Goal: Information Seeking & Learning: Learn about a topic

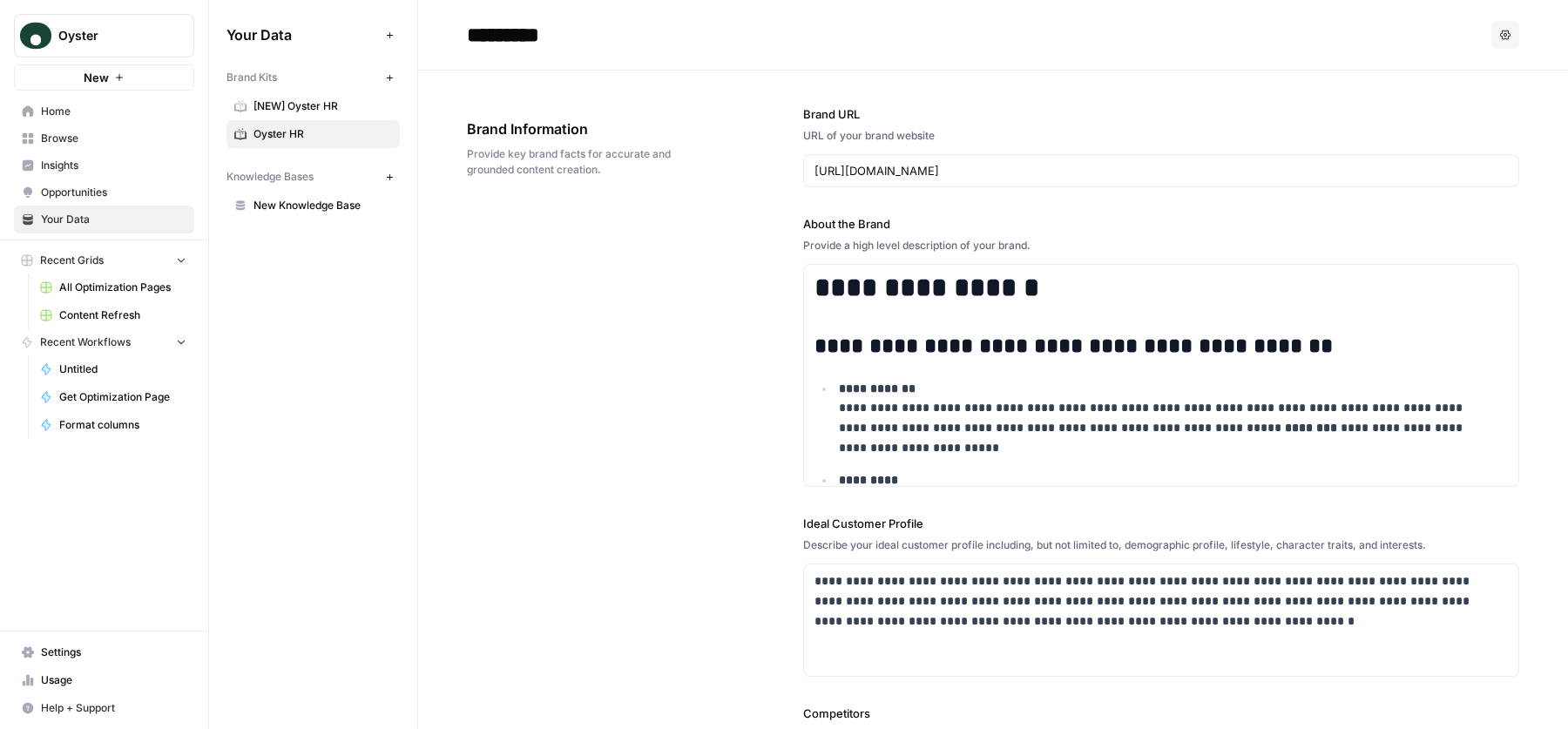
scroll to position [2851, 0]
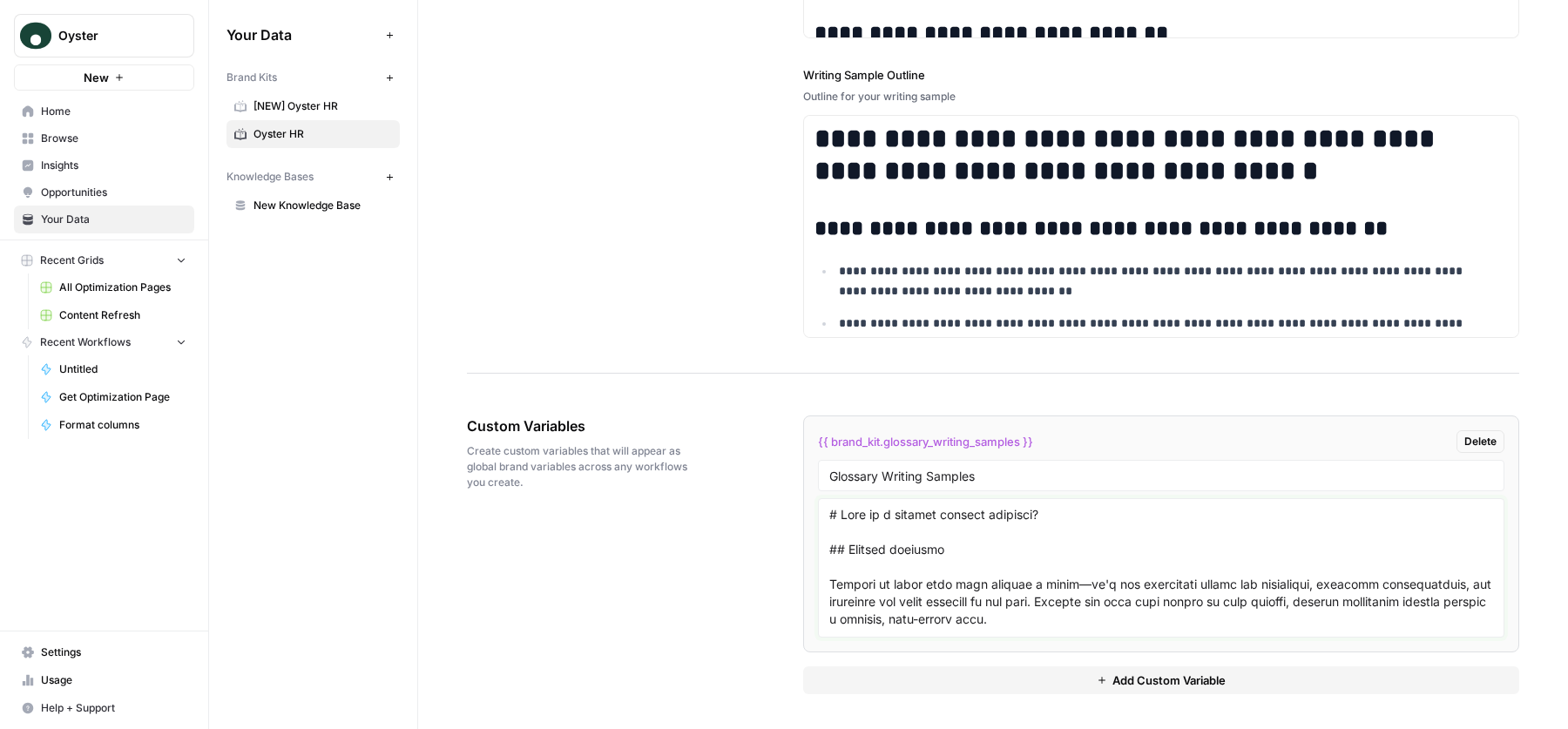
click at [1000, 587] on textarea at bounding box center [1161, 568] width 664 height 123
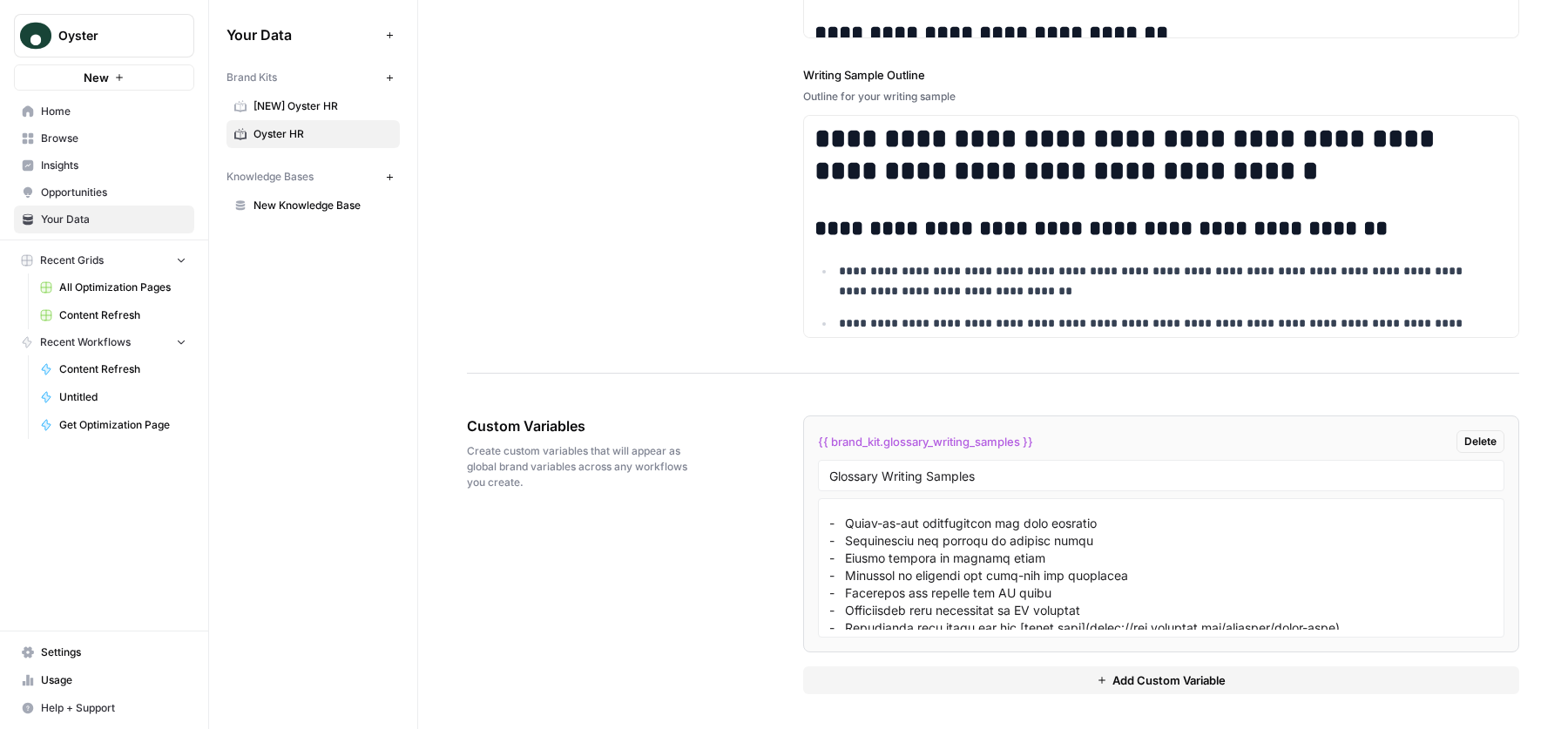
scroll to position [511, 0]
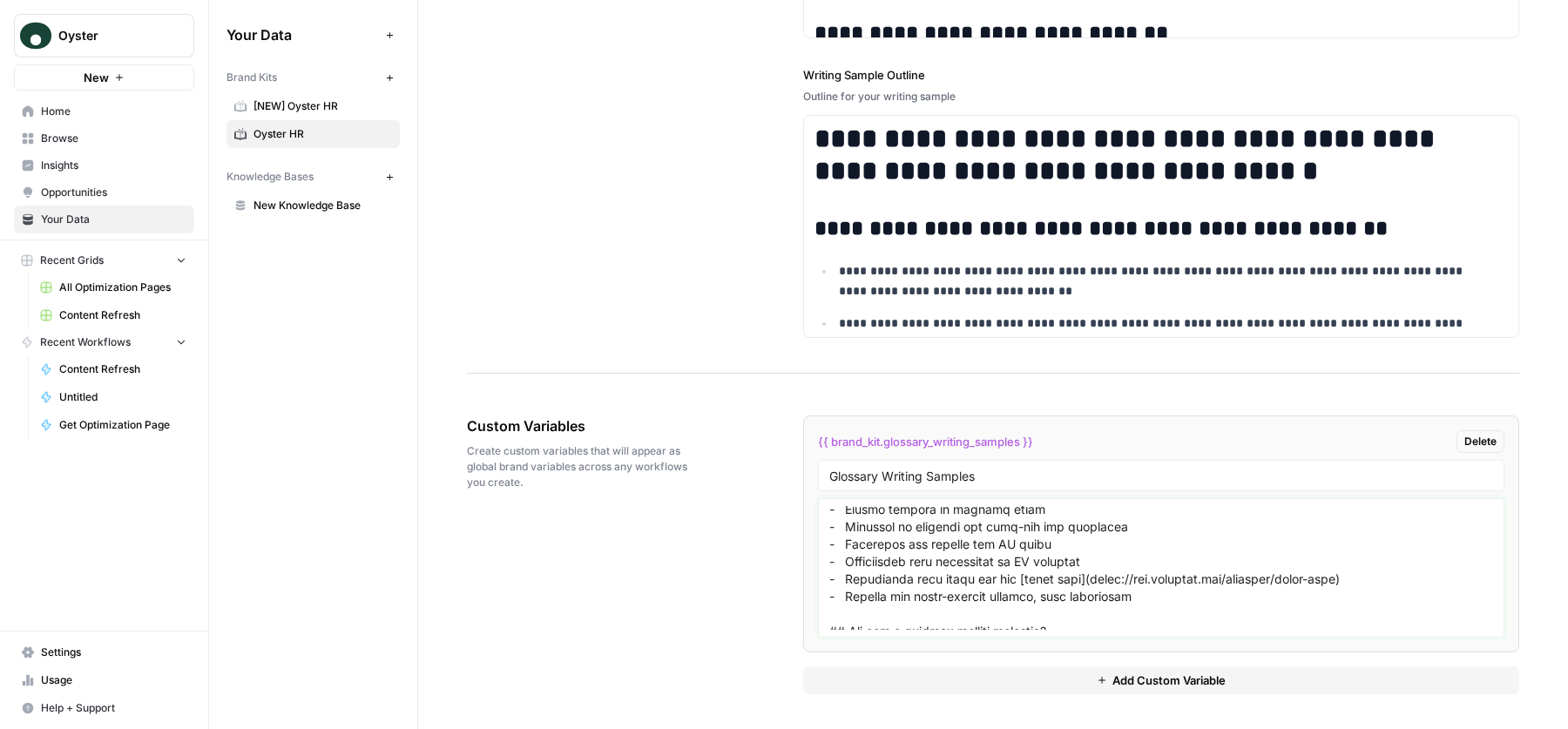
click at [1025, 557] on textarea at bounding box center [1161, 568] width 664 height 123
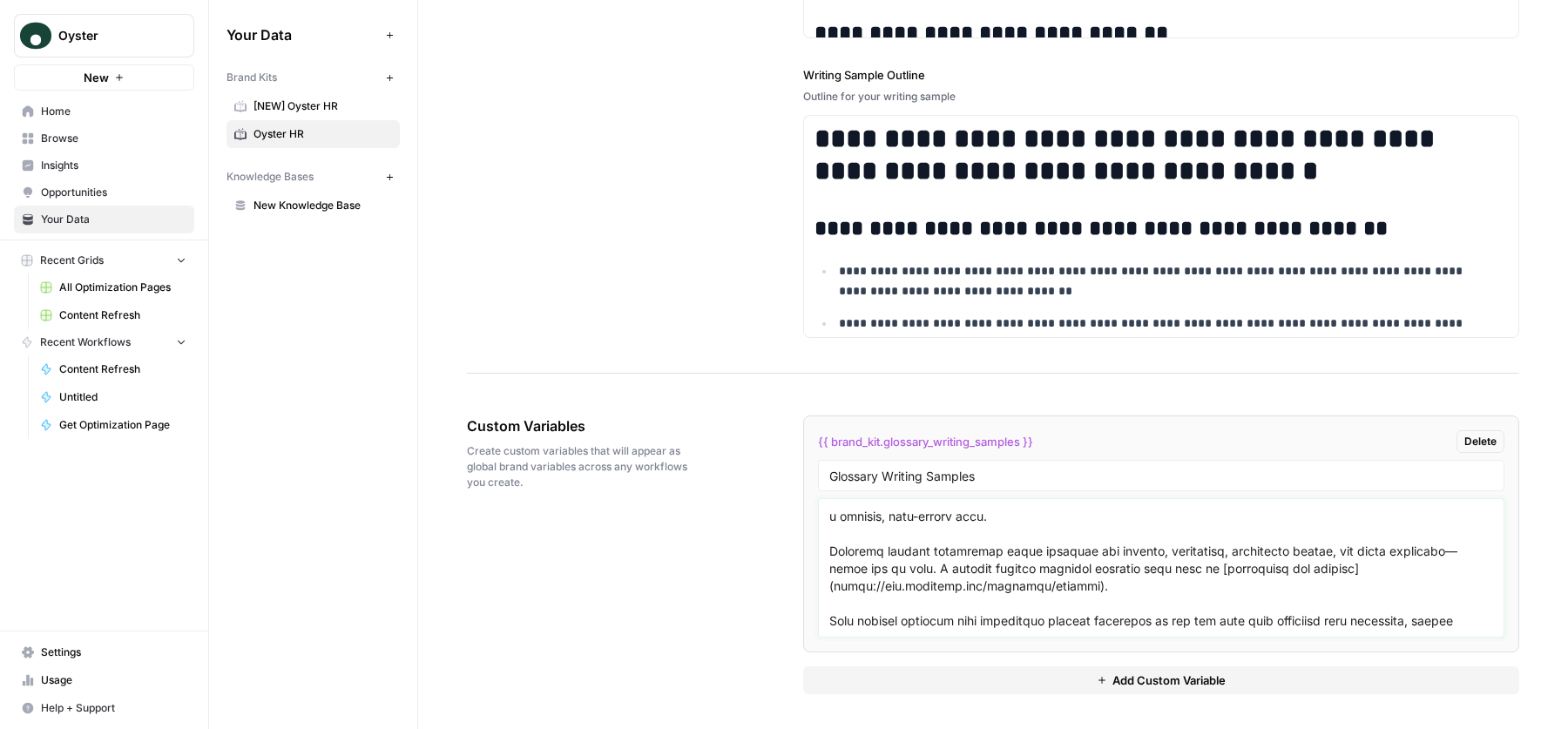
scroll to position [0, 0]
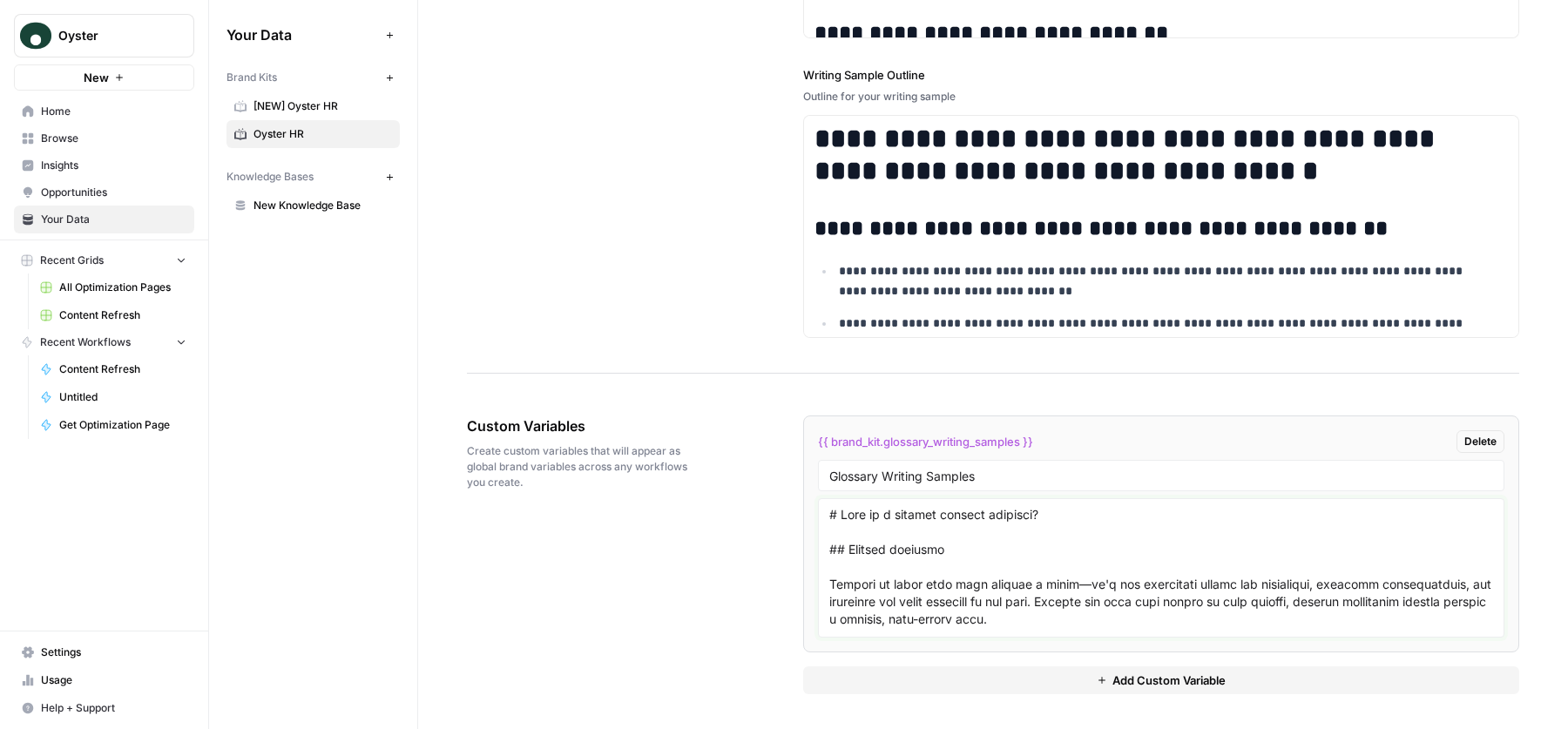
click at [934, 542] on textarea at bounding box center [1161, 568] width 664 height 123
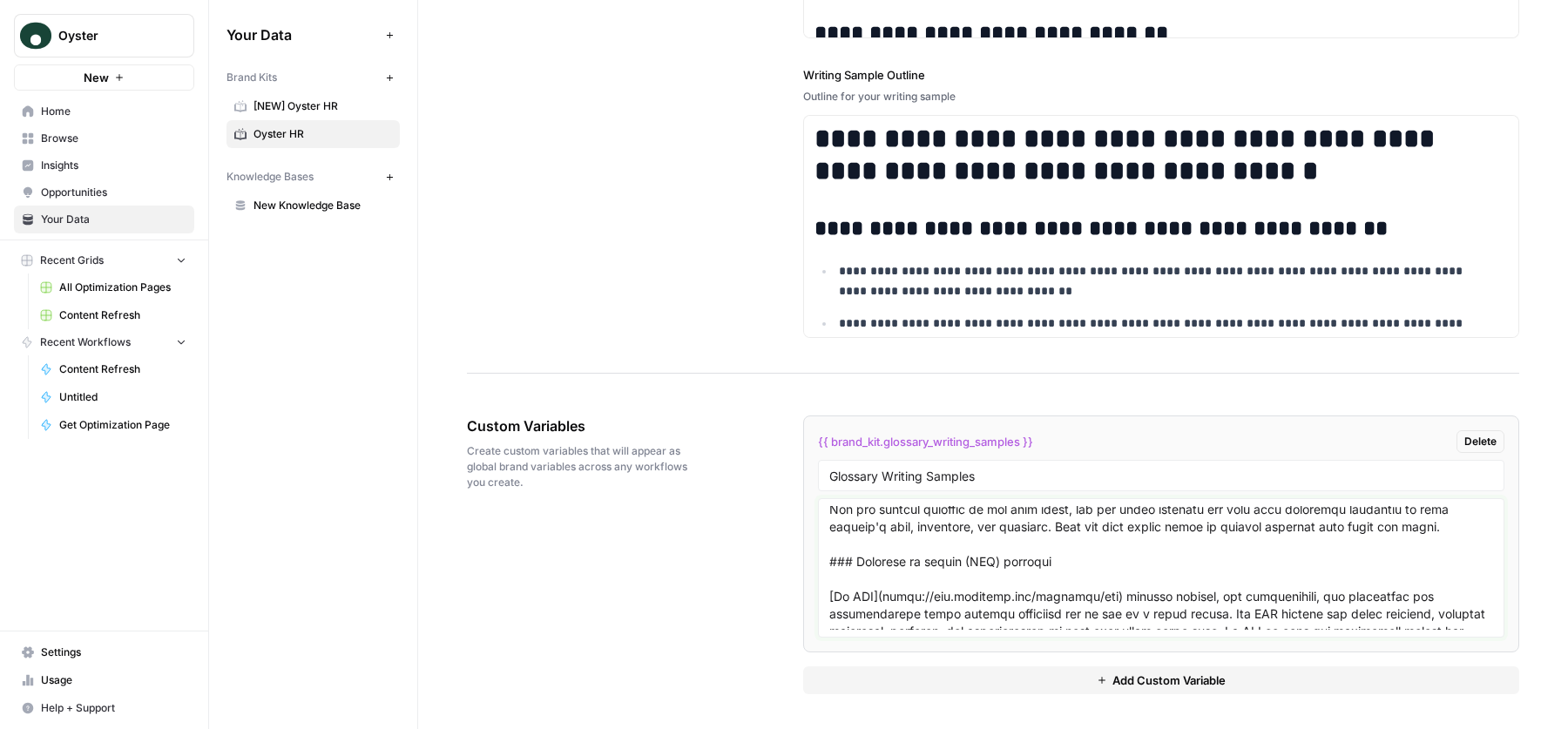
scroll to position [1105, 0]
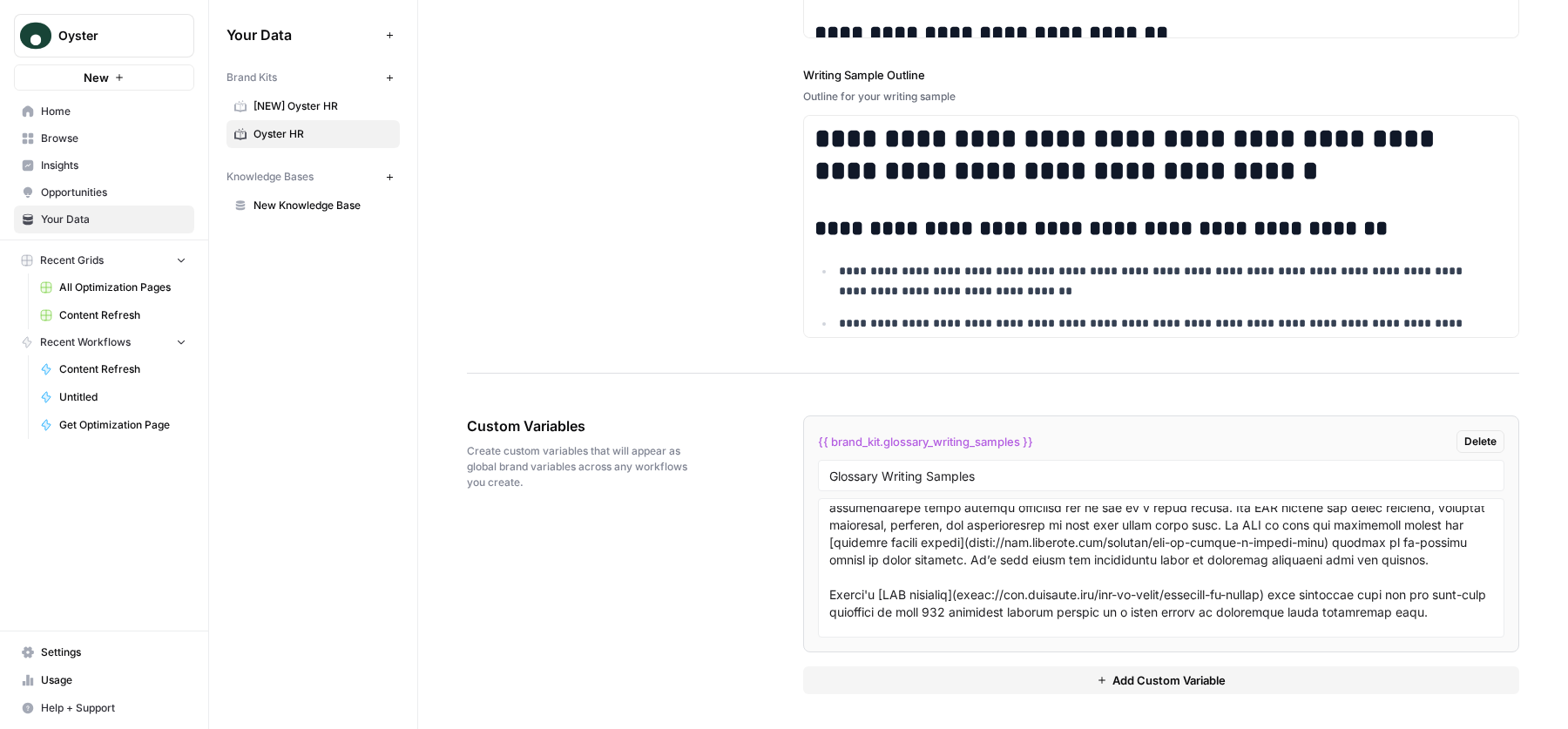
click at [1002, 682] on button "Add Custom Variable" at bounding box center [1161, 680] width 716 height 28
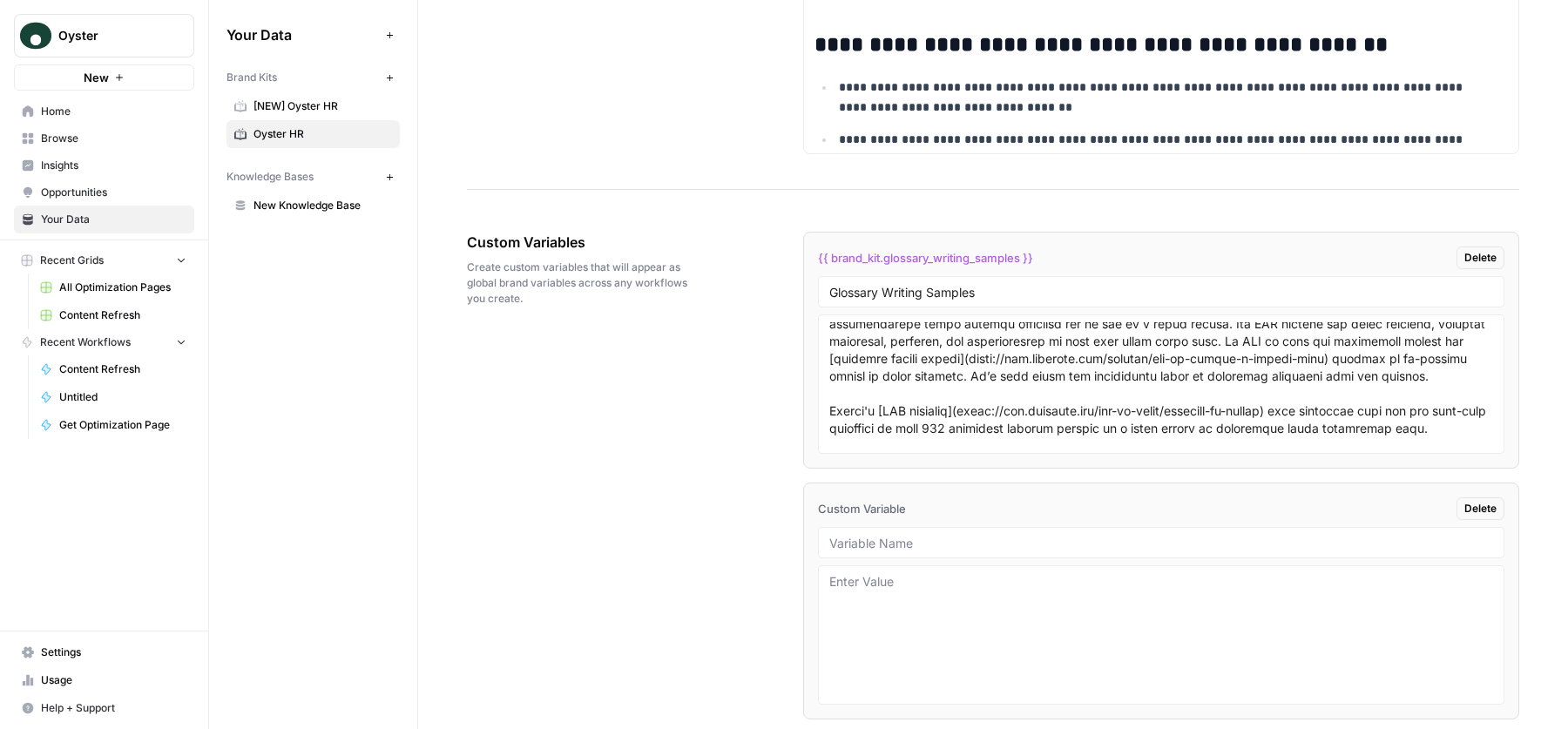
scroll to position [3100, 0]
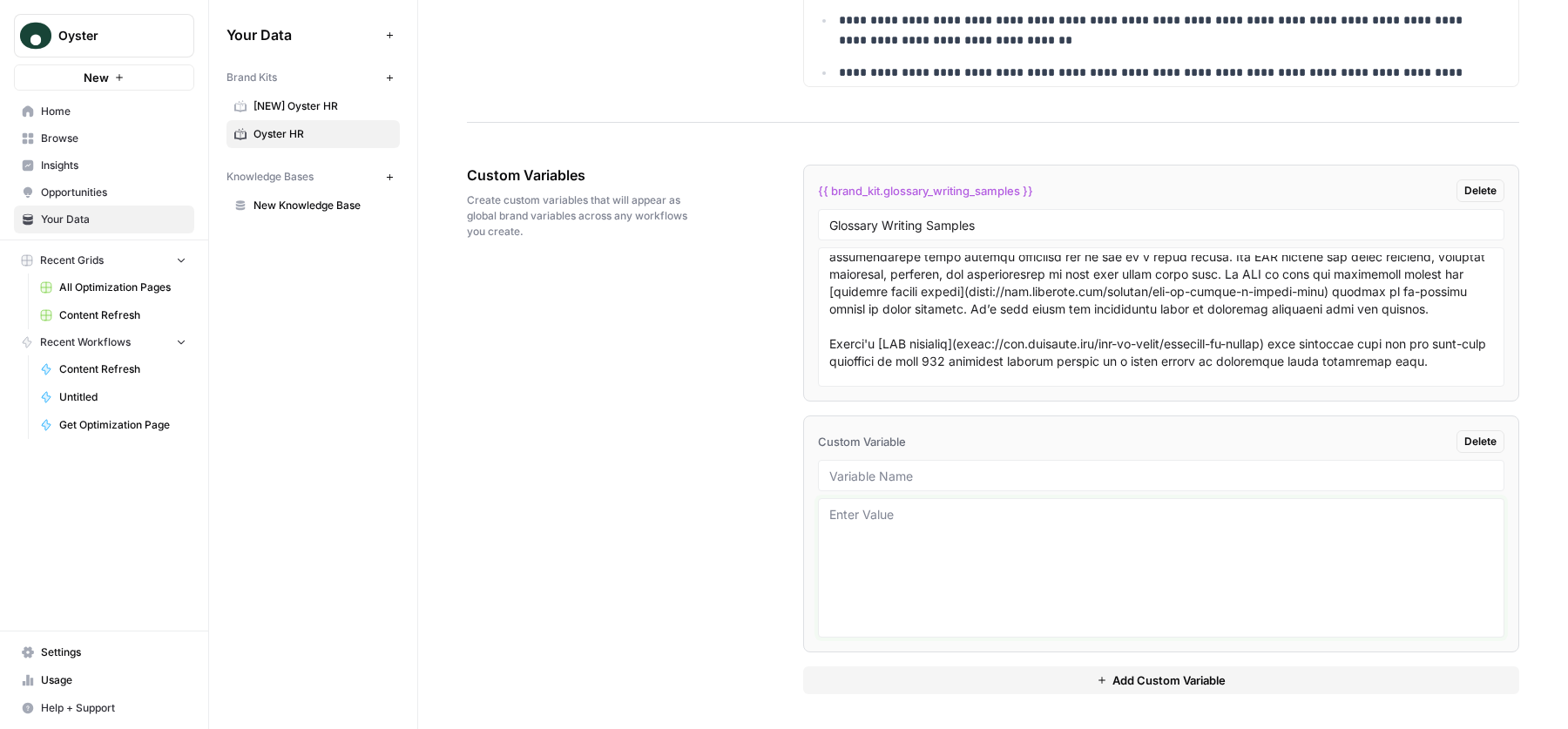
click at [950, 579] on textarea at bounding box center [1161, 568] width 664 height 123
click at [926, 472] on input "text" at bounding box center [1161, 476] width 664 height 16
click at [926, 550] on textarea at bounding box center [1161, 568] width 664 height 123
drag, startPoint x: 845, startPoint y: 231, endPoint x: 952, endPoint y: 231, distance: 107.0
click at [953, 231] on input "Glossary Writing Samples" at bounding box center [1161, 224] width 664 height 16
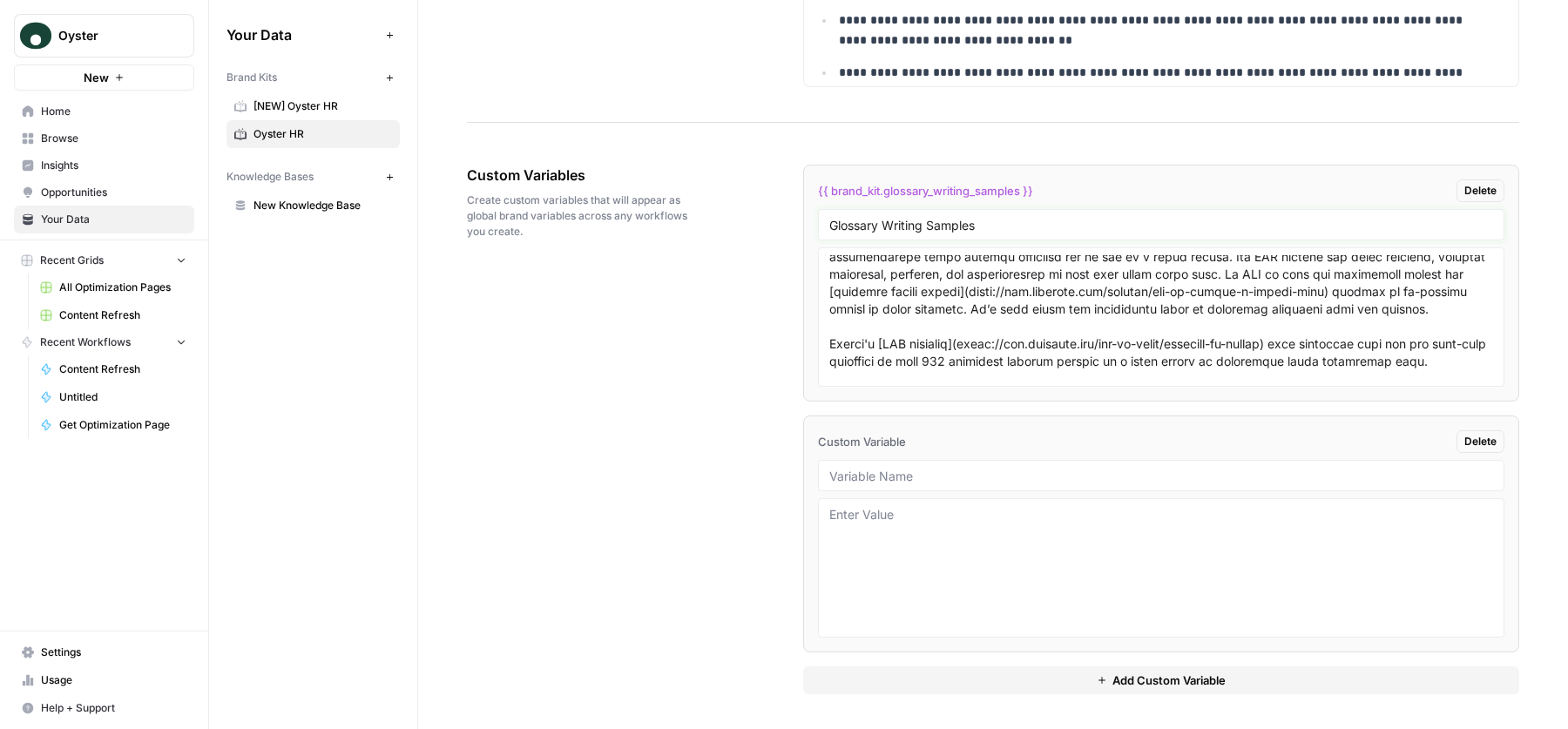
click at [874, 231] on input "Glossary Writing Samples" at bounding box center [1161, 224] width 664 height 16
drag, startPoint x: 827, startPoint y: 227, endPoint x: 970, endPoint y: 228, distance: 143.0
click at [970, 229] on input "Glossary Writing Samples" at bounding box center [1161, 224] width 664 height 16
click at [858, 478] on input "text" at bounding box center [1161, 476] width 664 height 16
drag, startPoint x: 833, startPoint y: 476, endPoint x: 1000, endPoint y: 476, distance: 167.0
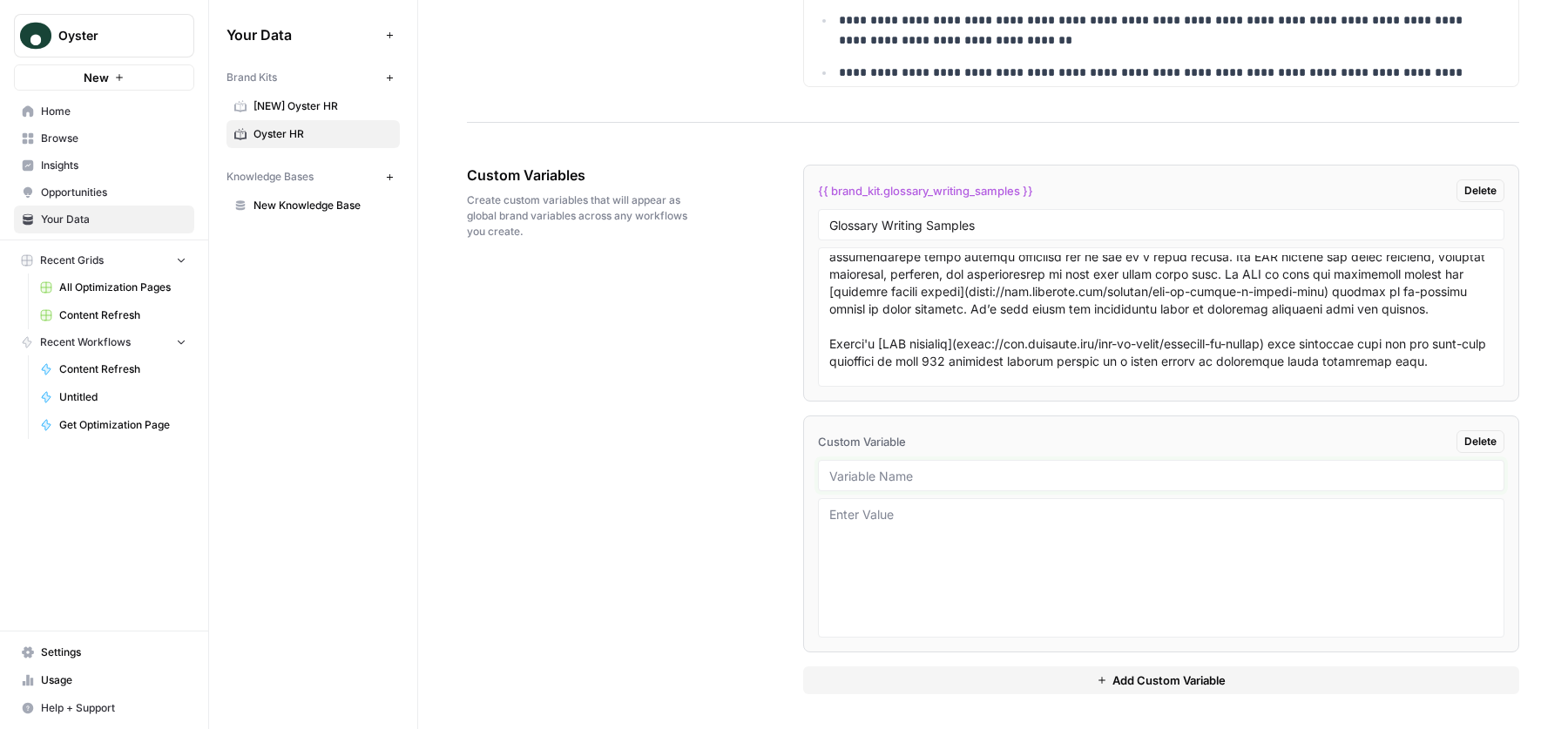
click at [1000, 476] on input "text" at bounding box center [1161, 476] width 664 height 16
click at [1052, 670] on button "Add Custom Variable" at bounding box center [1161, 680] width 716 height 28
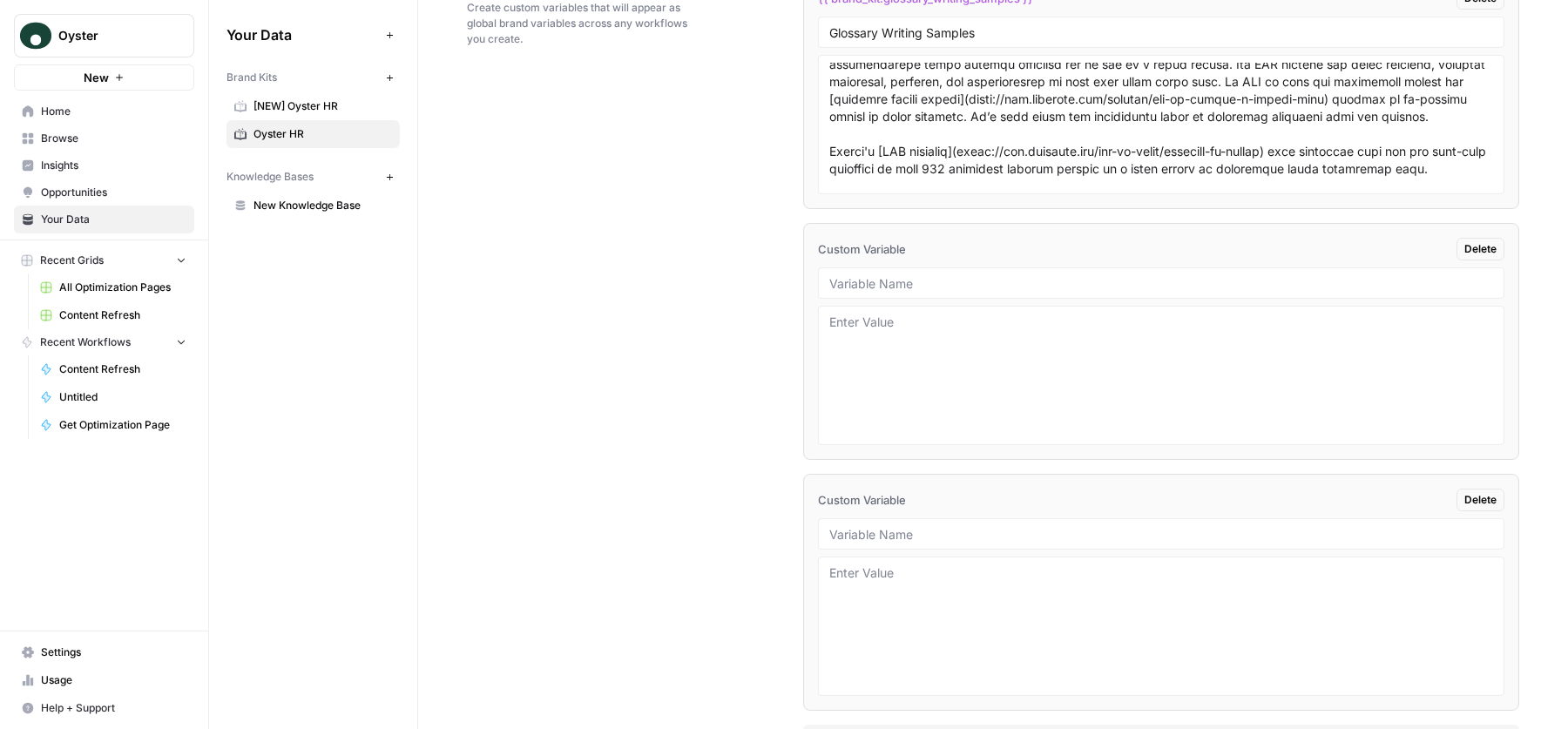
scroll to position [3350, 0]
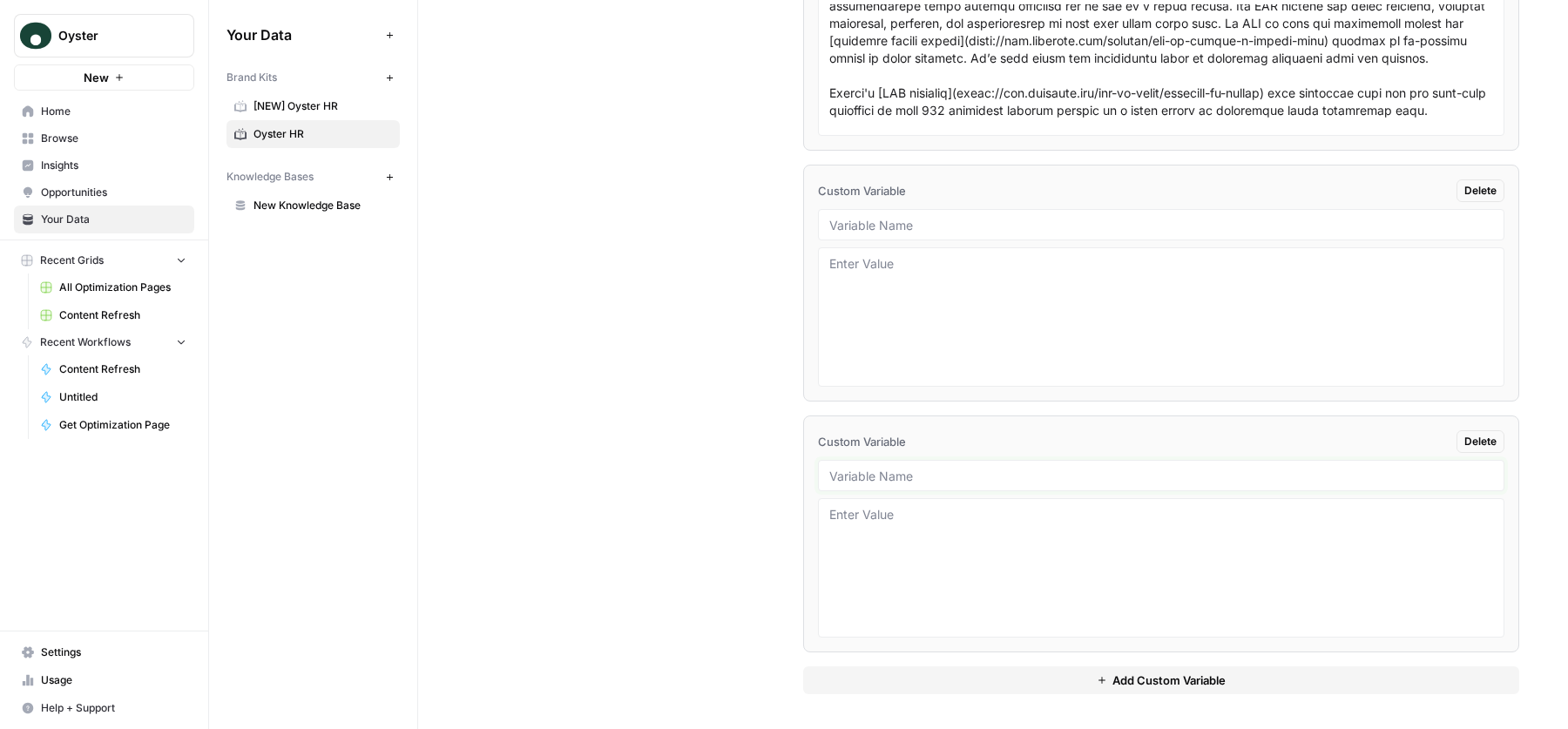
drag, startPoint x: 841, startPoint y: 476, endPoint x: 985, endPoint y: 476, distance: 144.0
click at [985, 476] on input "text" at bounding box center [1161, 476] width 664 height 16
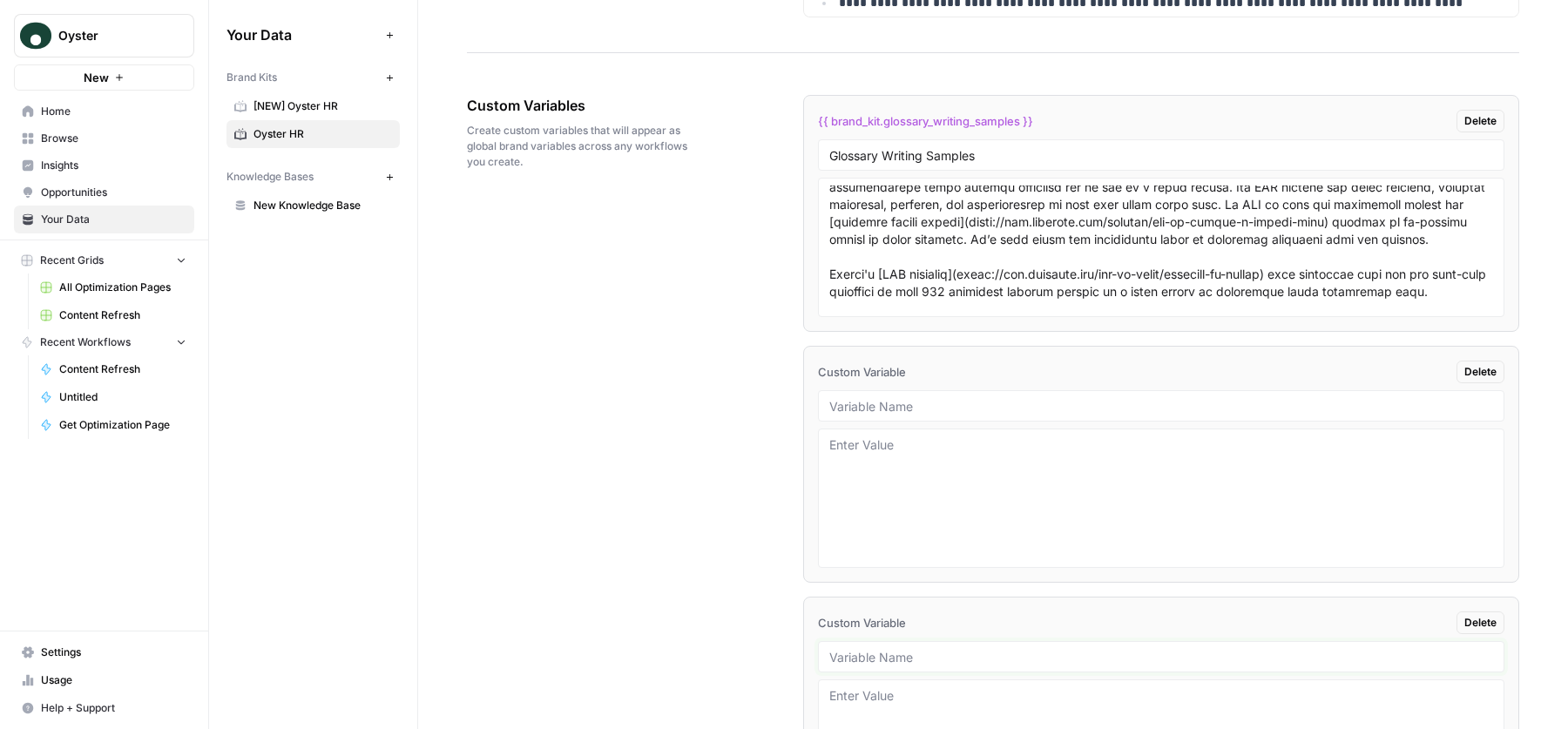
scroll to position [3115, 0]
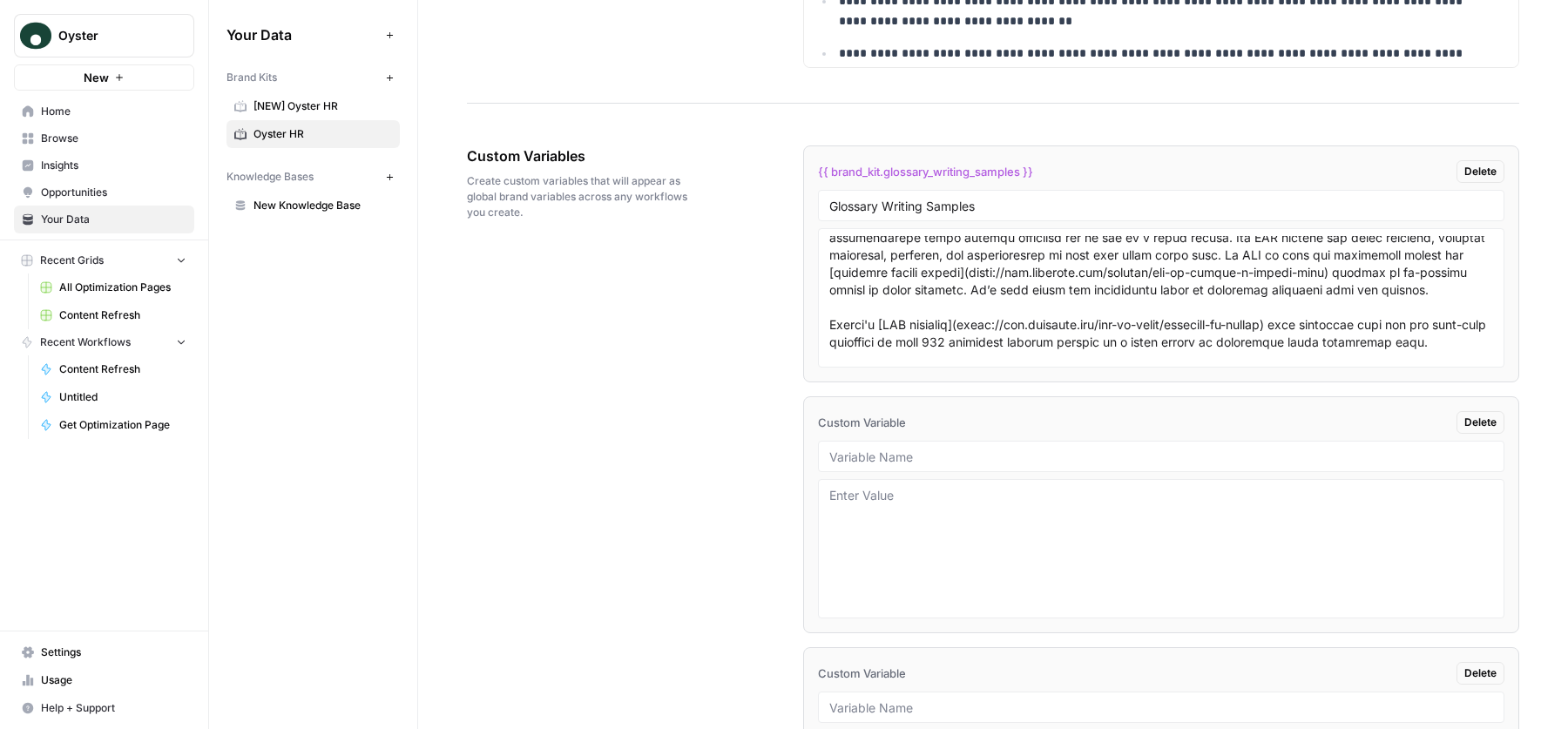
click at [644, 314] on div "Custom Variables Create custom variables that will appear as global brand varia…" at bounding box center [993, 535] width 1052 height 851
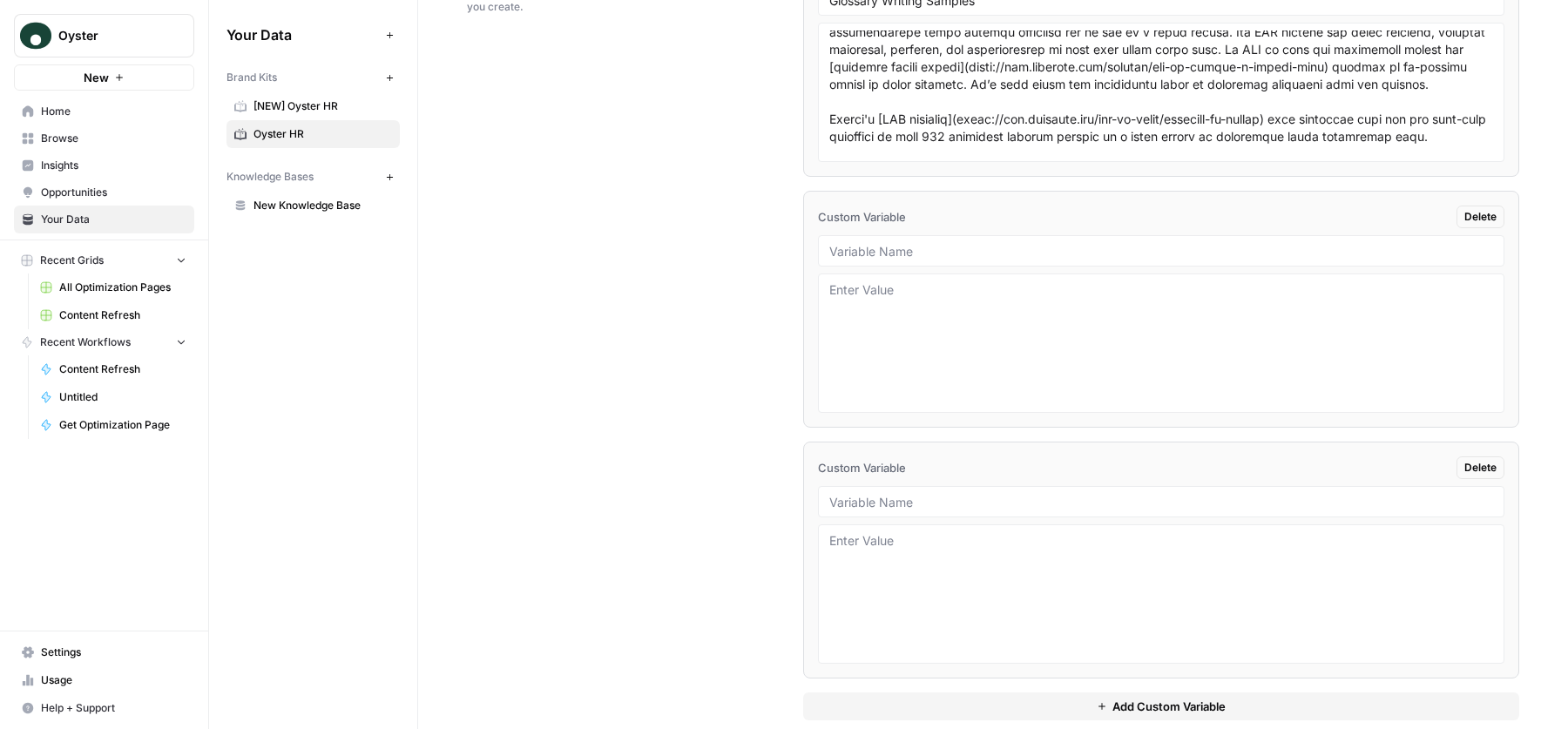
scroll to position [3350, 0]
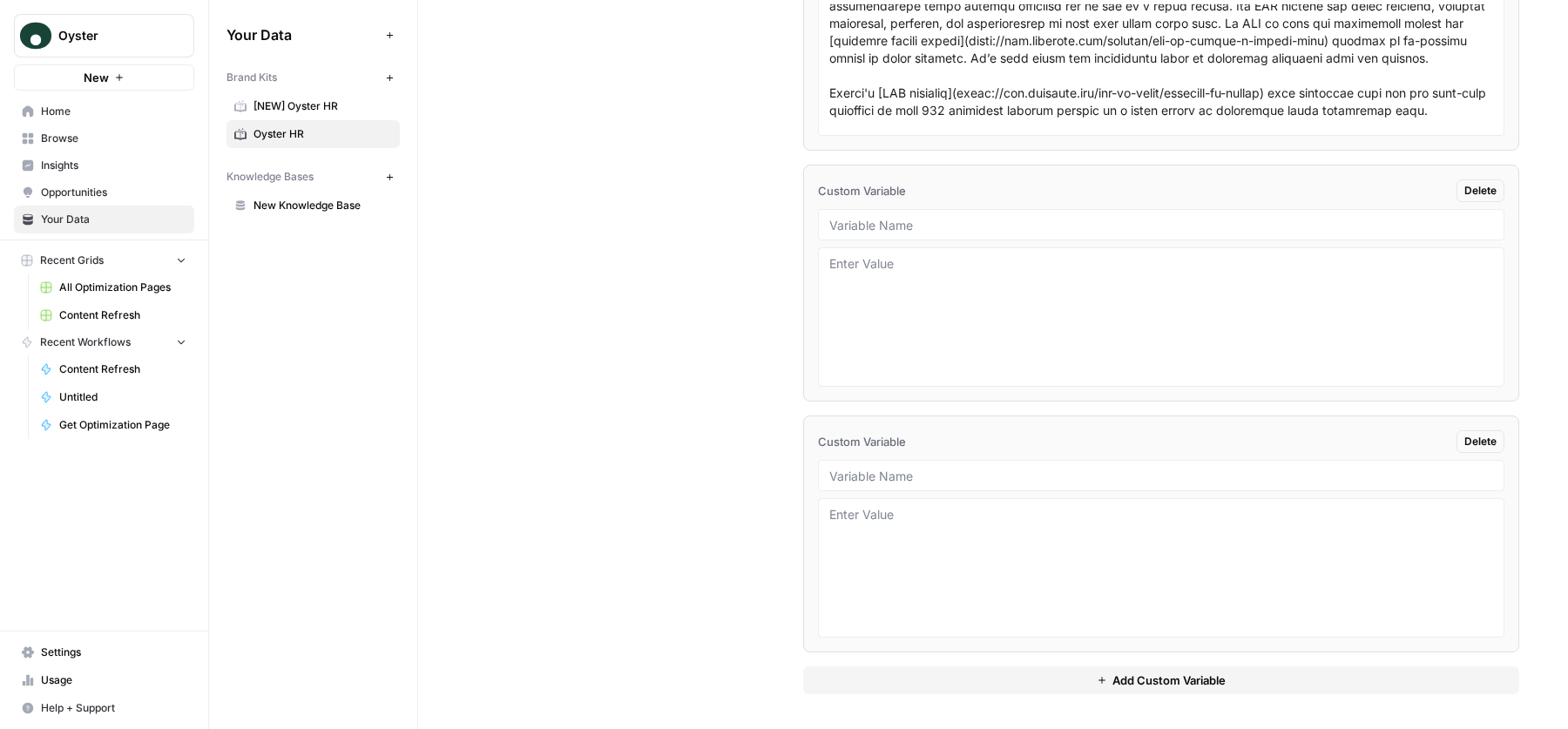
click at [1464, 442] on span "Delete" at bounding box center [1480, 441] width 32 height 16
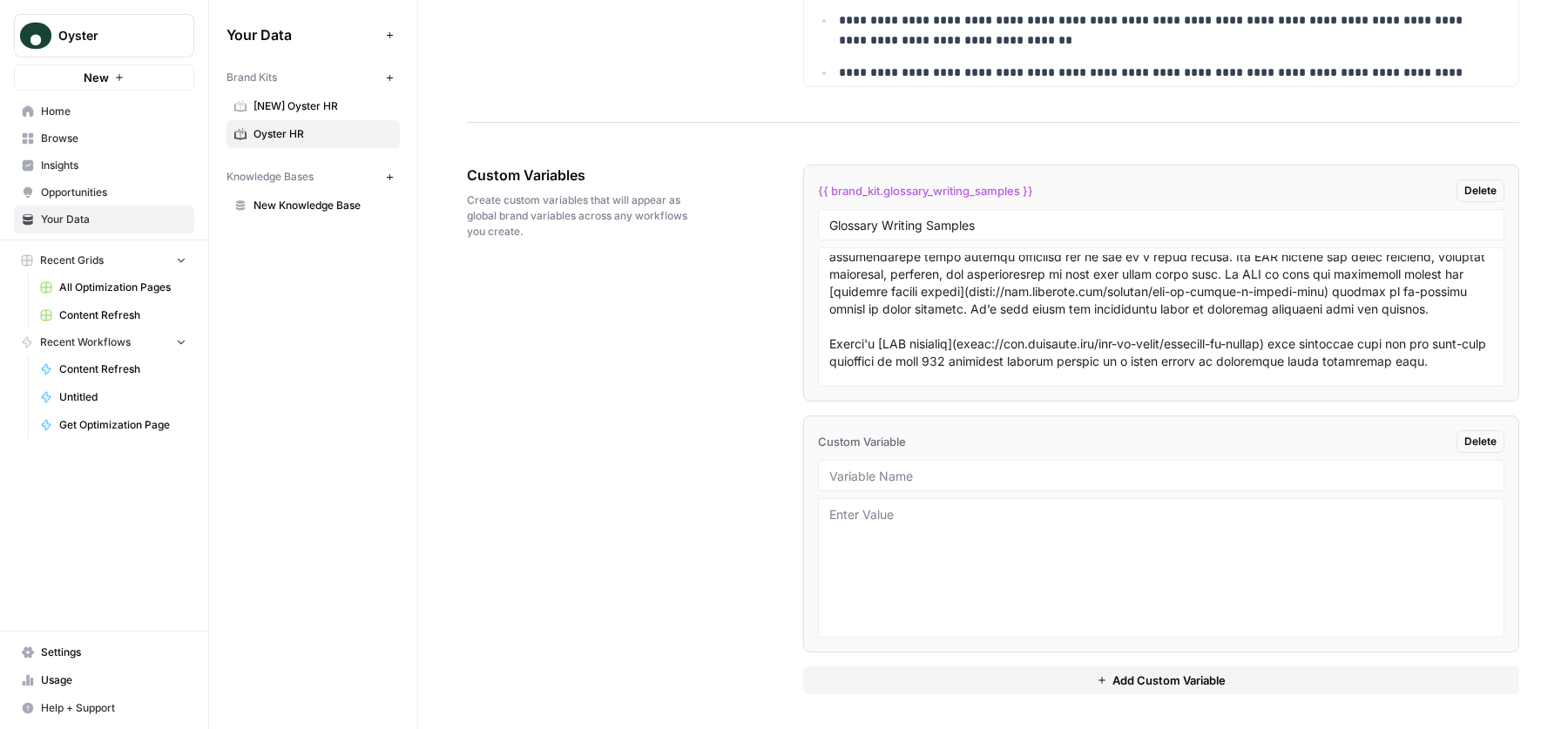
scroll to position [3100, 0]
click at [1054, 547] on textarea at bounding box center [1161, 568] width 664 height 123
click at [904, 485] on div at bounding box center [1161, 476] width 686 height 31
click at [926, 482] on input "text" at bounding box center [1161, 476] width 664 height 16
click at [928, 536] on textarea at bounding box center [1161, 568] width 664 height 123
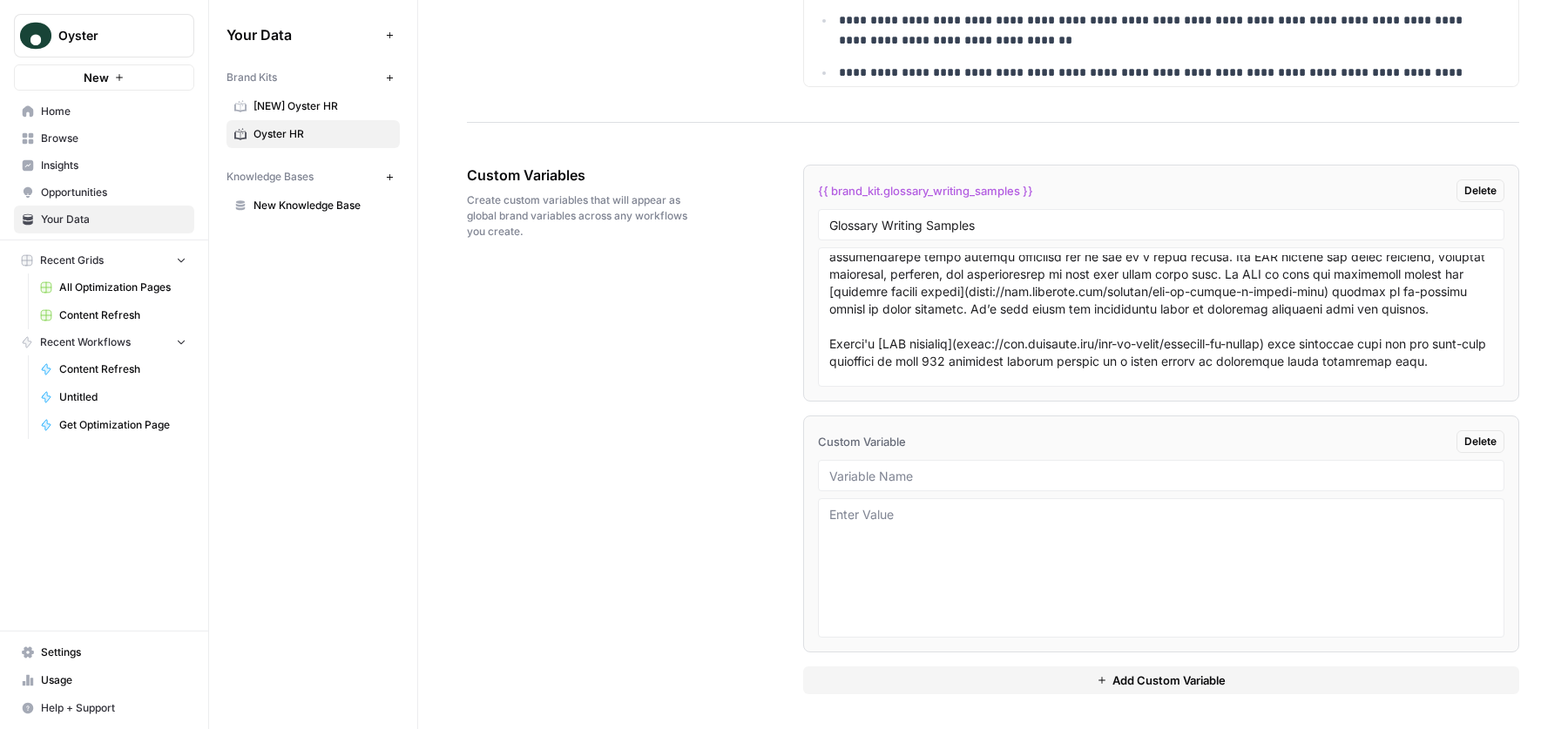
click at [768, 498] on div "Custom Variables Create custom variables that will appear as global brand varia…" at bounding box center [993, 429] width 1052 height 600
click at [901, 465] on div at bounding box center [1161, 476] width 686 height 31
click at [920, 471] on input "text" at bounding box center [1161, 476] width 664 height 16
click at [883, 562] on textarea at bounding box center [1161, 568] width 664 height 123
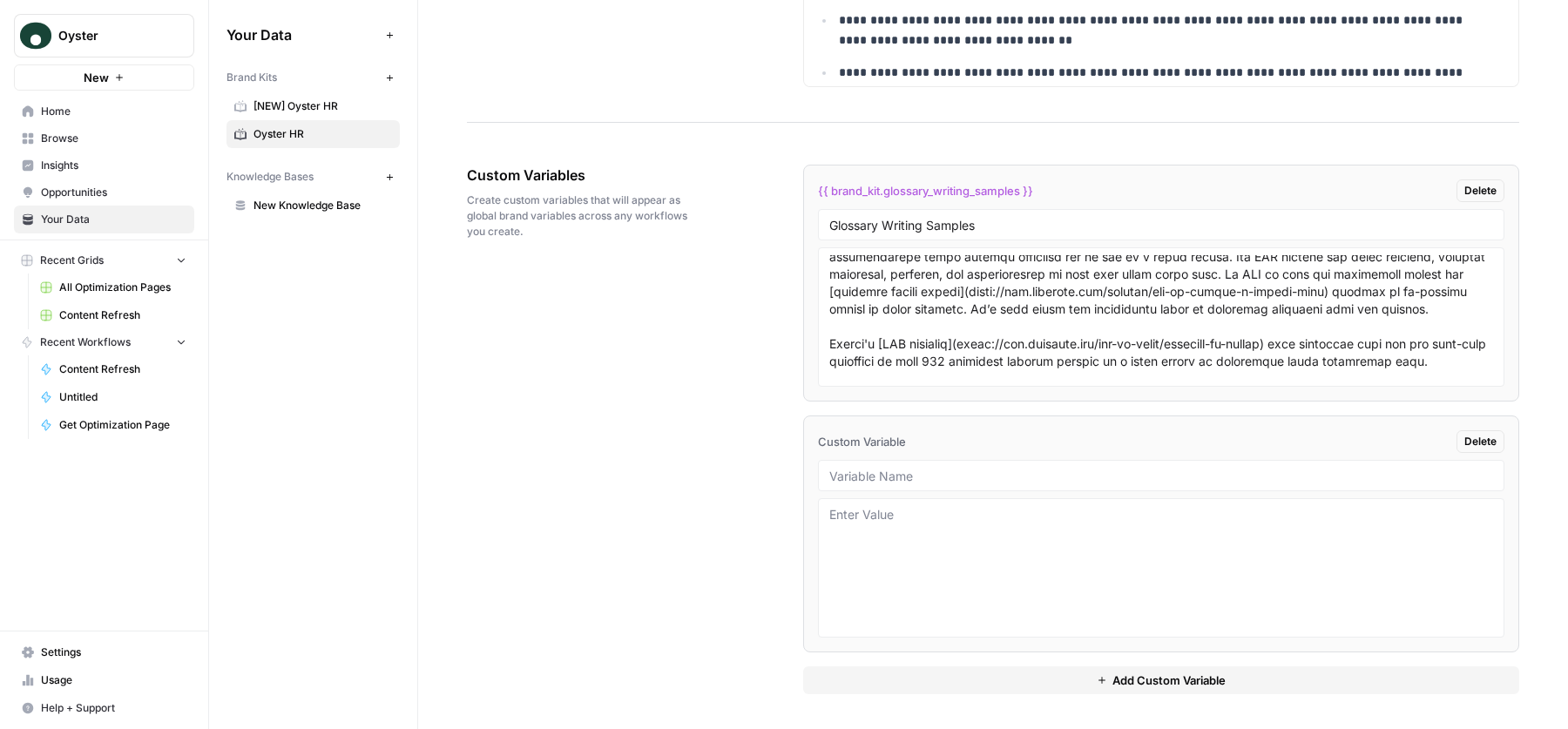
click at [95, 641] on link "Settings" at bounding box center [104, 653] width 181 height 28
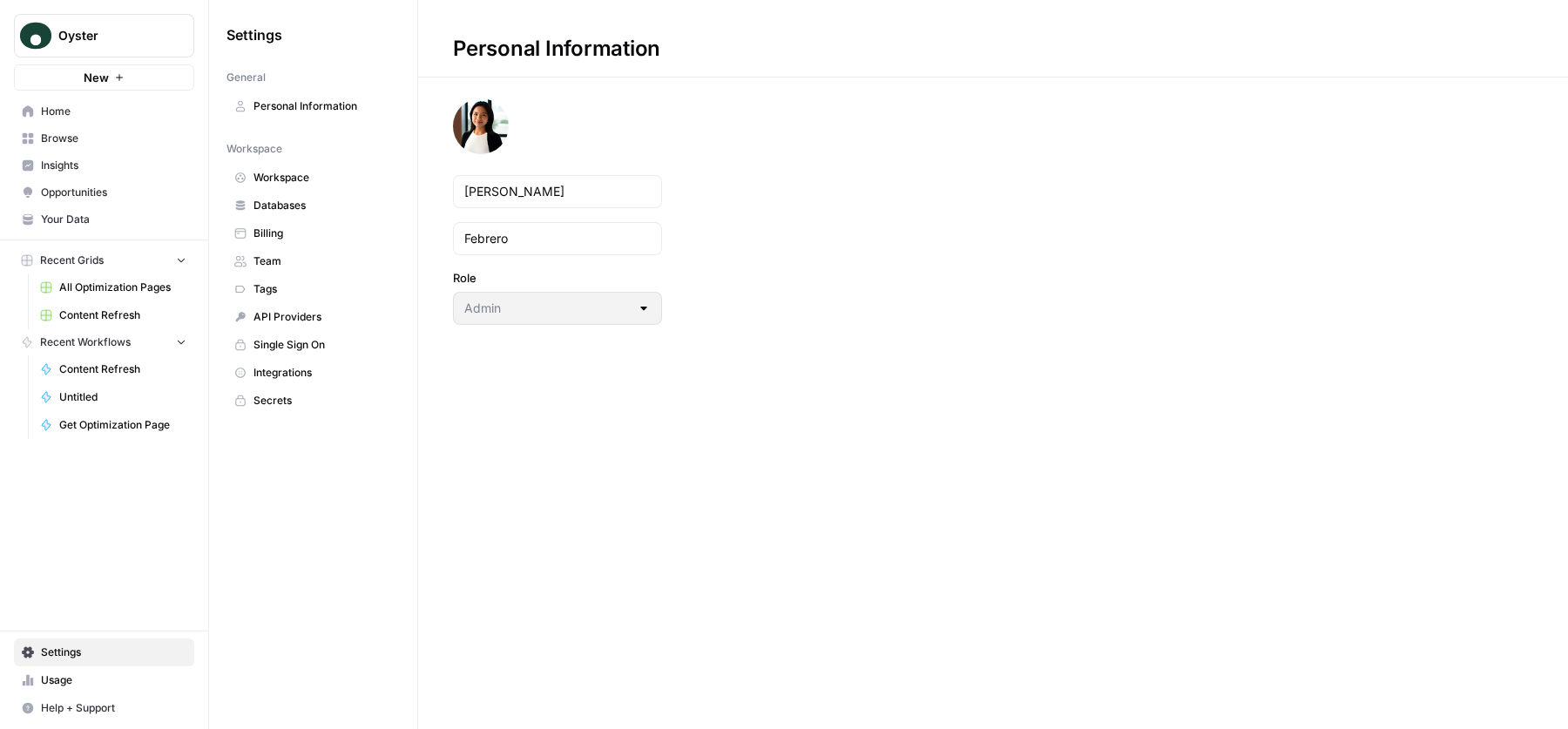
click at [298, 373] on span "Integrations" at bounding box center [322, 372] width 138 height 16
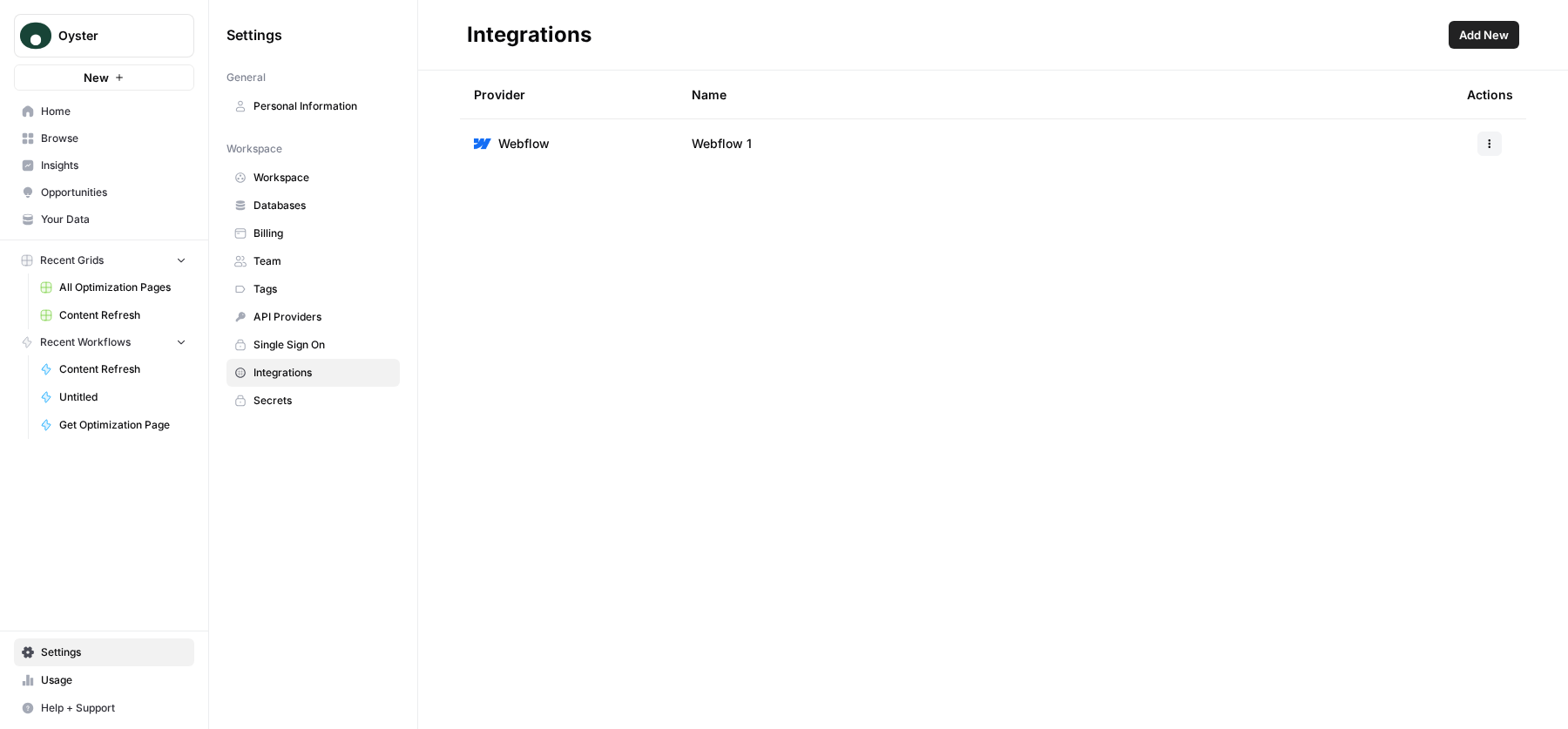
click at [766, 435] on div "Provider Name Actions Webflow Webflow 1" at bounding box center [993, 400] width 1150 height 659
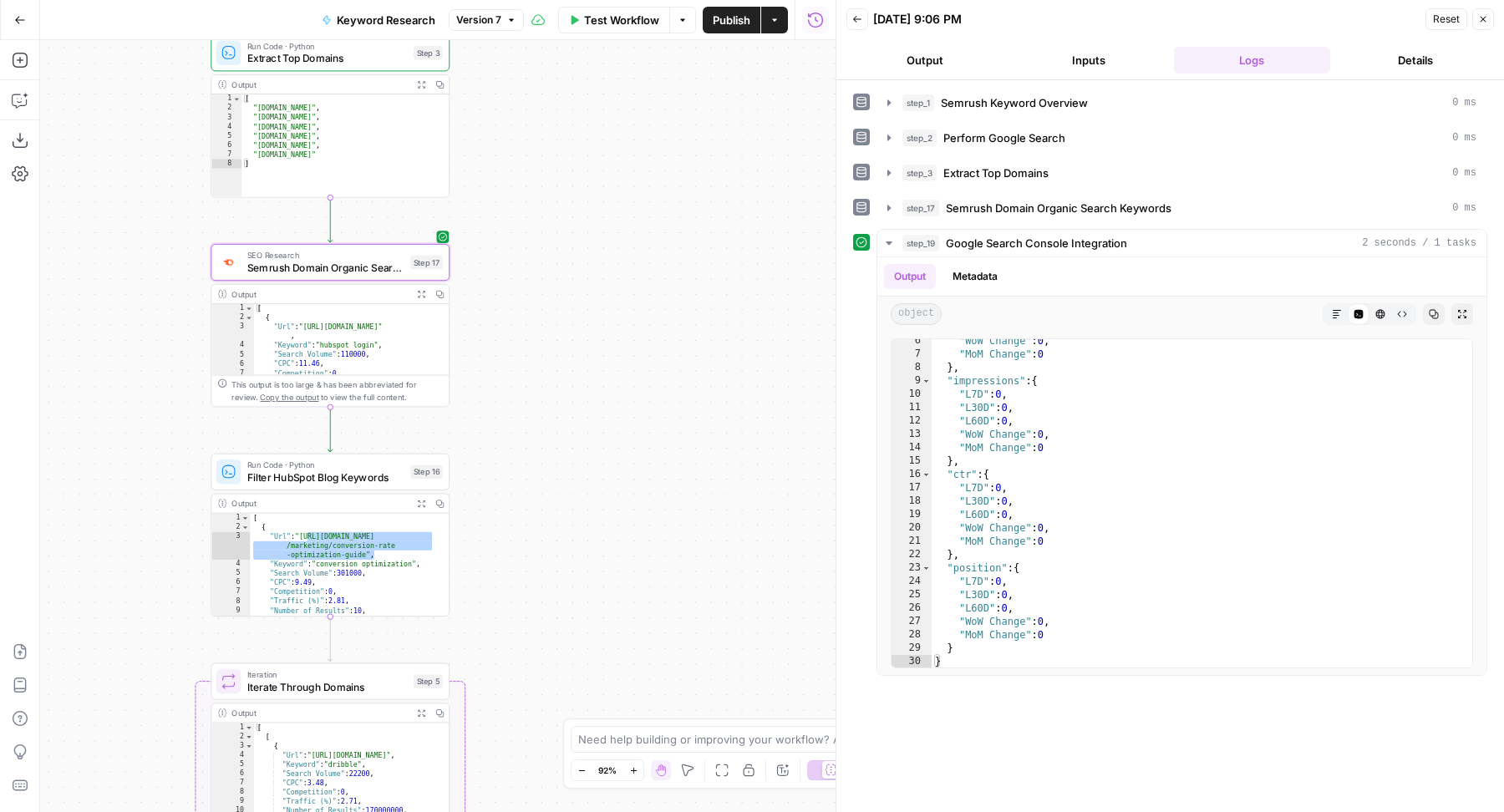
scroll to position [72, 0]
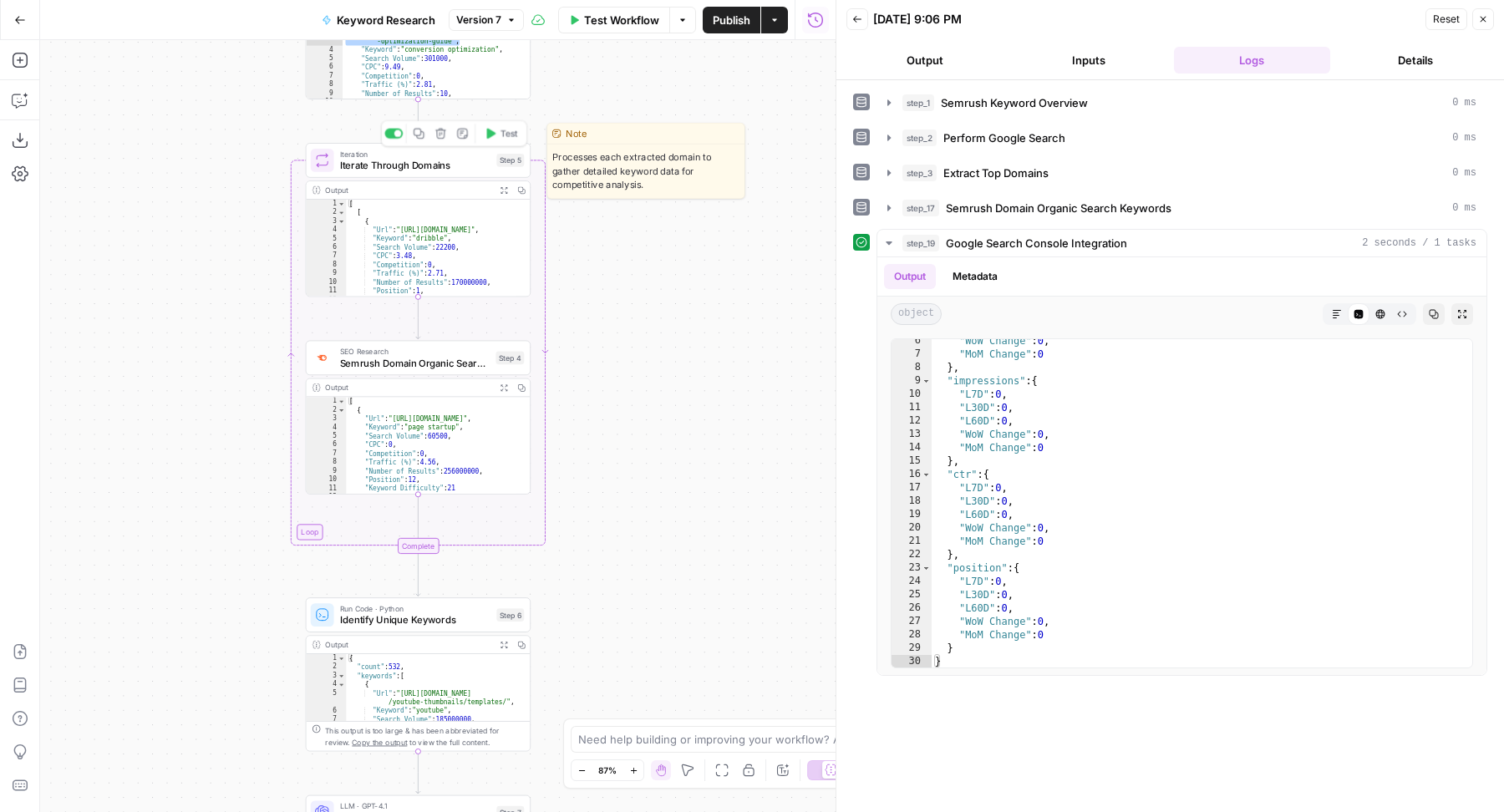
click at [455, 161] on span "Iterate Through Domains" at bounding box center [415, 165] width 151 height 14
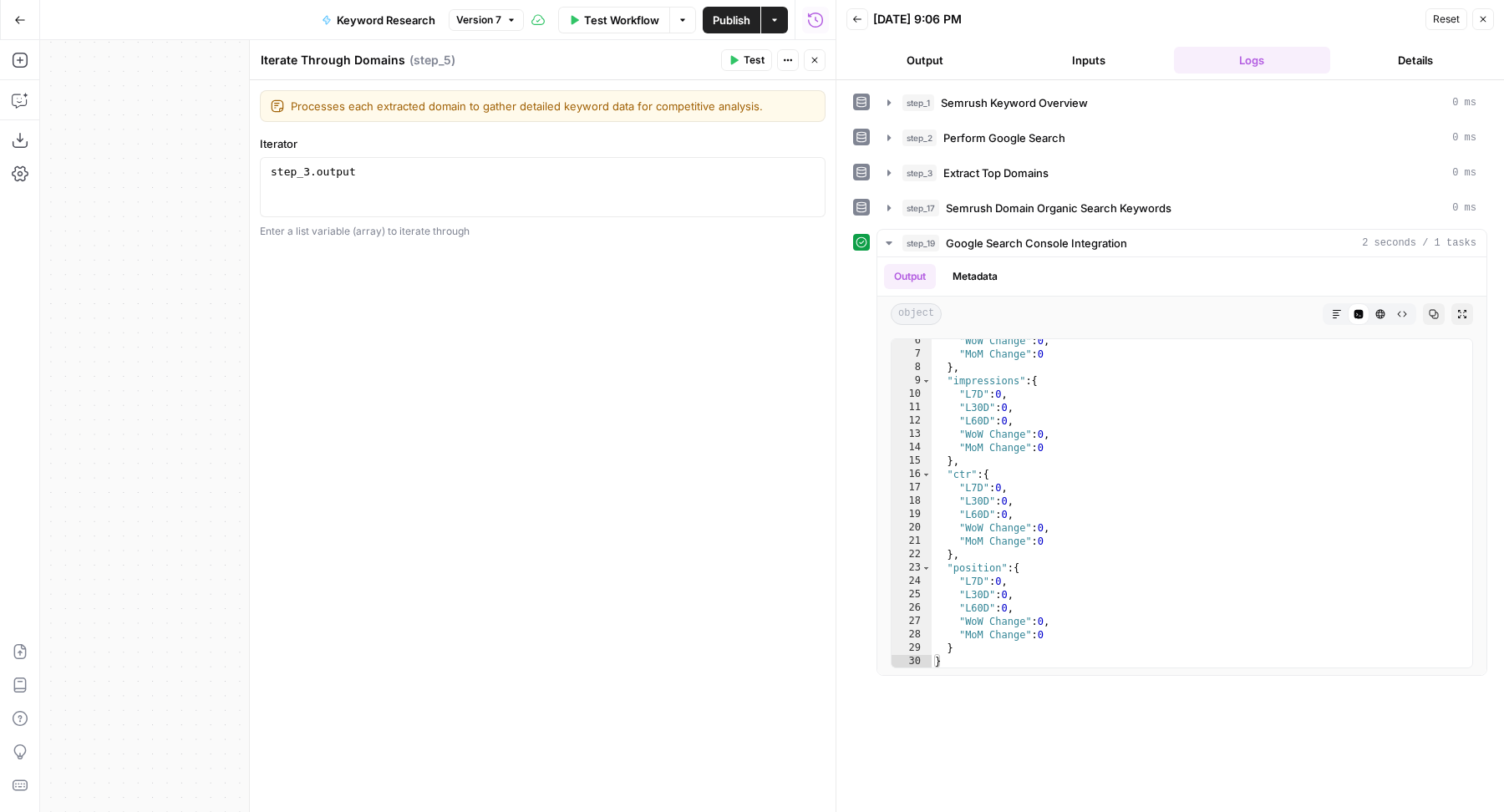
click at [384, 56] on textarea "Iterate Through Domains" at bounding box center [333, 60] width 145 height 17
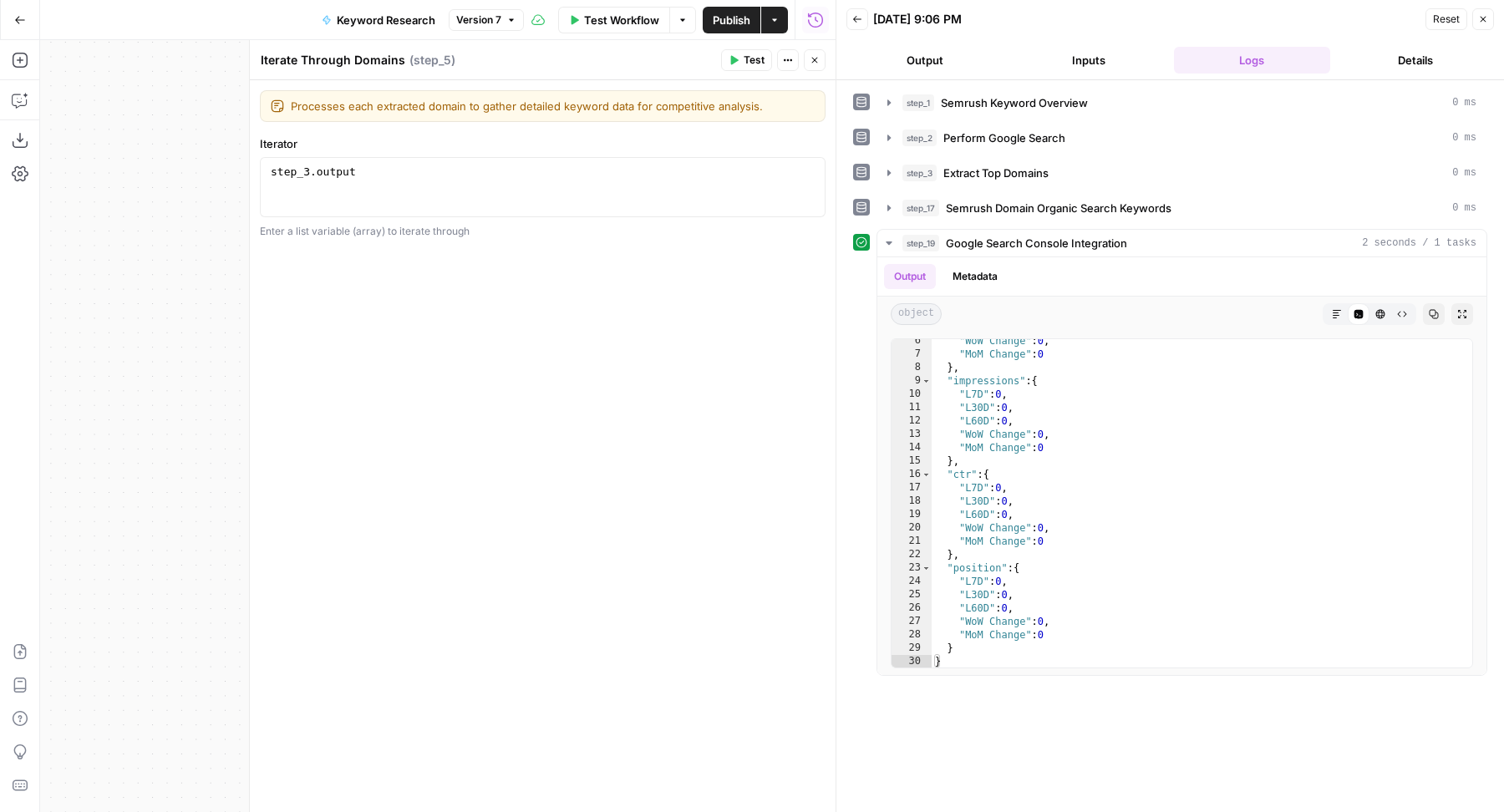
click at [384, 56] on textarea "Iterate Through Domains" at bounding box center [333, 60] width 145 height 17
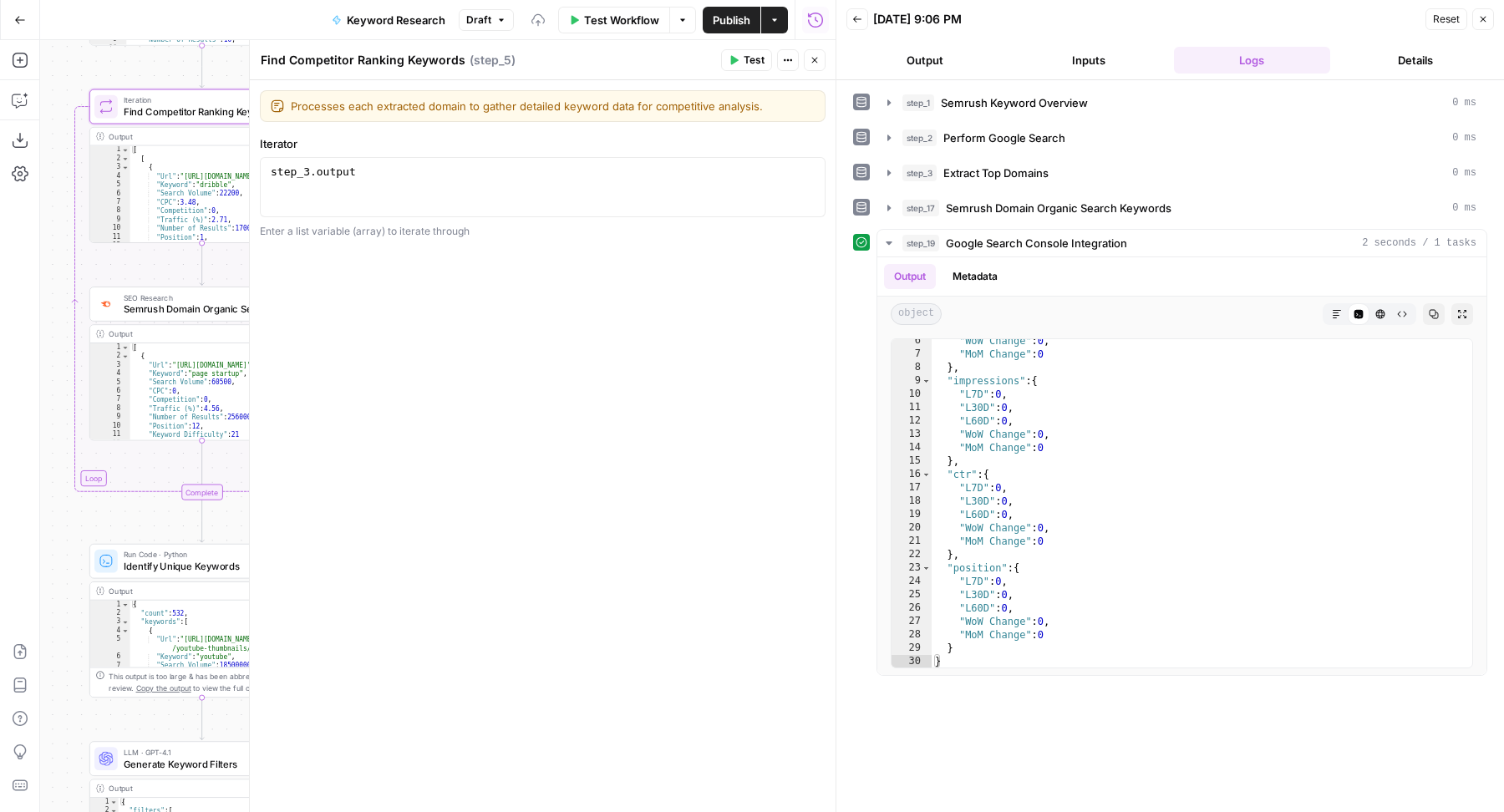
type textarea "Find Competitor Ranking Keywords"
click at [817, 59] on icon "button" at bounding box center [814, 59] width 10 height 10
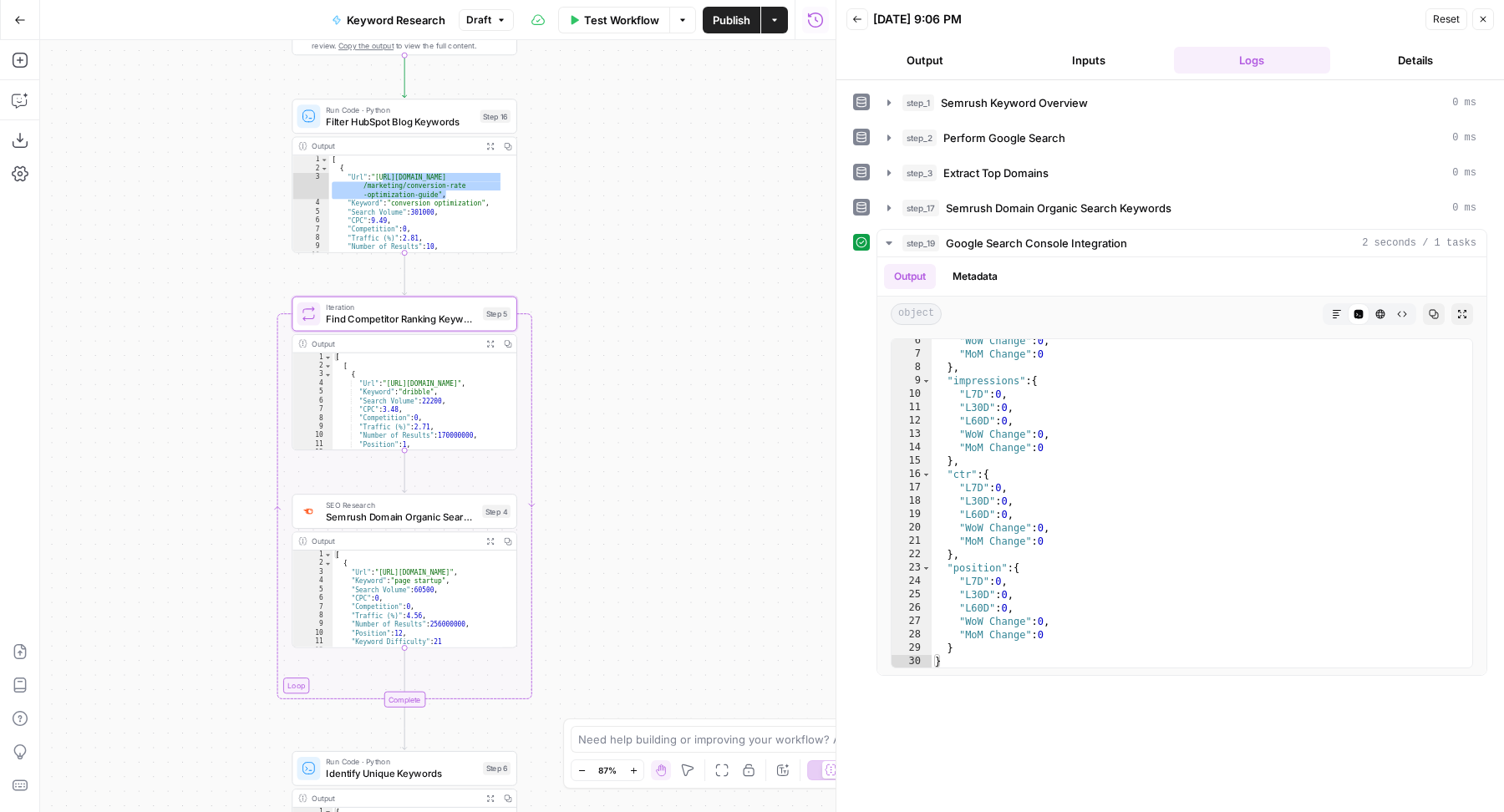
type textarea "**********"
click at [377, 218] on div "[ { "Url" : "https://blog.hubspot.com /marketing/conversion-rate -optimization-…" at bounding box center [417, 213] width 175 height 115
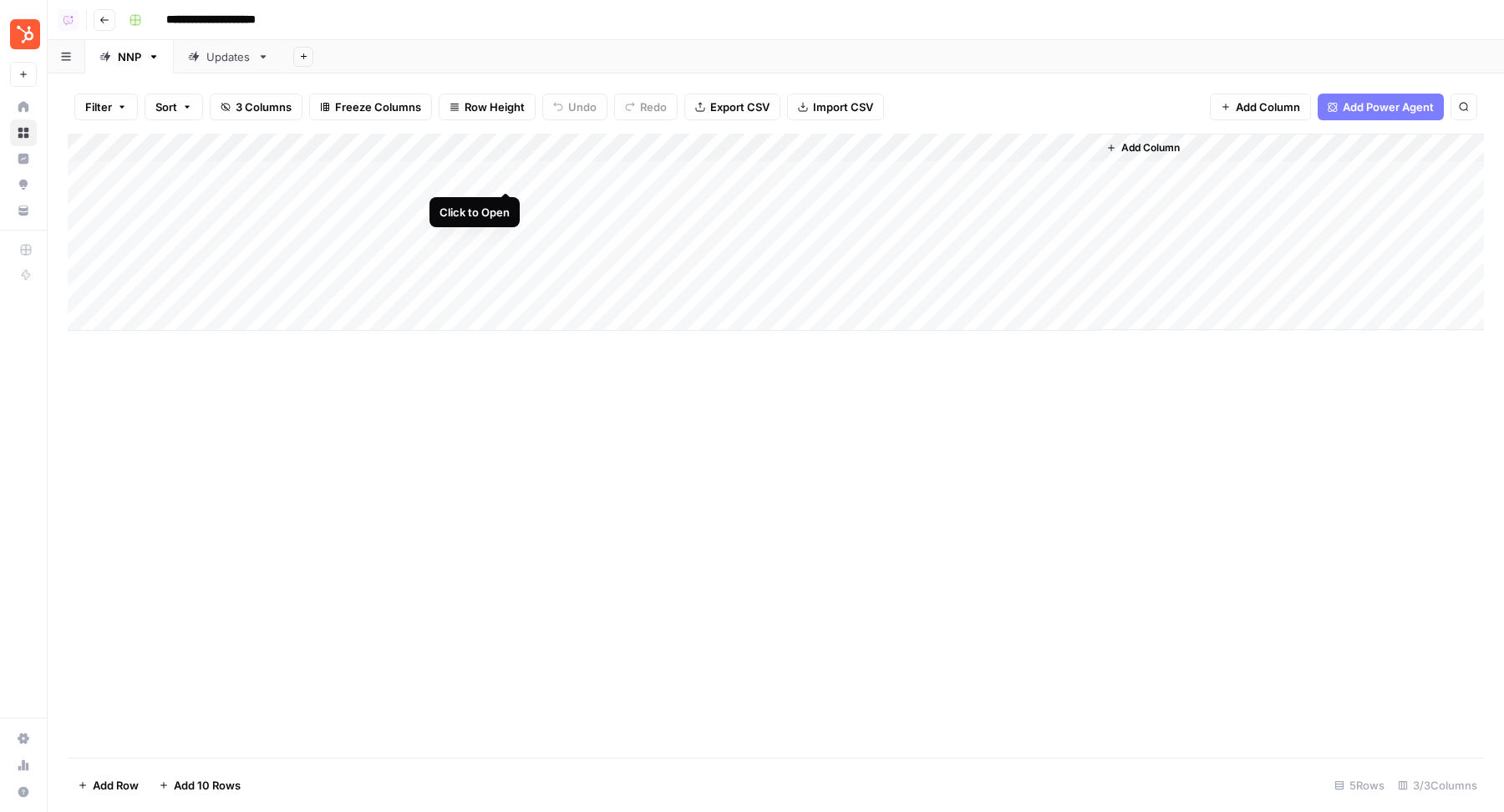
click at [507, 175] on div "Add Column" at bounding box center [776, 231] width 1417 height 197
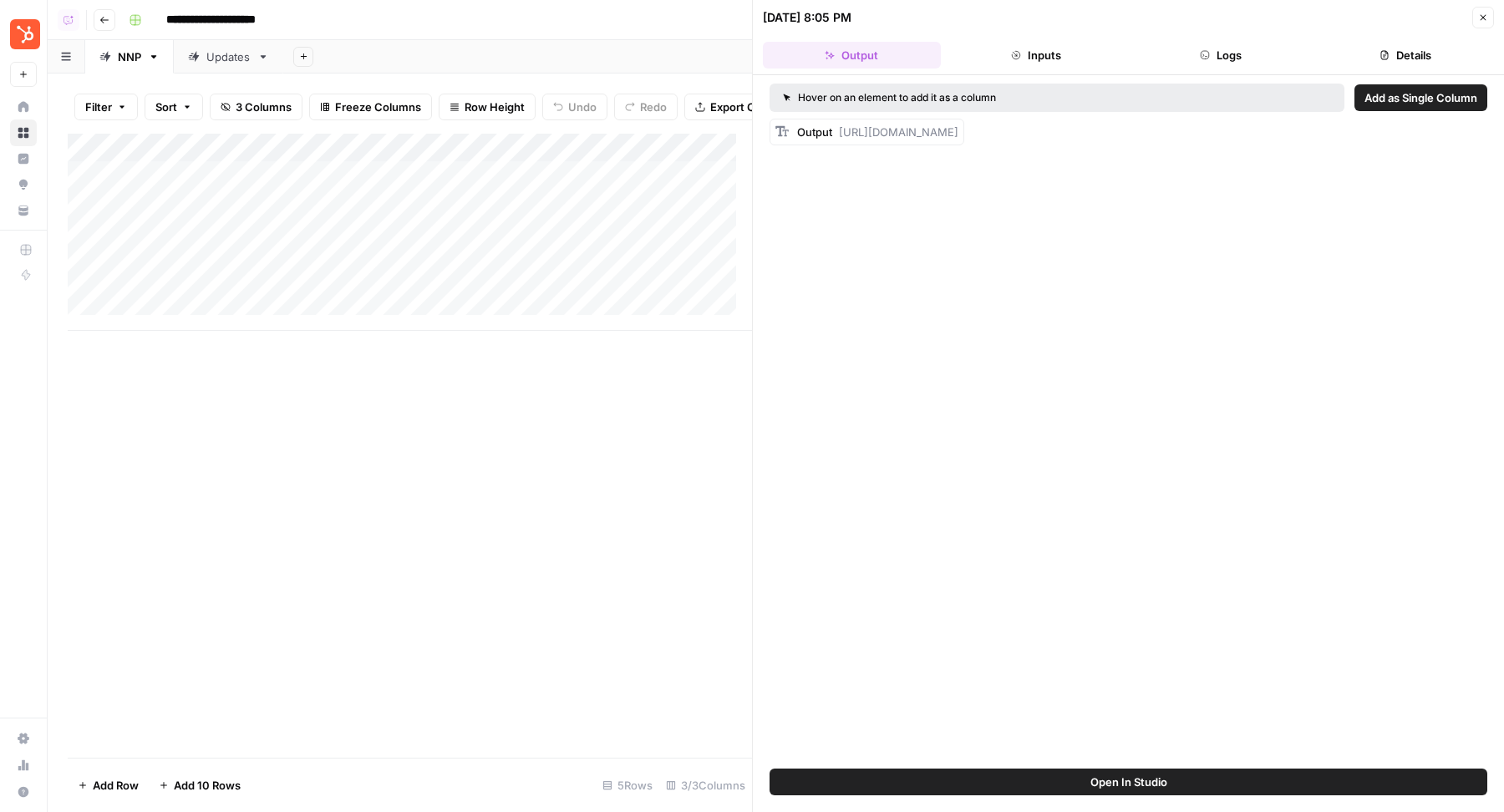
click at [1067, 786] on button "Open In Studio" at bounding box center [1128, 782] width 718 height 27
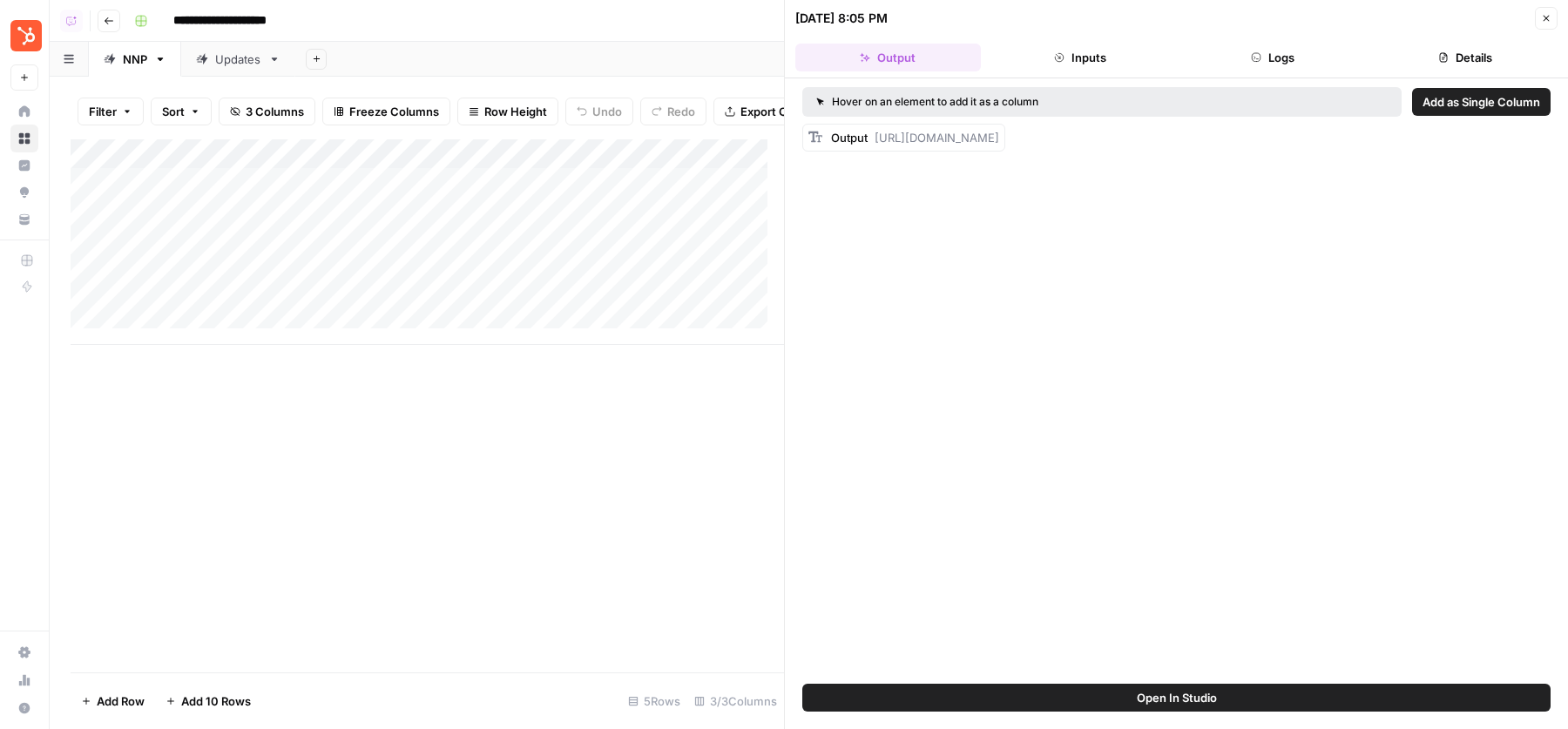
click at [1548, 14] on icon "button" at bounding box center [1546, 18] width 10 height 10
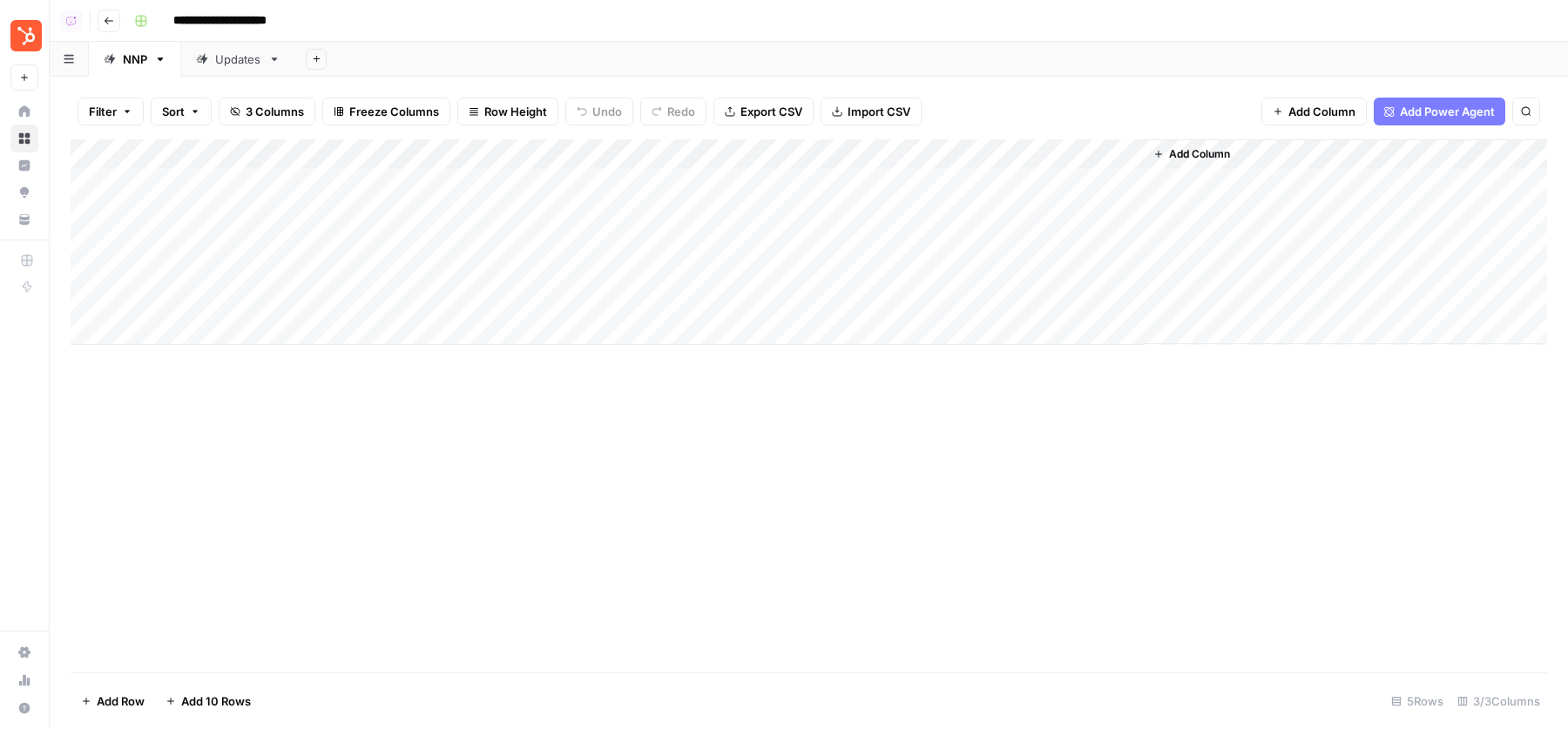
click at [139, 504] on div "Add Column" at bounding box center [809, 406] width 1477 height 534
click at [485, 37] on header "**********" at bounding box center [809, 20] width 1518 height 41
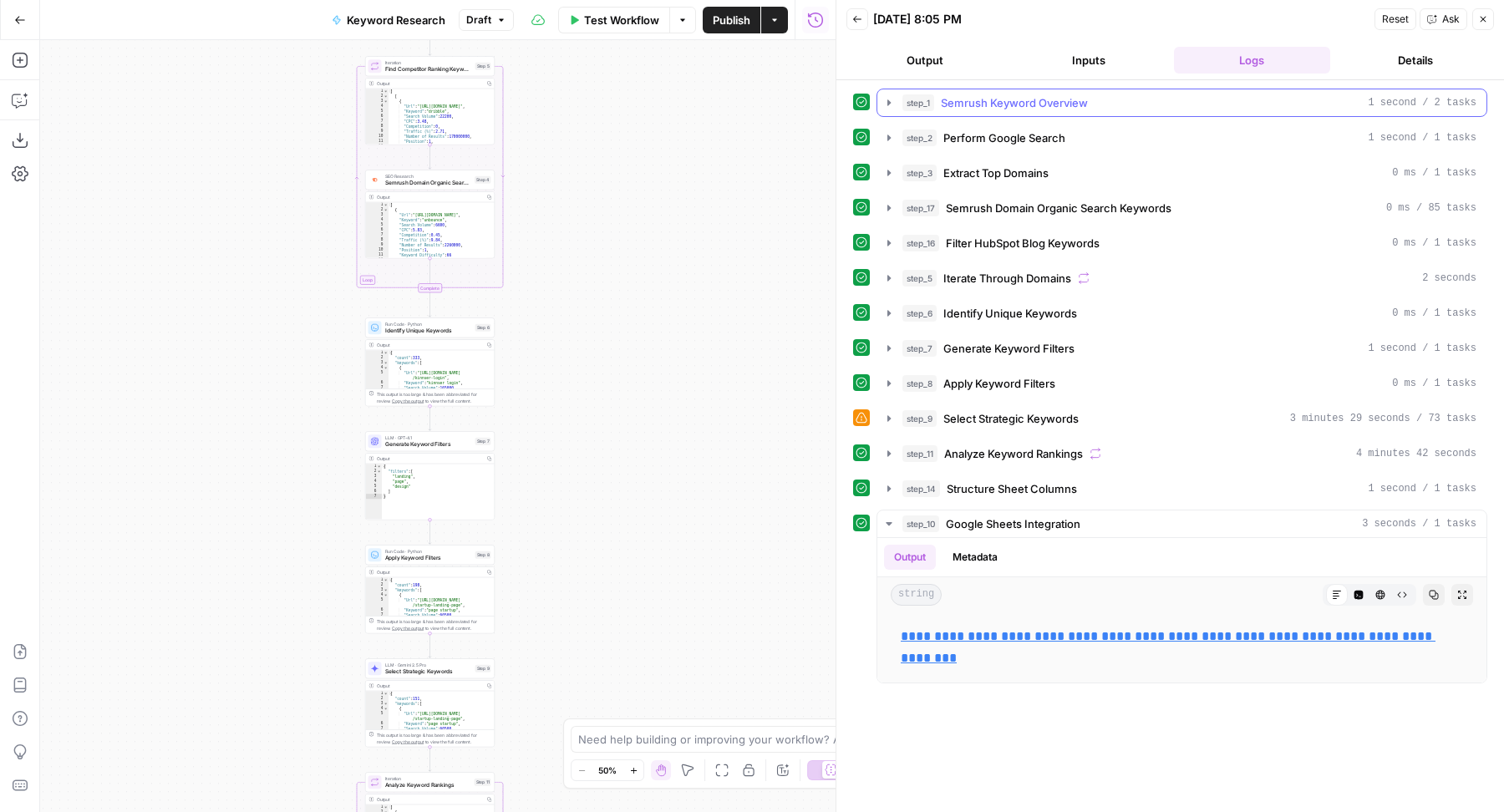
click at [1028, 110] on button "step_1 Semrush Keyword Overview 1 second / 2 tasks" at bounding box center [1181, 102] width 609 height 27
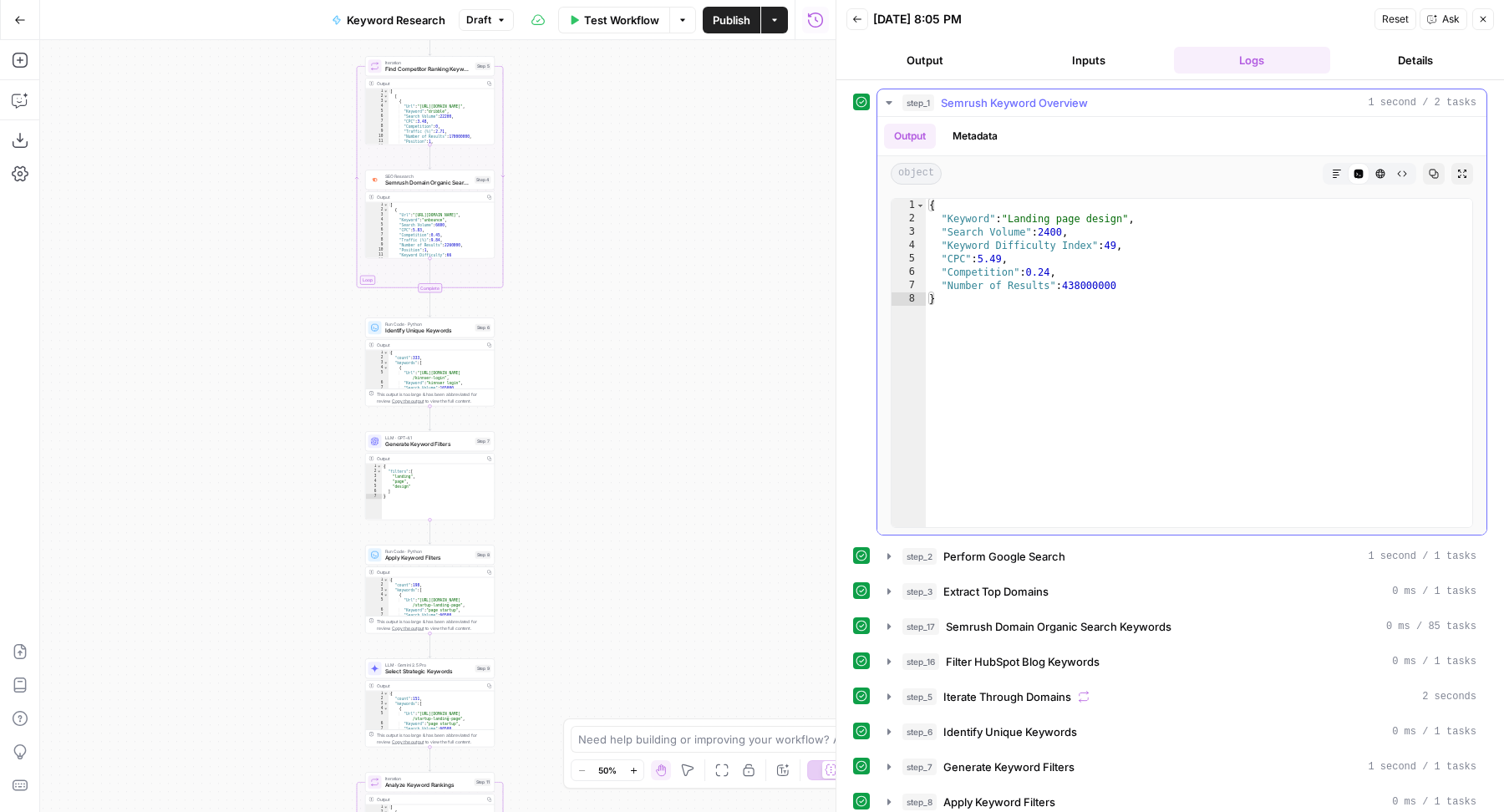
click at [1028, 110] on button "step_1 Semrush Keyword Overview 1 second / 2 tasks" at bounding box center [1181, 102] width 609 height 27
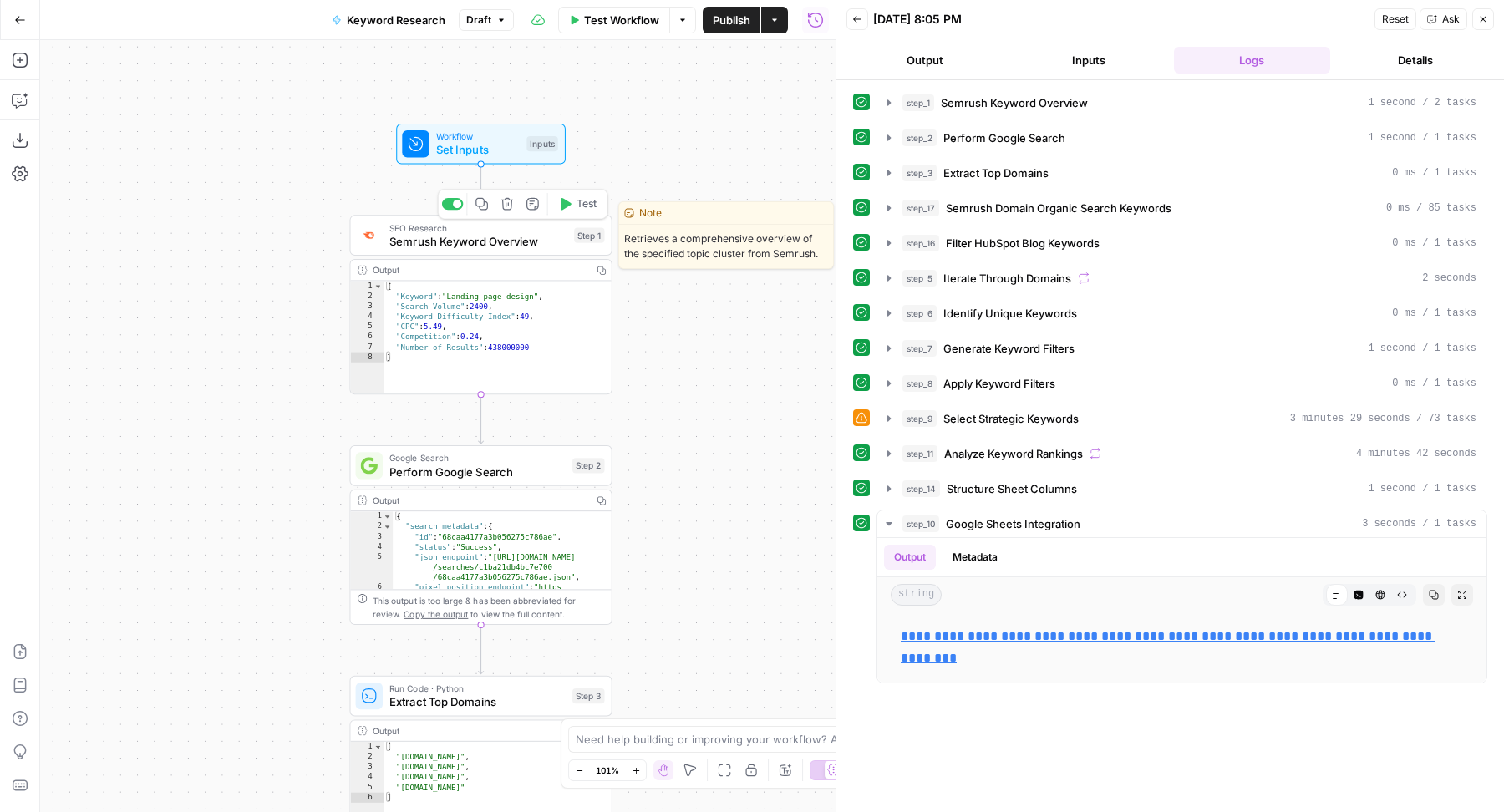
click at [454, 198] on div at bounding box center [452, 203] width 22 height 11
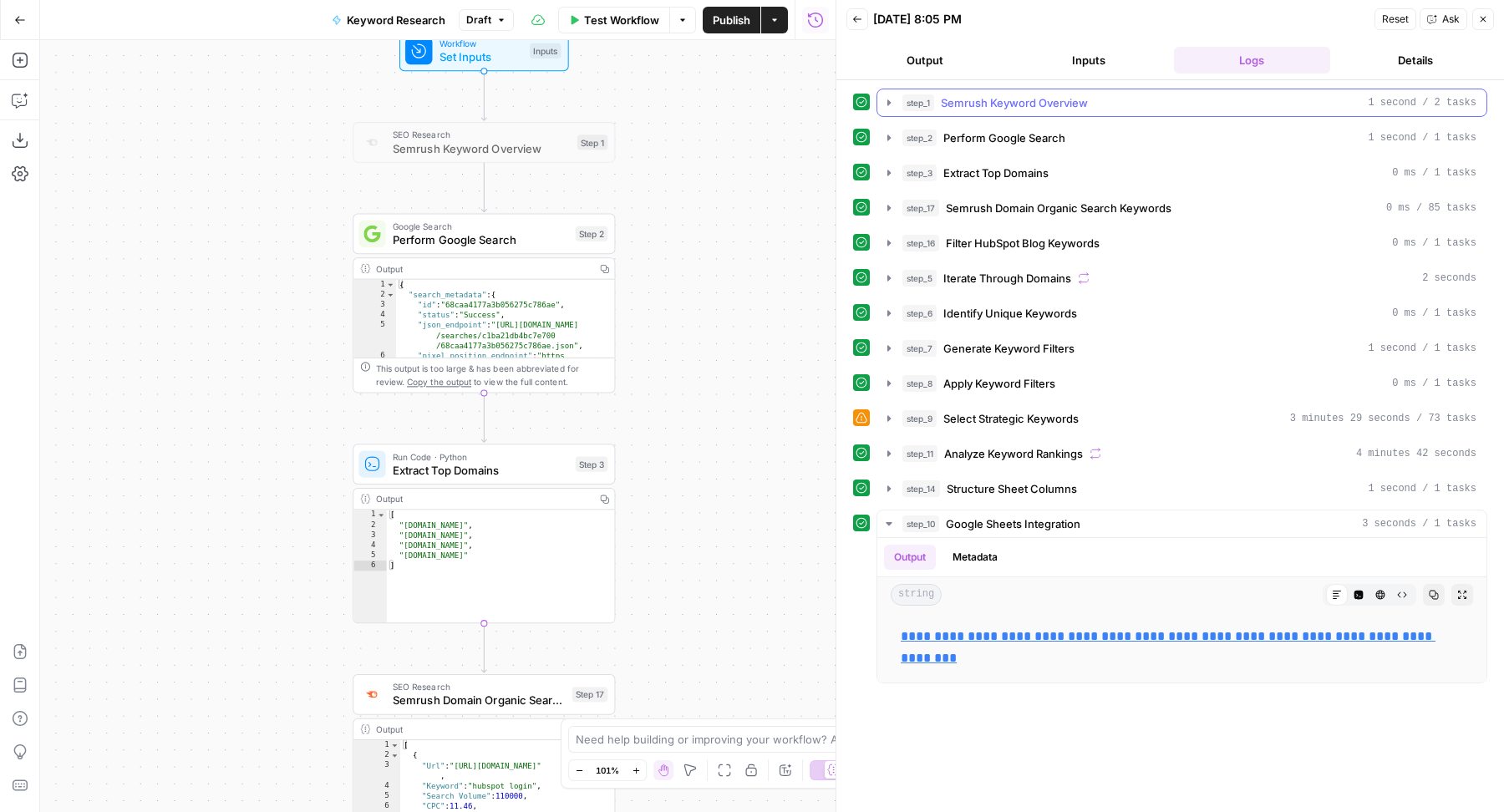
click at [1001, 97] on span "Semrush Keyword Overview" at bounding box center [1014, 102] width 147 height 17
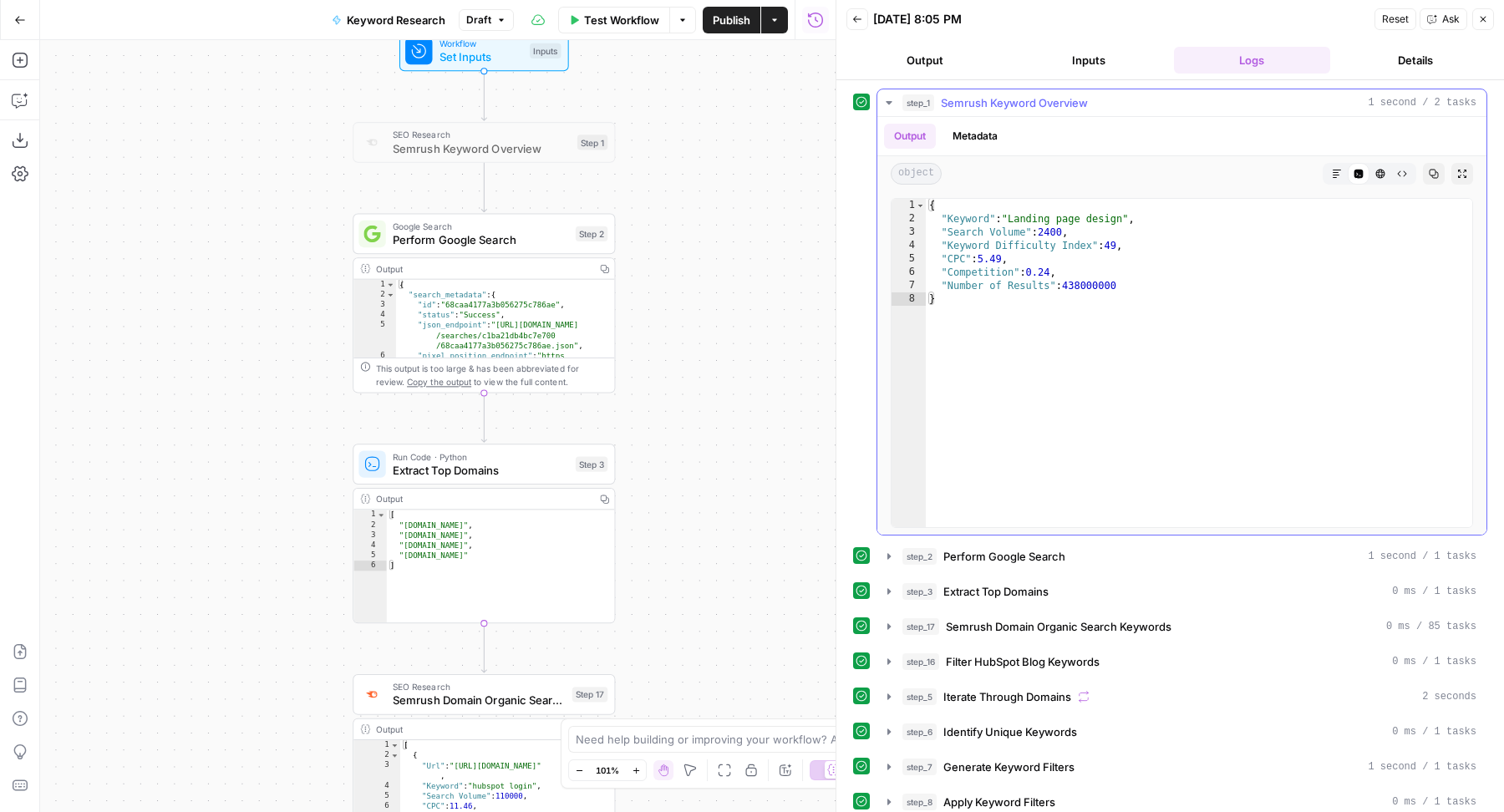
click at [1001, 97] on span "Semrush Keyword Overview" at bounding box center [1014, 102] width 147 height 17
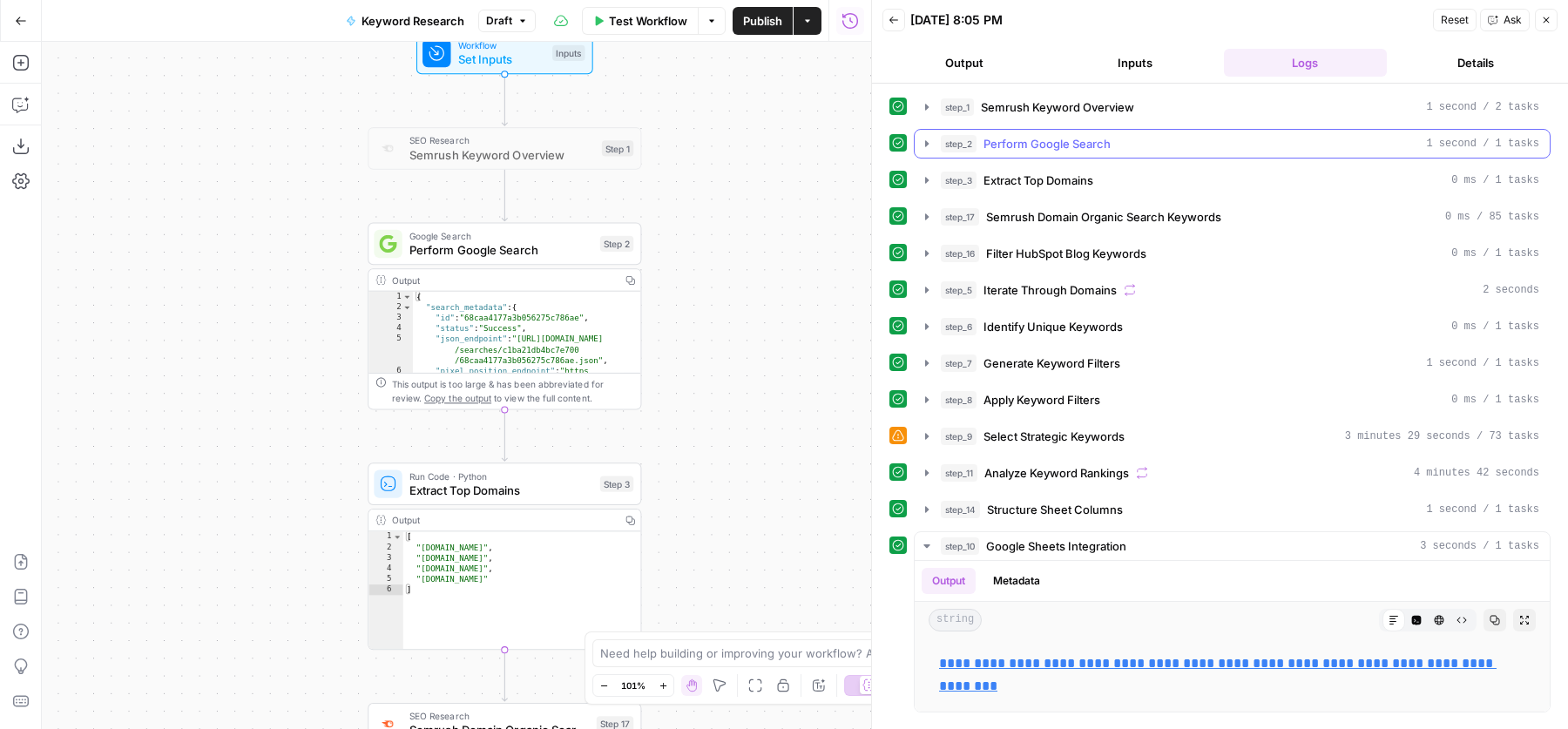
click at [1043, 141] on span "Perform Google Search" at bounding box center [1047, 144] width 127 height 18
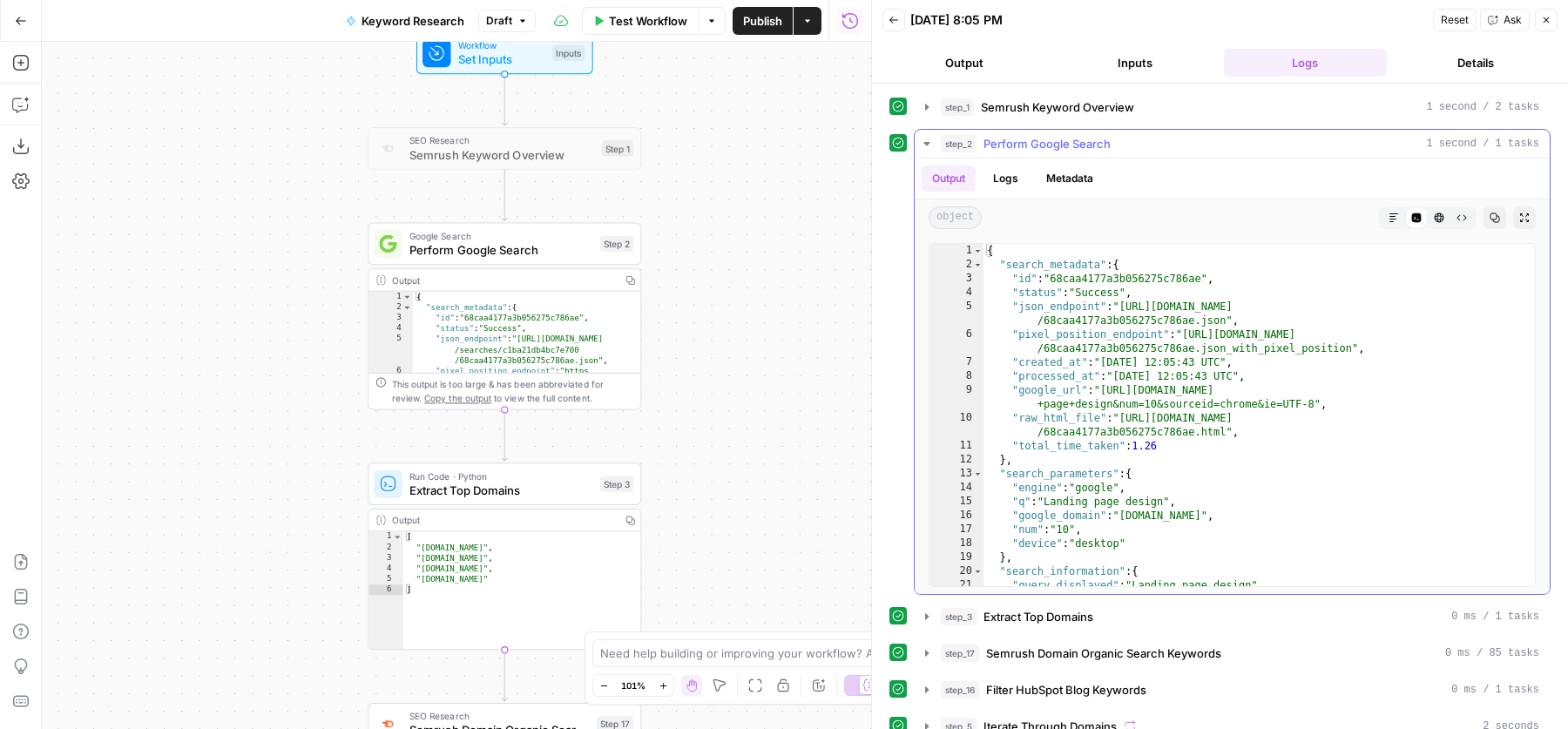
click at [1043, 141] on span "Perform Google Search" at bounding box center [1047, 144] width 127 height 18
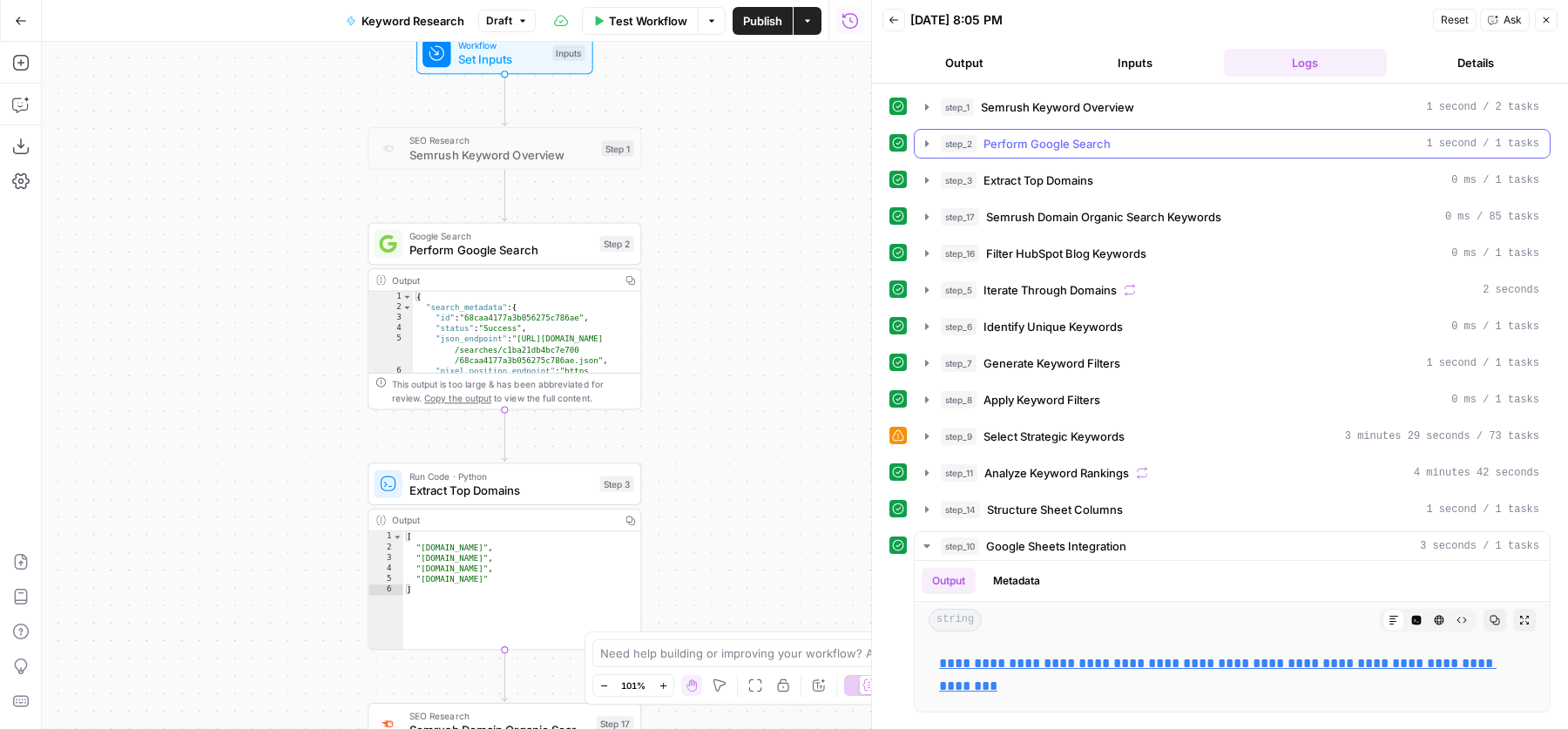
click at [960, 139] on span "step_2" at bounding box center [958, 144] width 36 height 18
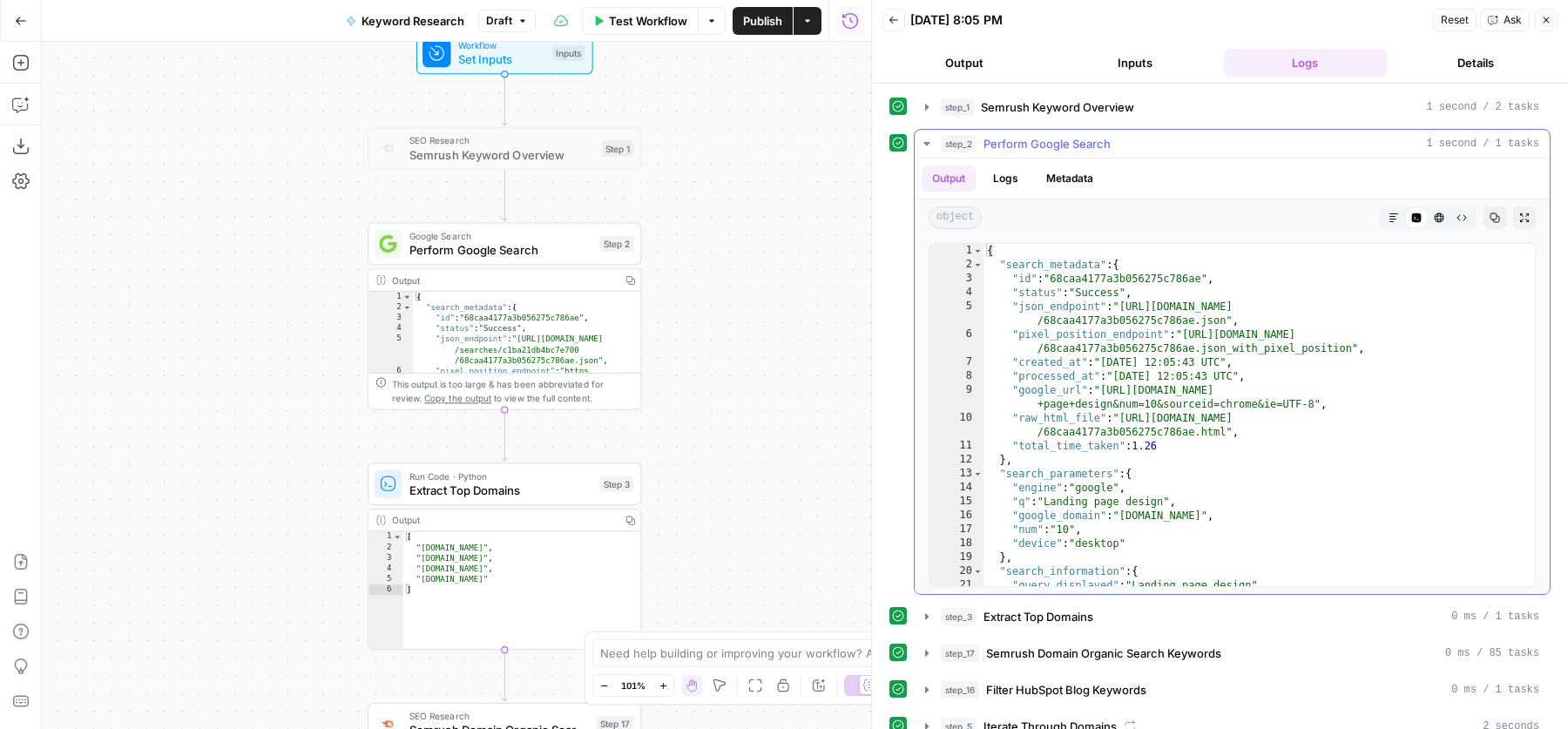
click at [960, 139] on span "step_2" at bounding box center [958, 144] width 36 height 18
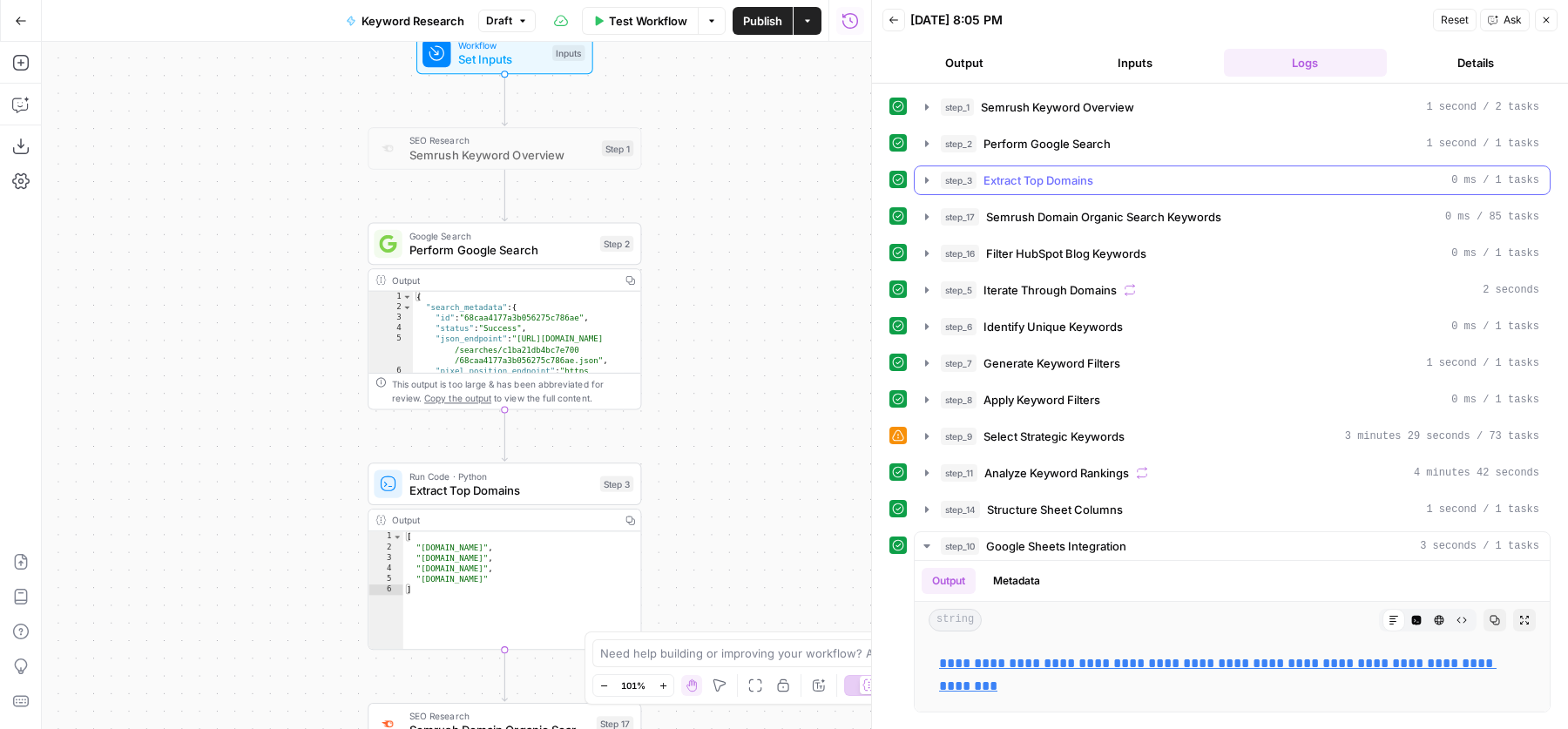
click at [980, 185] on div "step_3 Extract Top Domains 0 ms / 1 tasks" at bounding box center [1240, 180] width 599 height 18
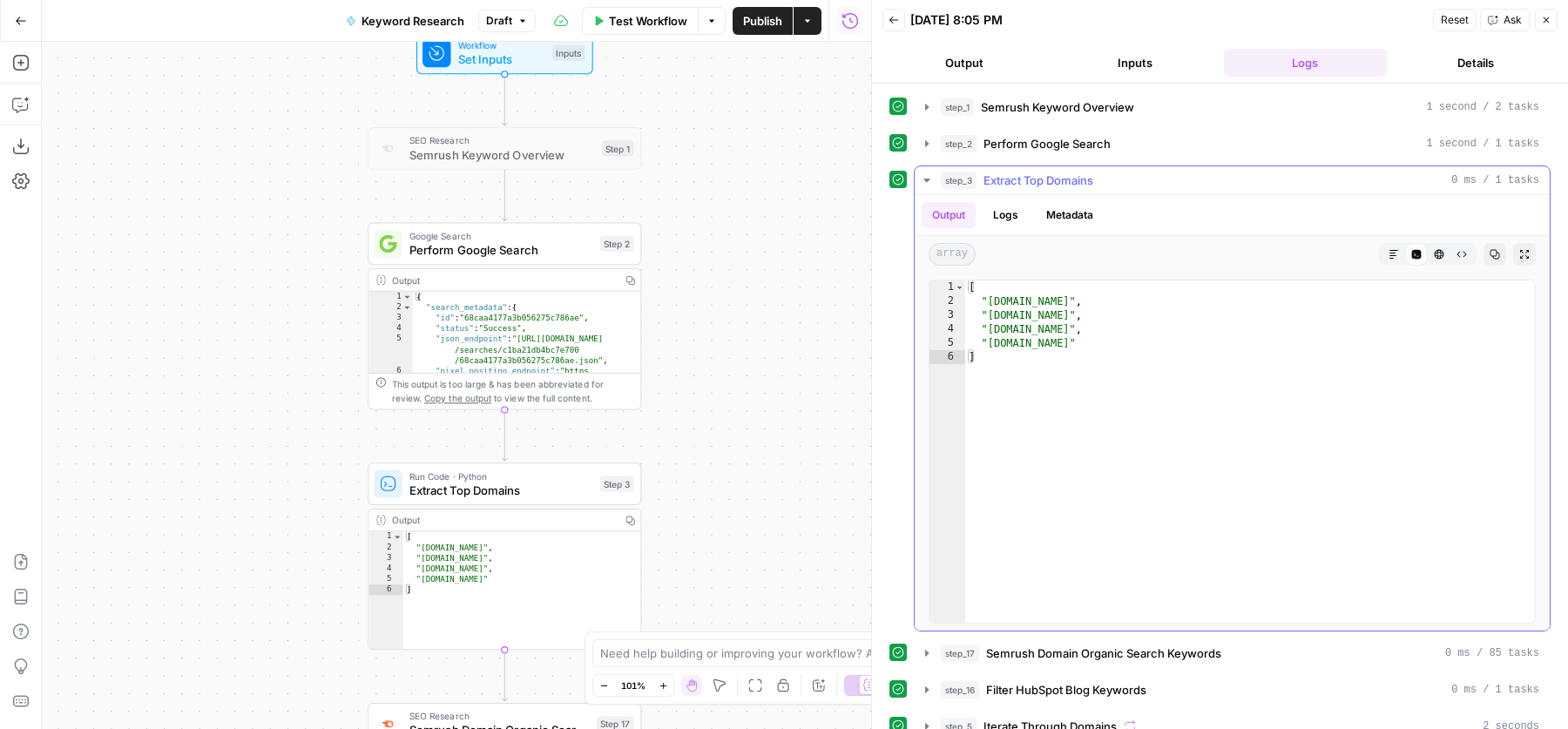
click at [980, 185] on div "step_3 Extract Top Domains 0 ms / 1 tasks" at bounding box center [1240, 180] width 599 height 18
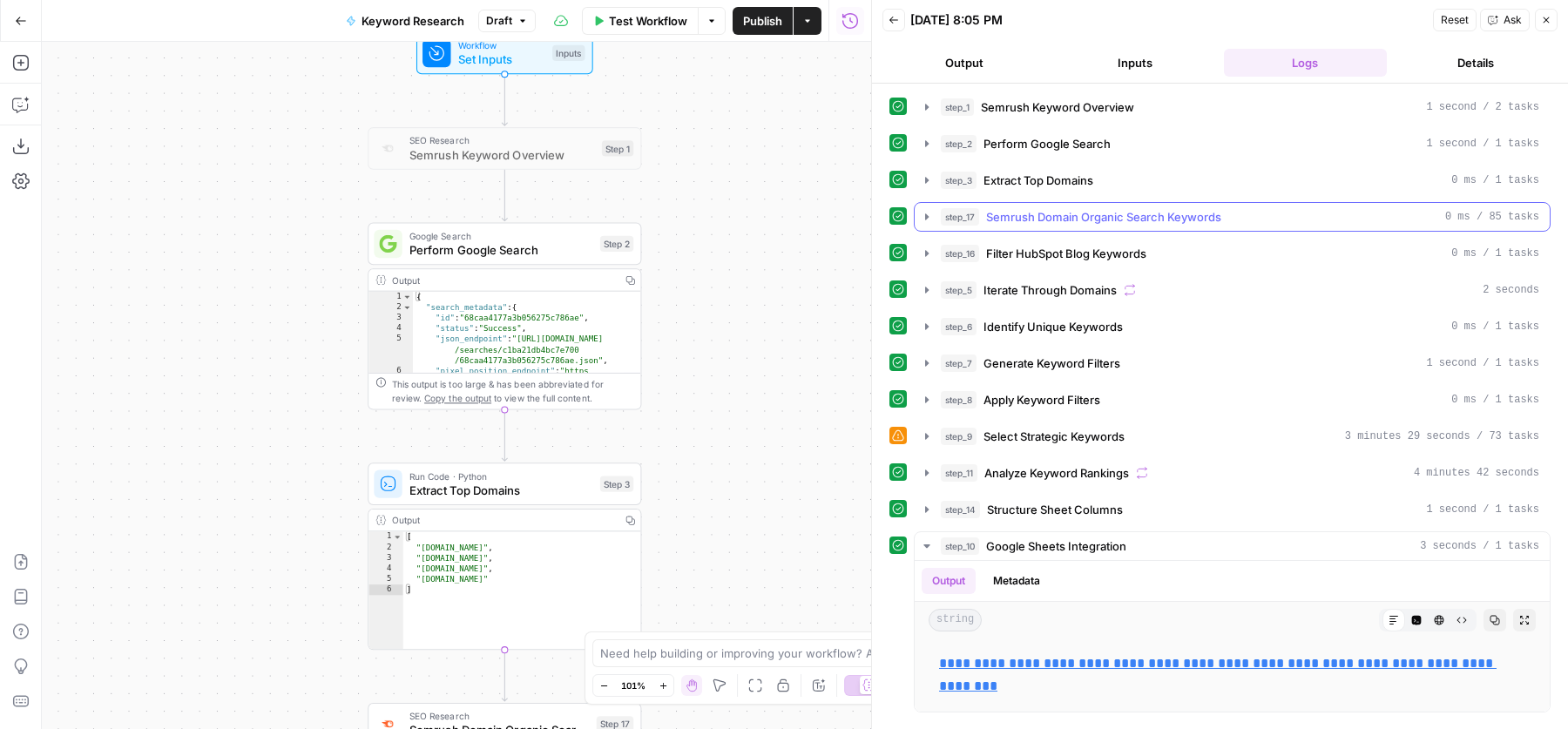
click at [972, 203] on button "step_17 Semrush Domain Organic Search Keywords 0 ms / 85 tasks" at bounding box center [1232, 217] width 635 height 28
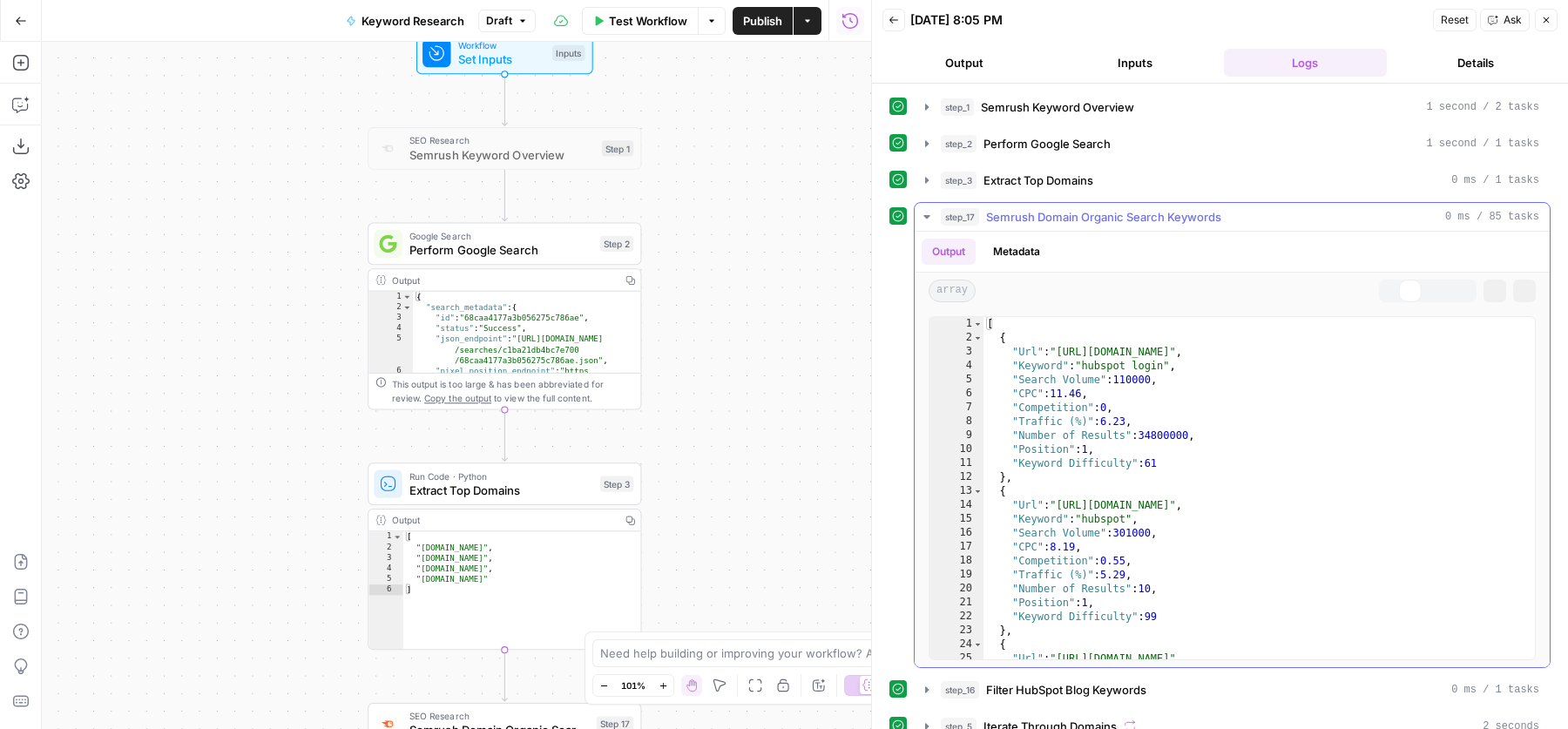
click at [972, 203] on button "step_17 Semrush Domain Organic Search Keywords 0 ms / 85 tasks" at bounding box center [1232, 217] width 635 height 28
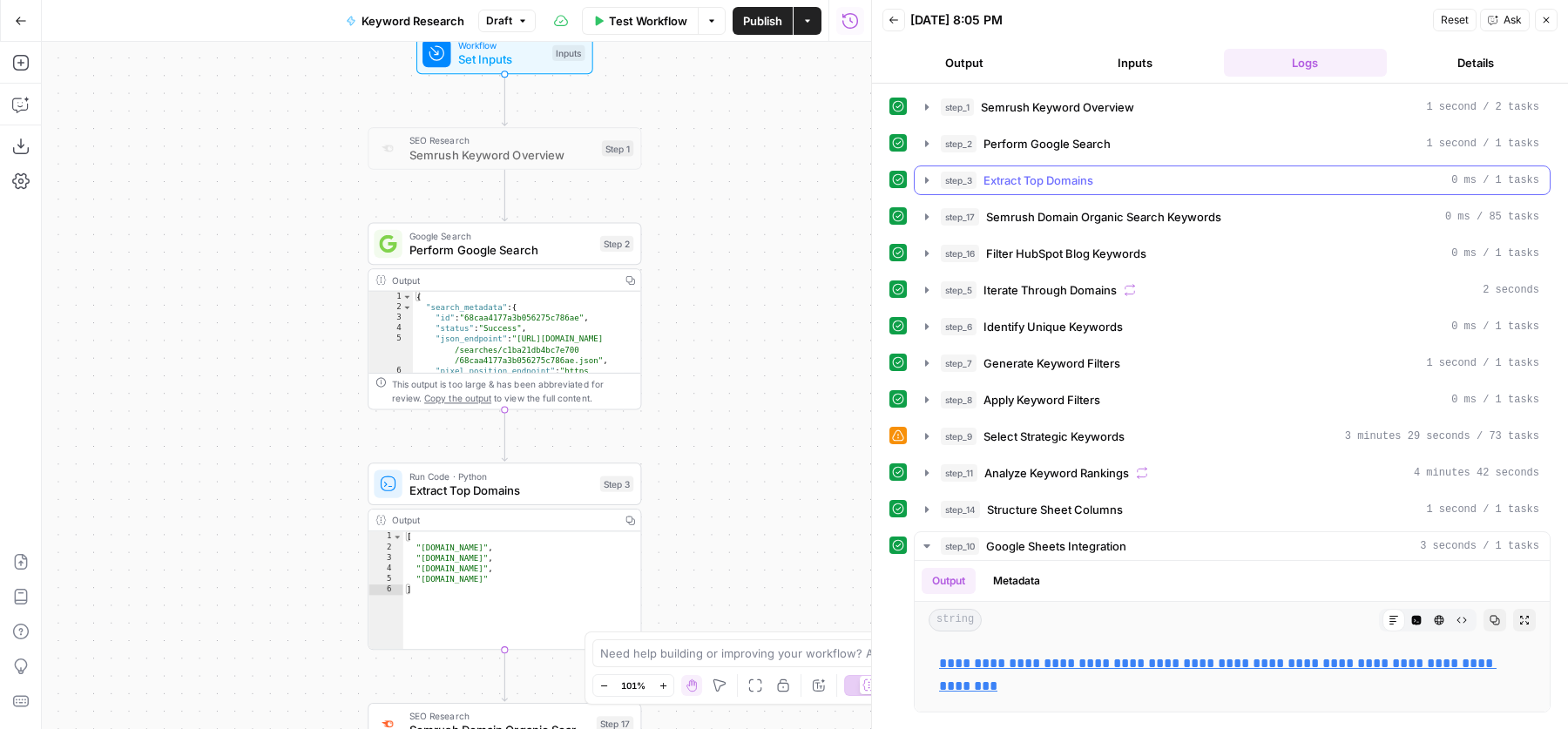
click at [1001, 178] on span "Extract Top Domains" at bounding box center [1038, 180] width 110 height 18
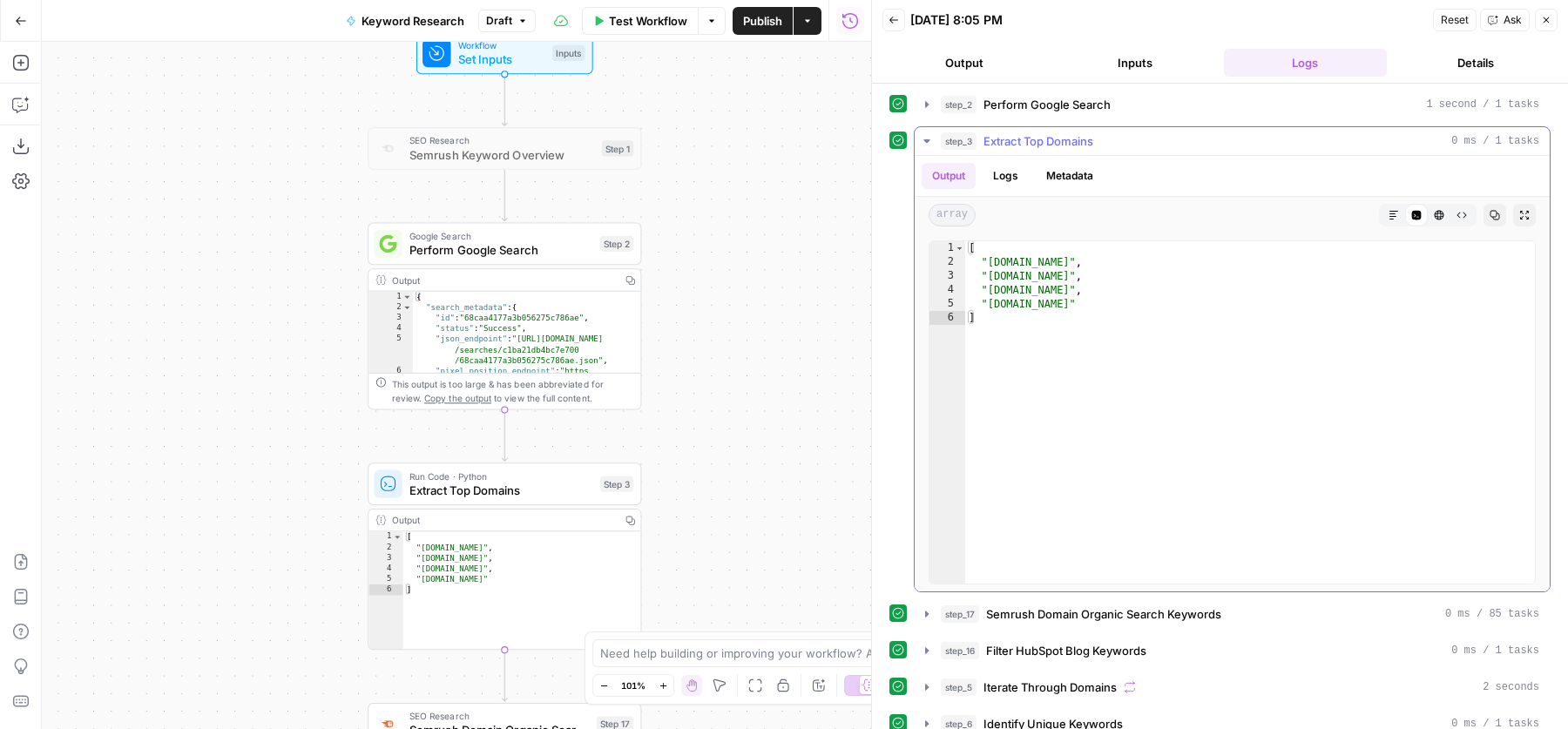
scroll to position [44, 0]
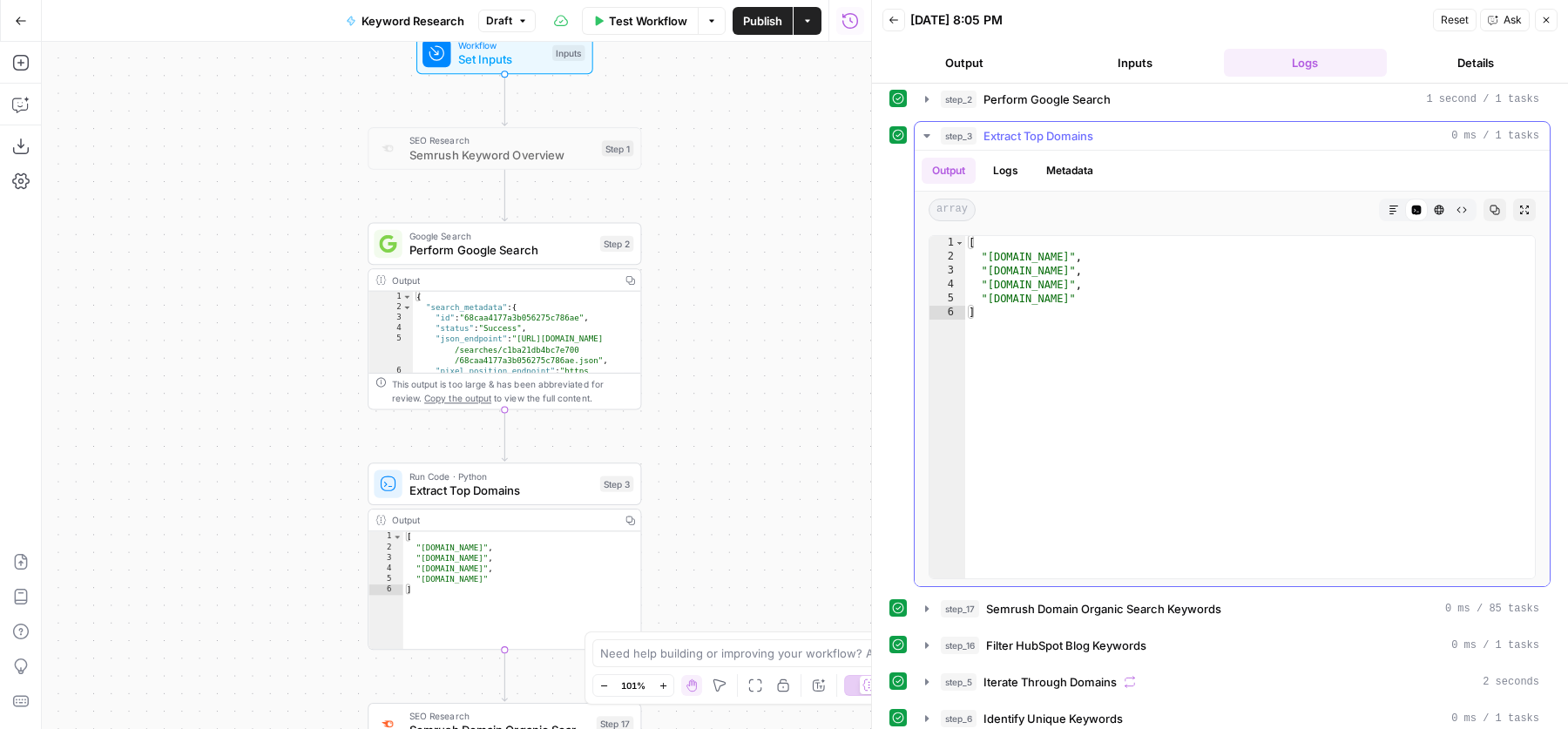
click at [1160, 132] on div "step_3 Extract Top Domains 0 ms / 1 tasks" at bounding box center [1240, 135] width 599 height 18
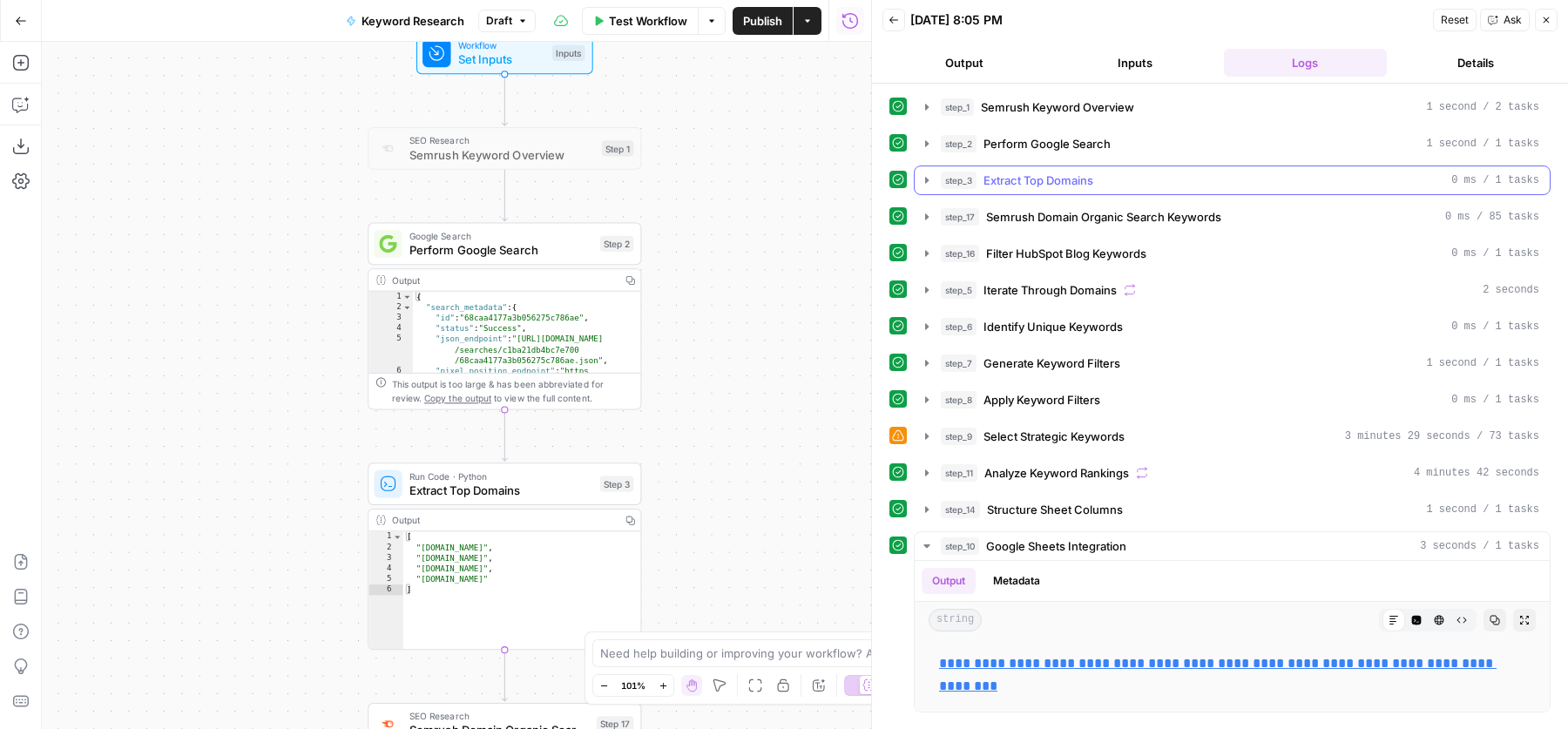
click at [1123, 182] on div "step_3 Extract Top Domains 0 ms / 1 tasks" at bounding box center [1240, 180] width 599 height 18
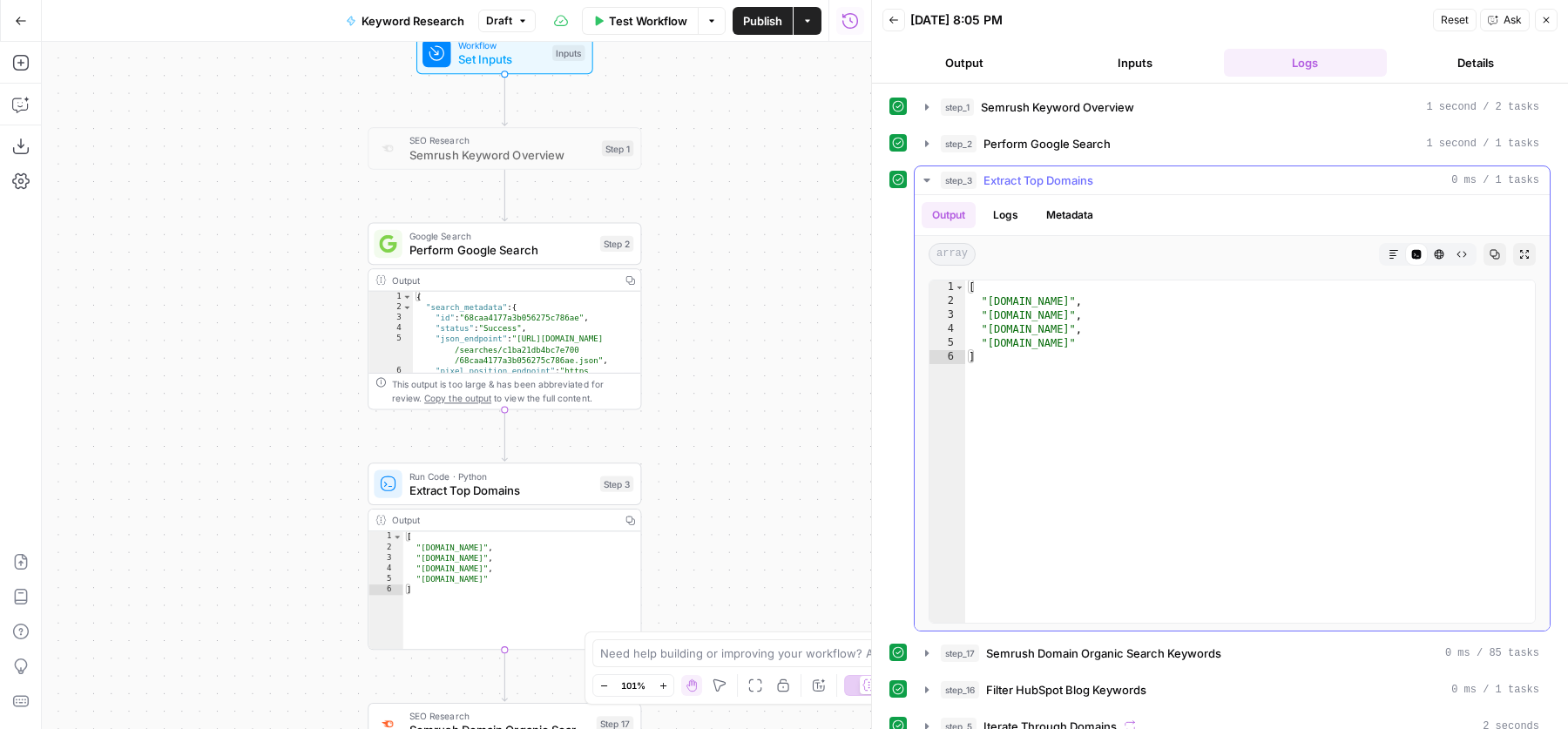
click at [1123, 182] on div "step_3 Extract Top Domains 0 ms / 1 tasks" at bounding box center [1240, 180] width 599 height 18
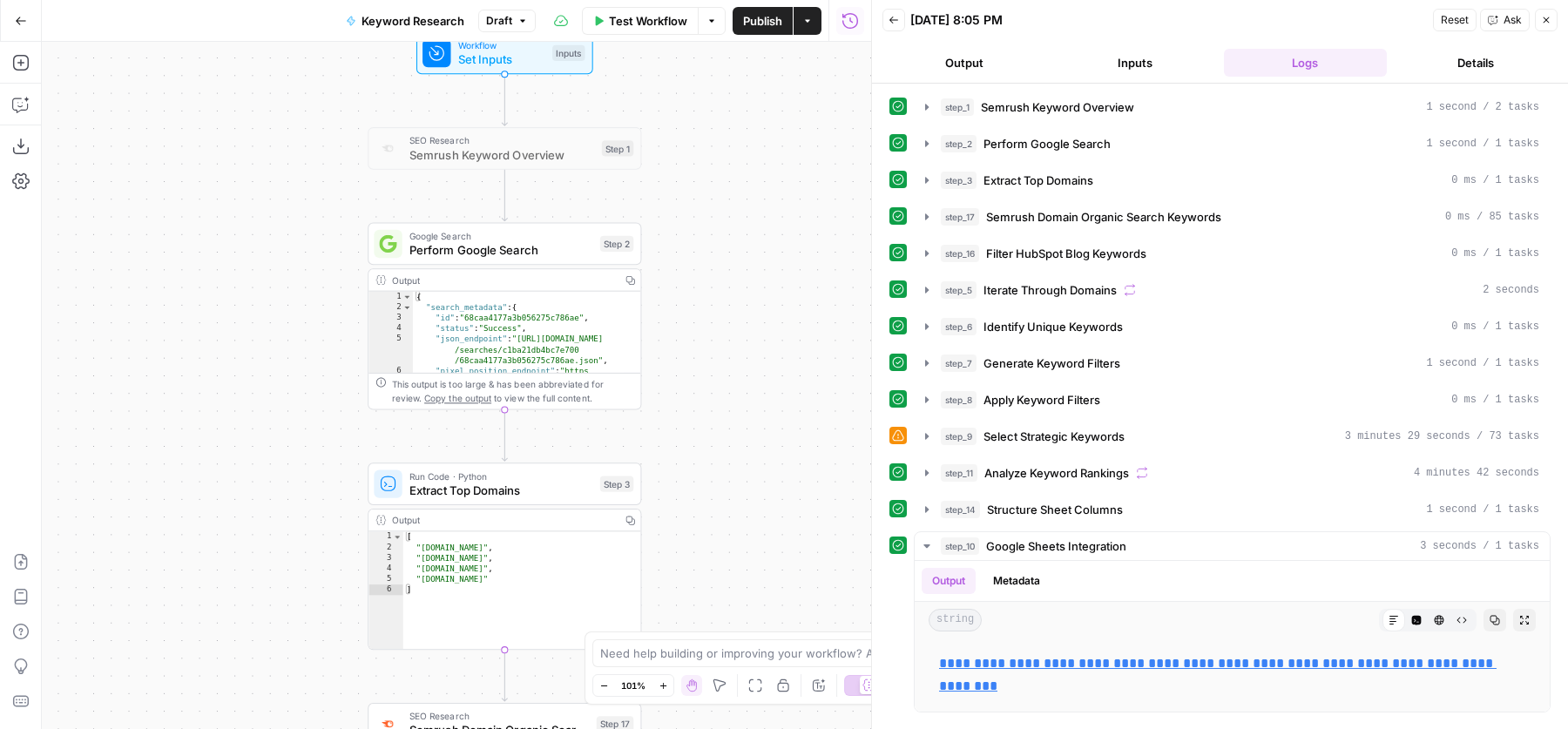
click at [1118, 230] on div "**********" at bounding box center [1220, 402] width 661 height 620
click at [1091, 209] on span "Semrush Domain Organic Search Keywords" at bounding box center [1103, 217] width 235 height 18
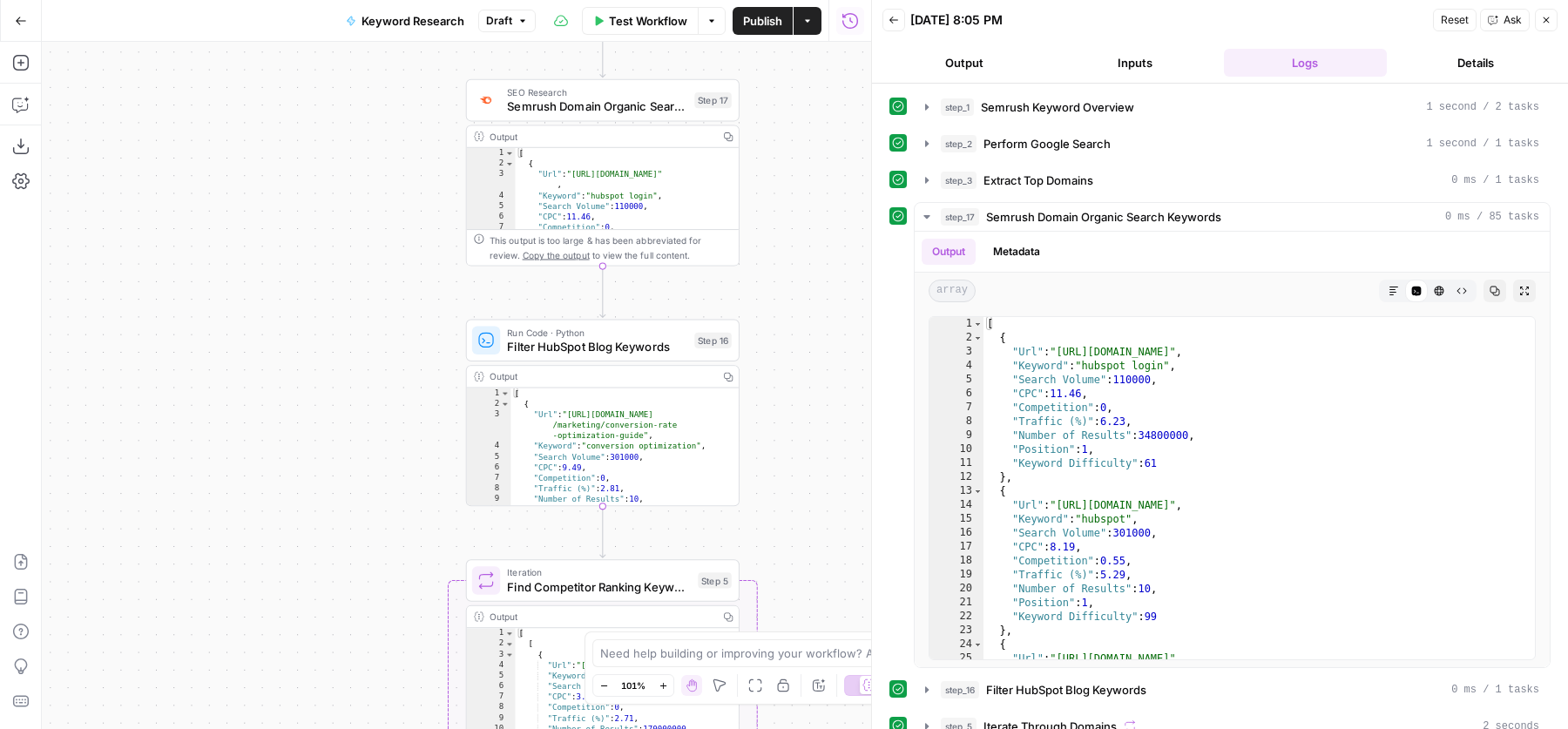
click at [601, 102] on span "Semrush Domain Organic Search Keywords" at bounding box center [597, 106] width 181 height 18
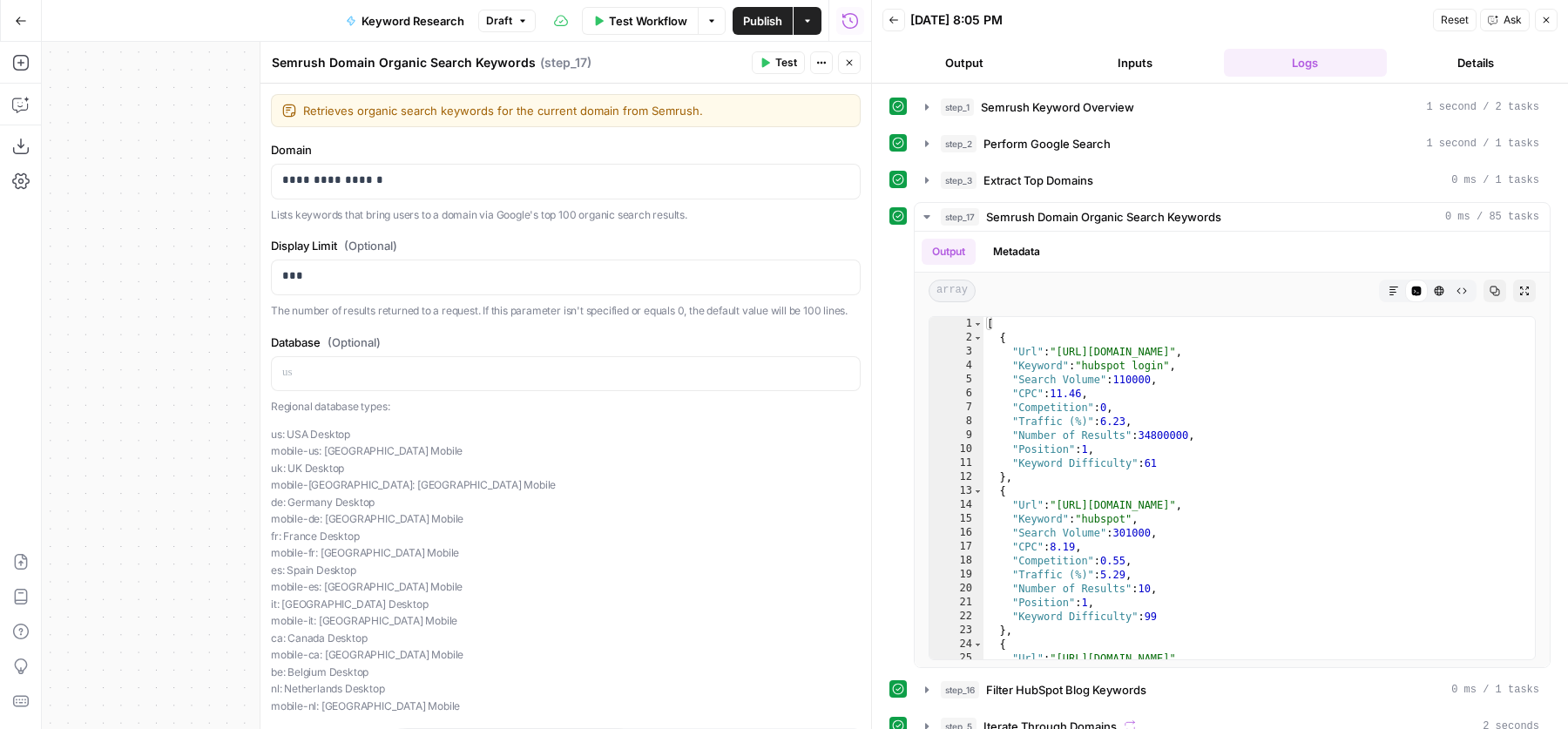
click at [391, 66] on textarea "Semrush Domain Organic Search Keywords" at bounding box center [404, 63] width 264 height 18
drag, startPoint x: 371, startPoint y: 64, endPoint x: 273, endPoint y: 65, distance: 98.0
click at [273, 65] on textarea "Semrush Domain Organic Search Keywords" at bounding box center [404, 63] width 264 height 18
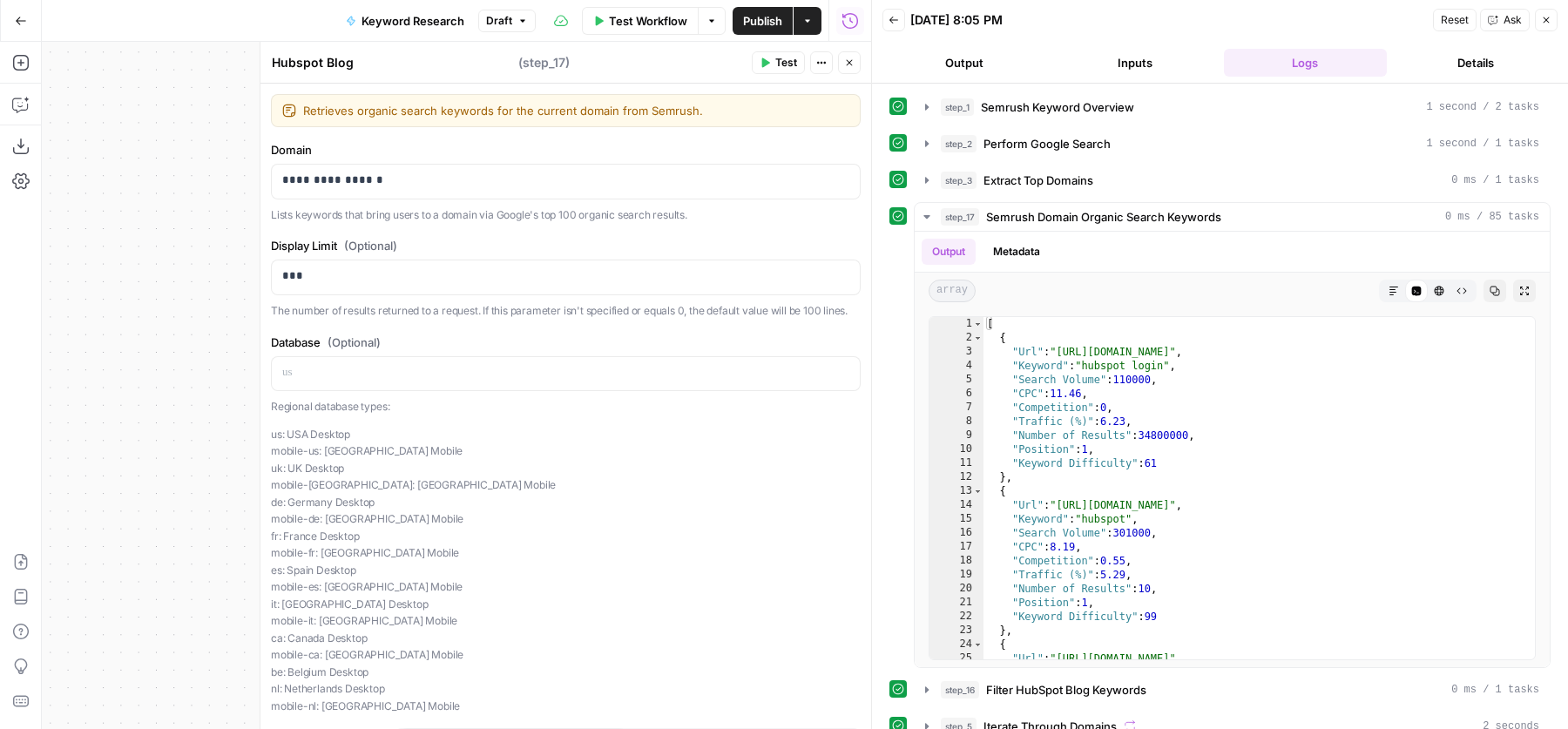
type textarea "Hubspot Blog Organic Search Keywords"
click at [856, 60] on button "Close" at bounding box center [849, 63] width 23 height 23
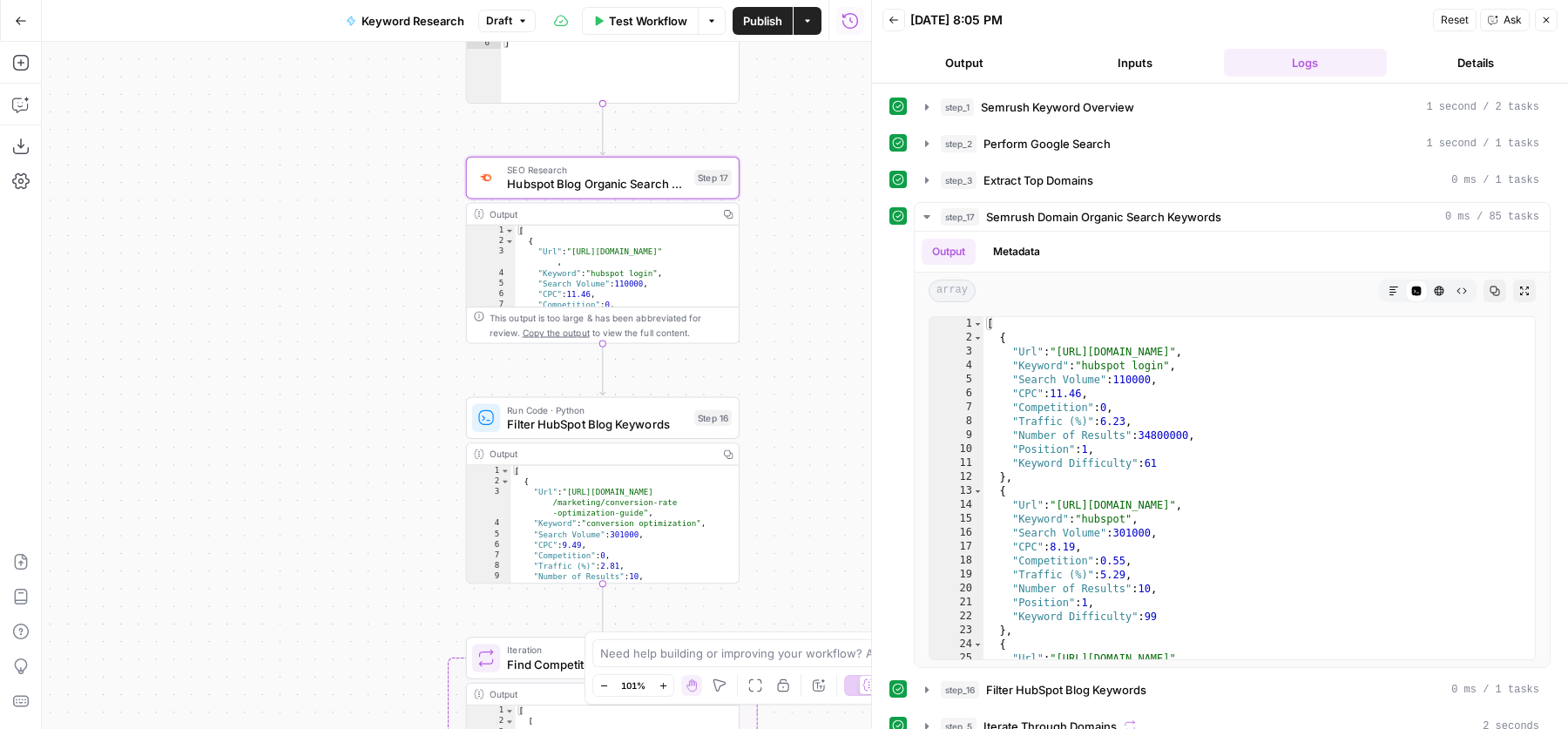
drag, startPoint x: 338, startPoint y: 253, endPoint x: 338, endPoint y: 361, distance: 108.0
click at [338, 361] on div "Workflow Set Inputs Inputs SEO Research Semrush Keyword Overview Step 1 Google …" at bounding box center [456, 385] width 829 height 688
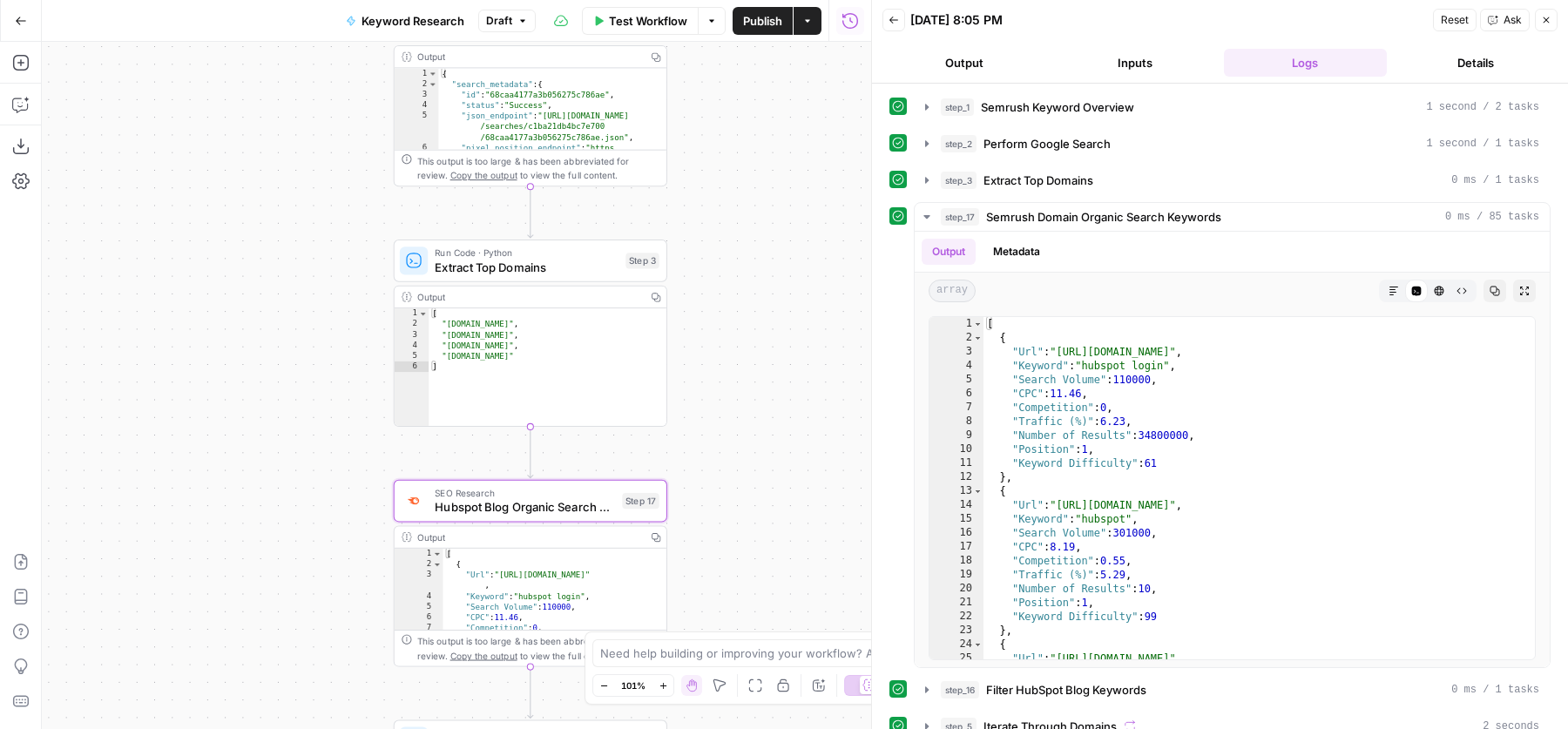
drag, startPoint x: 790, startPoint y: 164, endPoint x: 711, endPoint y: 487, distance: 332.5
click at [712, 486] on div "Workflow Set Inputs Inputs SEO Research Semrush Keyword Overview Step 1 Google …" at bounding box center [456, 385] width 829 height 688
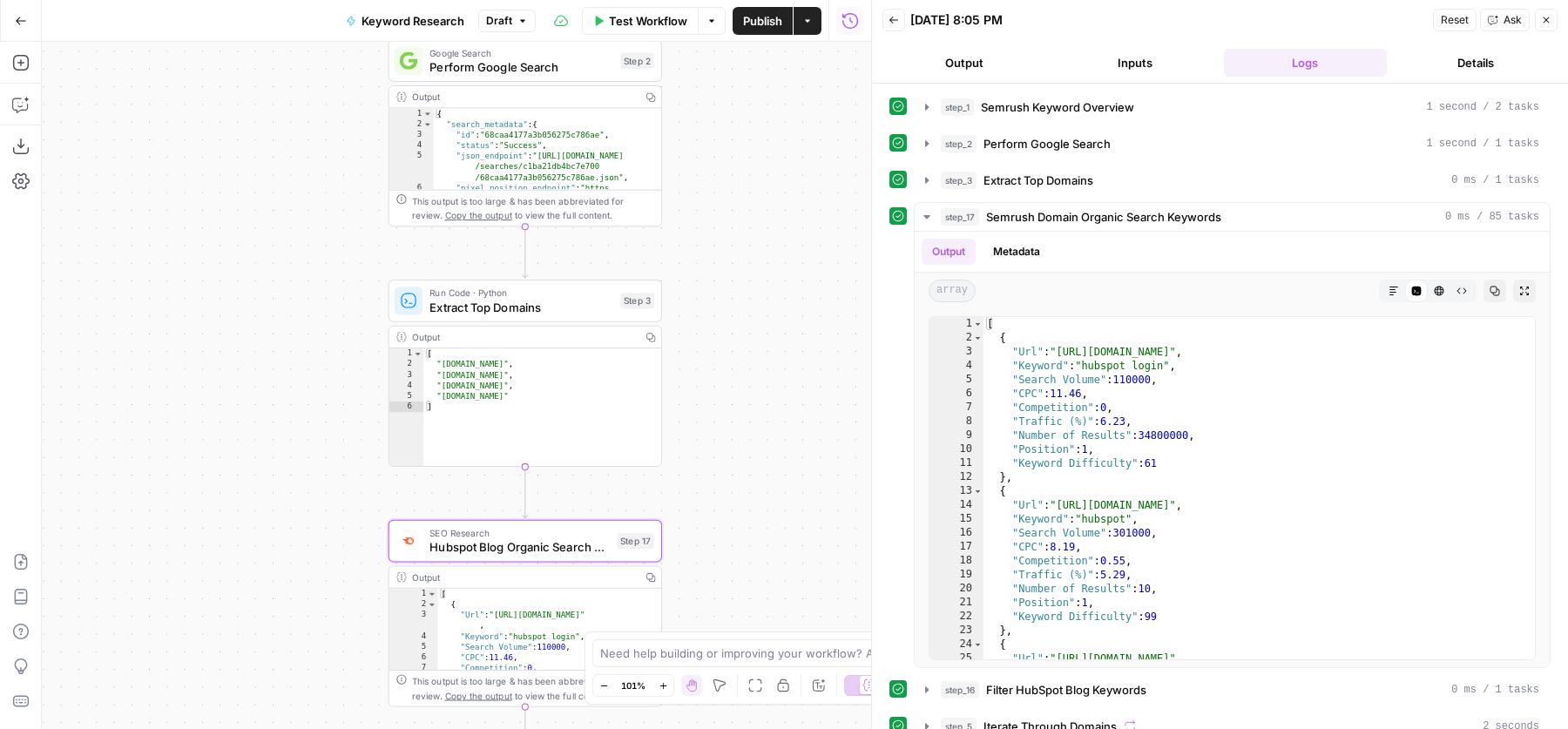
drag, startPoint x: 768, startPoint y: 205, endPoint x: 768, endPoint y: 617, distance: 412.0
click at [768, 617] on div "Workflow Set Inputs Inputs SEO Research Semrush Keyword Overview Step 1 Google …" at bounding box center [456, 385] width 829 height 688
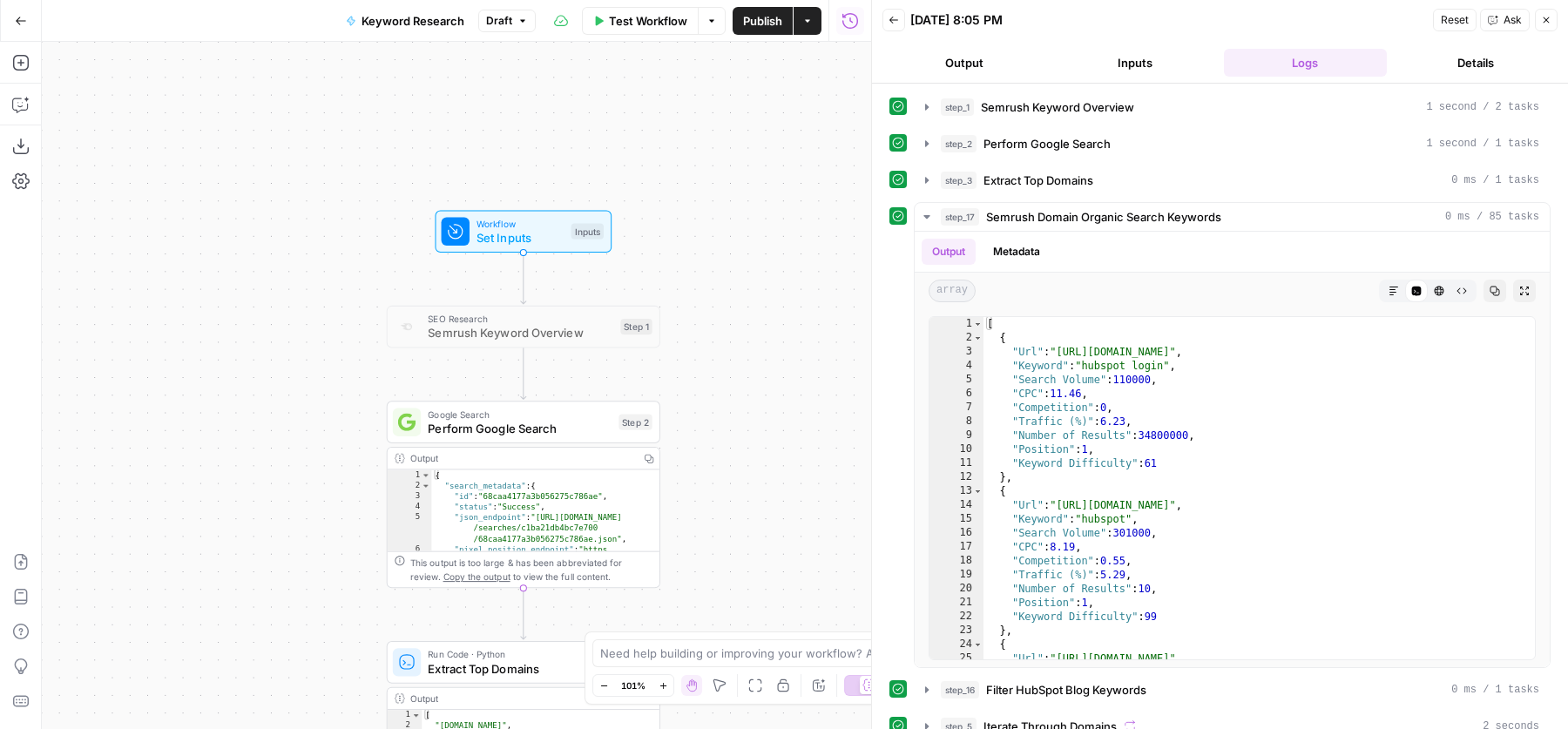
drag, startPoint x: 810, startPoint y: 456, endPoint x: 808, endPoint y: 215, distance: 241.0
click at [808, 215] on div "Workflow Set Inputs Inputs SEO Research Semrush Keyword Overview Step 1 Google …" at bounding box center [456, 385] width 829 height 688
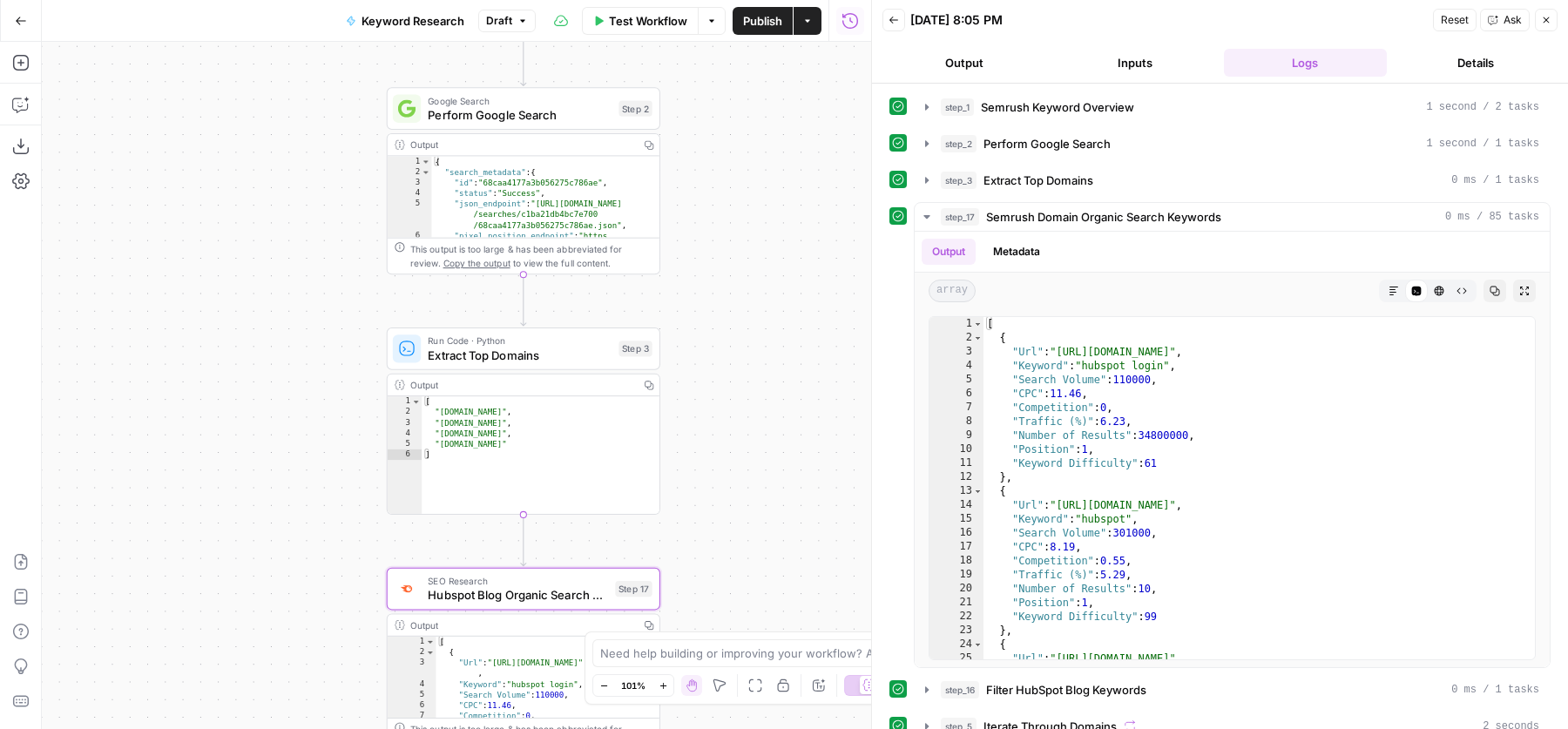
drag, startPoint x: 774, startPoint y: 323, endPoint x: 774, endPoint y: 212, distance: 111.0
click at [774, 212] on div "Workflow Set Inputs Inputs SEO Research Semrush Keyword Overview Step 1 Google …" at bounding box center [456, 385] width 829 height 688
click at [1163, 39] on header "Back 09/17/25 at 8:05 PM Reset Ask Close Output Inputs Logs Details" at bounding box center [1221, 41] width 696 height 84
click at [1144, 151] on button "step_2 Perform Google Search 1 second / 1 tasks" at bounding box center [1232, 144] width 635 height 28
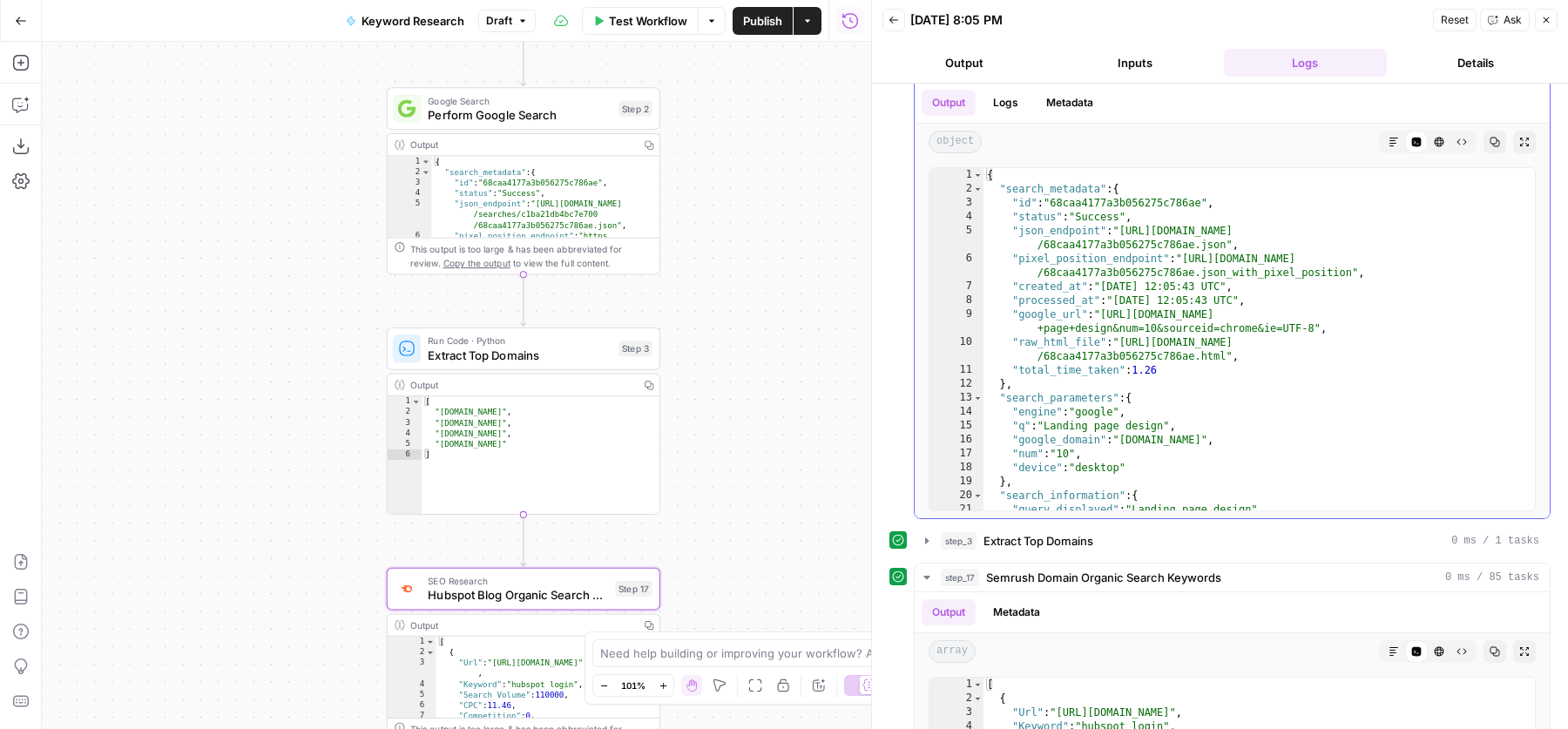
scroll to position [123, 0]
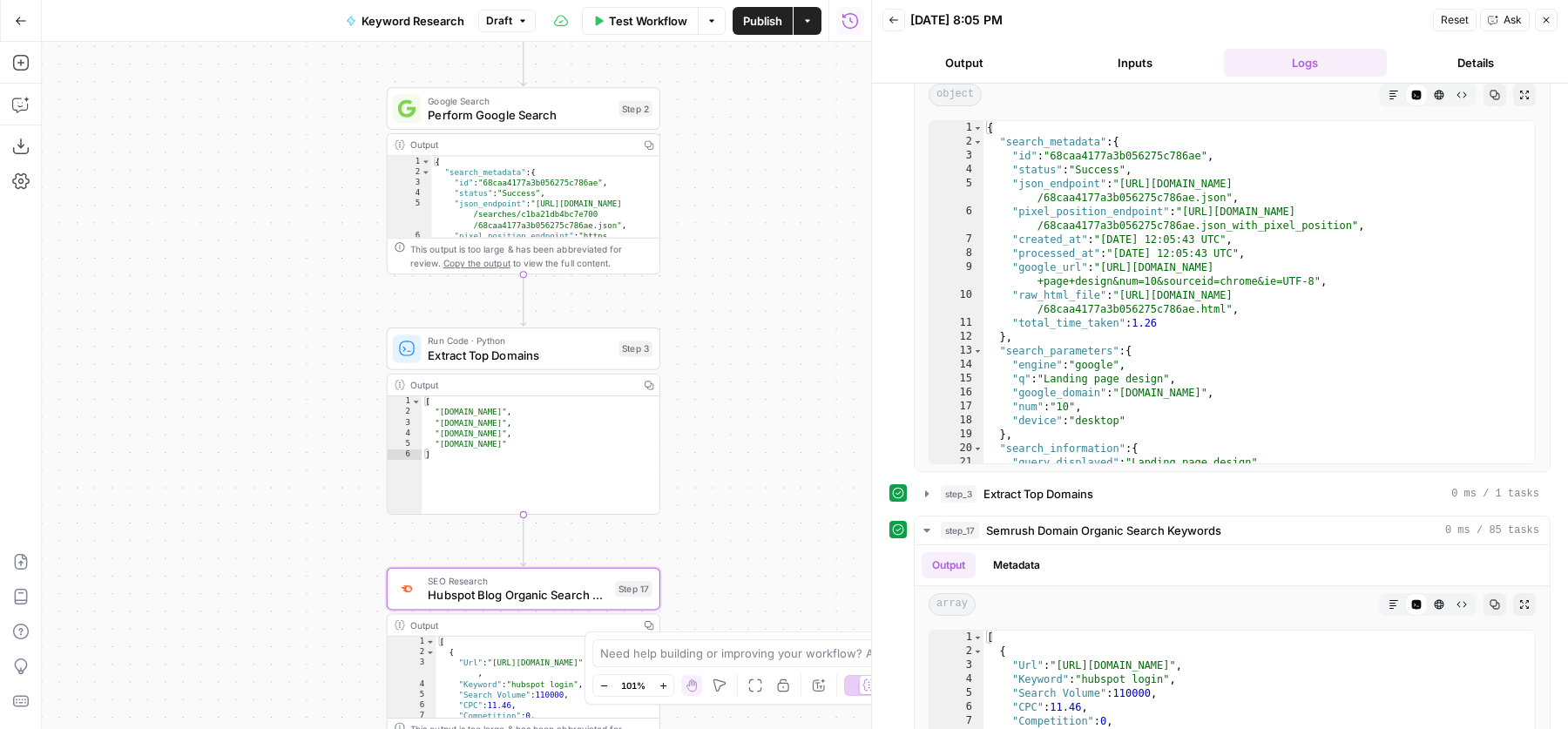
click at [1154, 66] on button "Inputs" at bounding box center [1135, 63] width 164 height 28
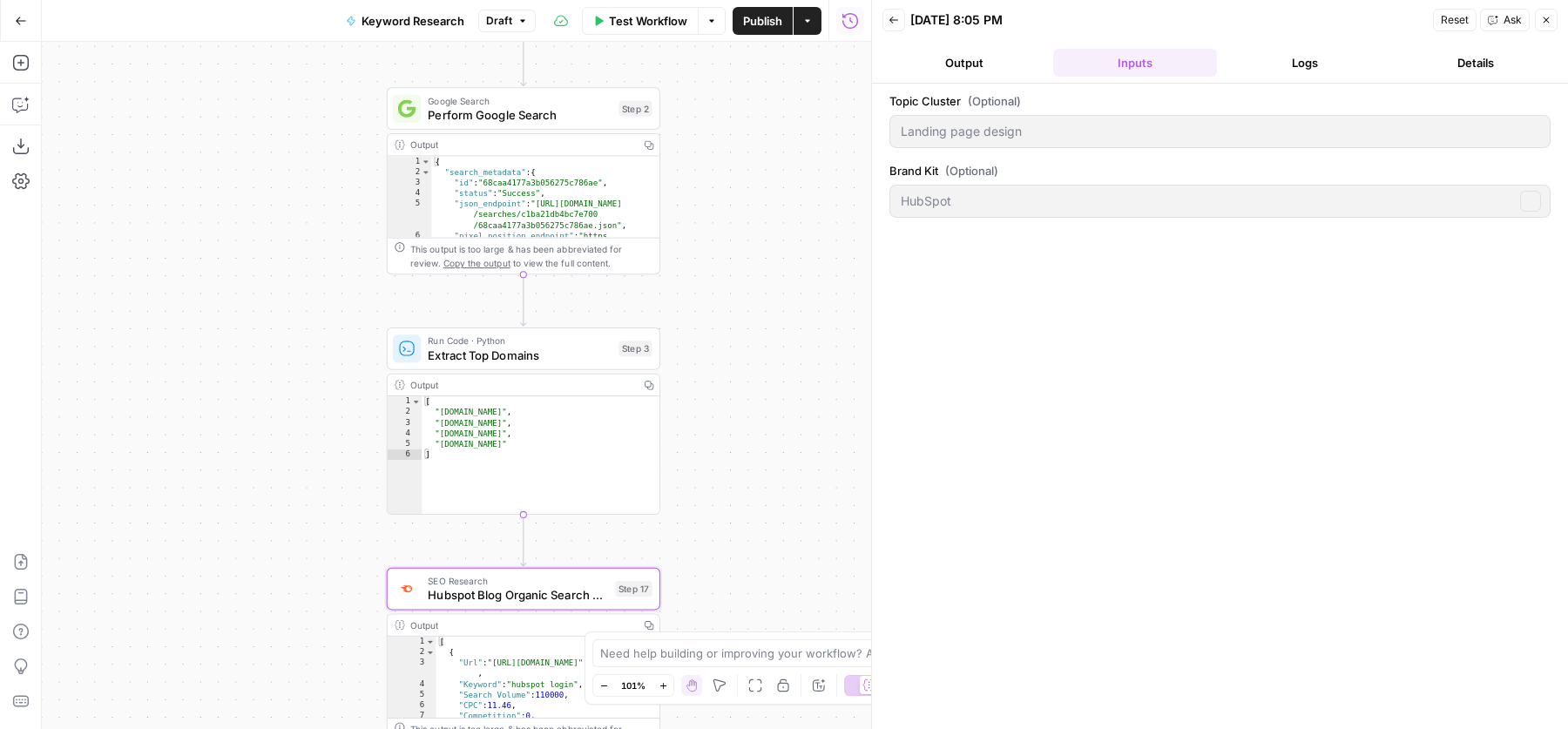
scroll to position [0, 0]
click at [1294, 63] on button "Logs" at bounding box center [1306, 63] width 164 height 28
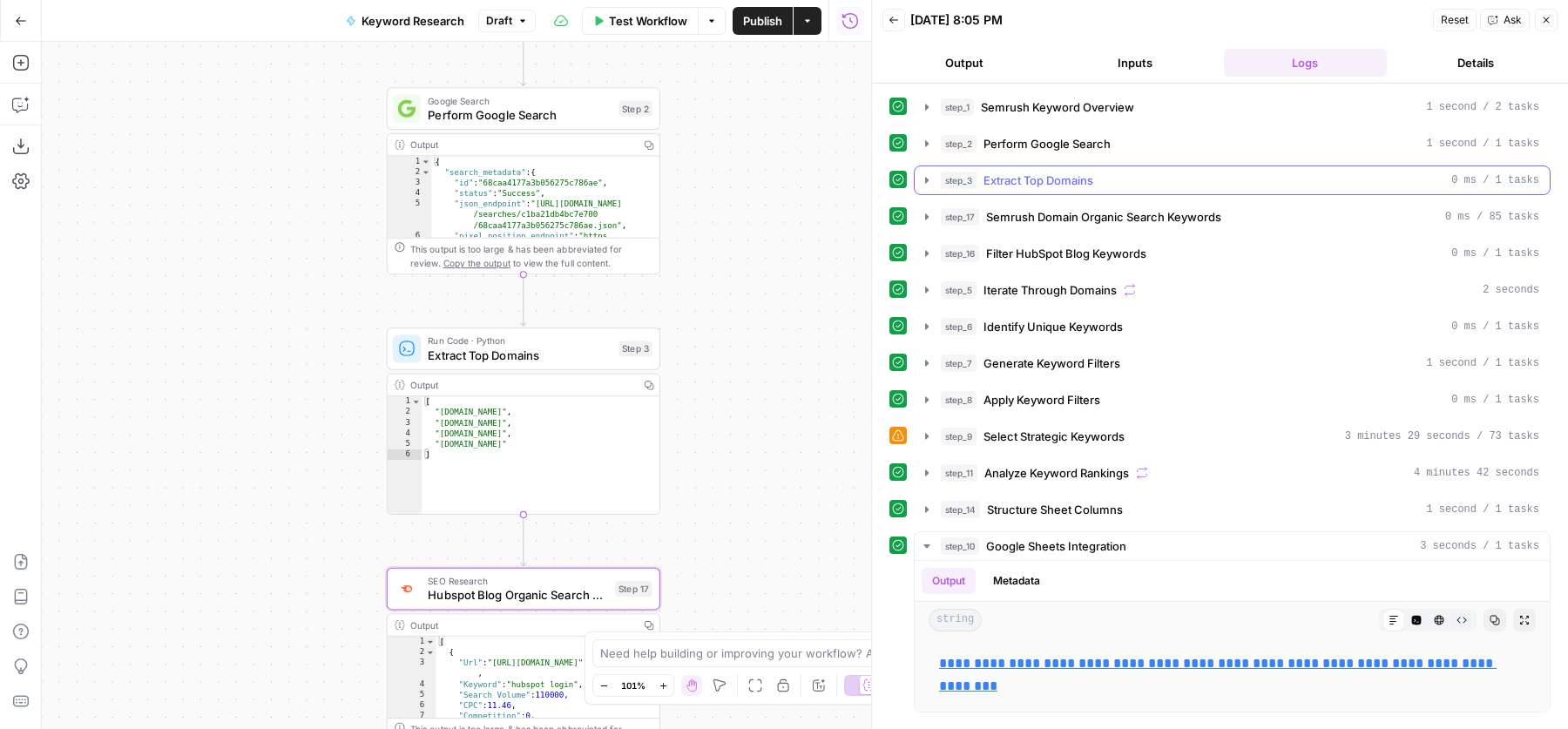
click at [1049, 184] on span "Extract Top Domains" at bounding box center [1038, 180] width 110 height 18
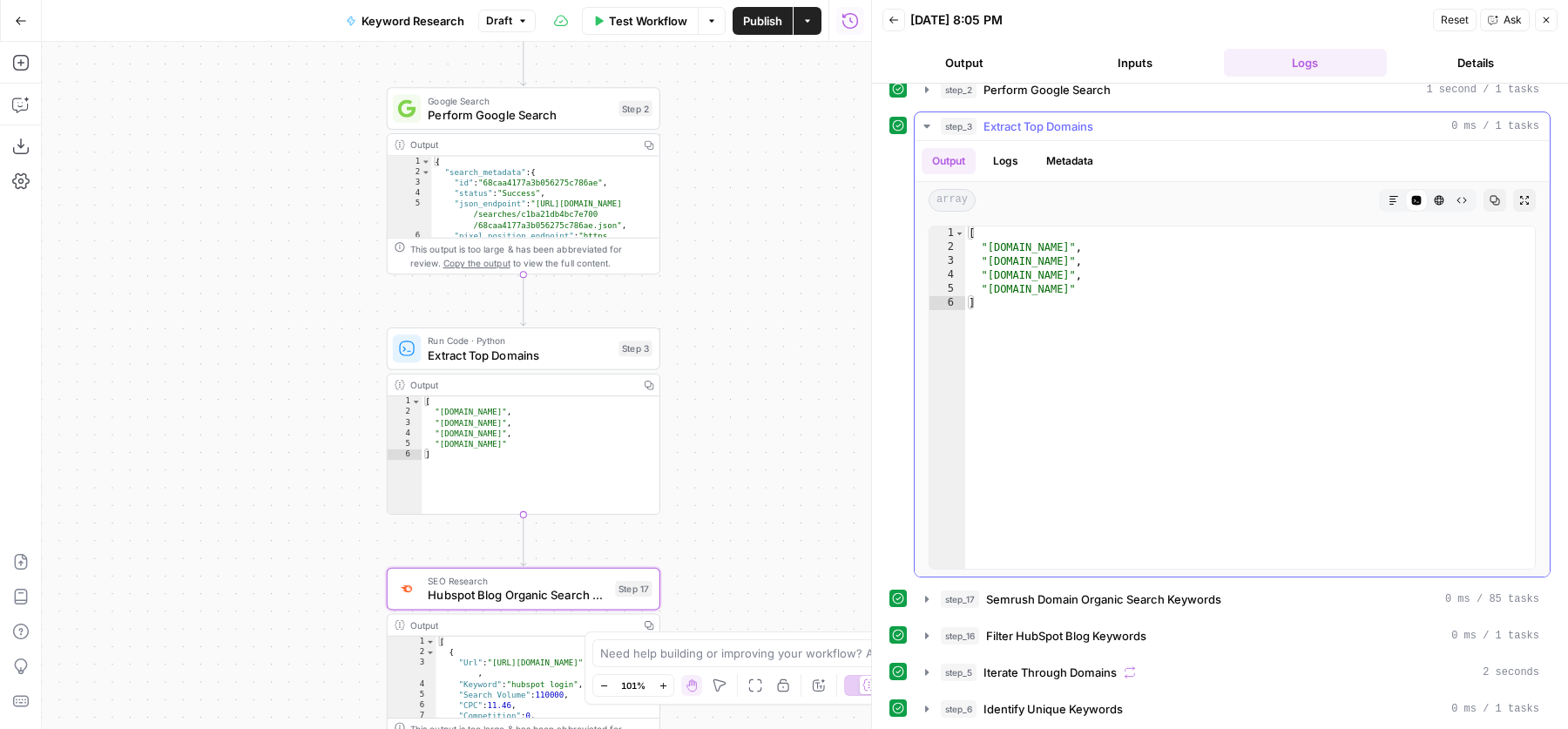
scroll to position [67, 0]
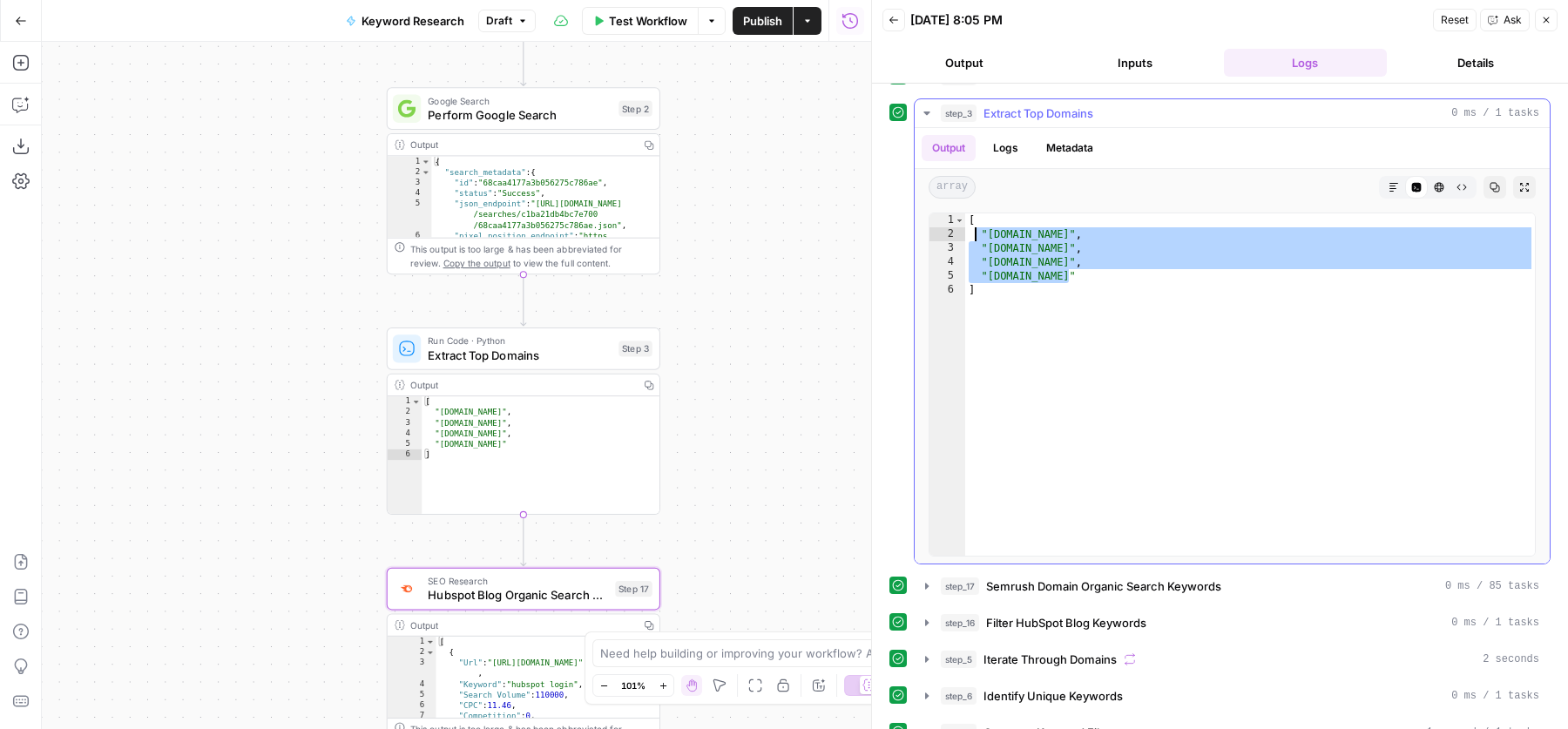
drag, startPoint x: 1075, startPoint y: 276, endPoint x: 973, endPoint y: 230, distance: 111.9
click at [974, 230] on div "[ "dribbble.com" , "landingfolio.com" , "lapa.ninja" , "unbounce.com" ]" at bounding box center [1250, 399] width 569 height 371
type textarea "**********"
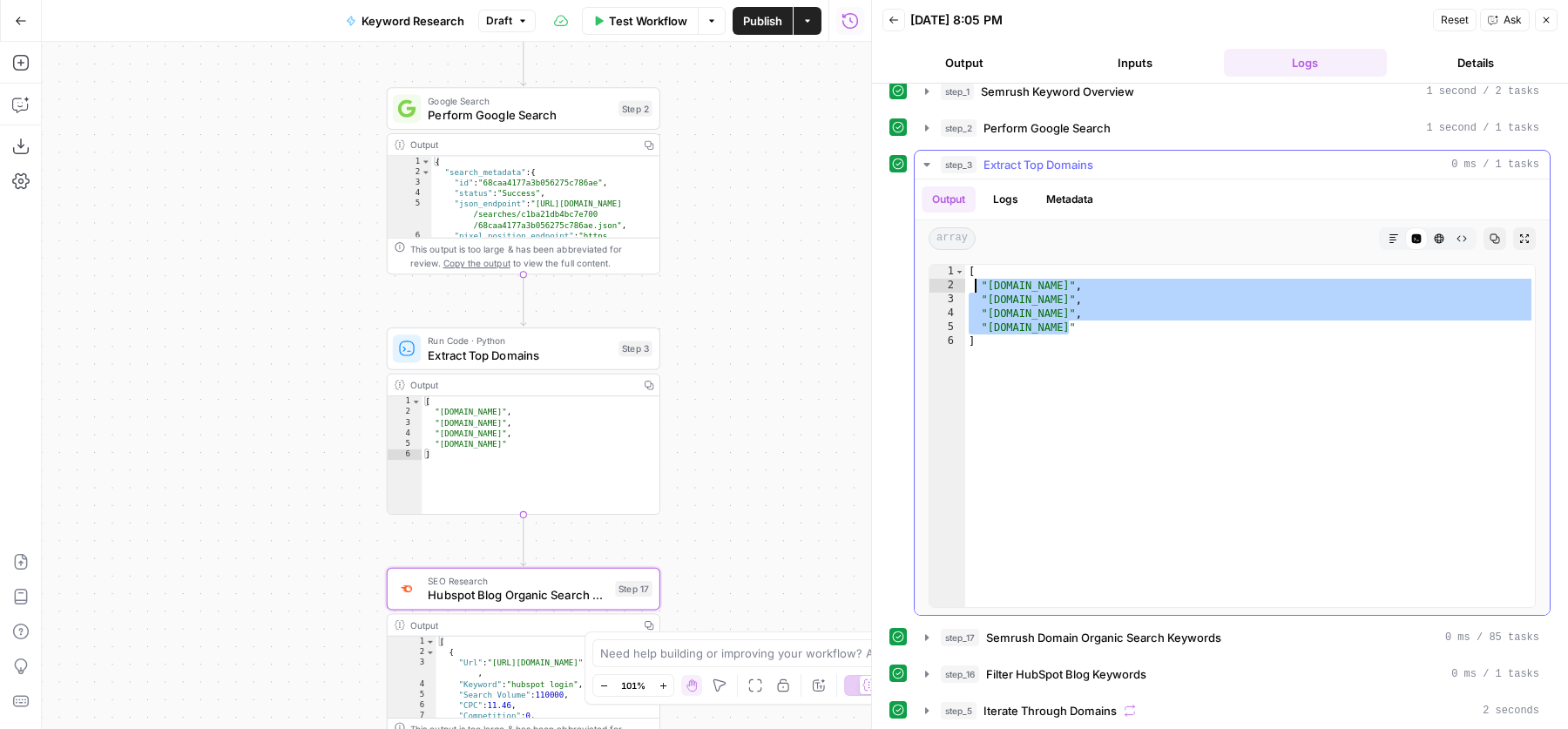
scroll to position [11, 0]
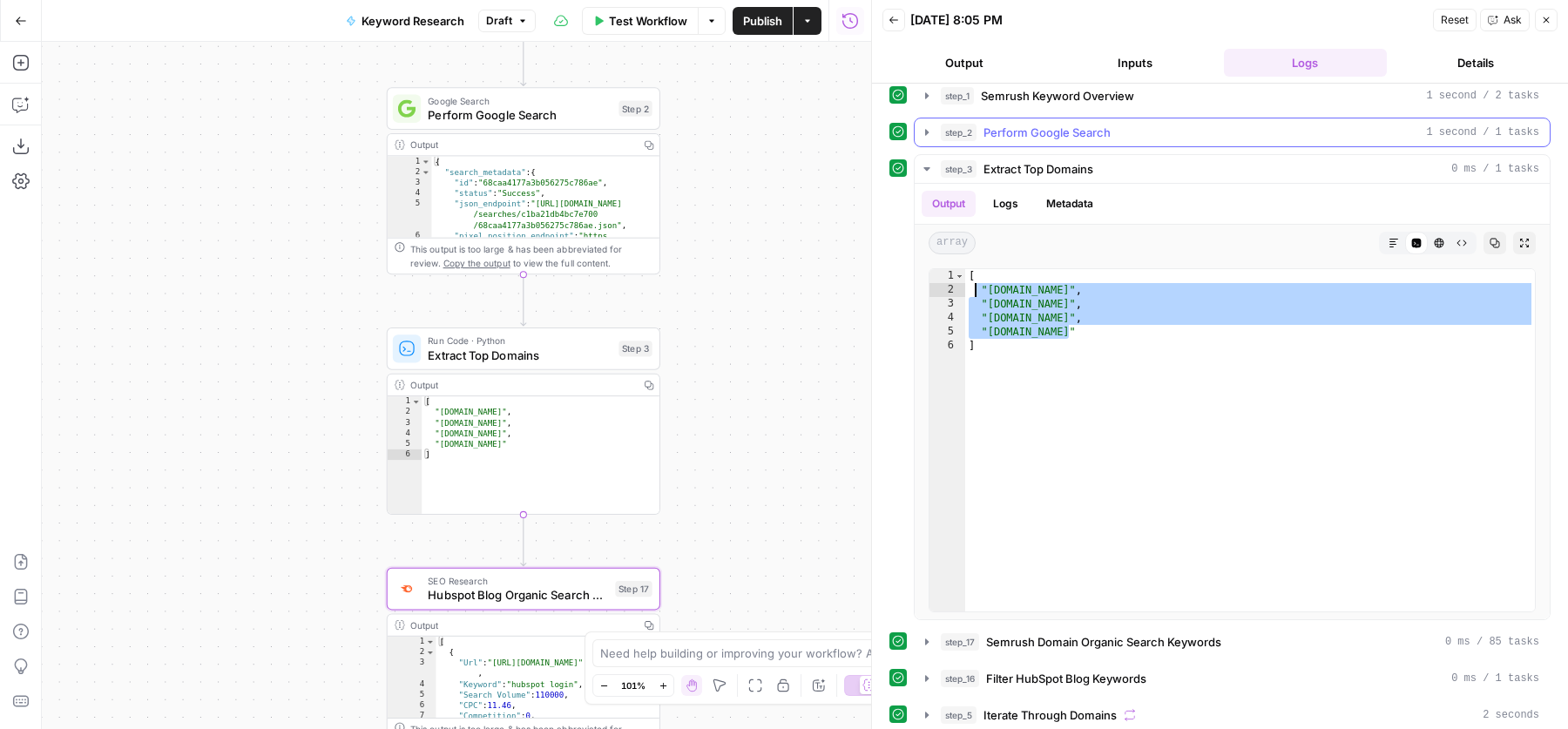
click at [1124, 131] on div "step_2 Perform Google Search 1 second / 1 tasks" at bounding box center [1240, 132] width 599 height 18
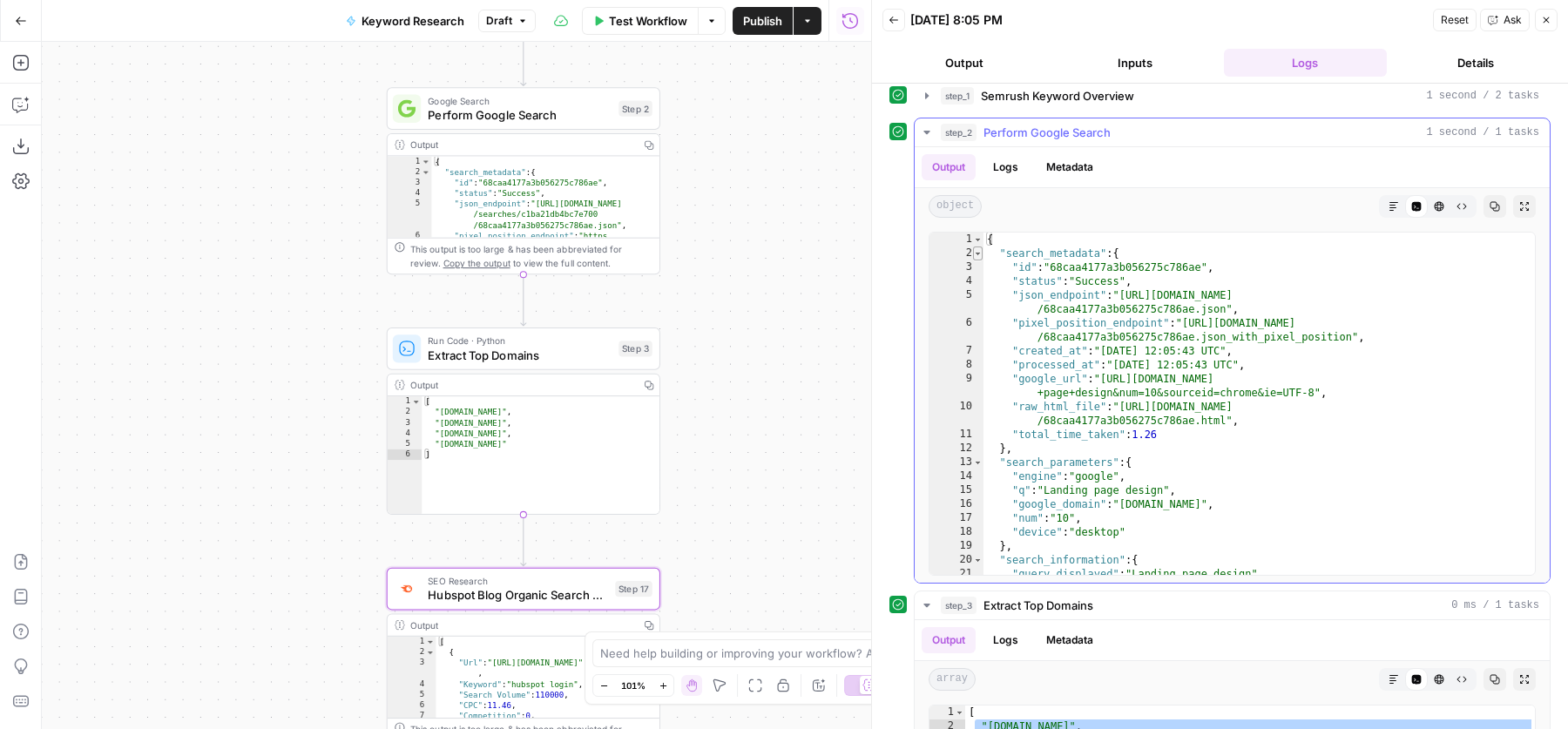
type textarea "*"
click at [978, 251] on span "Toggle code folding, rows 2 through 12" at bounding box center [977, 253] width 9 height 14
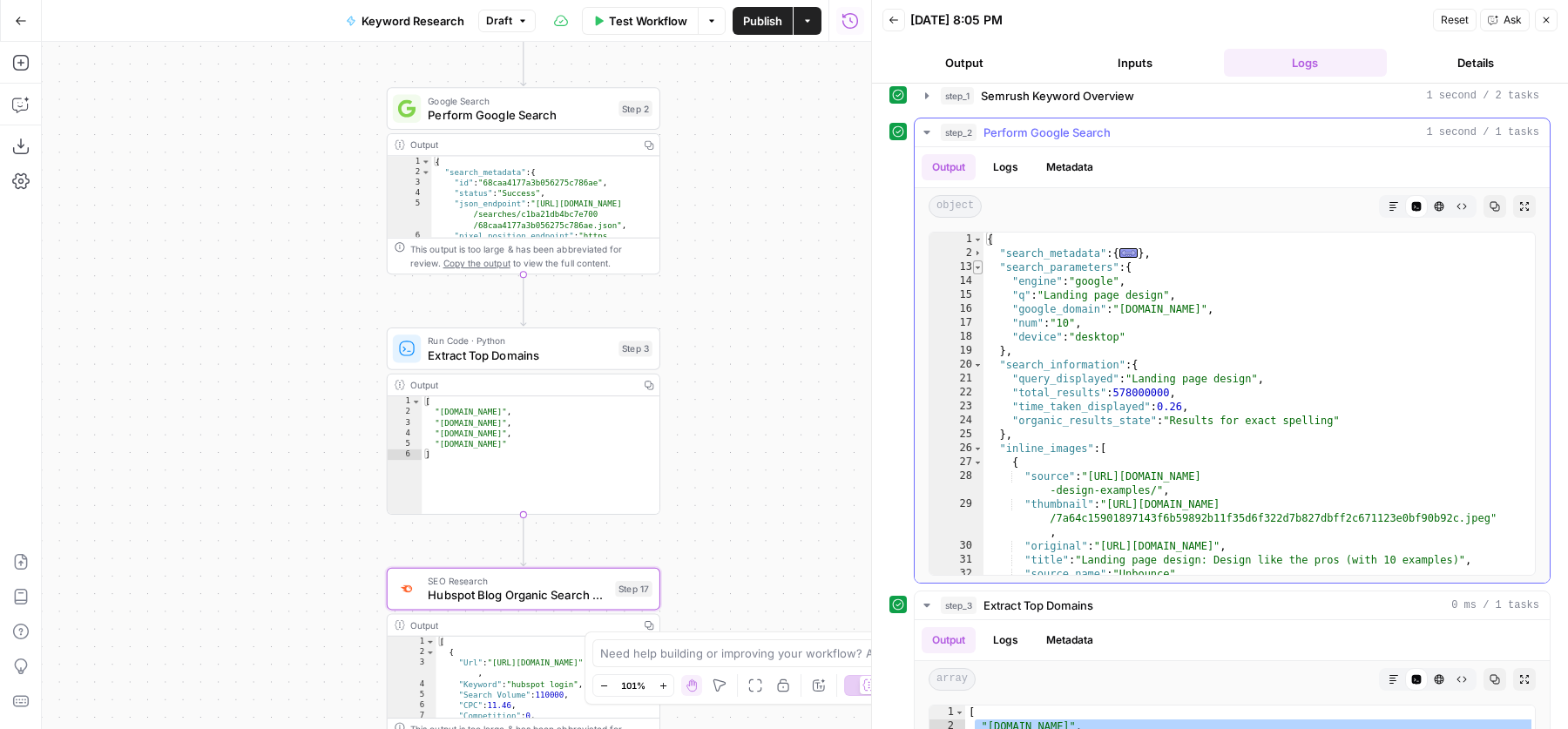
click at [979, 264] on span "Toggle code folding, rows 13 through 19" at bounding box center [977, 267] width 9 height 14
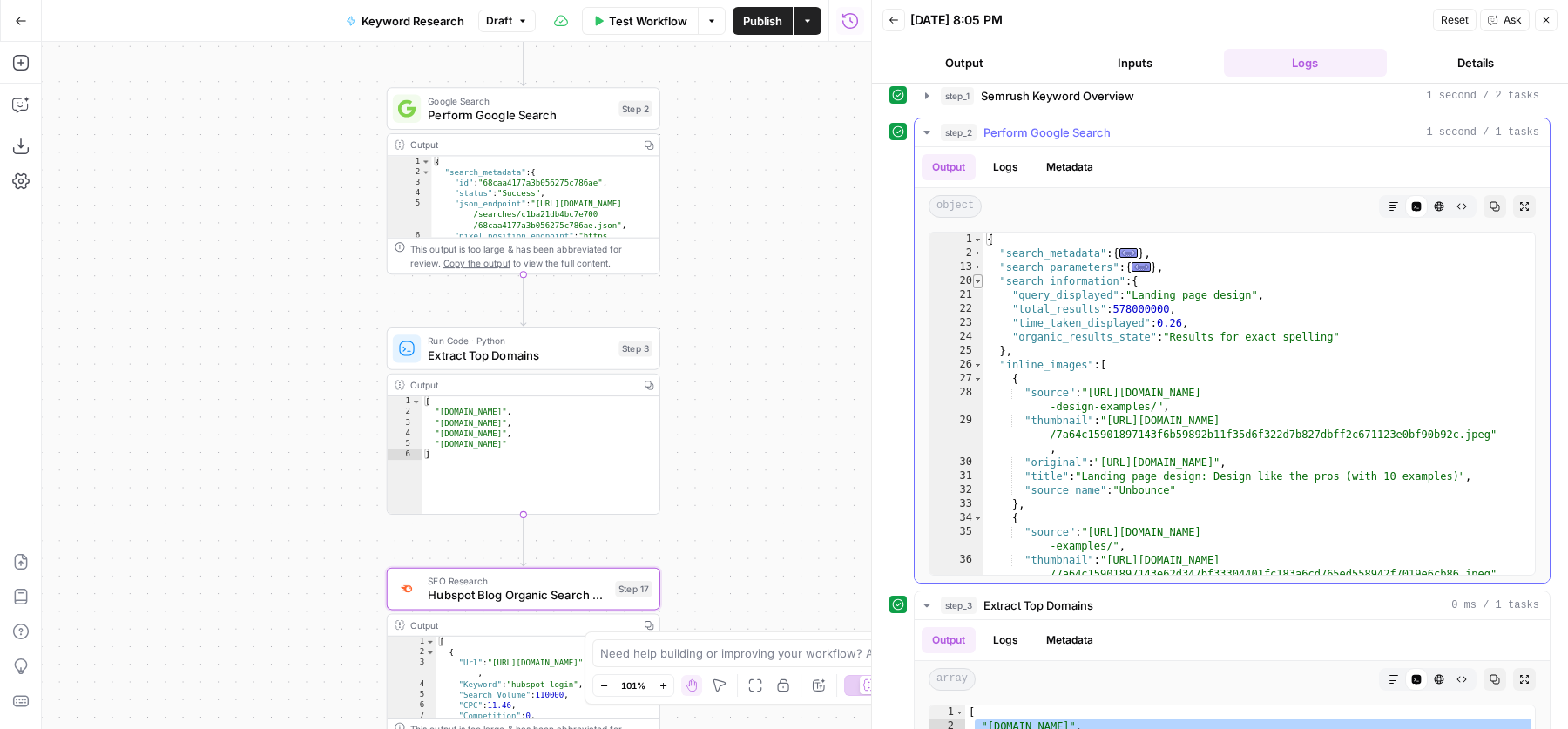
click at [979, 276] on span "Toggle code folding, rows 20 through 25" at bounding box center [977, 281] width 9 height 14
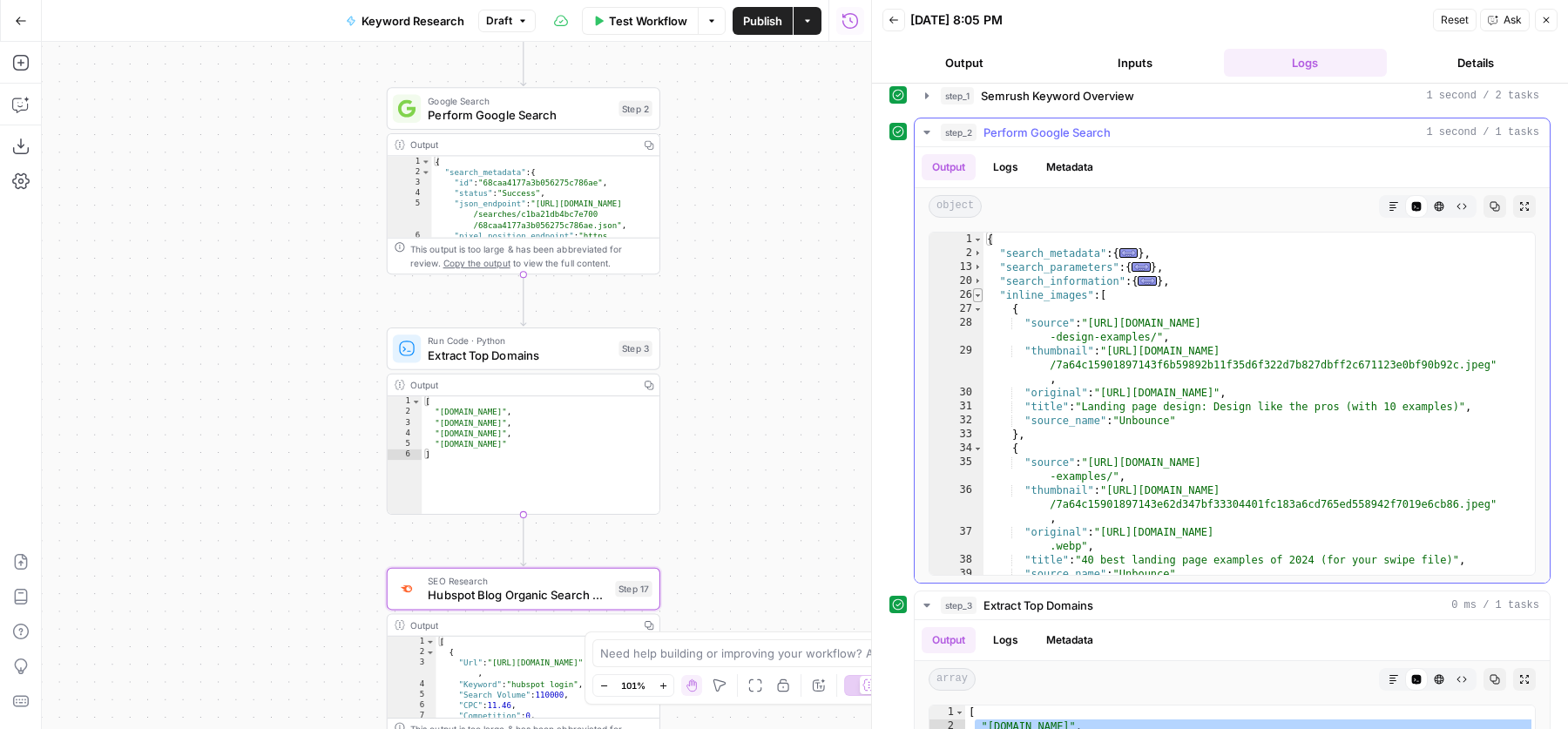
click at [978, 289] on span "Toggle code folding, rows 26 through 111" at bounding box center [977, 295] width 9 height 14
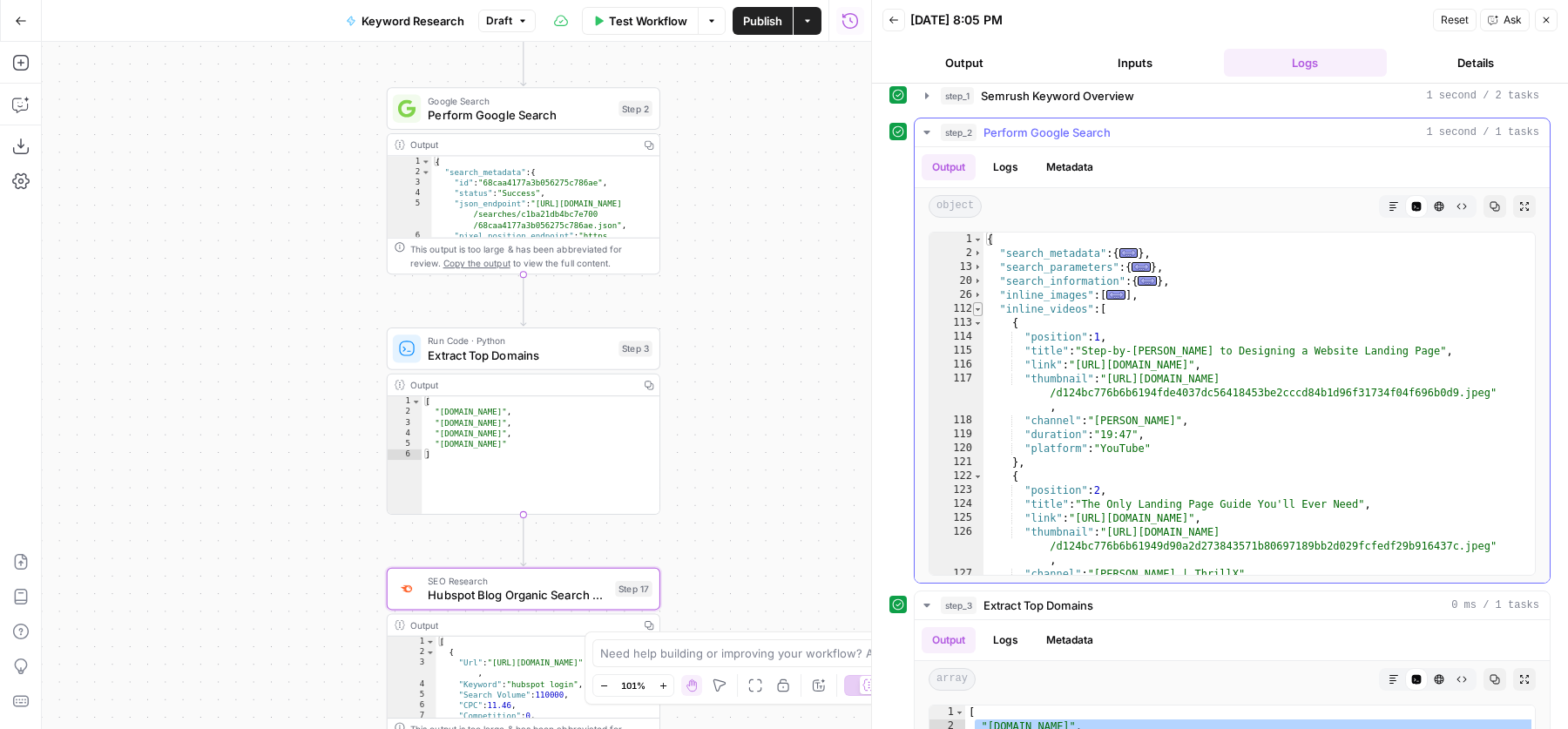
click at [979, 304] on span "Toggle code folding, rows 112 through 140" at bounding box center [977, 309] width 9 height 14
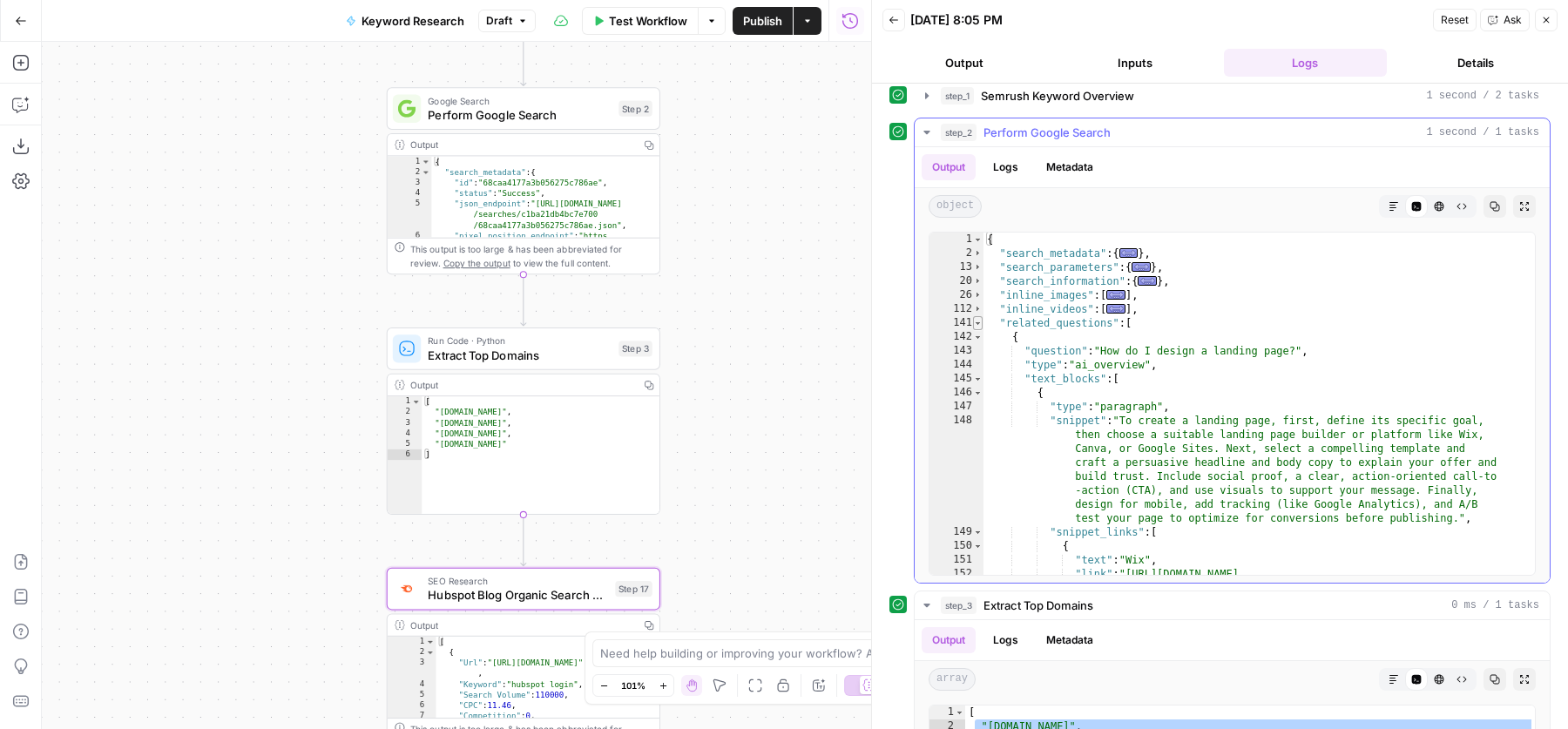
click at [980, 320] on span "Toggle code folding, rows 141 through 687" at bounding box center [977, 323] width 9 height 14
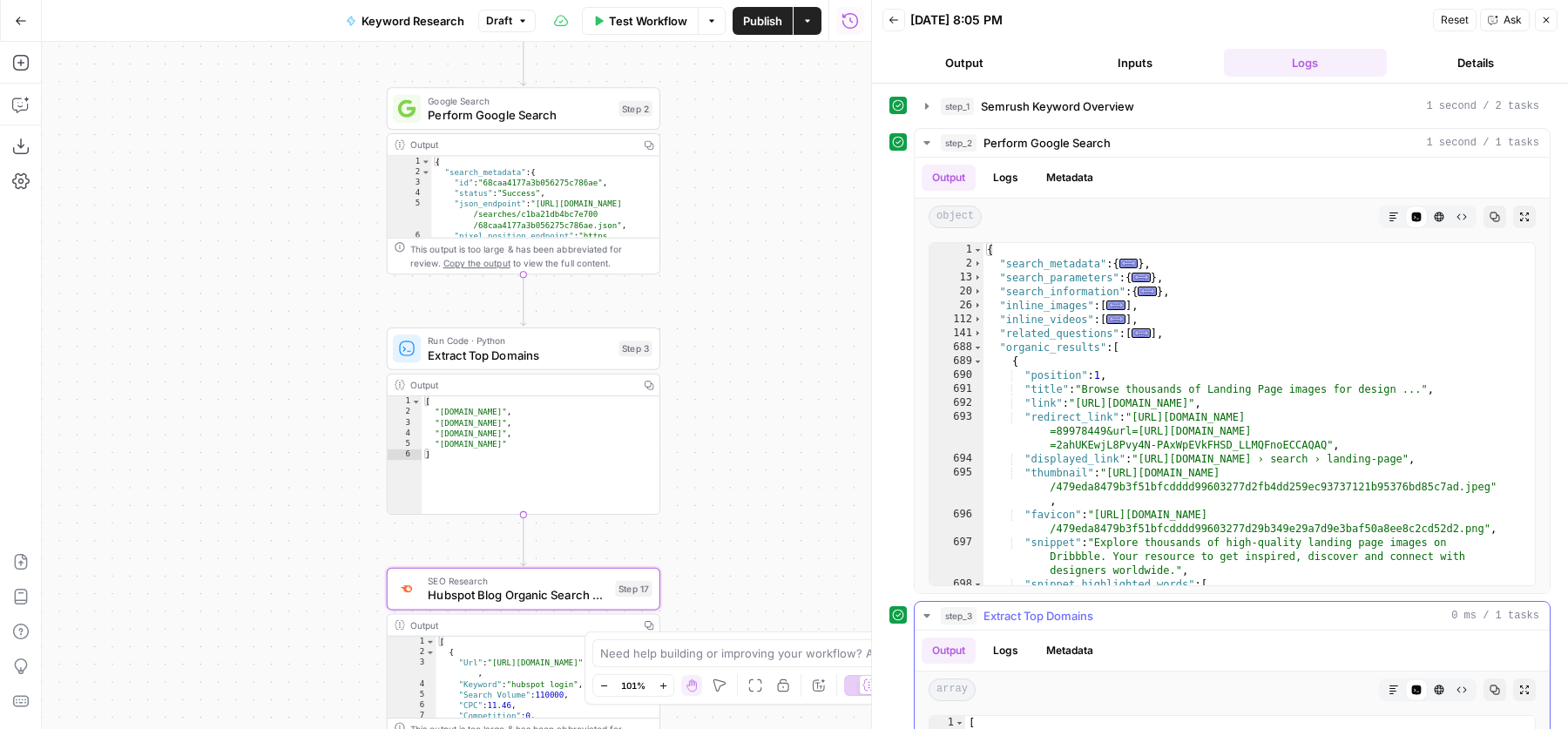
scroll to position [0, 0]
click at [1211, 132] on button "step_2 Perform Google Search 1 second / 1 tasks" at bounding box center [1232, 144] width 635 height 28
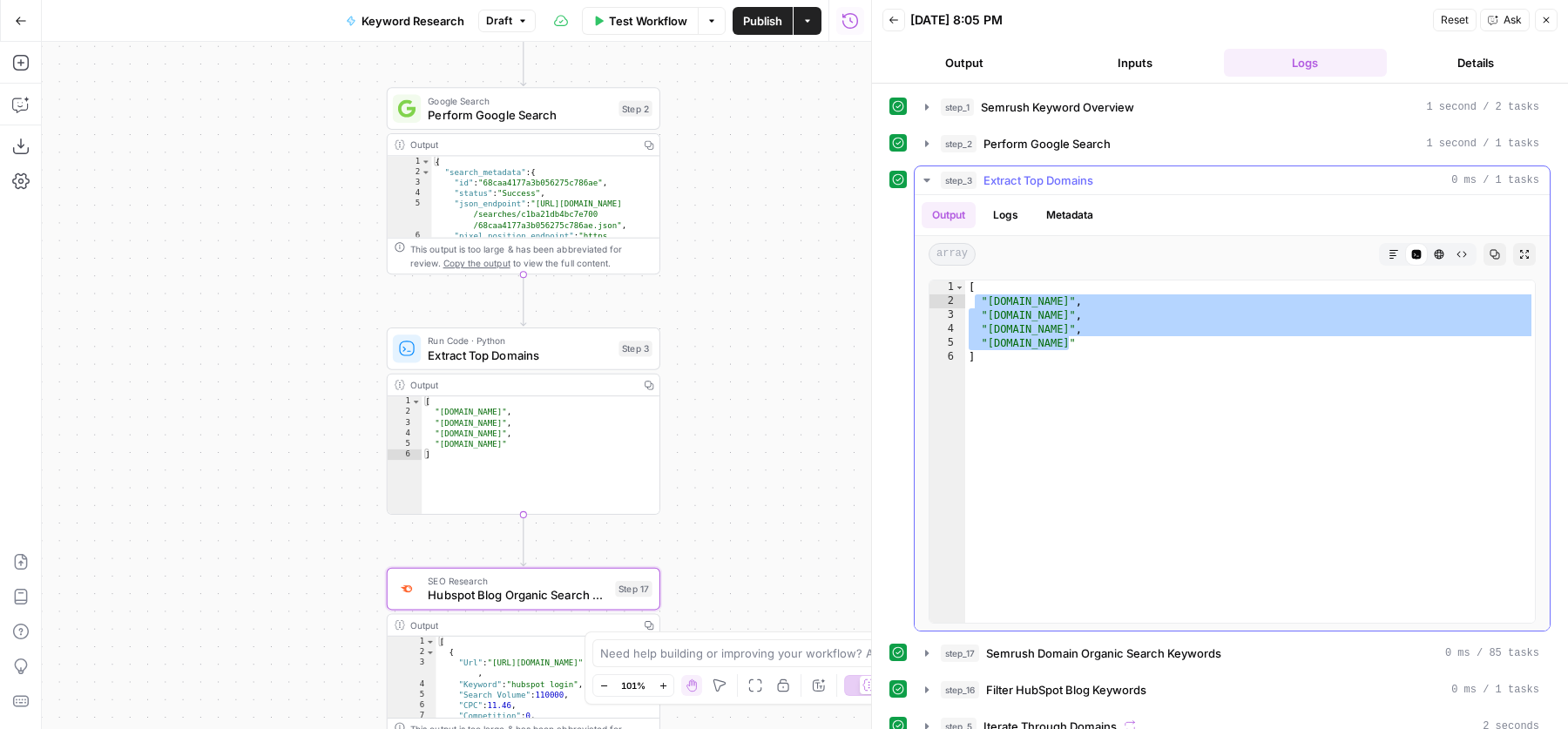
click at [1018, 365] on div "[ "dribbble.com" , "landingfolio.com" , "lapa.ninja" , "unbounce.com" ]" at bounding box center [1250, 465] width 569 height 371
drag, startPoint x: 984, startPoint y: 352, endPoint x: 967, endPoint y: 285, distance: 69.1
click at [967, 285] on div "[ "dribbble.com" , "landingfolio.com" , "lapa.ninja" , "unbounce.com" ]" at bounding box center [1250, 465] width 569 height 371
type textarea "**********"
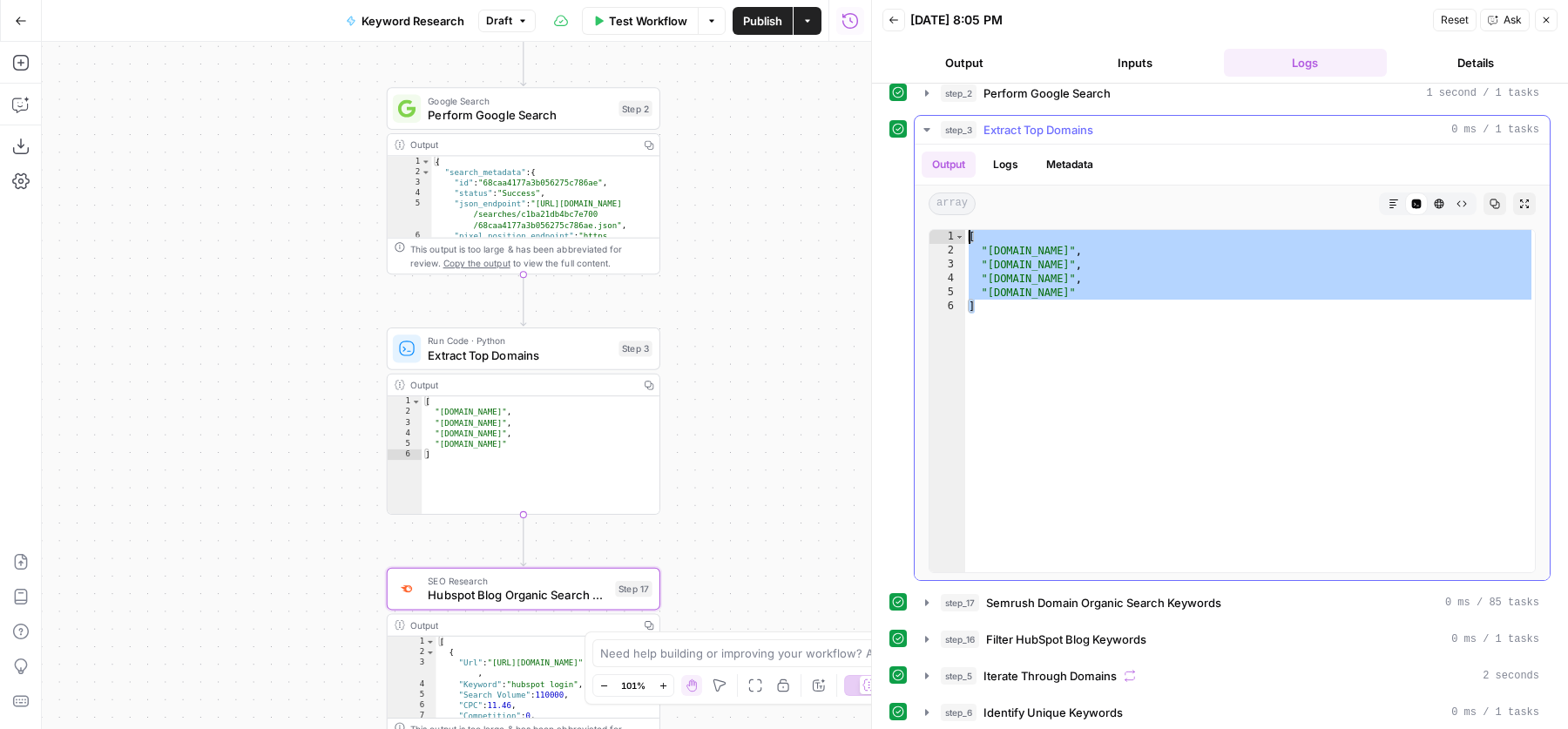
scroll to position [63, 0]
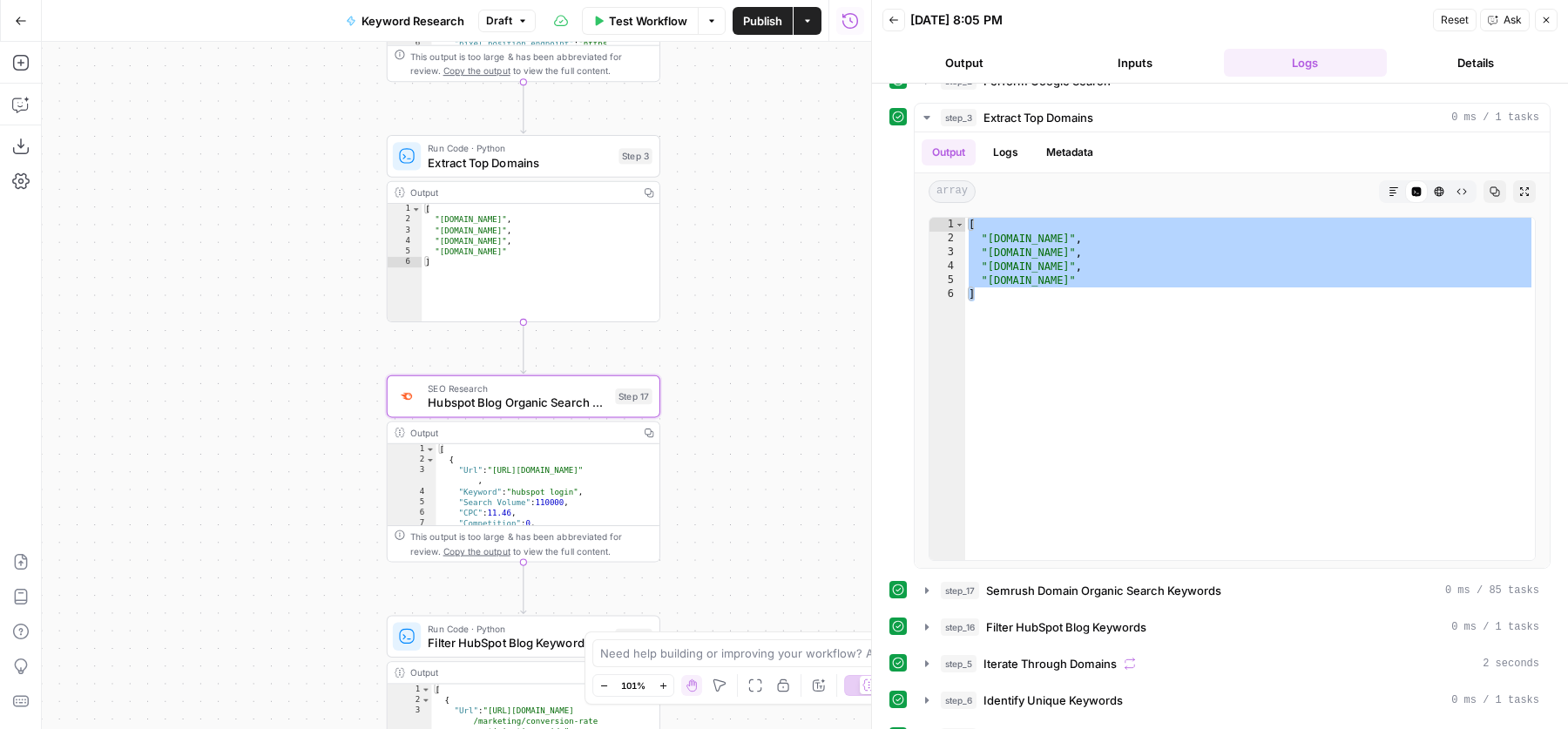
drag, startPoint x: 293, startPoint y: 434, endPoint x: 293, endPoint y: 241, distance: 193.0
click at [293, 241] on div "Workflow Set Inputs Inputs SEO Research Semrush Keyword Overview Step 1 Google …" at bounding box center [456, 385] width 829 height 688
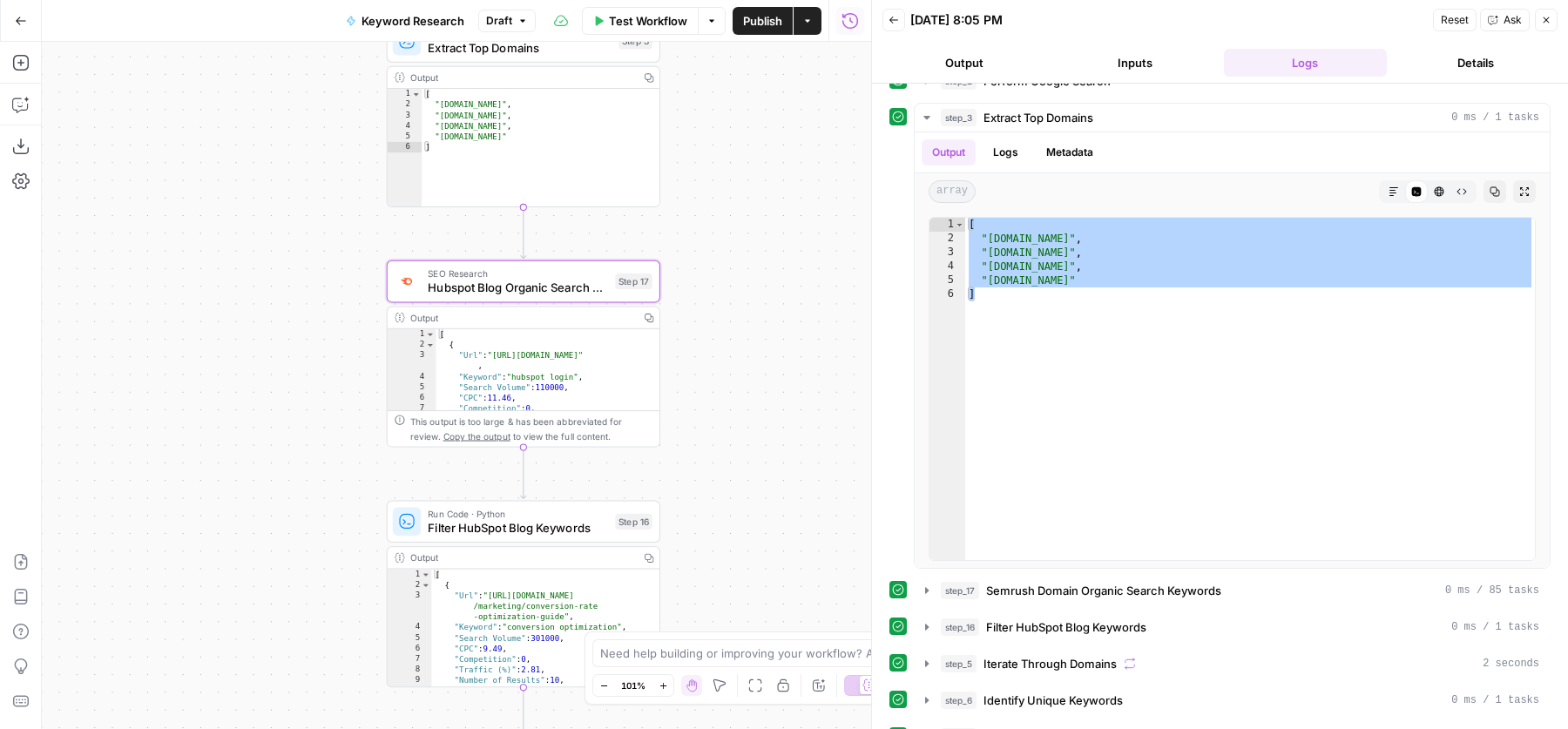
drag, startPoint x: 288, startPoint y: 312, endPoint x: 288, endPoint y: 177, distance: 135.0
click at [288, 177] on div "Workflow Set Inputs Inputs SEO Research Semrush Keyword Overview Step 1 Google …" at bounding box center [456, 385] width 829 height 688
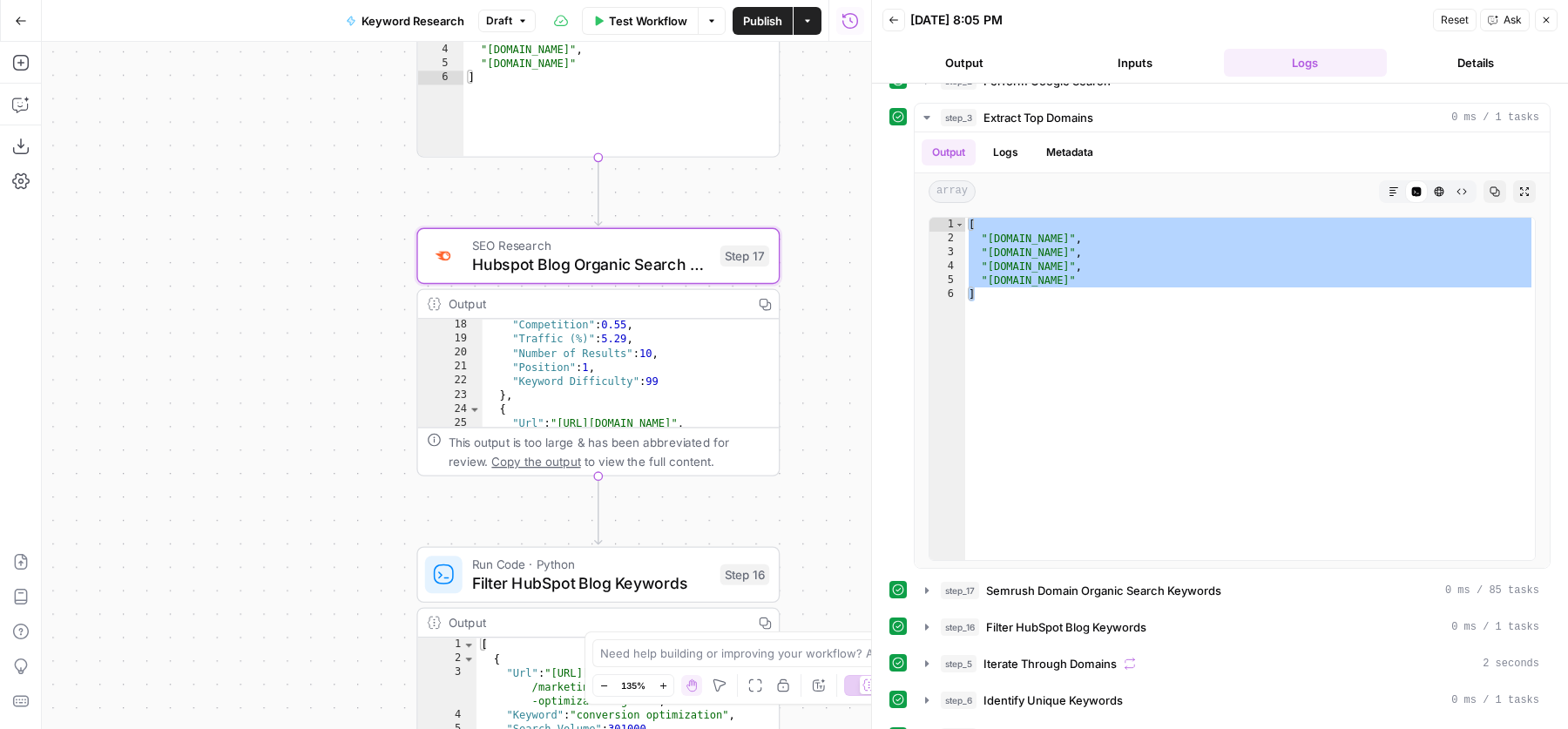
scroll to position [235, 0]
click at [1130, 112] on div "step_3 Extract Top Domains 0 ms / 1 tasks" at bounding box center [1240, 117] width 599 height 18
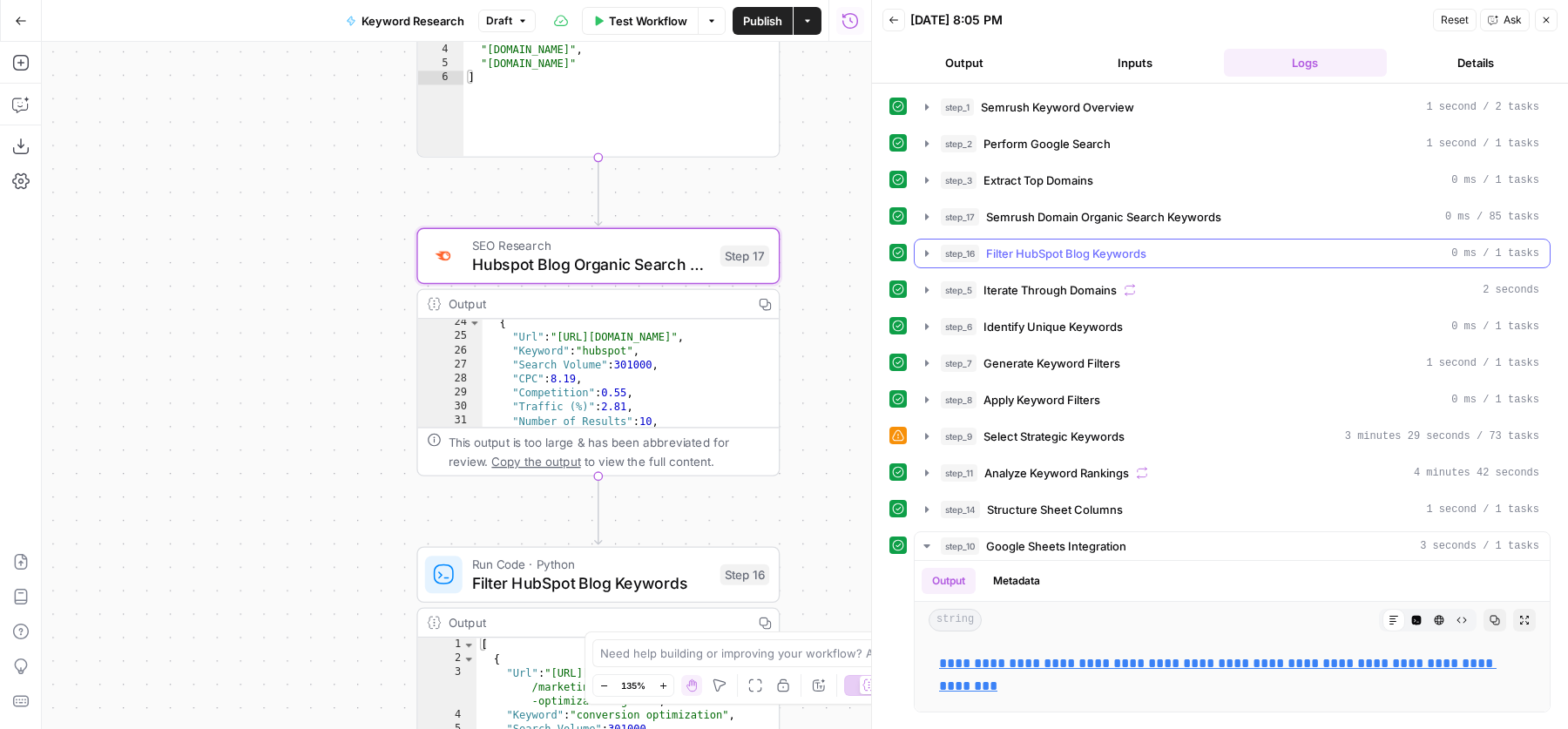
click at [1078, 246] on span "Filter HubSpot Blog Keywords" at bounding box center [1066, 253] width 160 height 18
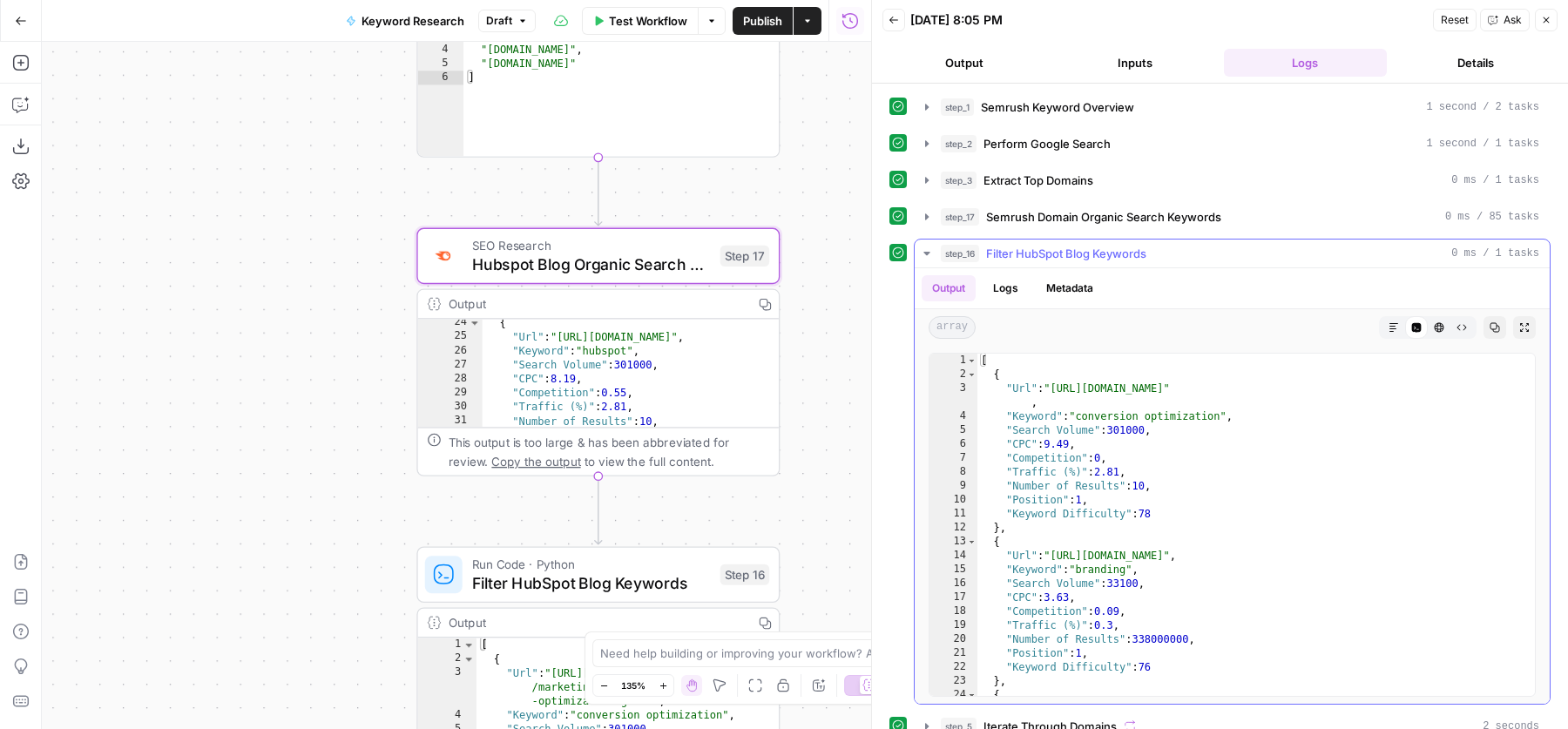
click at [1078, 246] on span "Filter HubSpot Blog Keywords" at bounding box center [1066, 253] width 160 height 18
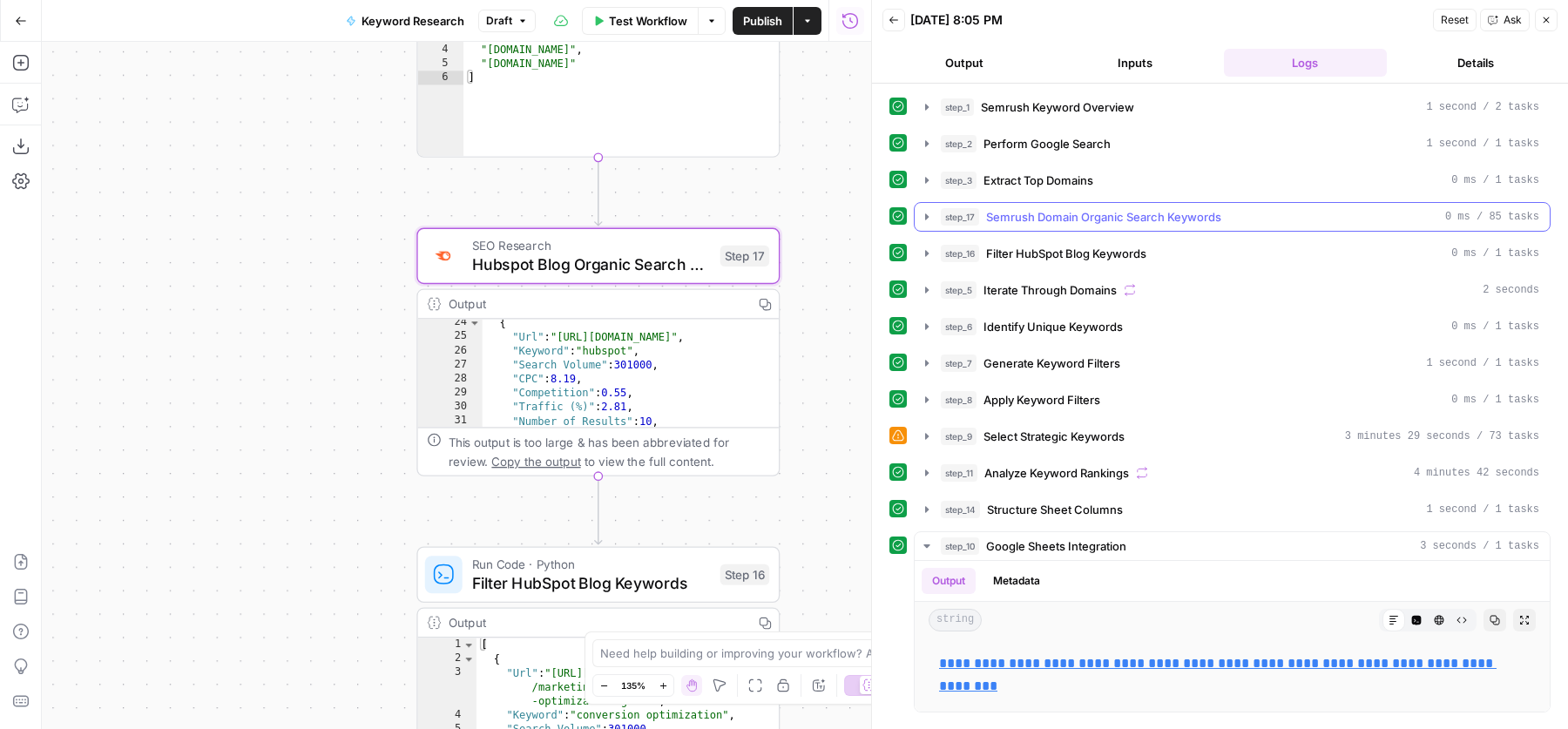
click at [1131, 215] on span "Semrush Domain Organic Search Keywords" at bounding box center [1103, 217] width 235 height 18
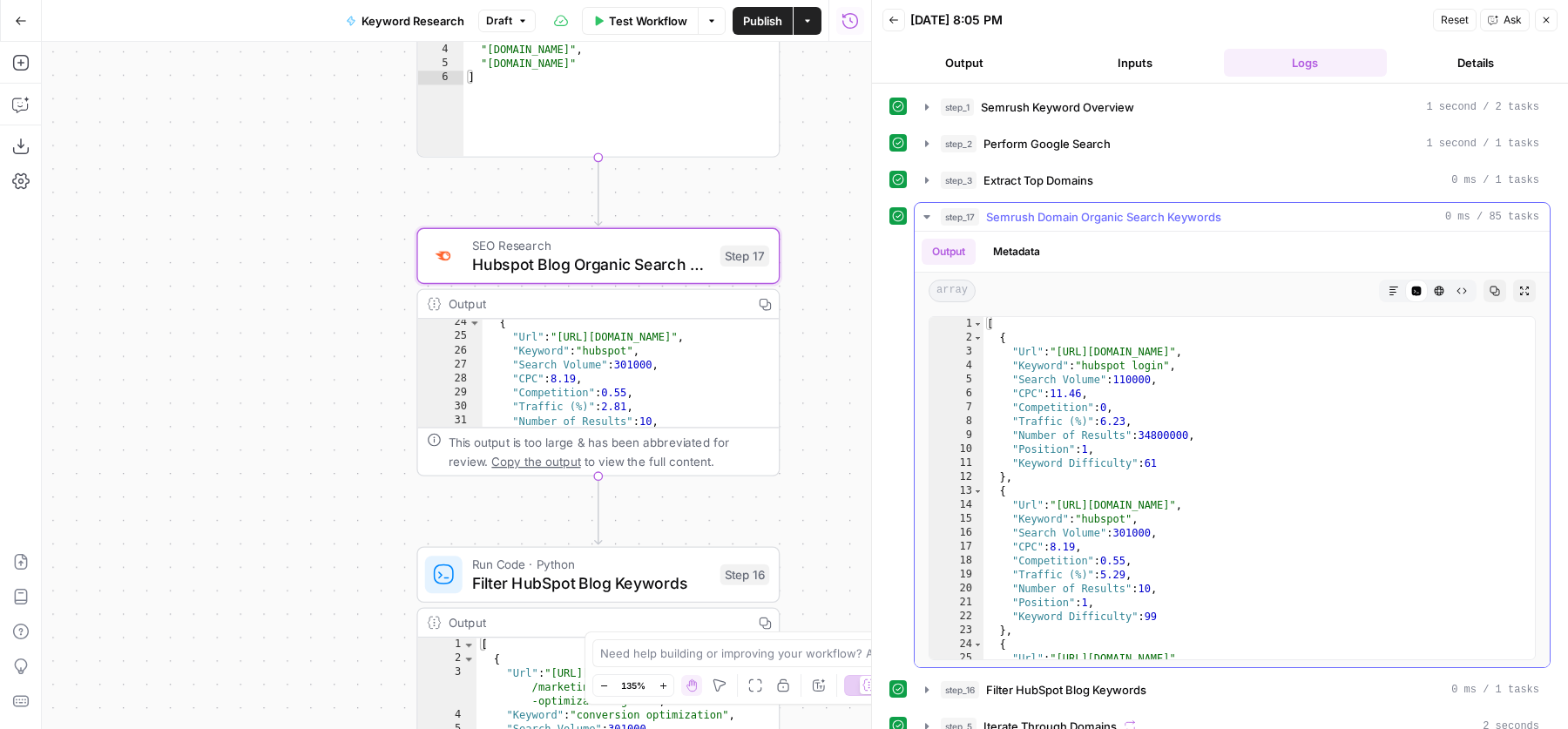
scroll to position [93, 0]
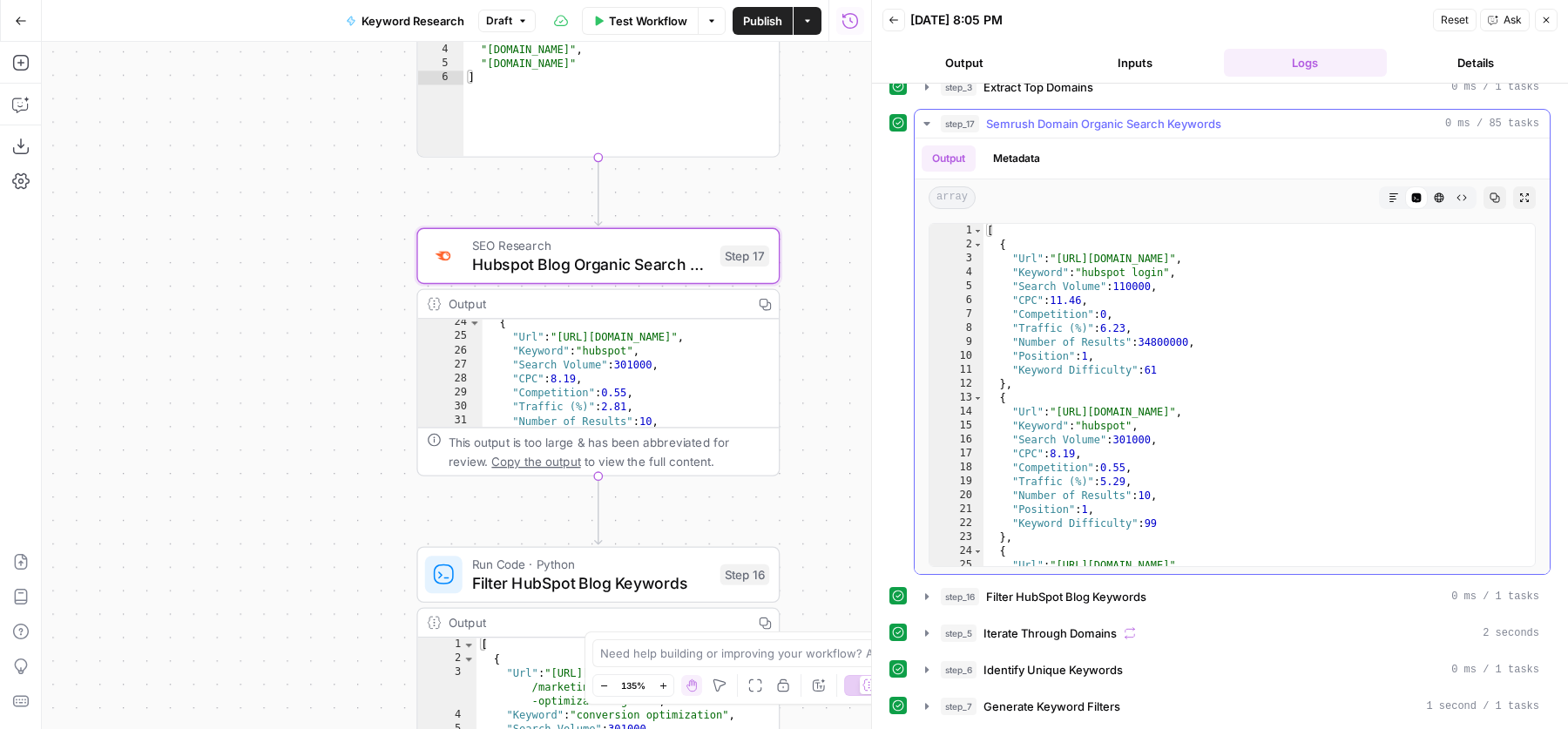
click at [1319, 404] on div "[ { "Url" : "https://app.hubspot.com/login" , "Keyword" : "hubspot login" , "Se…" at bounding box center [1251, 409] width 535 height 371
drag, startPoint x: 1112, startPoint y: 257, endPoint x: 1140, endPoint y: 257, distance: 28.0
click at [1140, 257] on div "[ { "Url" : "https://app.hubspot.com/login" , "Keyword" : "hubspot login" , "Se…" at bounding box center [1251, 409] width 535 height 371
drag, startPoint x: 1113, startPoint y: 410, endPoint x: 1137, endPoint y: 410, distance: 24.0
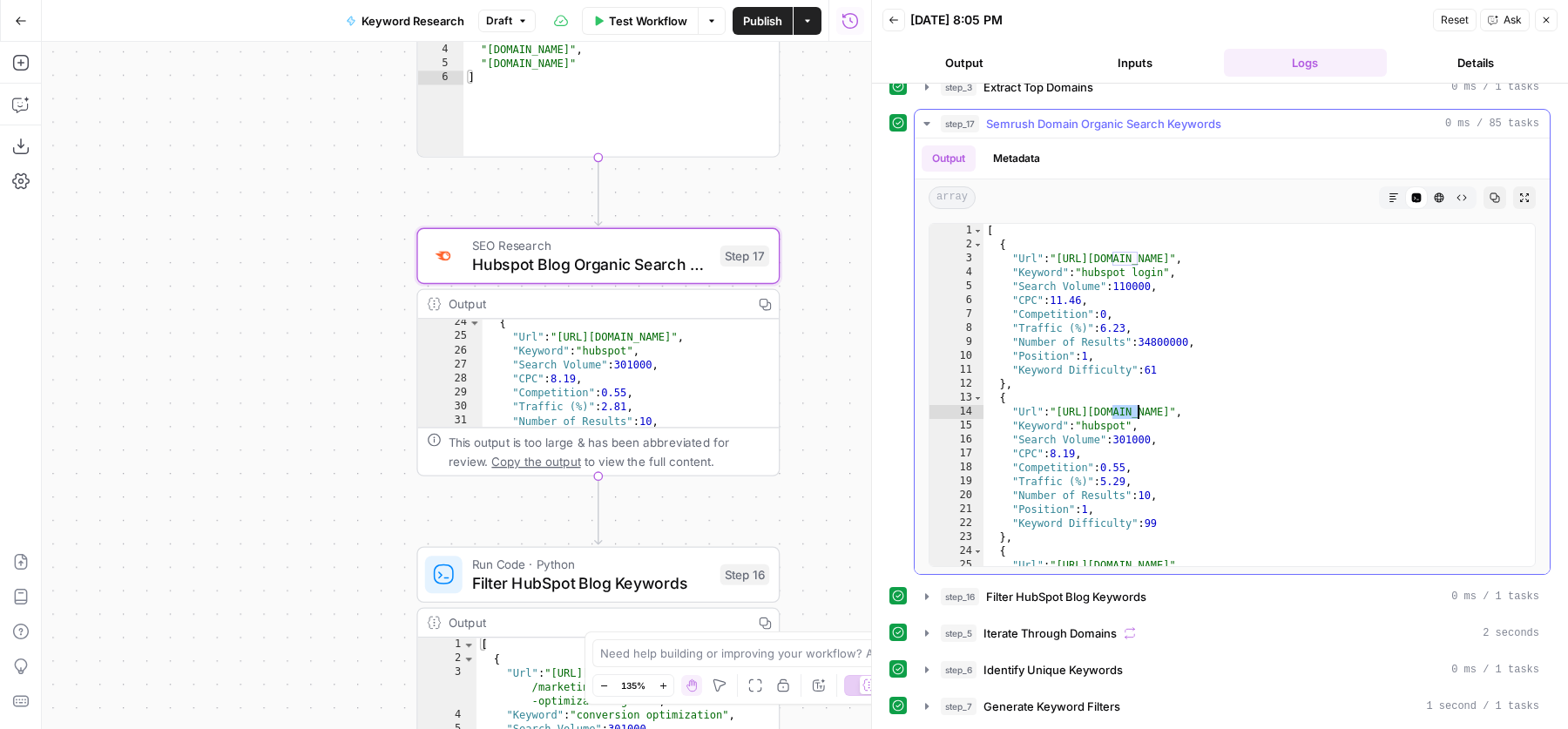
click at [1137, 410] on div "[ { "Url" : "https://app.hubspot.com/login" , "Keyword" : "hubspot login" , "Se…" at bounding box center [1251, 409] width 535 height 371
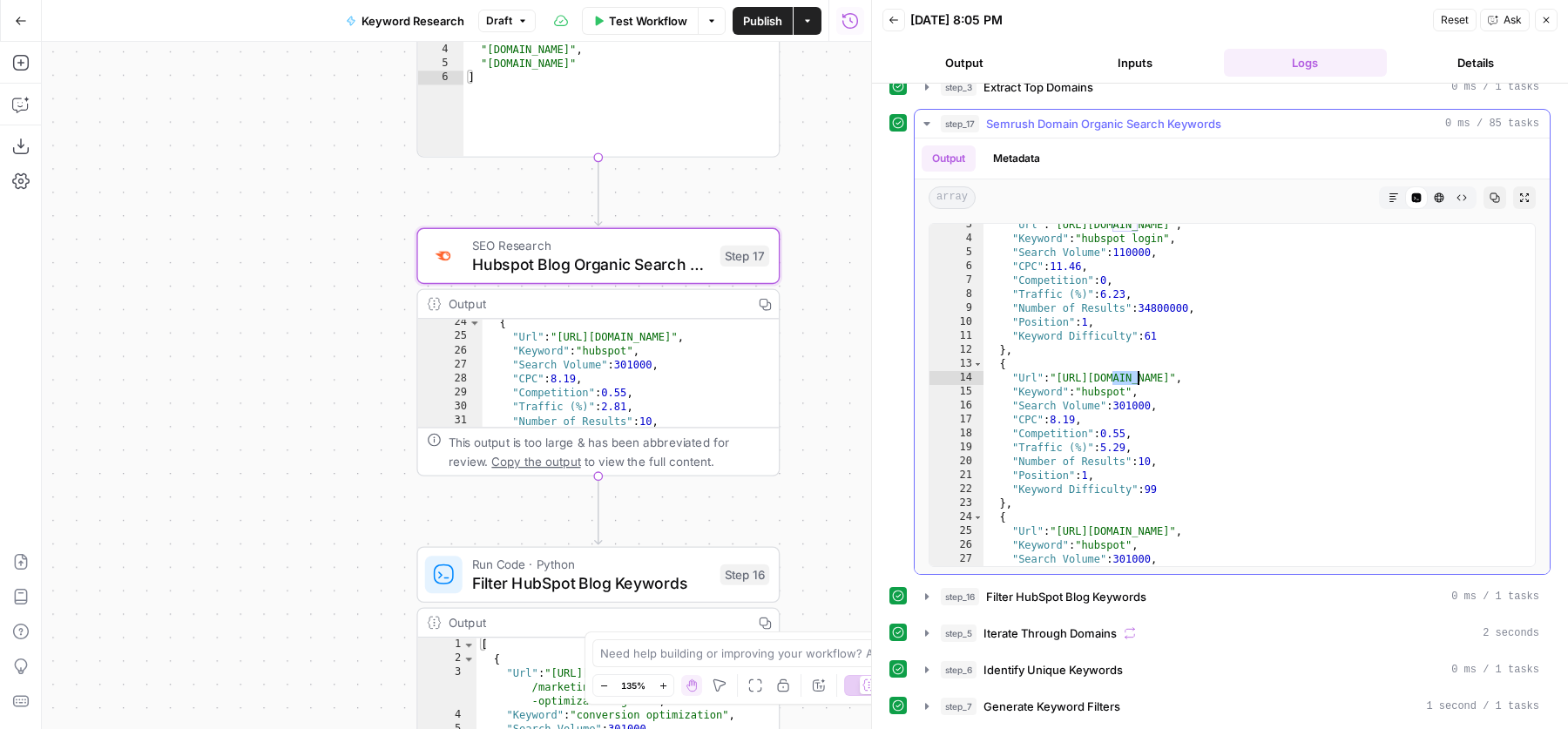
scroll to position [66, 0]
drag, startPoint x: 1112, startPoint y: 380, endPoint x: 1144, endPoint y: 380, distance: 32.0
click at [1144, 380] on div ""Url" : "https://app.hubspot.com/login" , "Keyword" : "hubspot" , "Search Volum…" at bounding box center [1251, 409] width 535 height 371
type textarea "**********"
click at [1187, 382] on div ""Url" : "https://app.hubspot.com/login" , "Keyword" : "hubspot" , "Search Volum…" at bounding box center [1251, 409] width 535 height 371
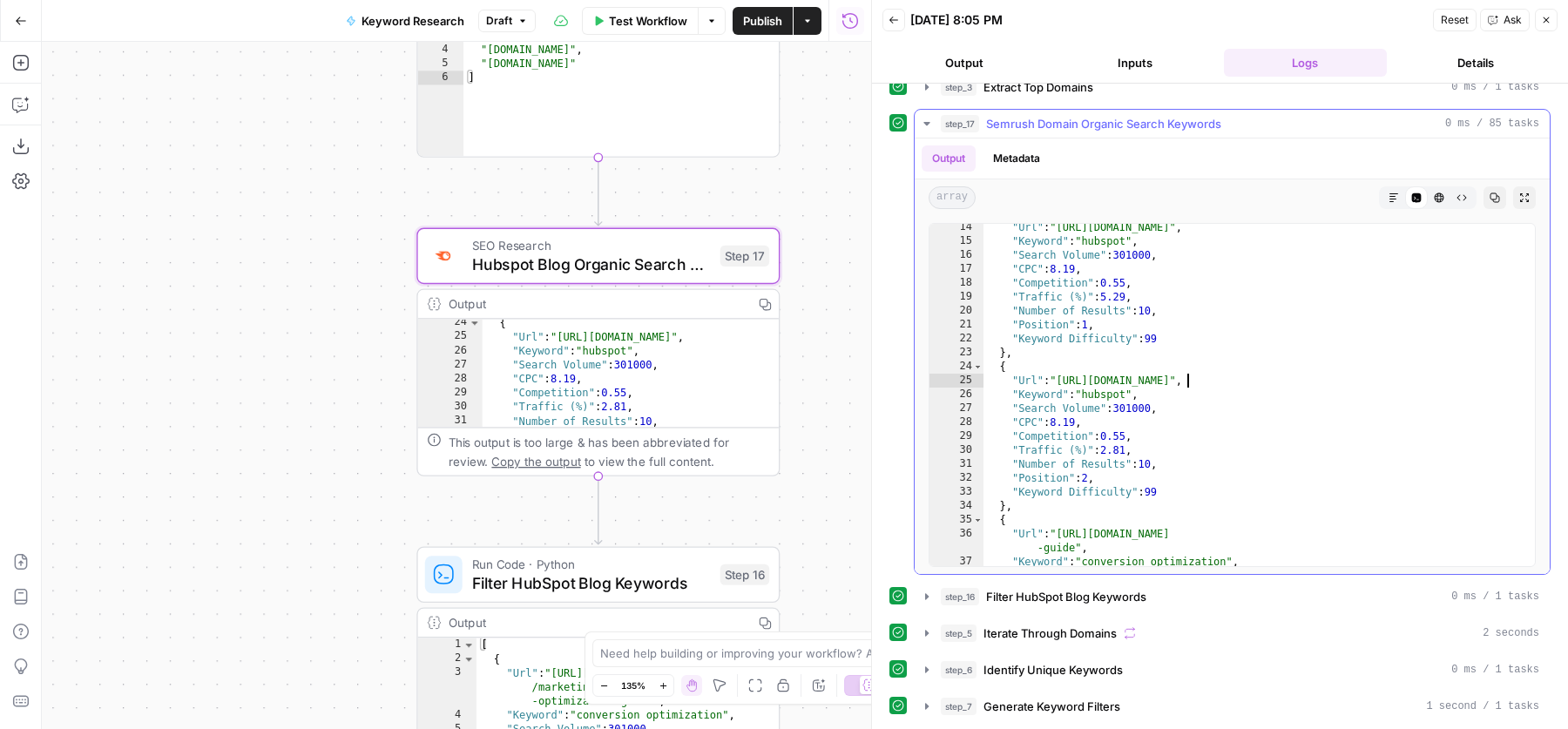
scroll to position [140, 0]
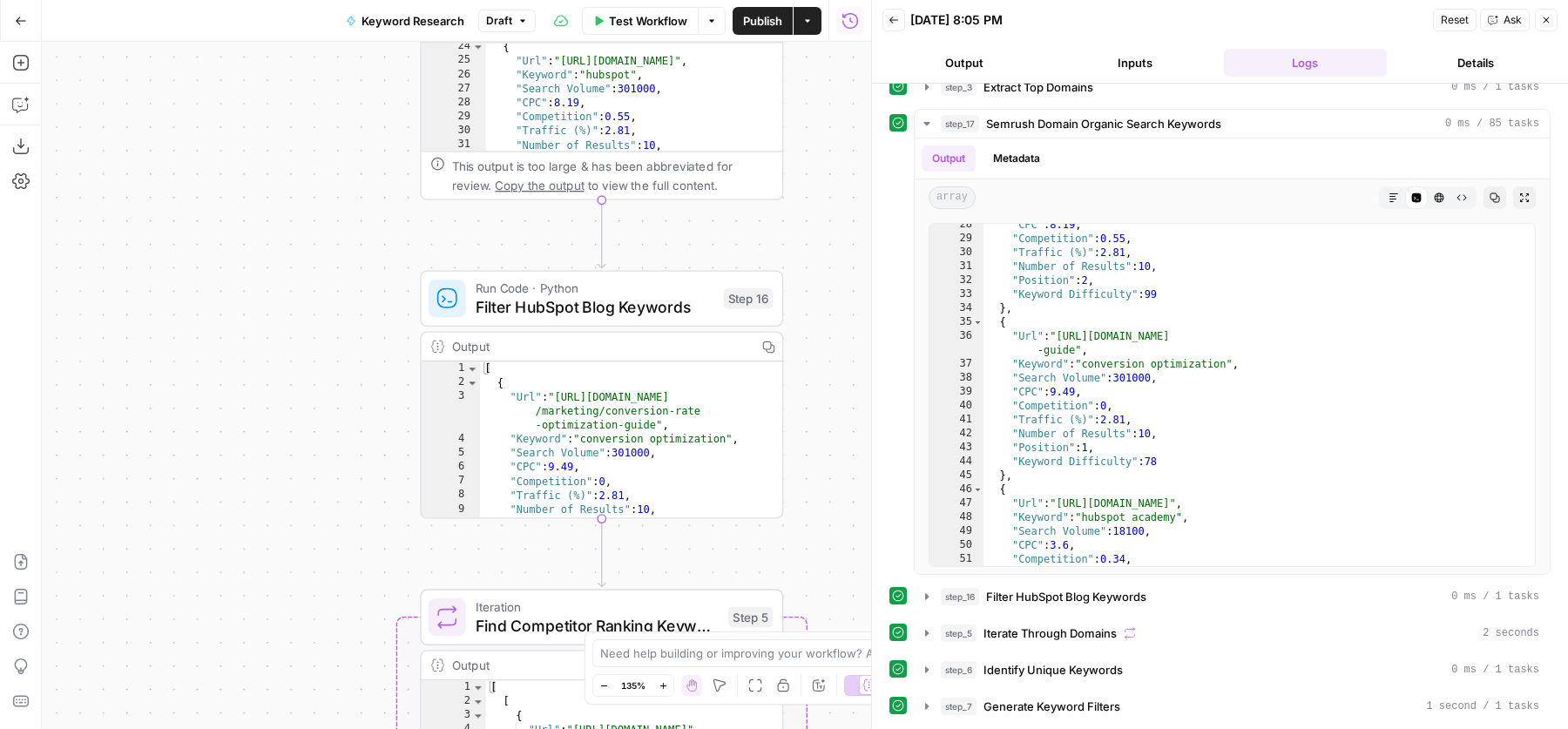
drag, startPoint x: 823, startPoint y: 452, endPoint x: 825, endPoint y: 170, distance: 282.0
click at [825, 170] on div "Workflow Set Inputs Inputs SEO Research Semrush Keyword Overview Step 1 Google …" at bounding box center [456, 385] width 829 height 688
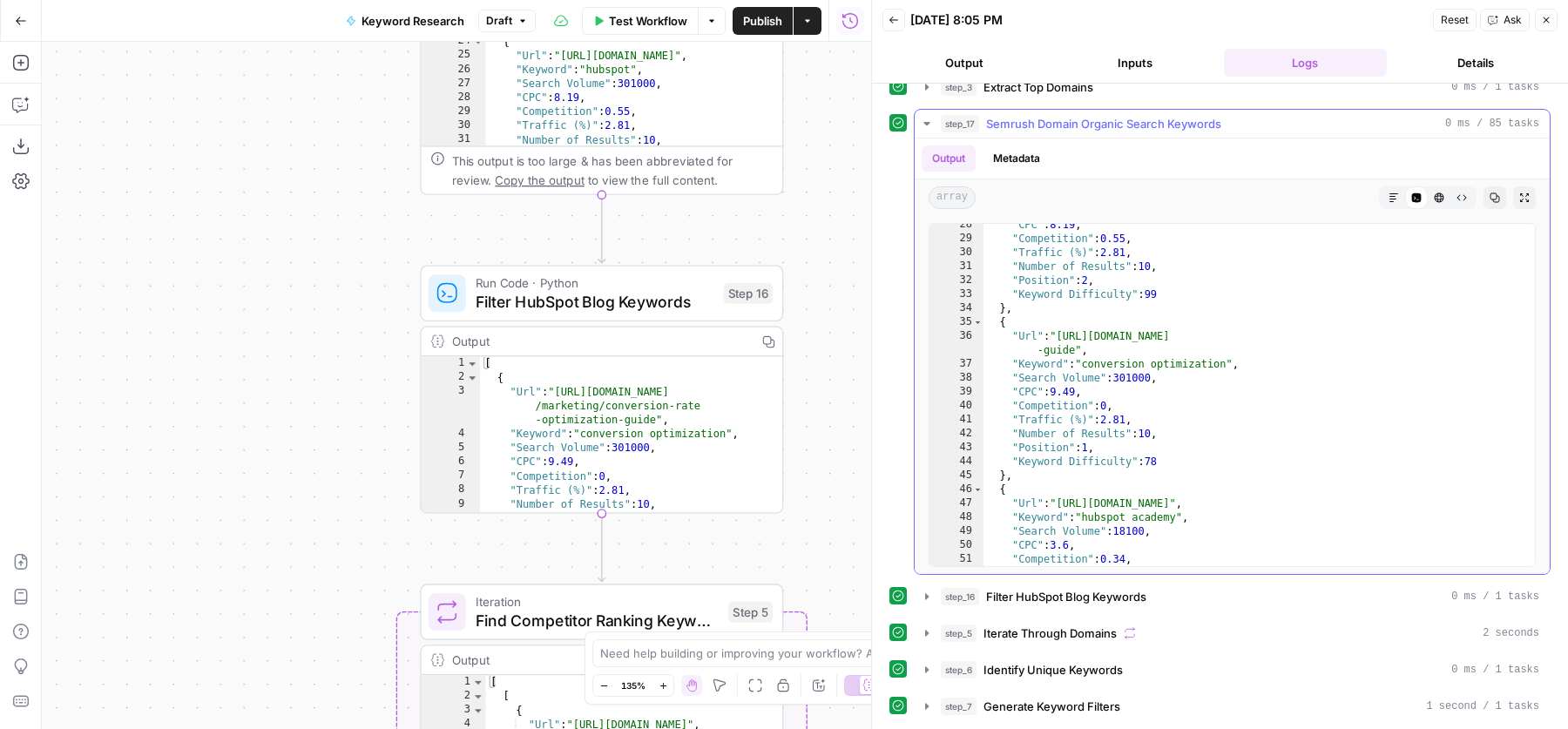
click at [1140, 123] on span "Semrush Domain Organic Search Keywords" at bounding box center [1103, 123] width 235 height 18
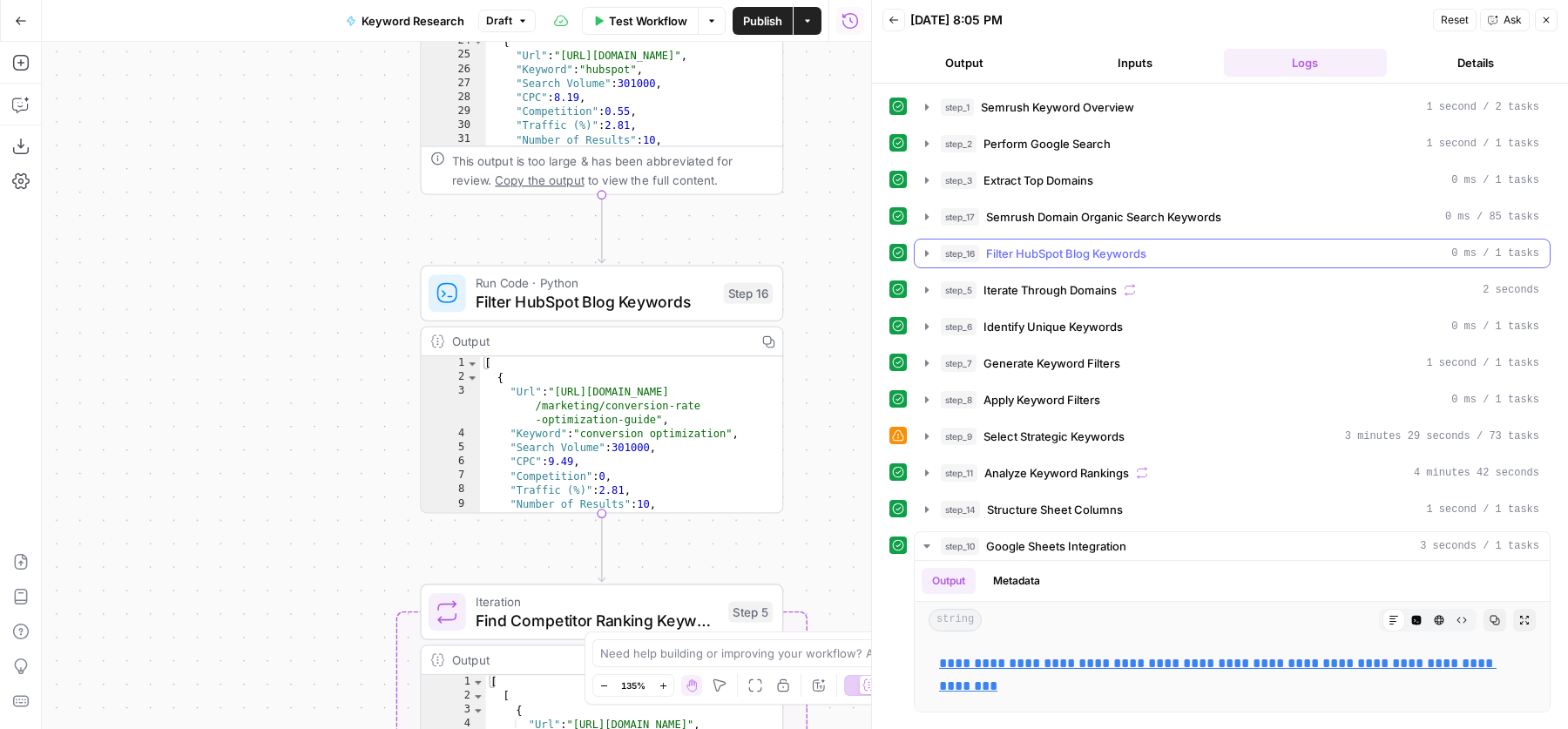
click at [1062, 247] on span "Filter HubSpot Blog Keywords" at bounding box center [1066, 253] width 160 height 18
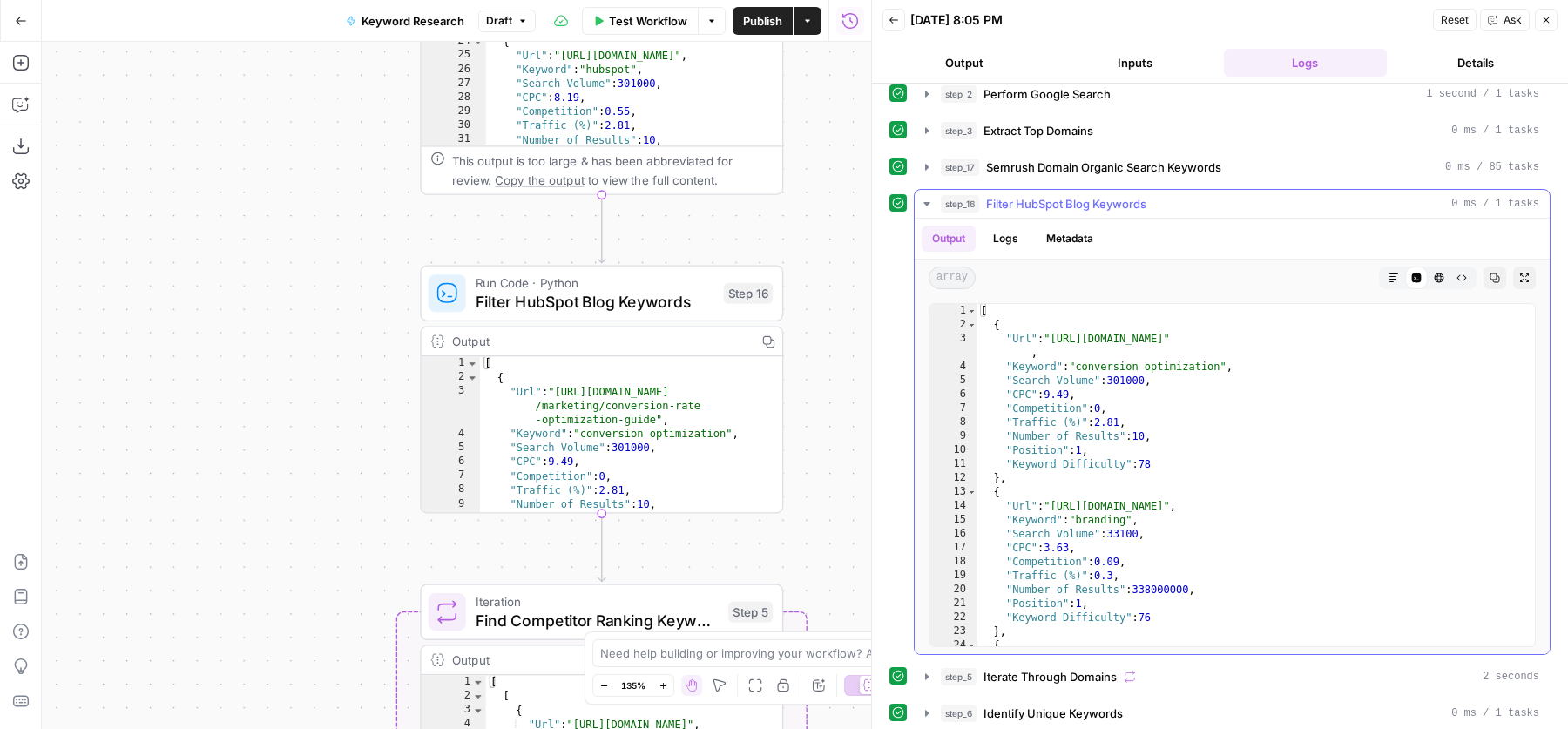
scroll to position [113, 0]
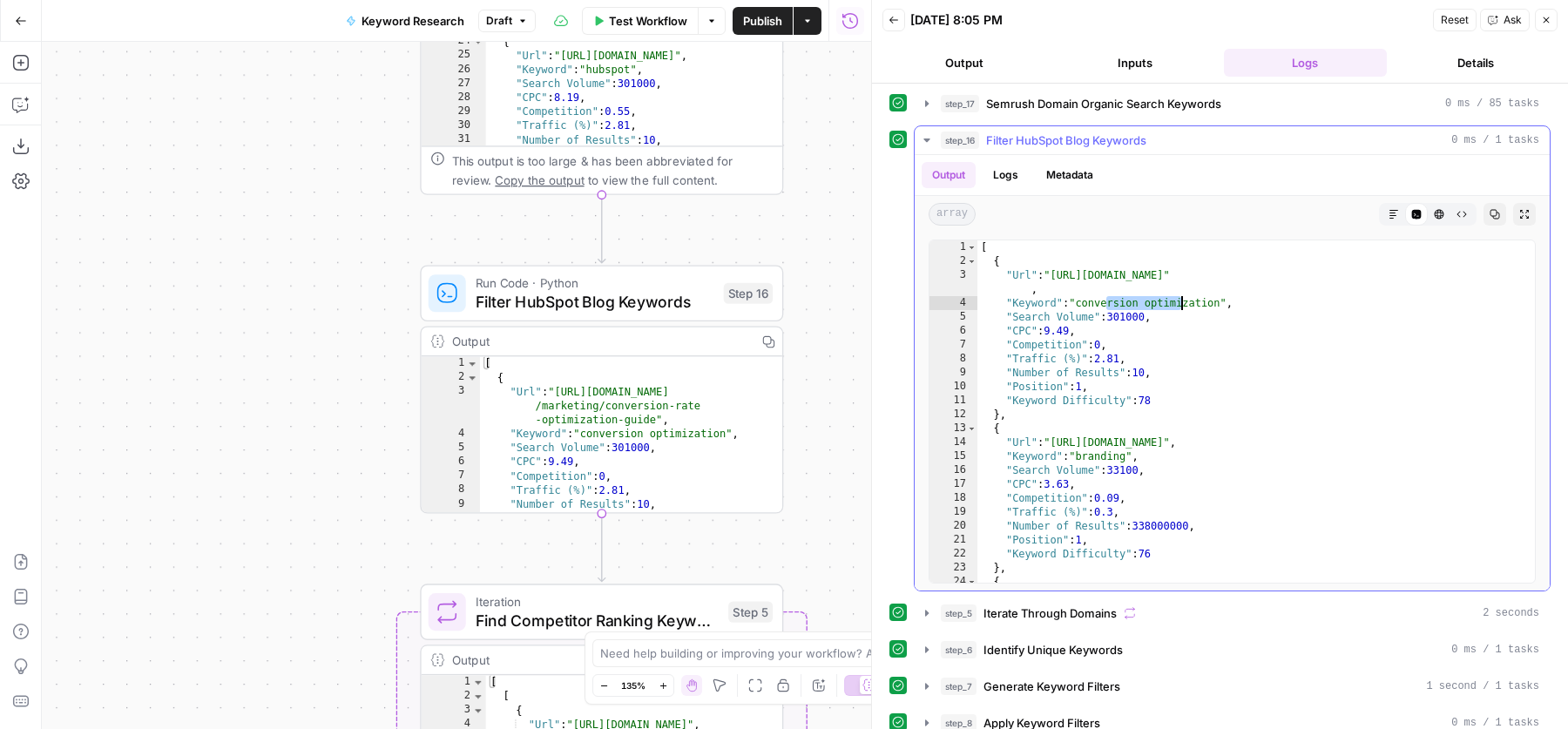
drag, startPoint x: 1105, startPoint y: 303, endPoint x: 1197, endPoint y: 302, distance: 92.0
click at [1196, 302] on div "[ { "Url" : "https://blog.hubspot.com/marketing/conversion-rate-optimization-gu…" at bounding box center [1247, 426] width 541 height 371
drag, startPoint x: 1106, startPoint y: 273, endPoint x: 1197, endPoint y: 273, distance: 91.0
click at [1197, 273] on div "[ { "Url" : "https://blog.hubspot.com/marketing/conversion-rate-optimization-gu…" at bounding box center [1247, 426] width 541 height 371
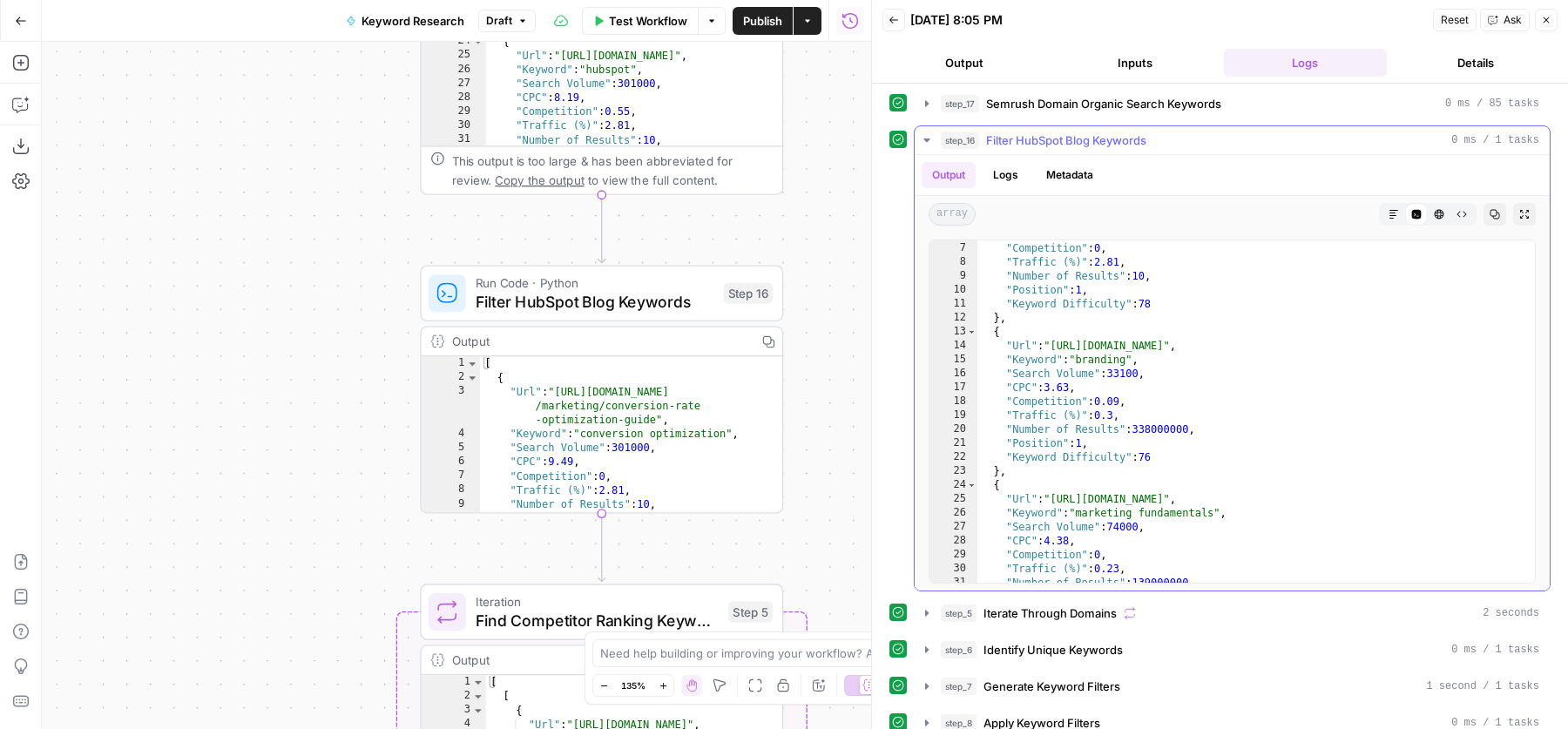
click at [1142, 414] on div ""CPC" : 9.49 , "Competition" : 0 , "Traffic (%)" : 2.81 , "Number of Results" :…" at bounding box center [1247, 413] width 541 height 371
type textarea "**********"
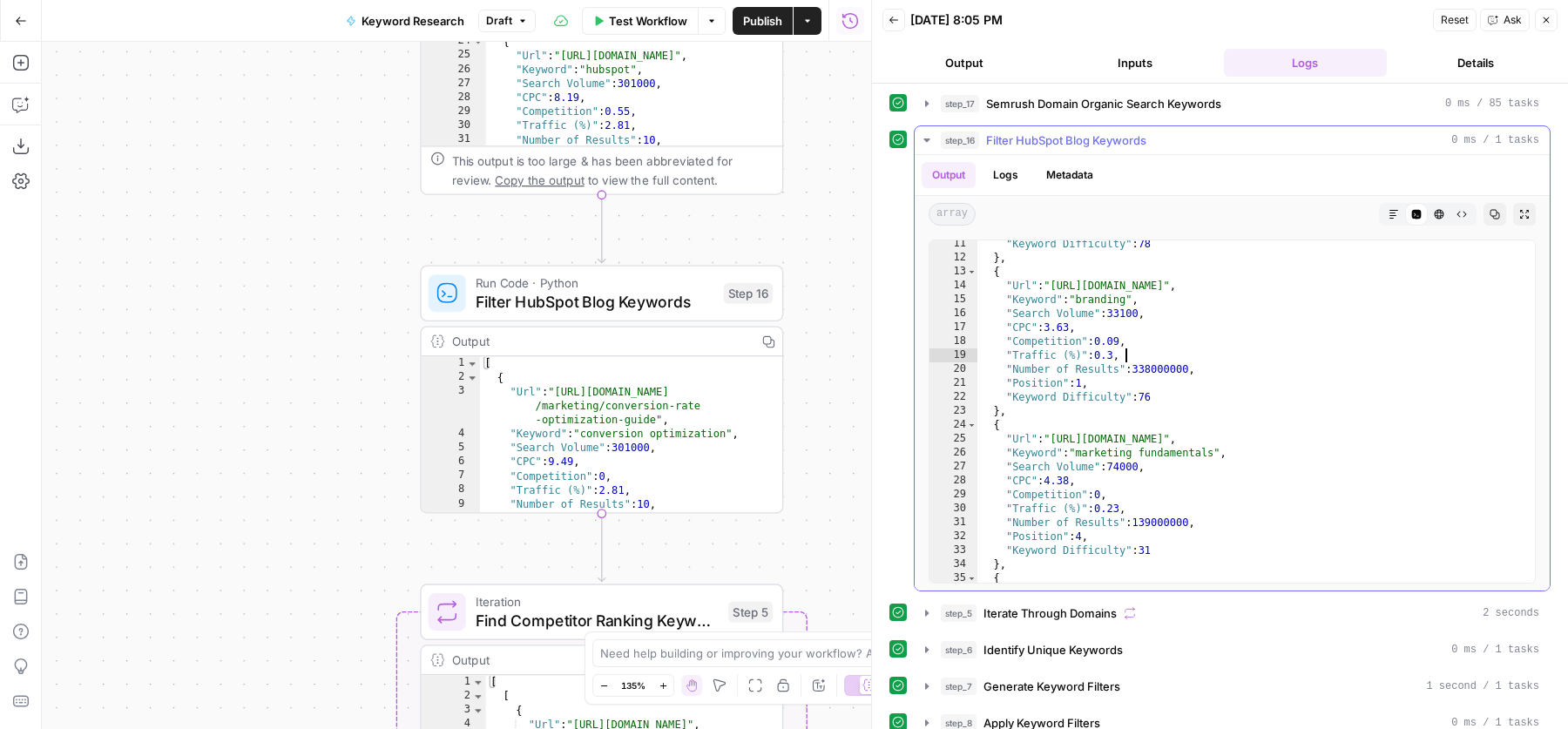
scroll to position [216, 0]
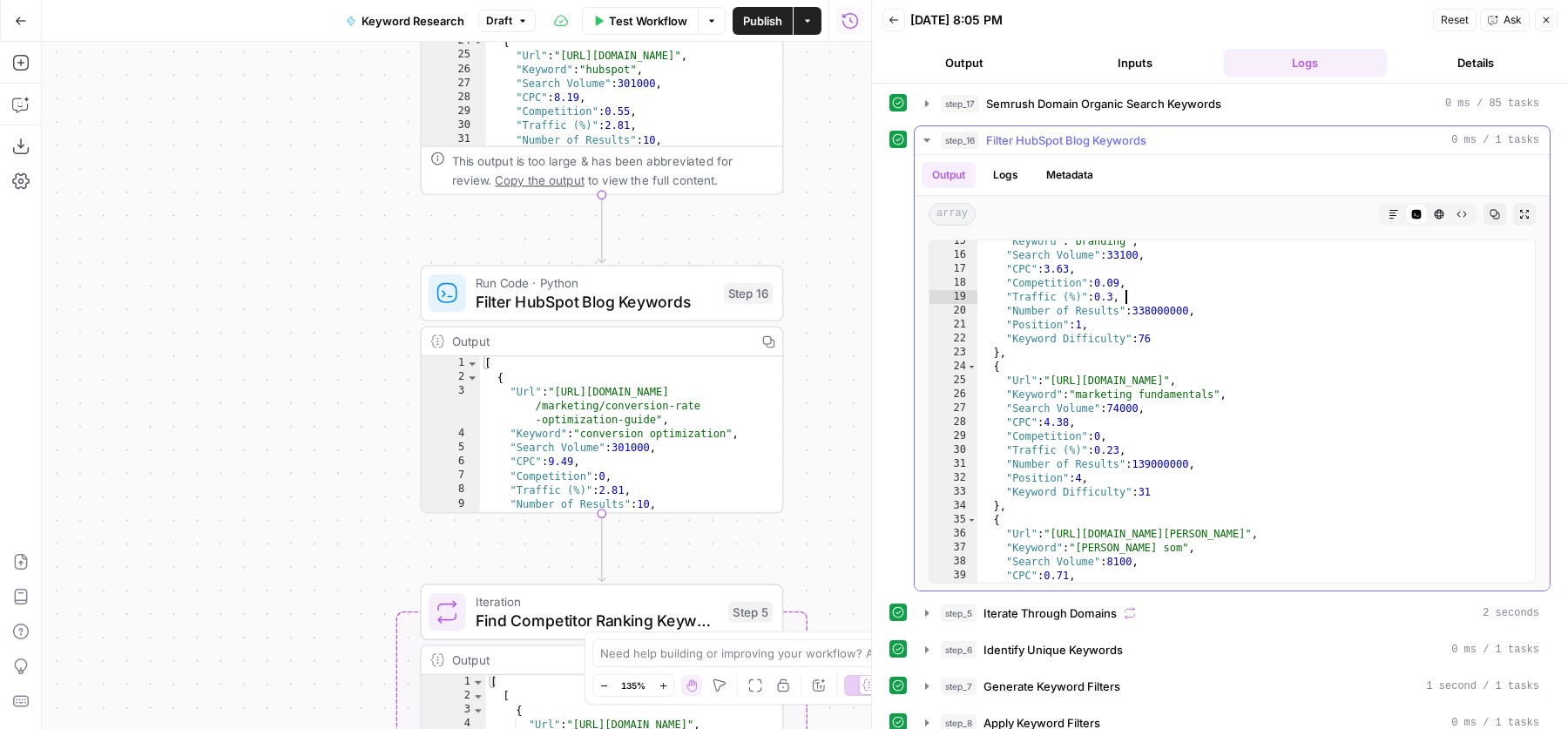
click at [1060, 137] on span "Filter HubSpot Blog Keywords" at bounding box center [1066, 140] width 160 height 18
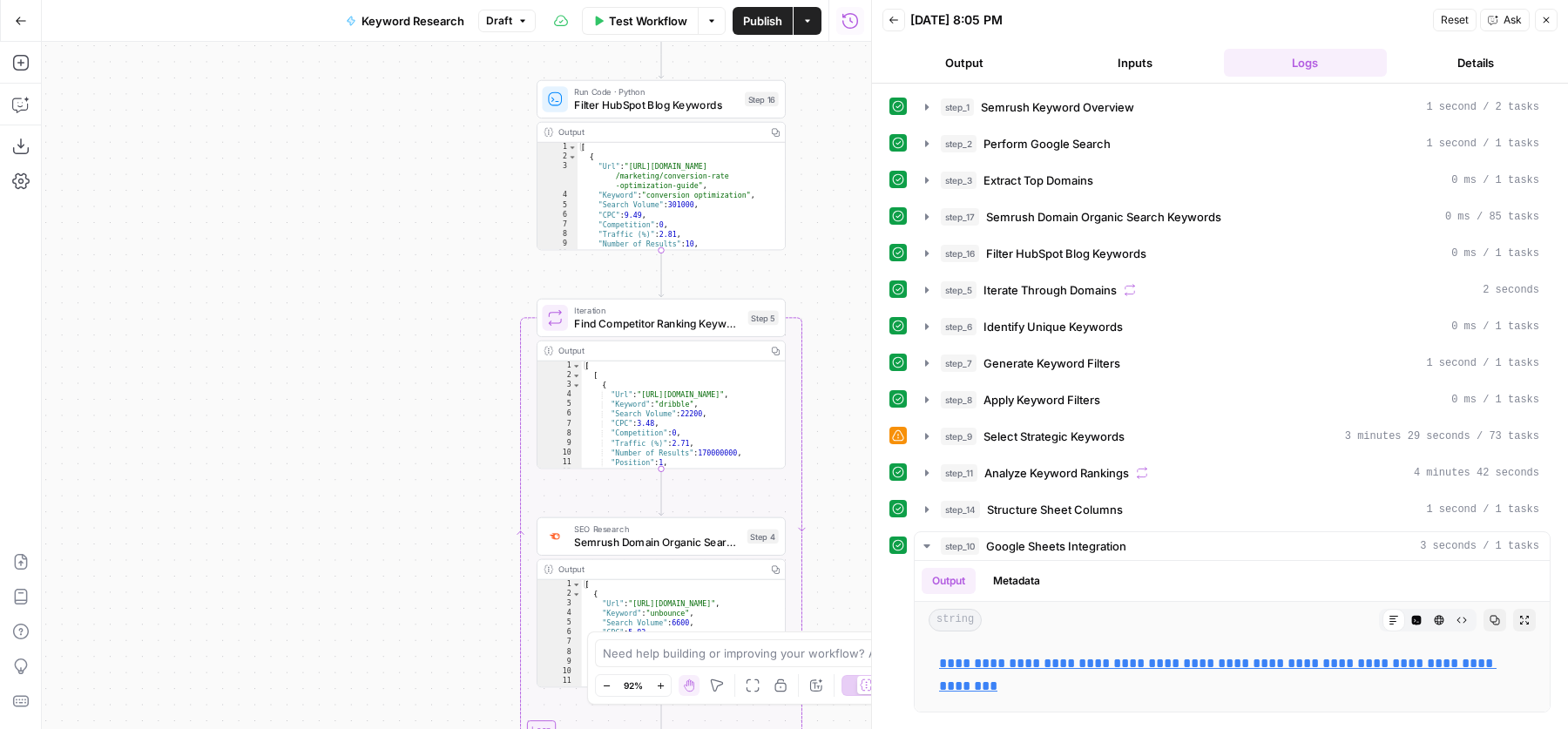
drag, startPoint x: 813, startPoint y: 374, endPoint x: 812, endPoint y: 182, distance: 192.0
click at [812, 182] on div "Workflow Set Inputs Inputs SEO Research Semrush Keyword Overview Step 1 Google …" at bounding box center [456, 385] width 829 height 688
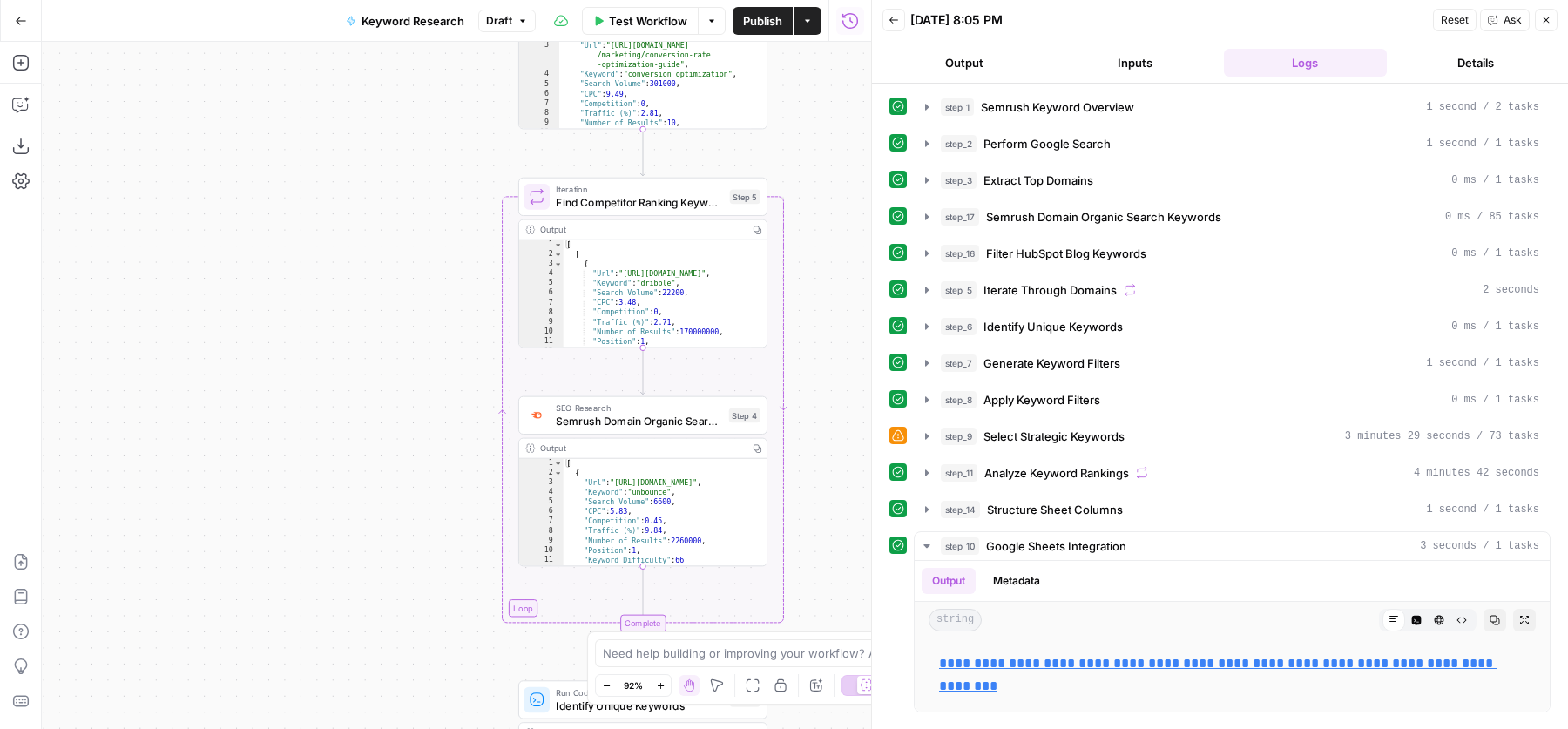
drag, startPoint x: 817, startPoint y: 277, endPoint x: 790, endPoint y: 153, distance: 126.9
click at [790, 153] on div "Workflow Set Inputs Inputs SEO Research Semrush Keyword Overview Step 1 Google …" at bounding box center [456, 385] width 829 height 688
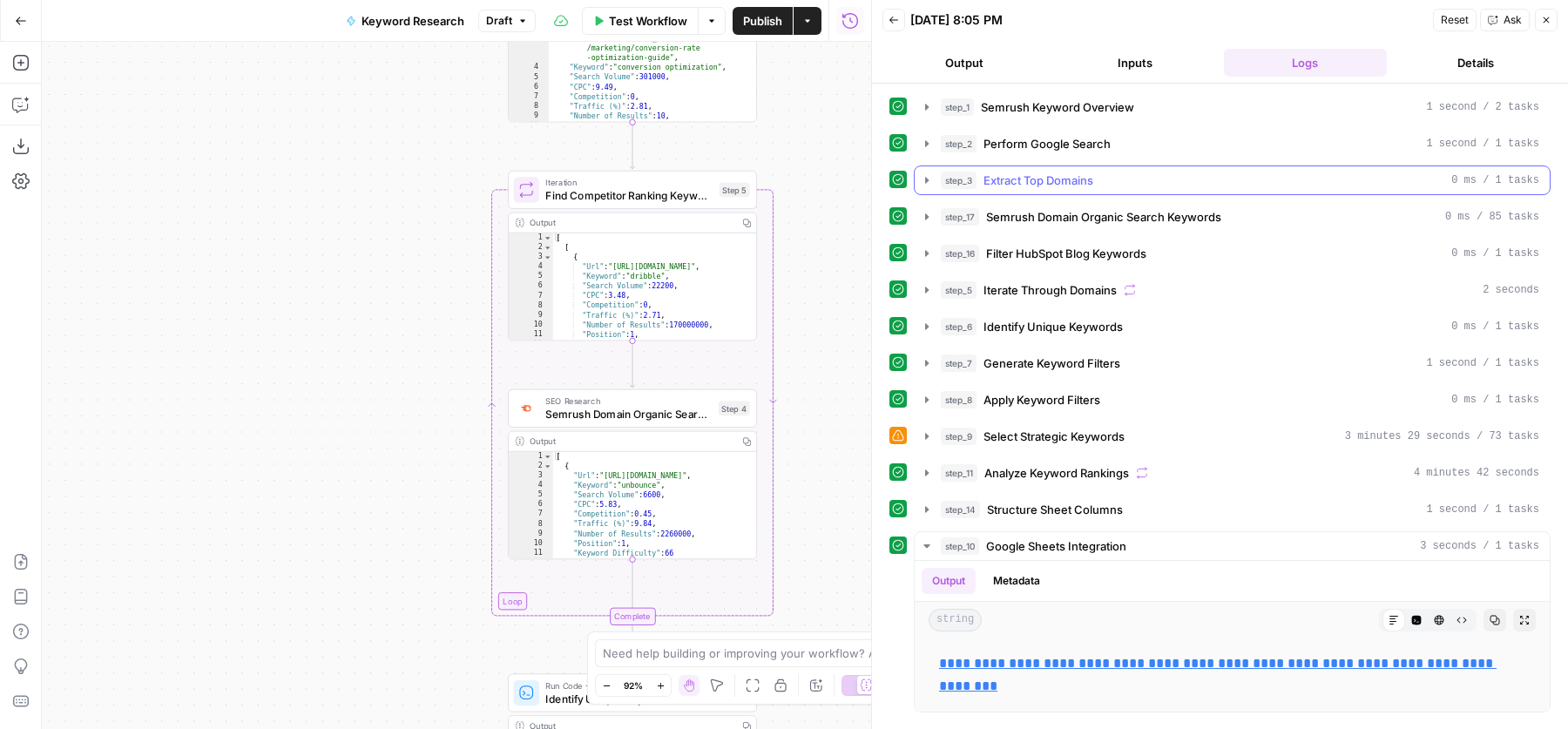
click at [1076, 178] on span "Extract Top Domains" at bounding box center [1038, 180] width 110 height 18
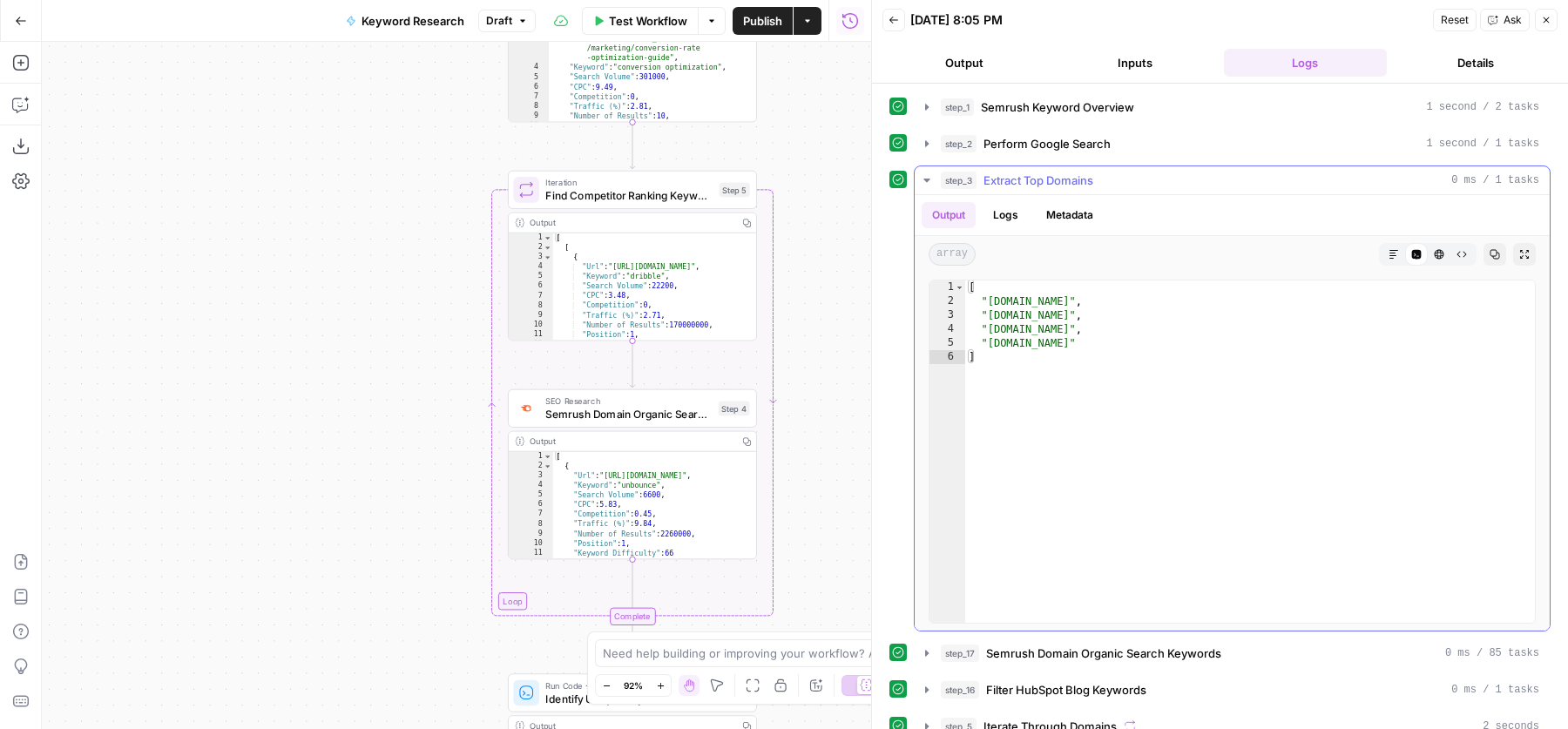
click at [1192, 184] on div "step_3 Extract Top Domains 0 ms / 1 tasks" at bounding box center [1240, 180] width 599 height 18
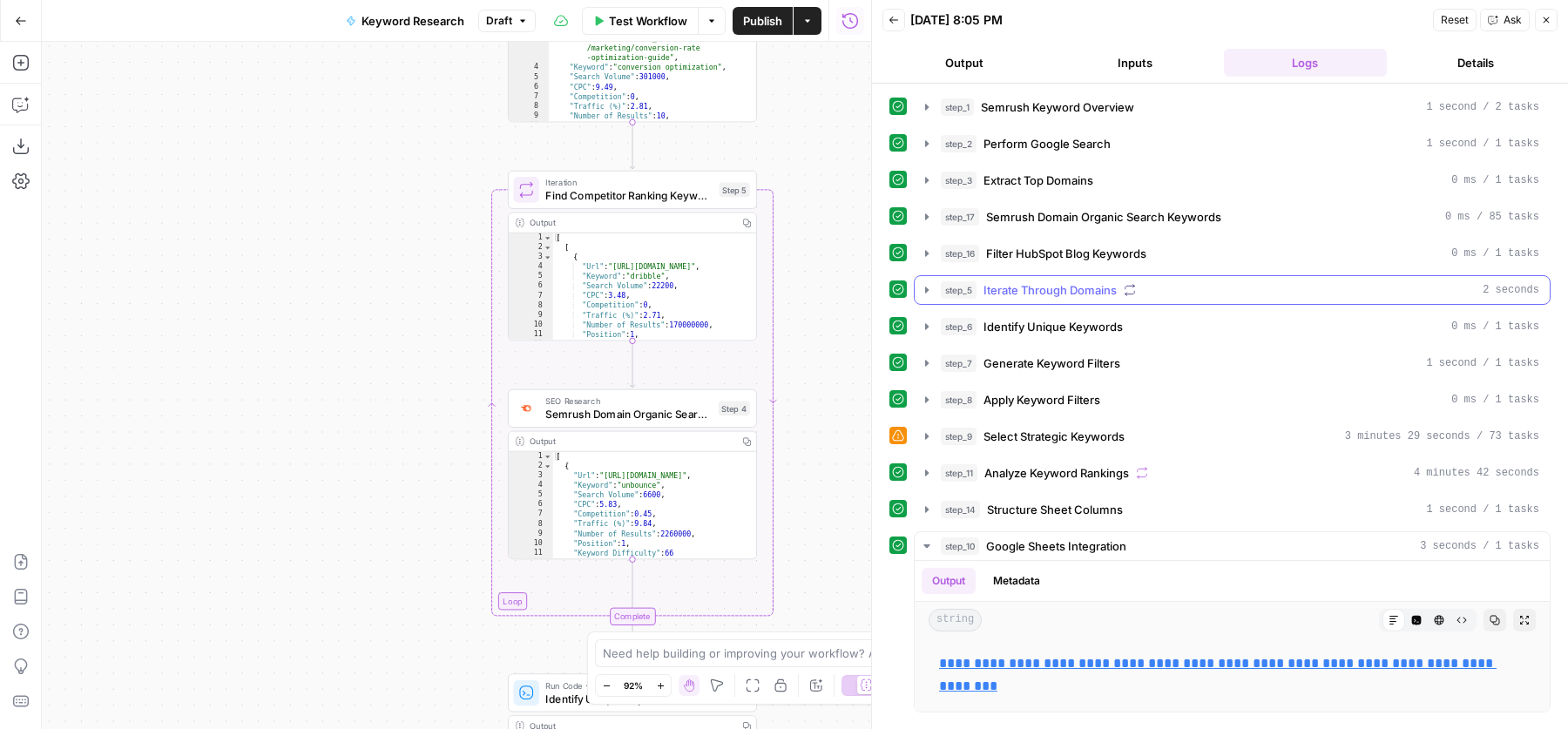
click at [1075, 289] on span "Iterate Through Domains" at bounding box center [1050, 289] width 134 height 18
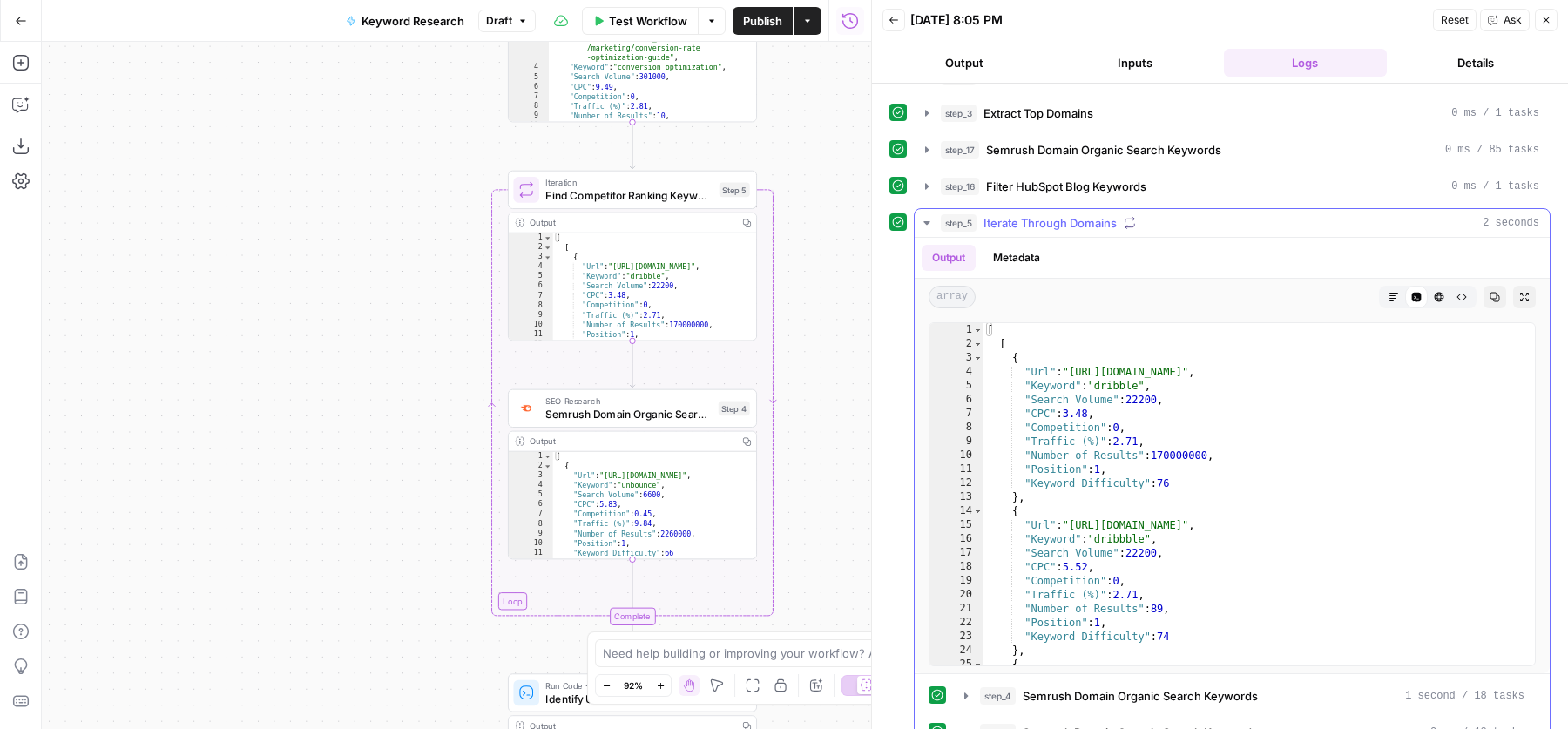
scroll to position [118, 0]
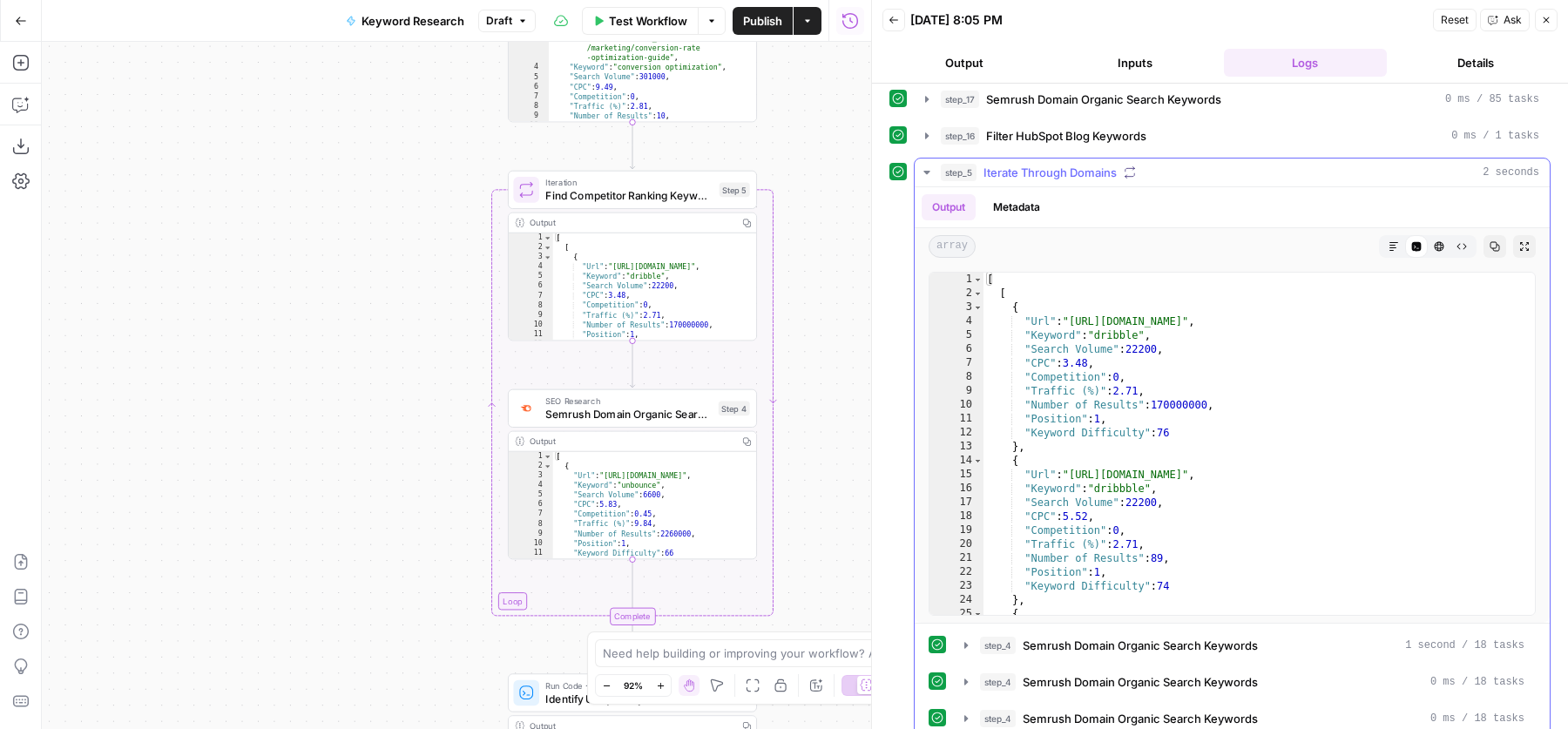
click at [1176, 371] on div "[ [ { "Url" : "https://dribbble.com/" , "Keyword" : "dribble" , "Search Volume"…" at bounding box center [1251, 458] width 535 height 371
type textarea "**********"
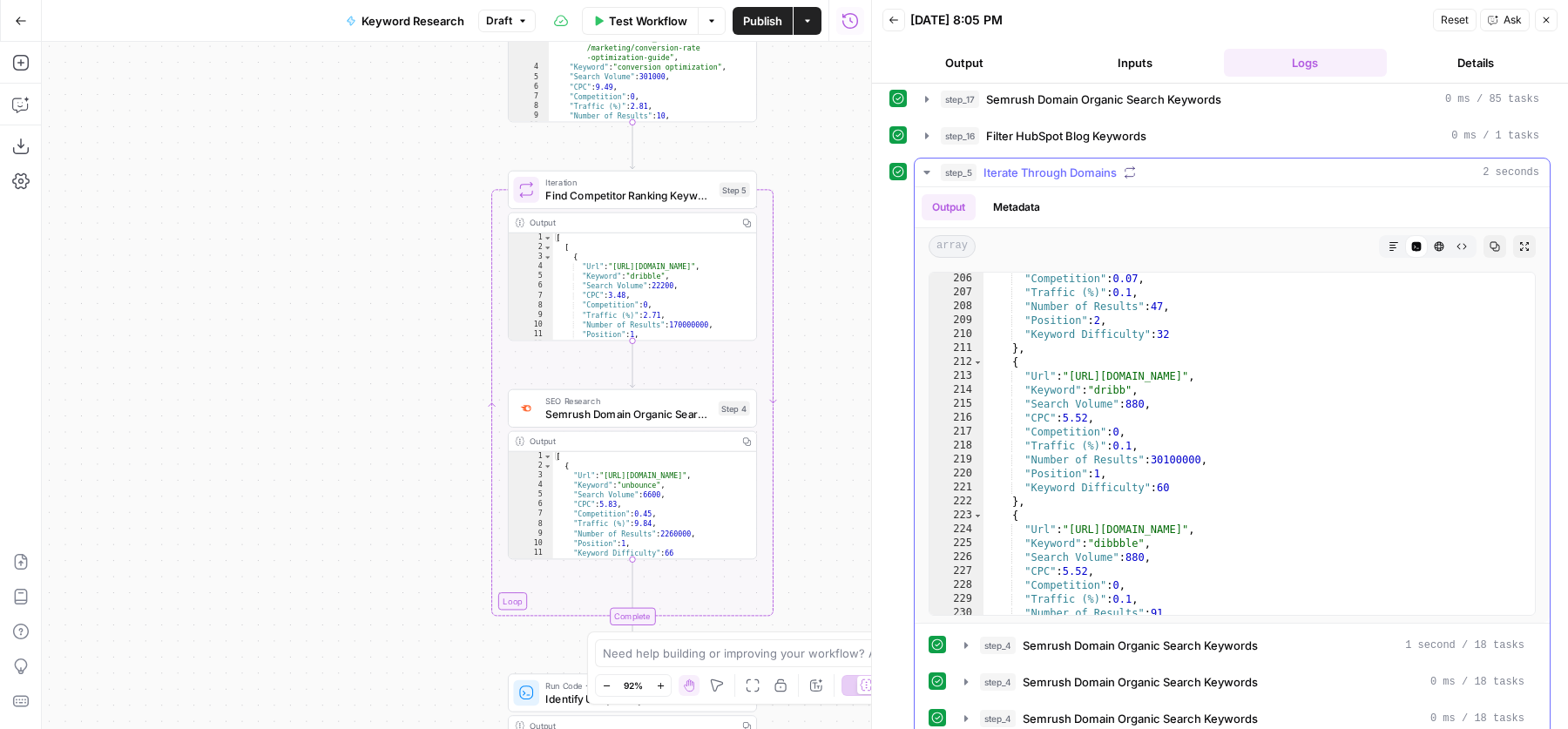
scroll to position [1400, 0]
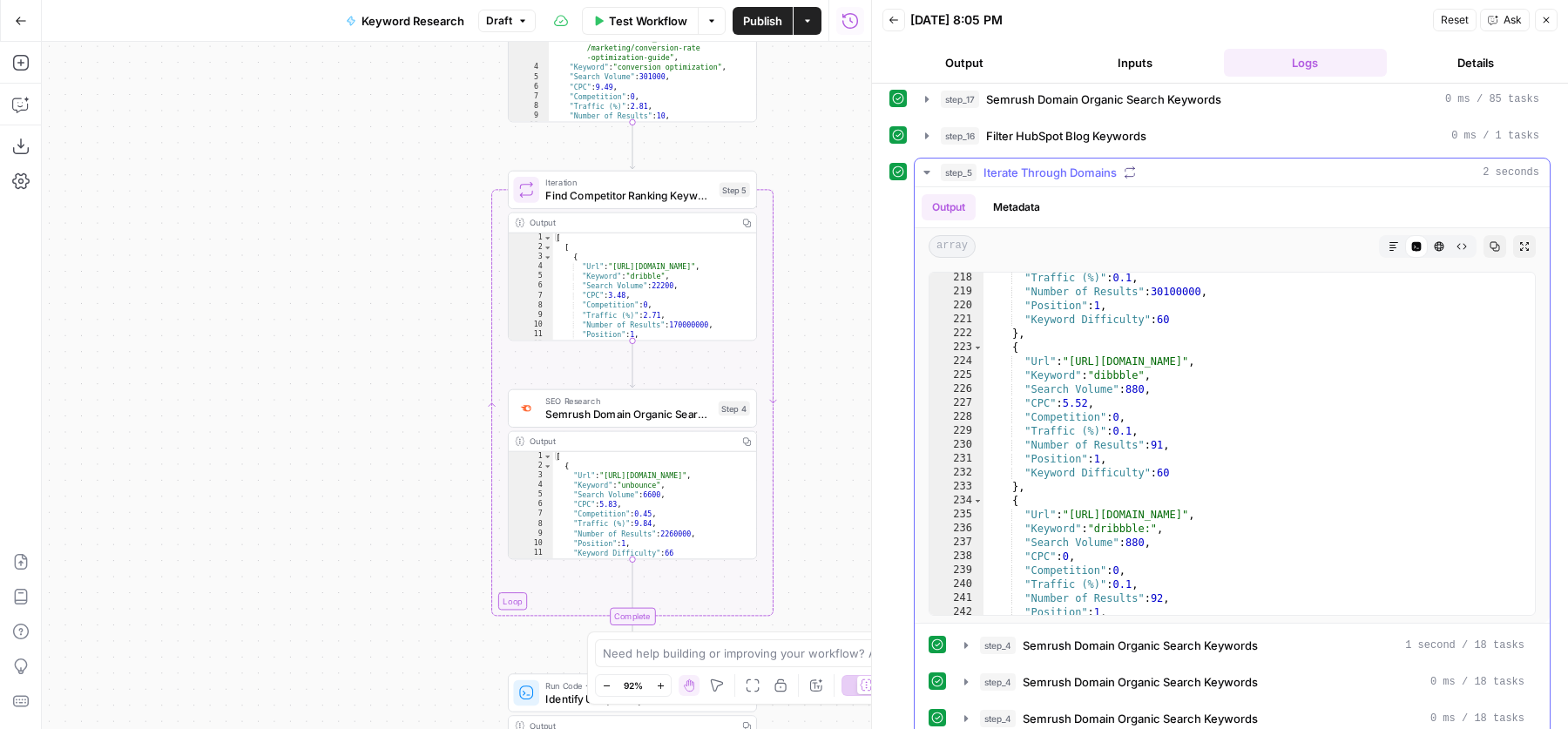
click at [1238, 164] on div "step_5 Iterate Through Domains 2 seconds" at bounding box center [1240, 172] width 599 height 18
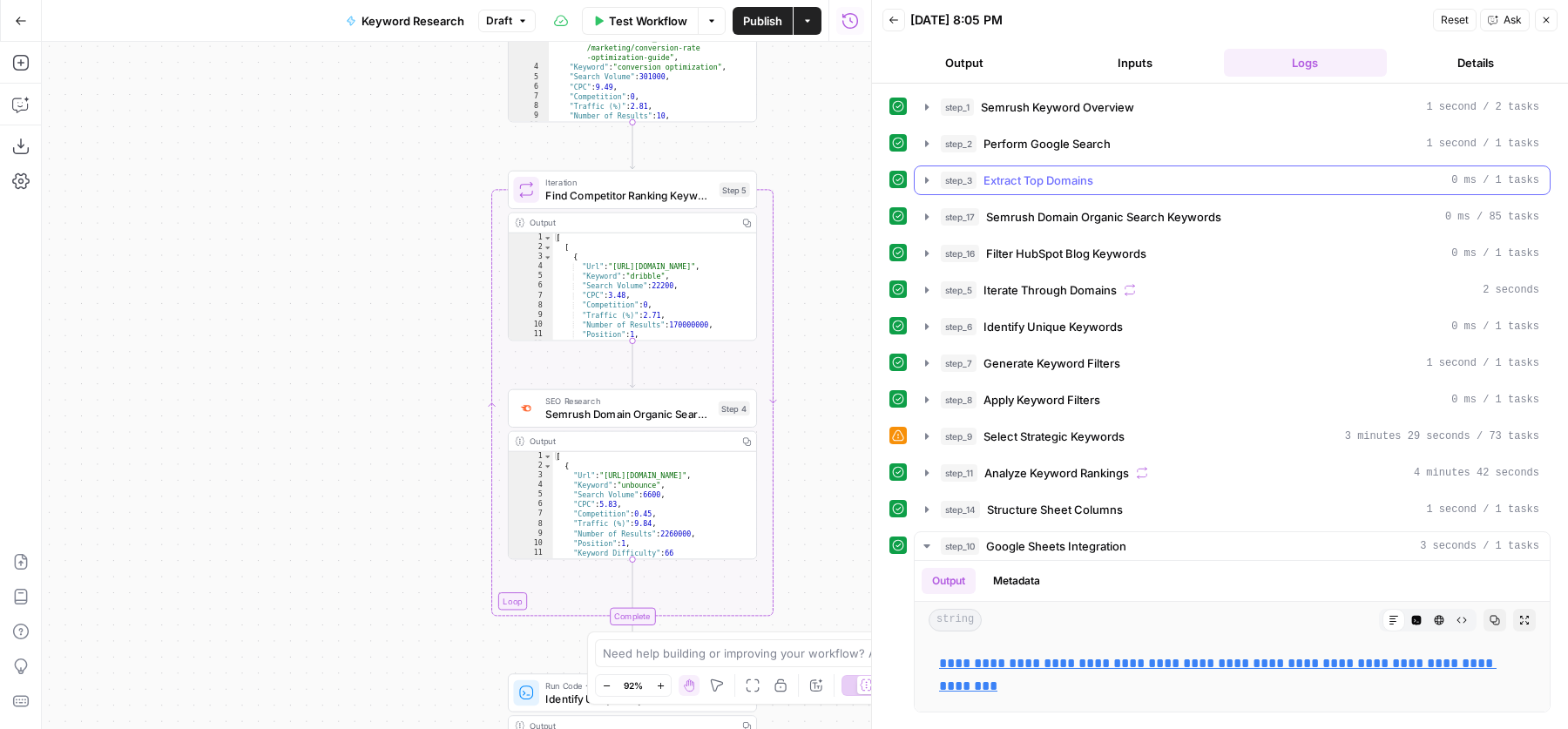
scroll to position [0, 0]
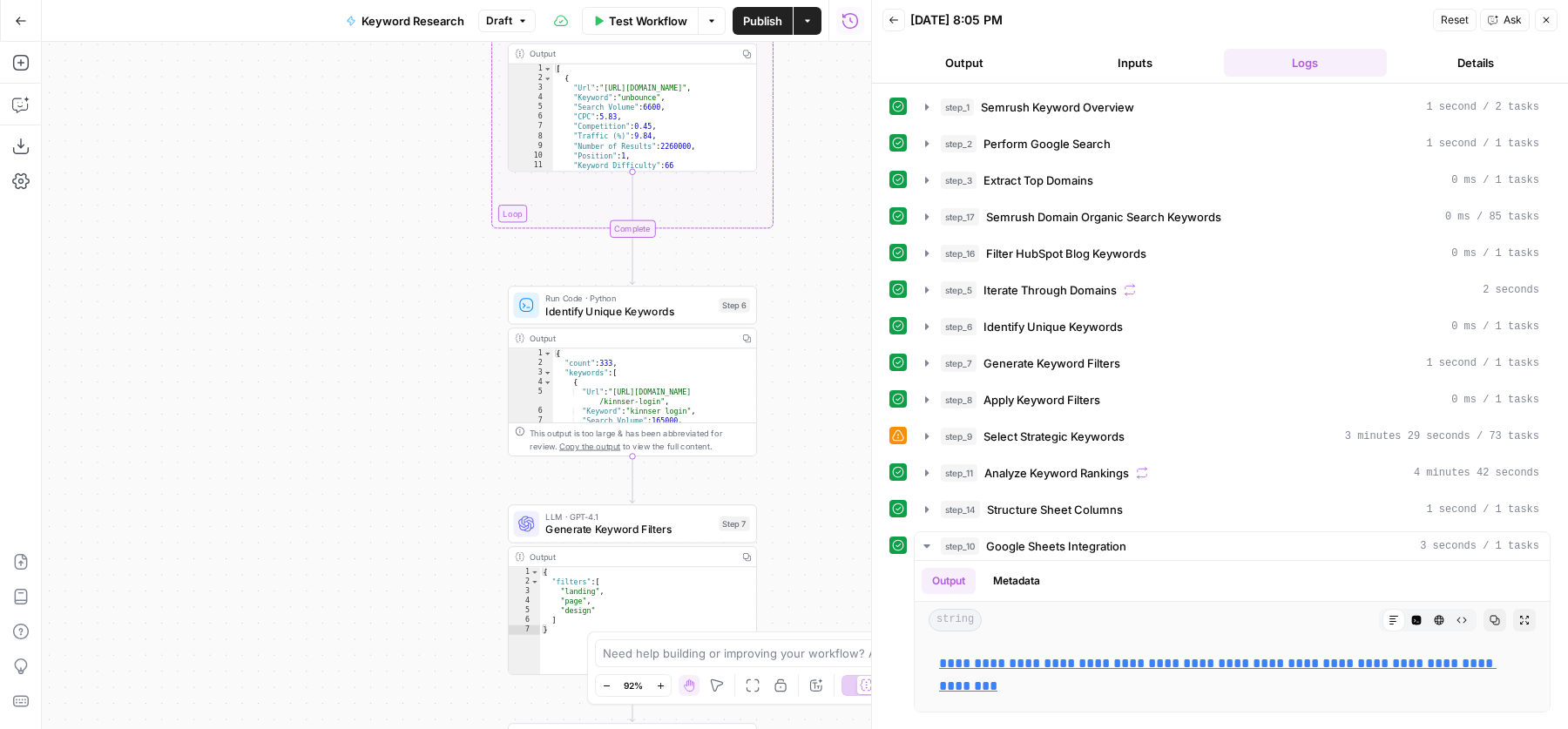
drag, startPoint x: 811, startPoint y: 519, endPoint x: 811, endPoint y: 131, distance: 388.0
click at [811, 131] on div "Workflow Set Inputs Inputs SEO Research Semrush Keyword Overview Step 1 Google …" at bounding box center [456, 385] width 829 height 688
click at [1051, 325] on span "Identify Unique Keywords" at bounding box center [1053, 326] width 139 height 18
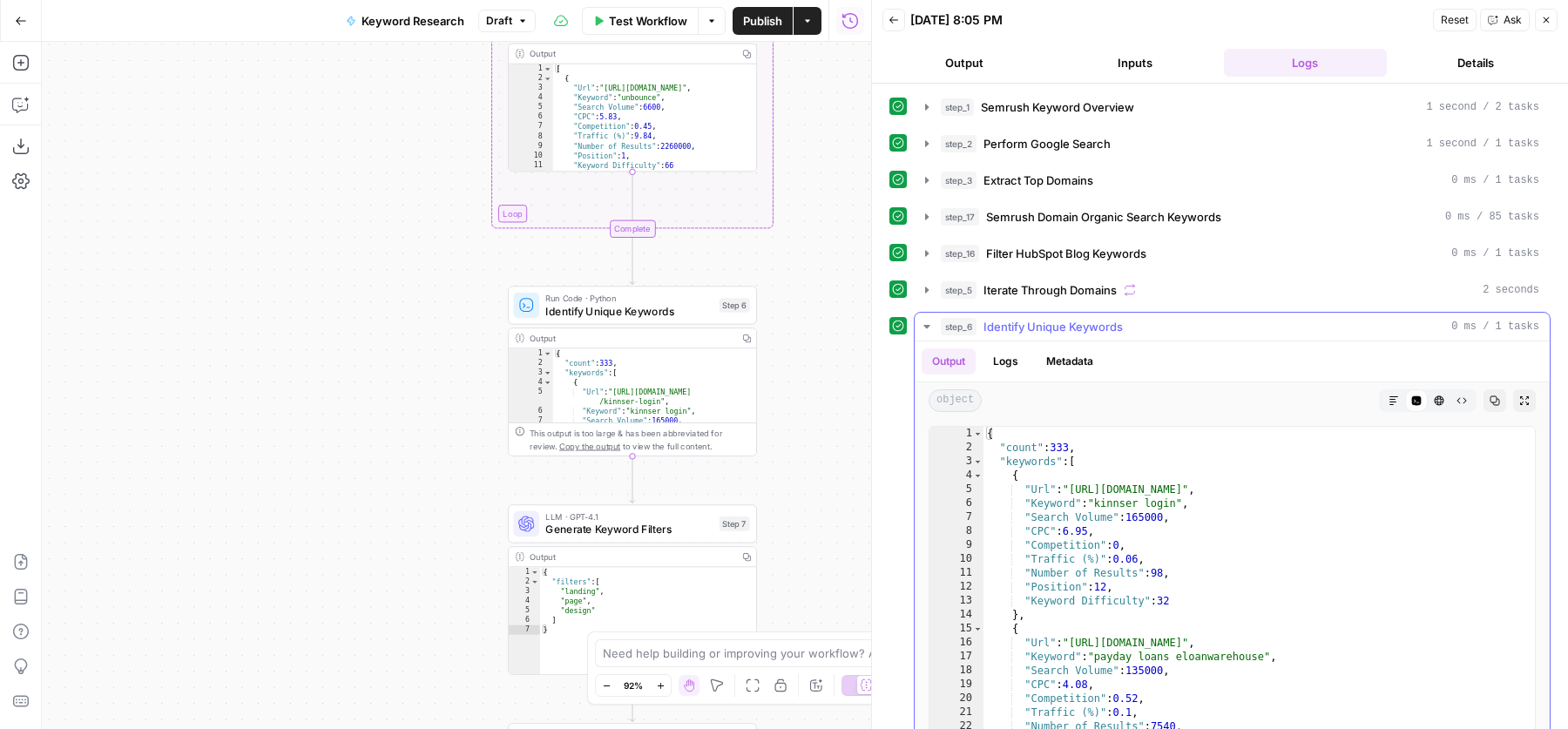
scroll to position [140, 0]
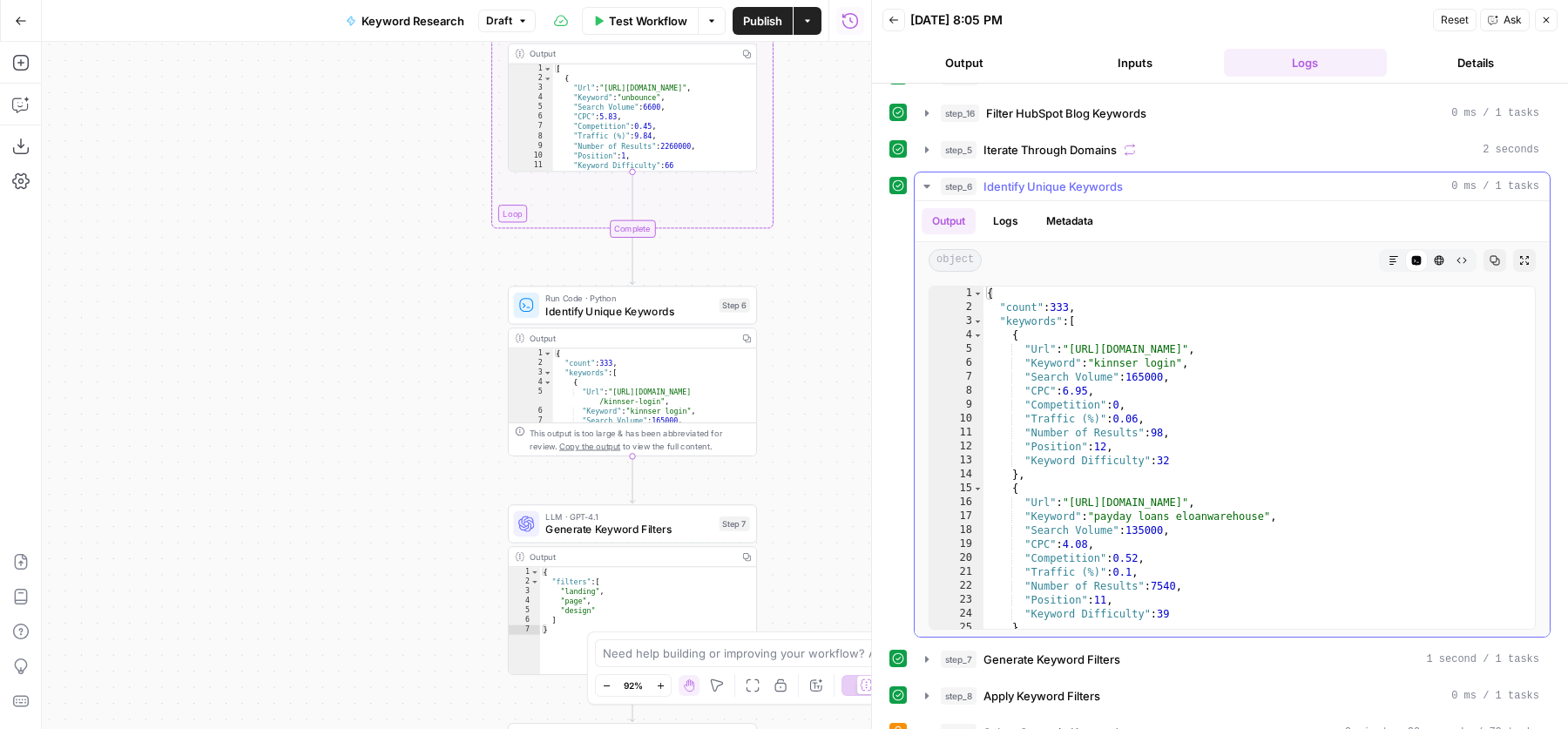
click at [1199, 437] on div "{ "count" : 333 , "keywords" : [ { "Url" : "https://dribbble.com/tags/kinnser-l…" at bounding box center [1251, 472] width 535 height 371
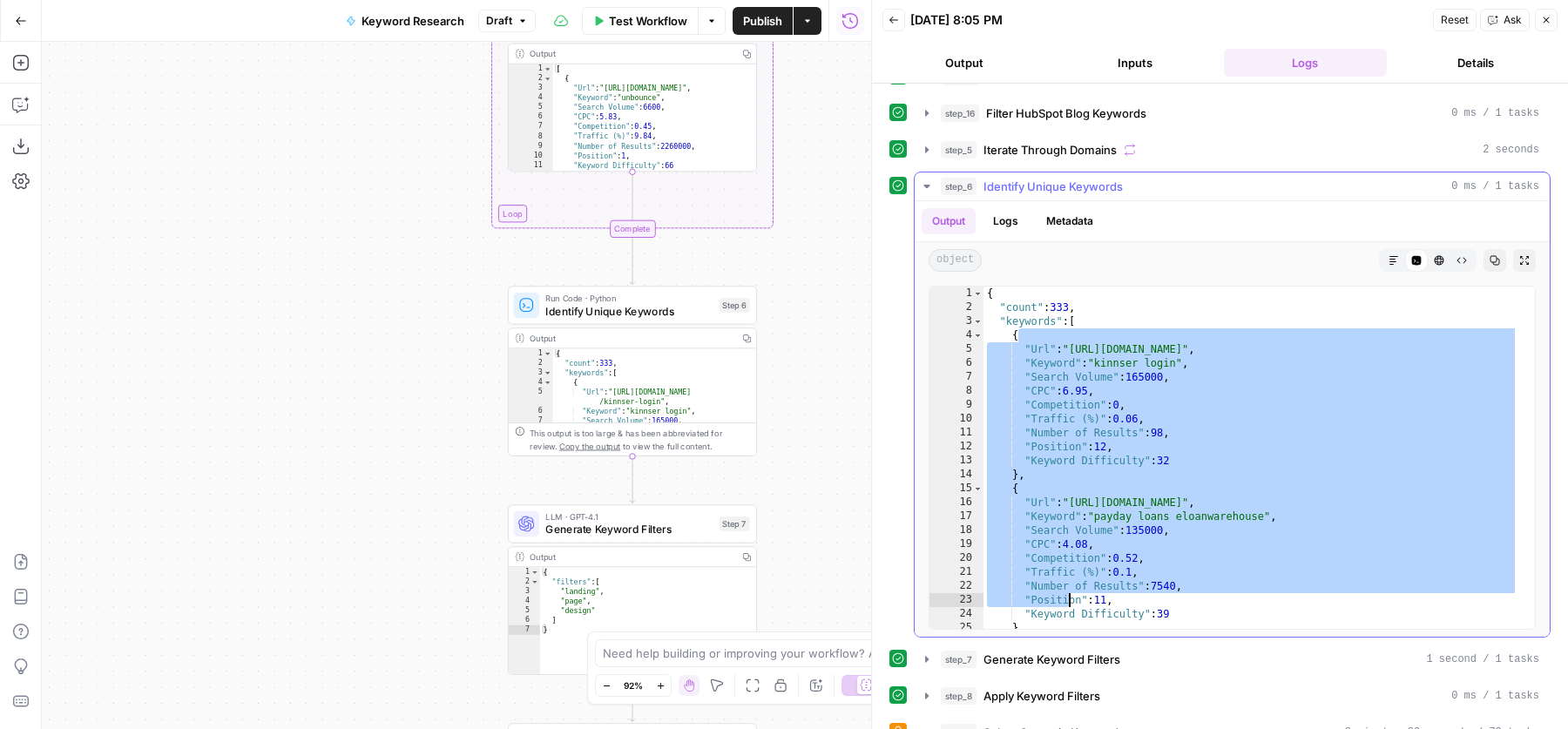
drag, startPoint x: 1020, startPoint y: 326, endPoint x: 1068, endPoint y: 605, distance: 283.1
click at [1068, 605] on div "{ "count" : 333 , "keywords" : [ { "Url" : "https://dribbble.com/tags/kinnser-l…" at bounding box center [1251, 472] width 535 height 371
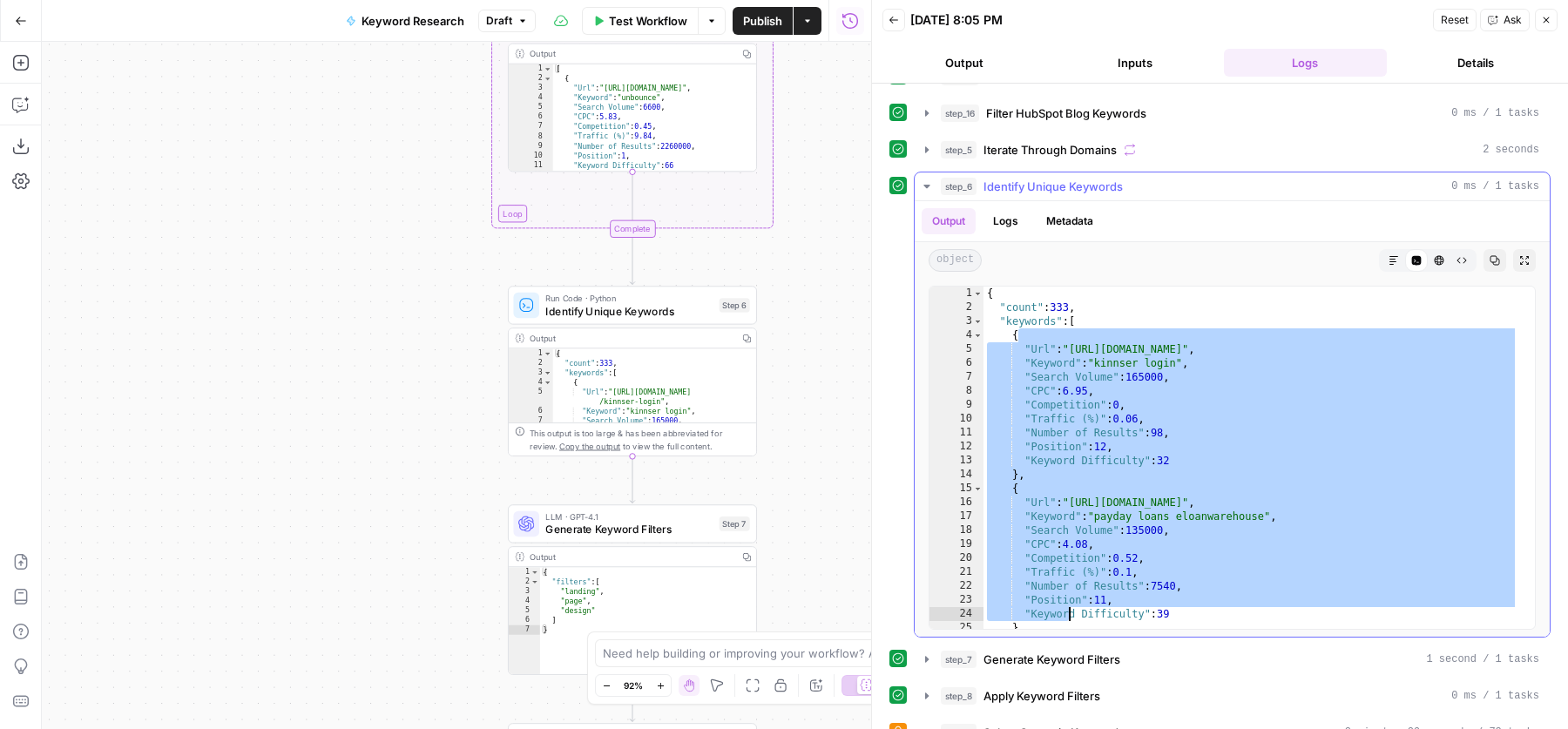
click at [1153, 425] on div "{ "count" : 333 , "keywords" : [ { "Url" : "https://dribbble.com/tags/kinnser-l…" at bounding box center [1251, 472] width 535 height 371
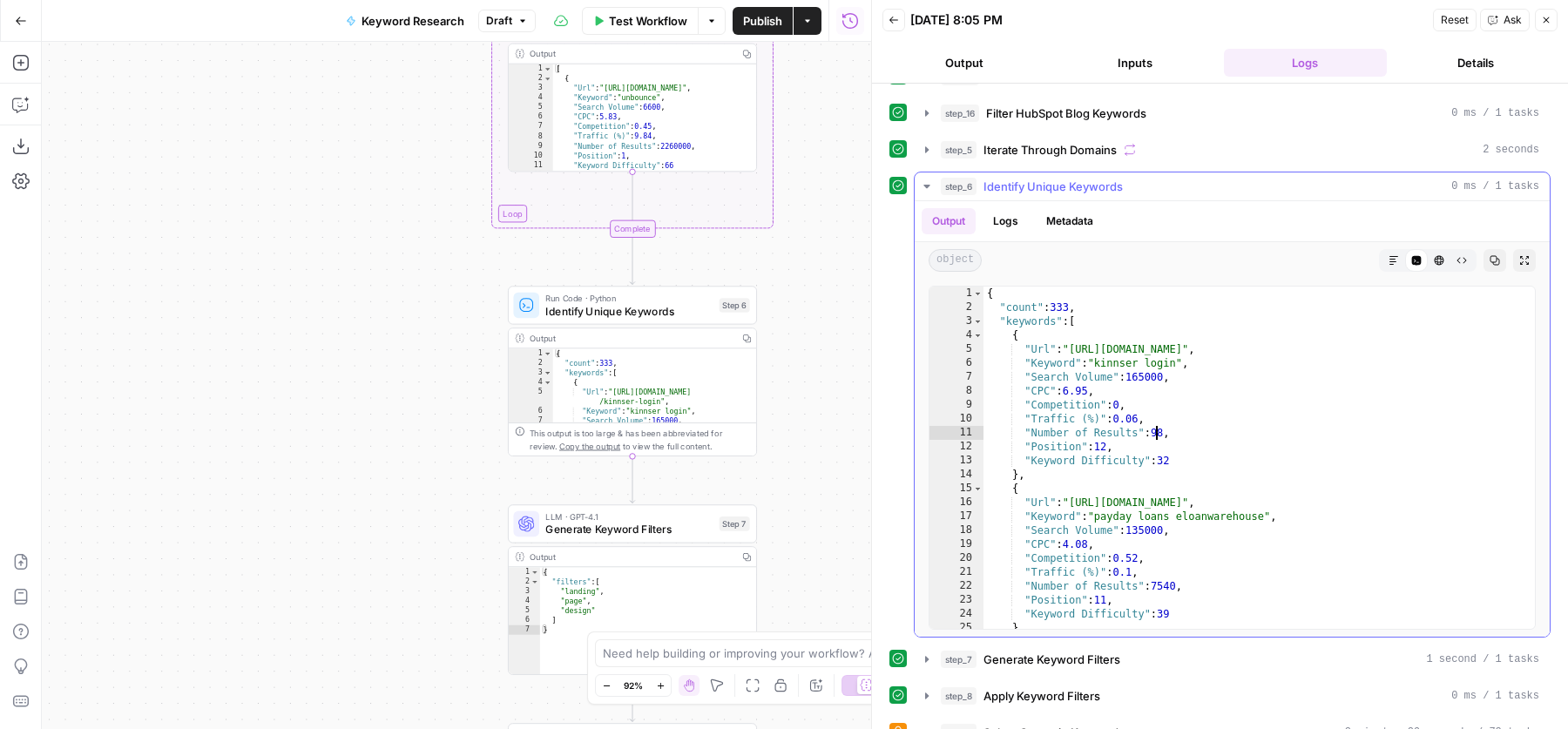
click at [1064, 296] on div "{ "count" : 333 , "keywords" : [ { "Url" : "https://dribbble.com/tags/kinnser-l…" at bounding box center [1251, 472] width 535 height 371
type textarea "**********"
click at [1064, 296] on div "{ "count" : 333 , "keywords" : [ { "Url" : "https://dribbble.com/tags/kinnser-l…" at bounding box center [1251, 472] width 535 height 371
click at [1092, 308] on div "{ "count" : 333 , "keywords" : [ { "Url" : "https://dribbble.com/tags/kinnser-l…" at bounding box center [1251, 472] width 535 height 371
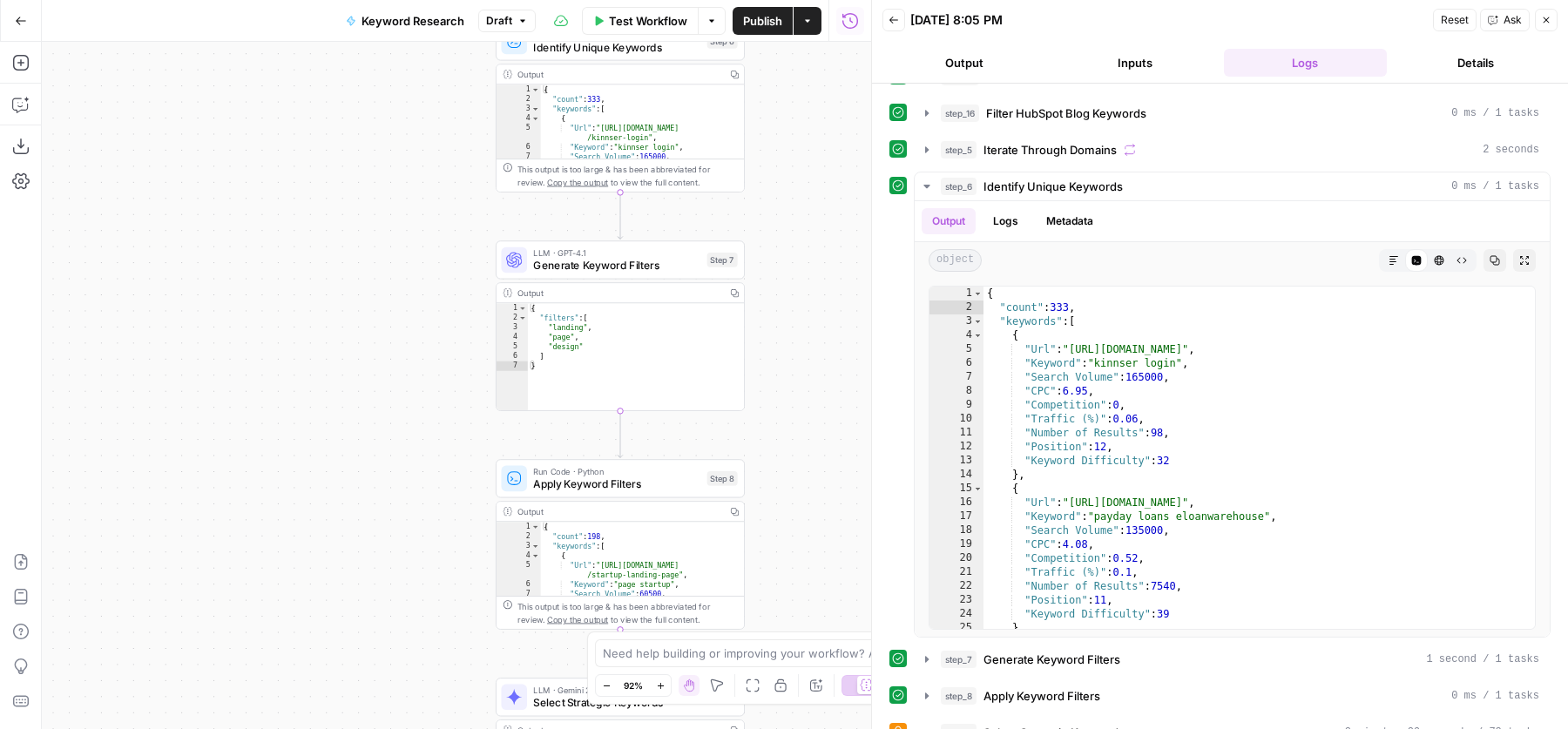
drag, startPoint x: 825, startPoint y: 478, endPoint x: 812, endPoint y: 214, distance: 264.3
click at [812, 213] on div "Workflow Set Inputs Inputs SEO Research Semrush Keyword Overview Step 1 Google …" at bounding box center [456, 385] width 829 height 688
click at [1212, 189] on div "step_6 Identify Unique Keywords 0 ms / 1 tasks" at bounding box center [1240, 186] width 599 height 18
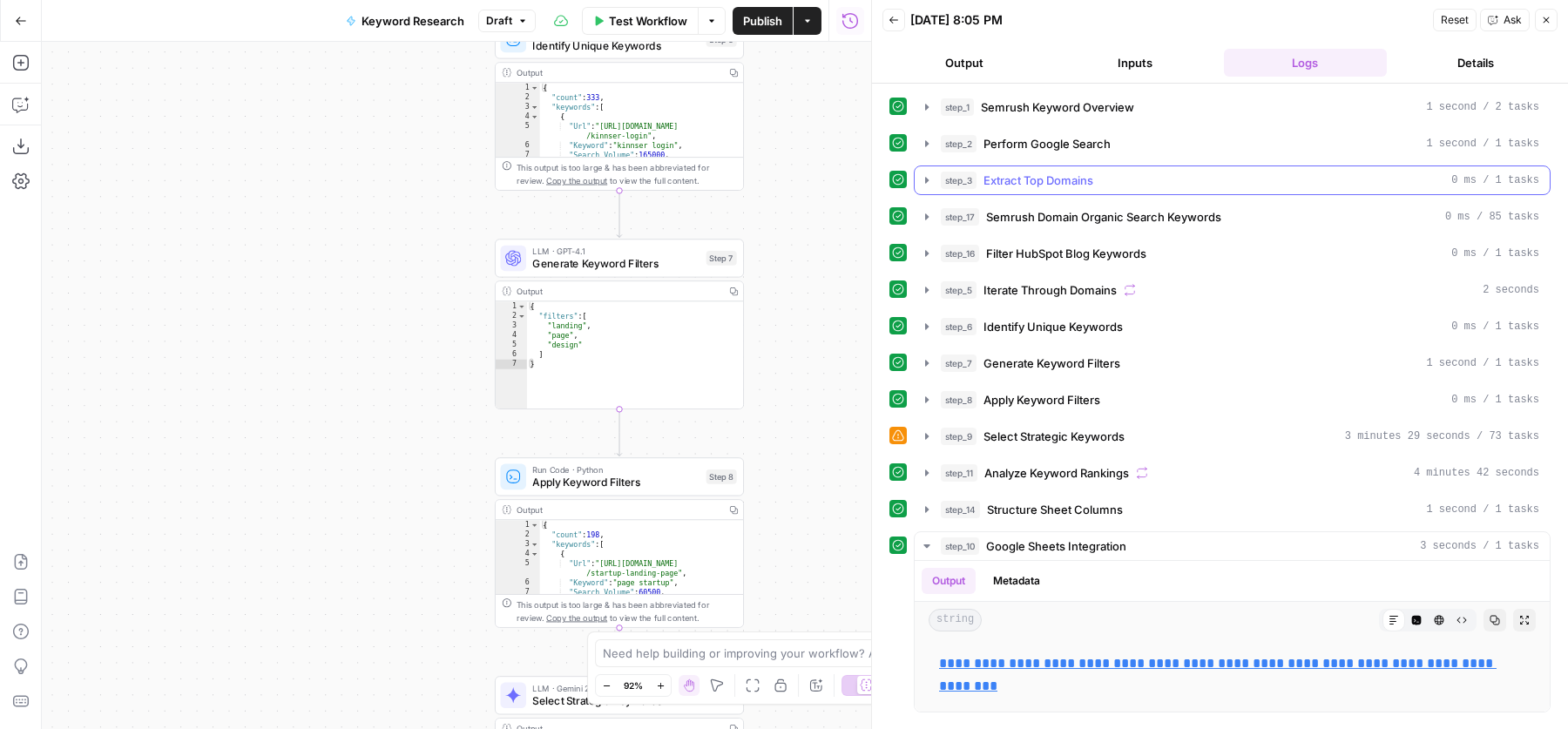
scroll to position [0, 0]
click at [1096, 363] on span "Generate Keyword Filters" at bounding box center [1052, 363] width 136 height 18
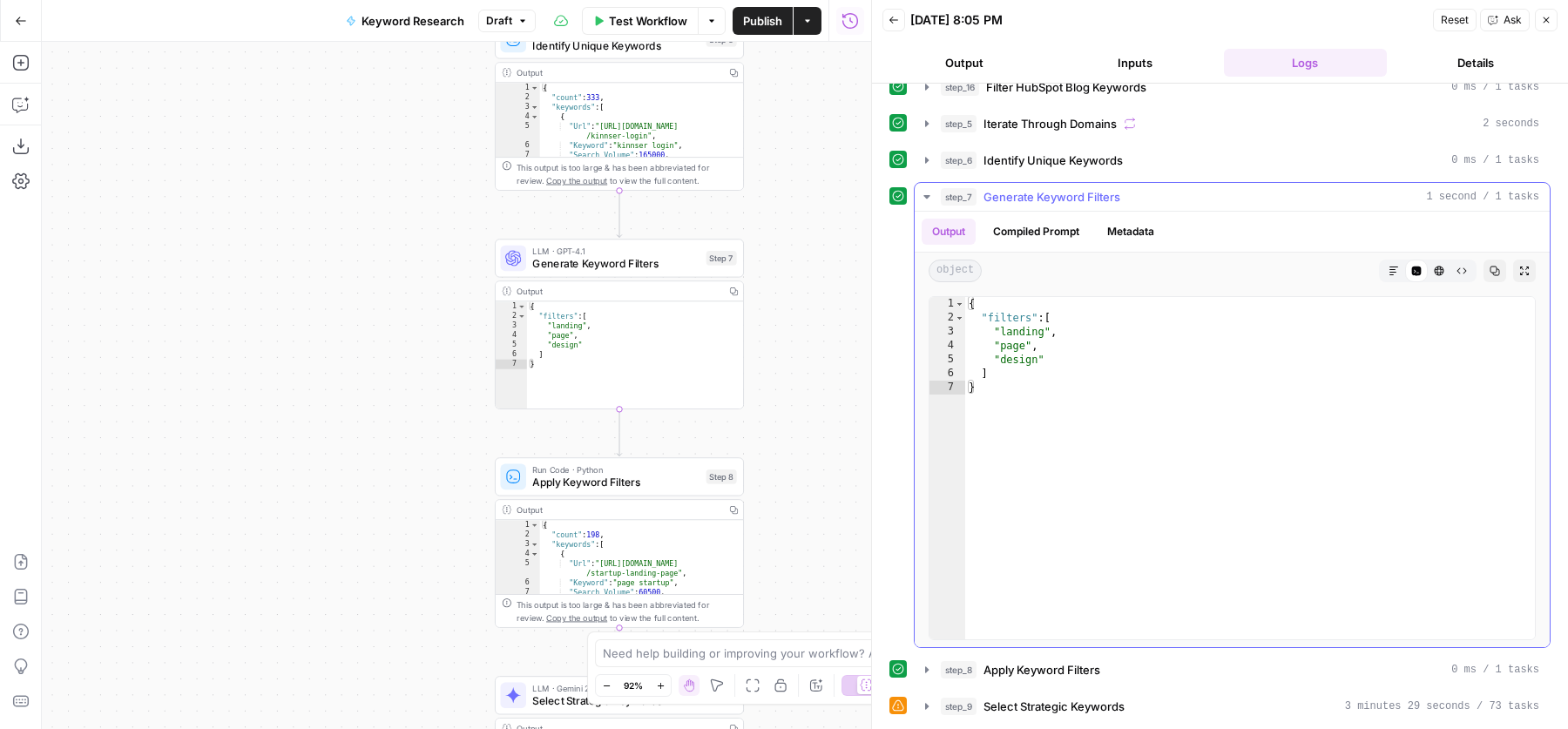
scroll to position [170, 0]
type textarea "*"
click at [999, 366] on div "{ "filters" : [ "landing" , "page" , "design" ] }" at bounding box center [1250, 479] width 569 height 371
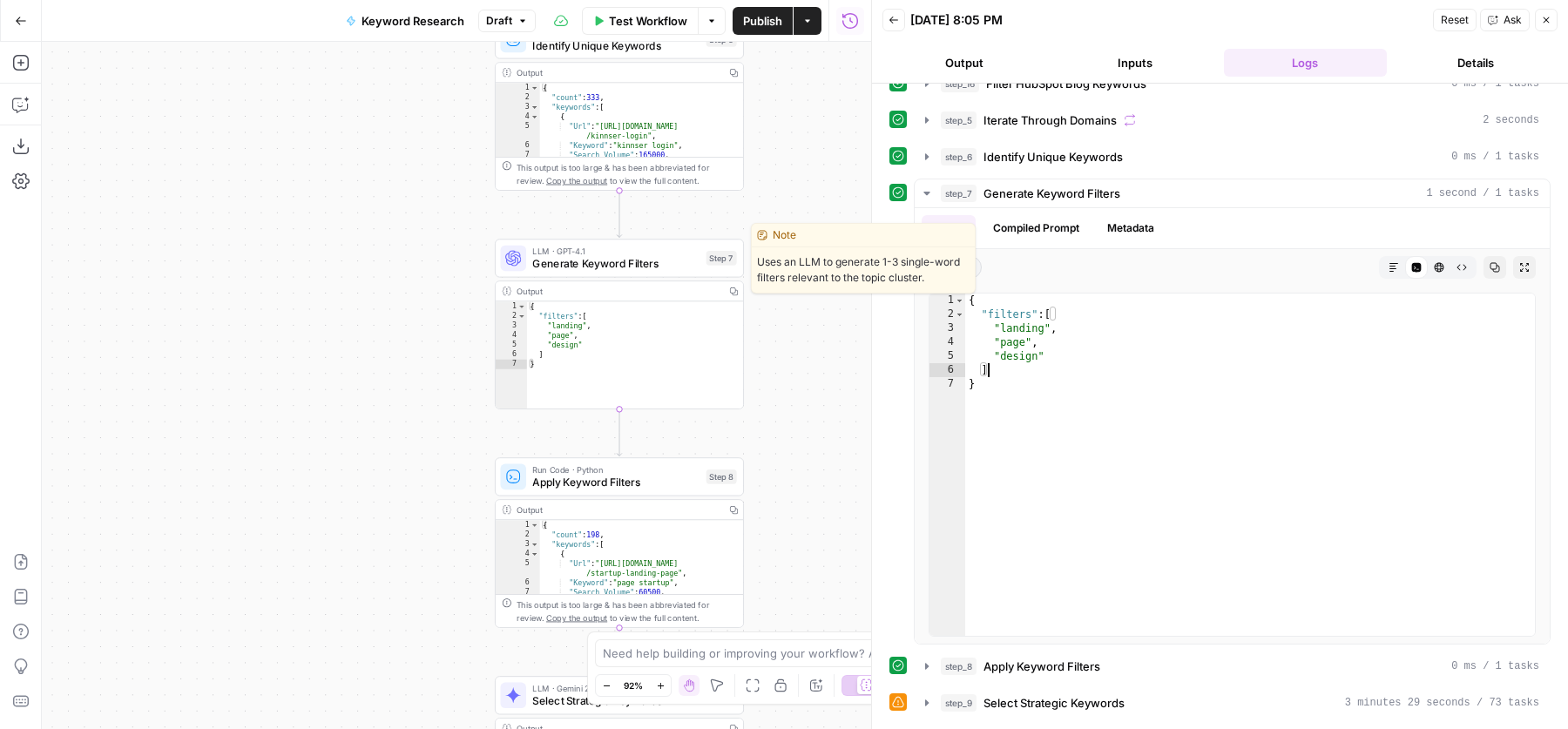
click at [596, 261] on span "Generate Keyword Filters" at bounding box center [616, 264] width 168 height 16
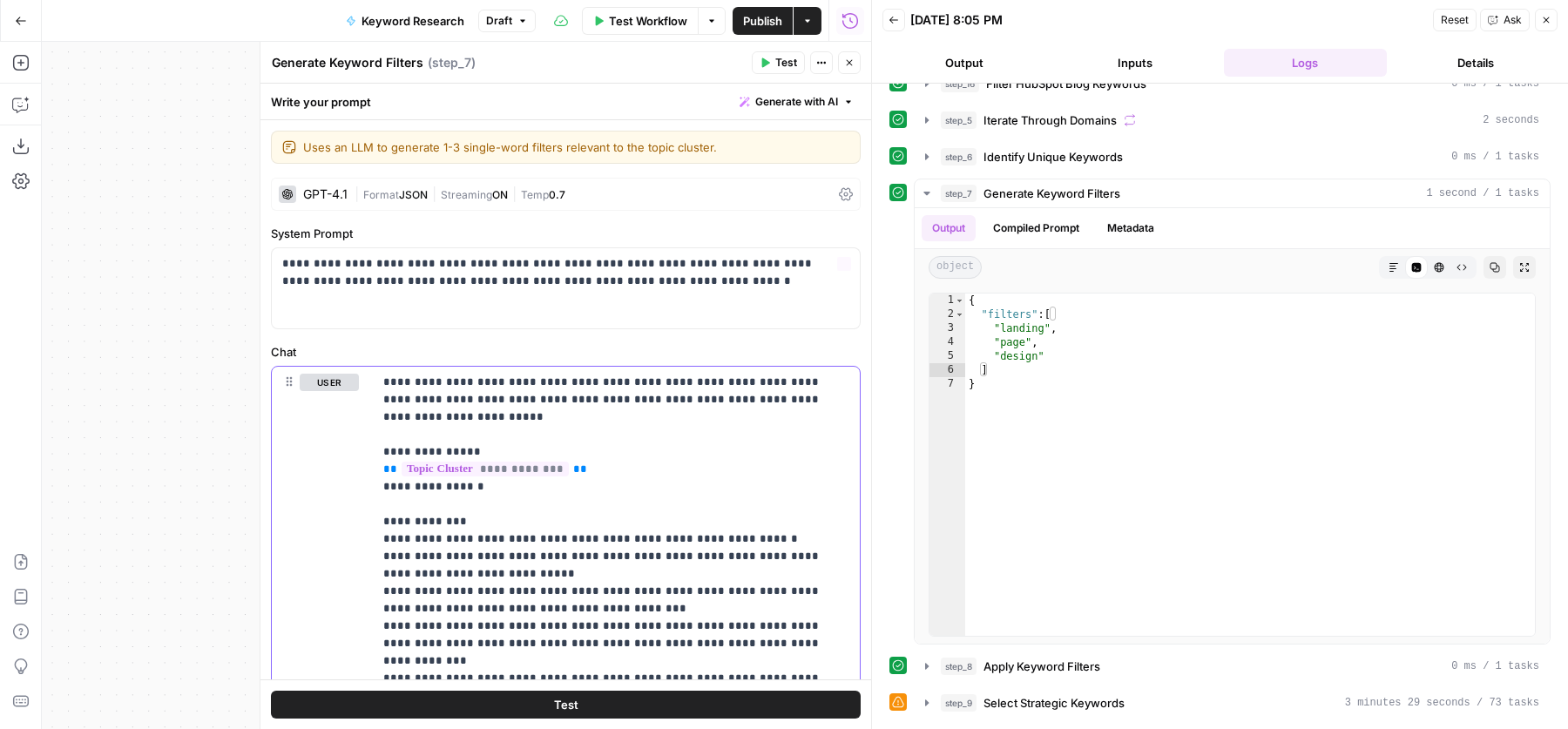
click at [600, 472] on p "**********" at bounding box center [608, 714] width 451 height 680
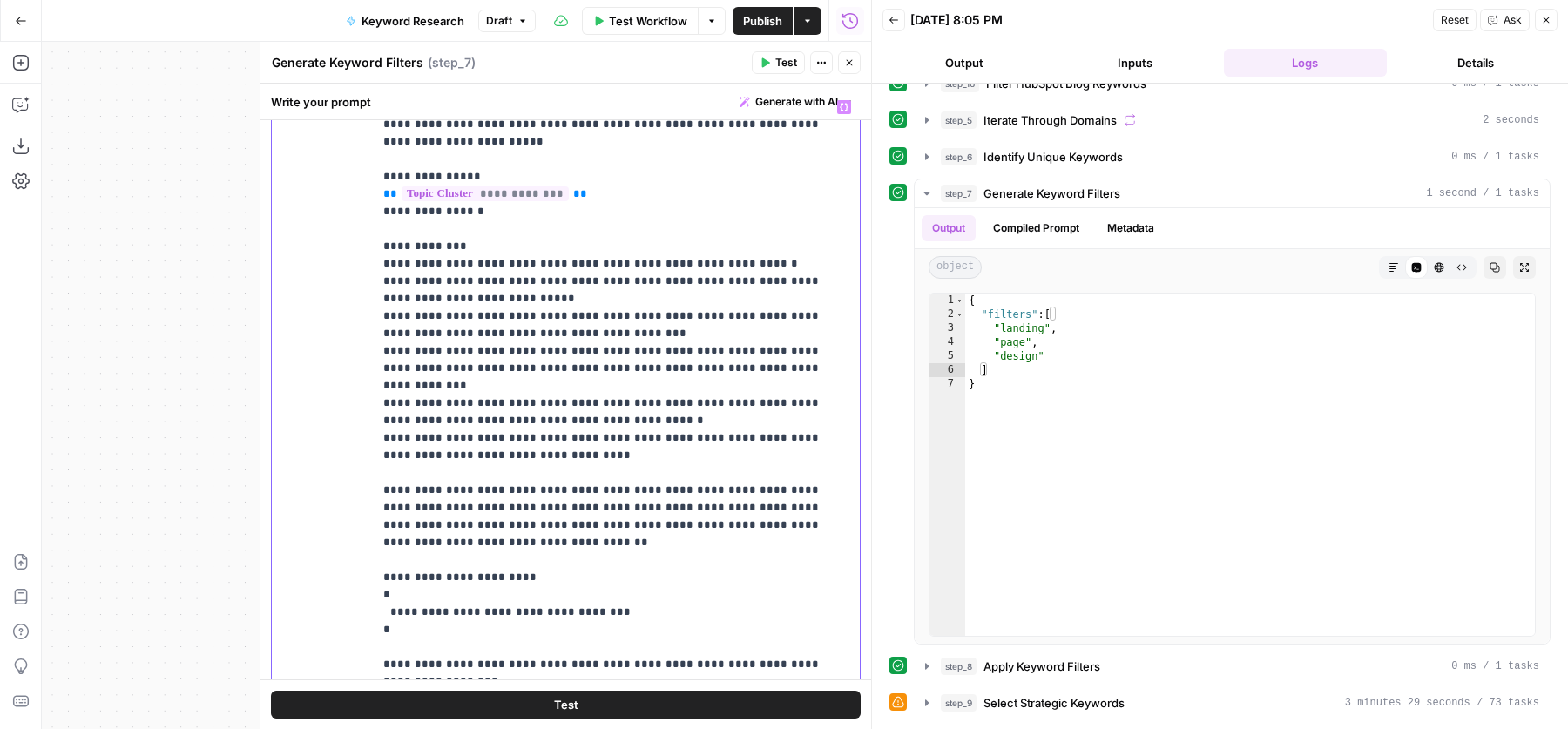
scroll to position [342, 0]
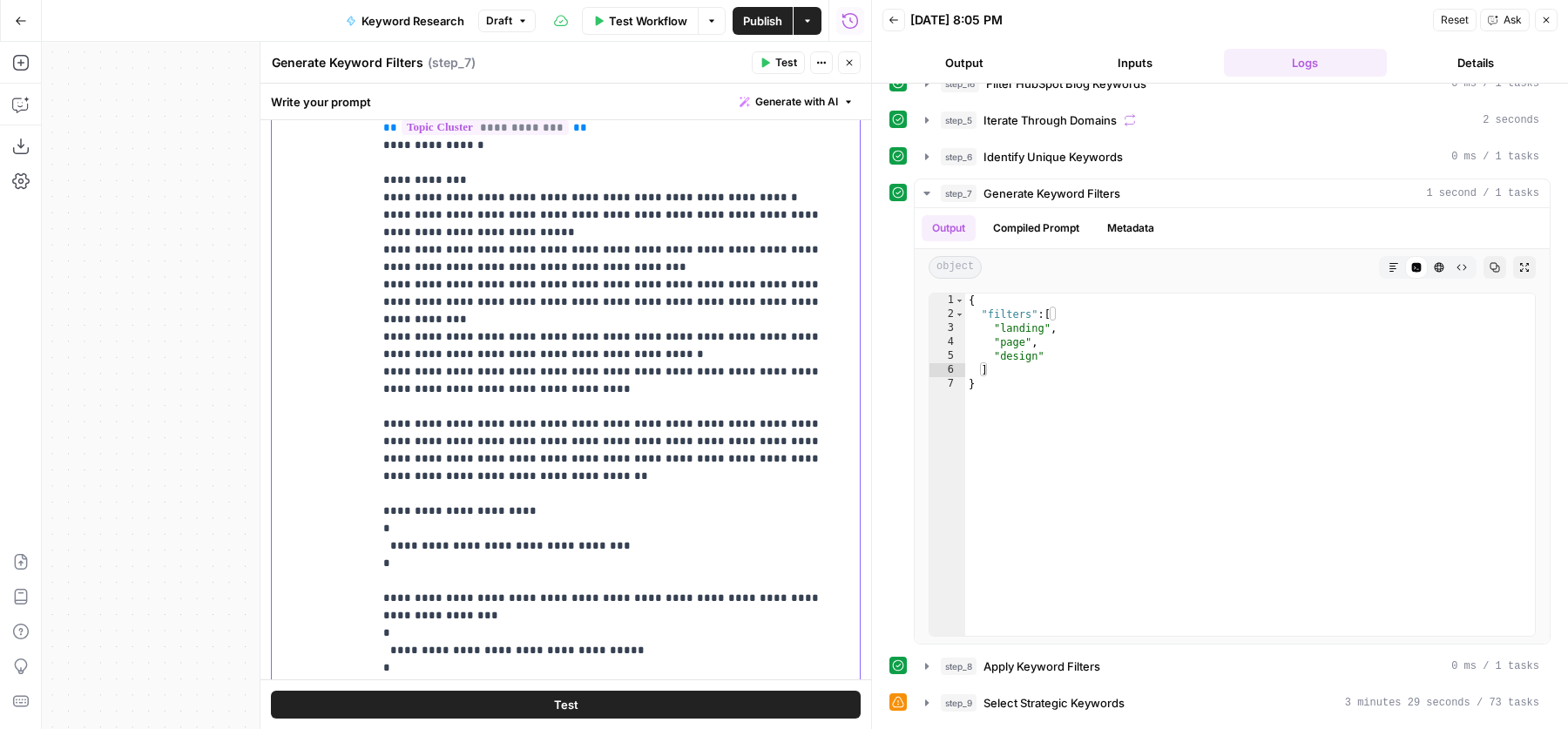
click at [660, 379] on p "**********" at bounding box center [608, 372] width 451 height 680
click at [702, 374] on p "**********" at bounding box center [608, 372] width 451 height 680
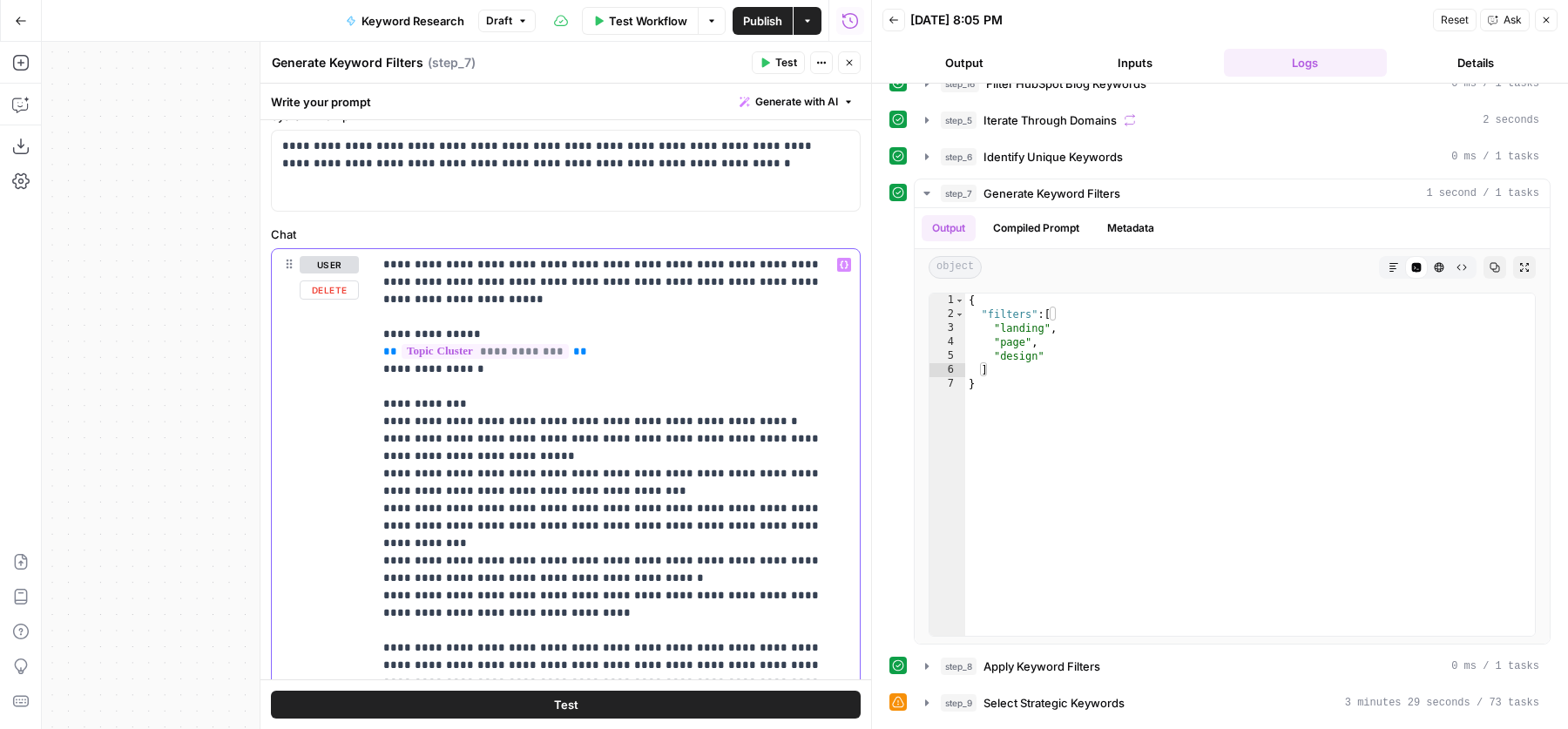
scroll to position [0, 0]
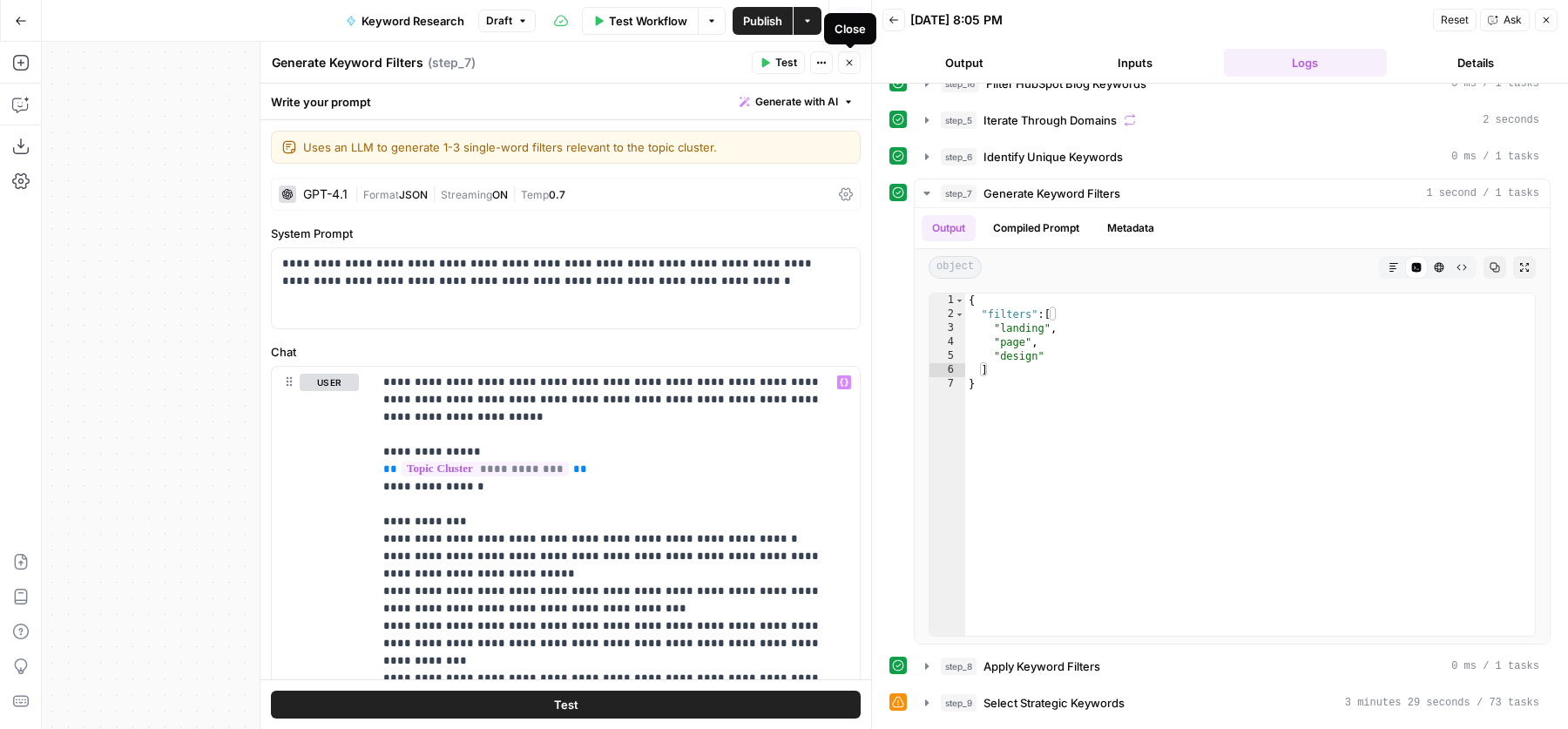
click at [846, 65] on icon "button" at bounding box center [848, 62] width 10 height 10
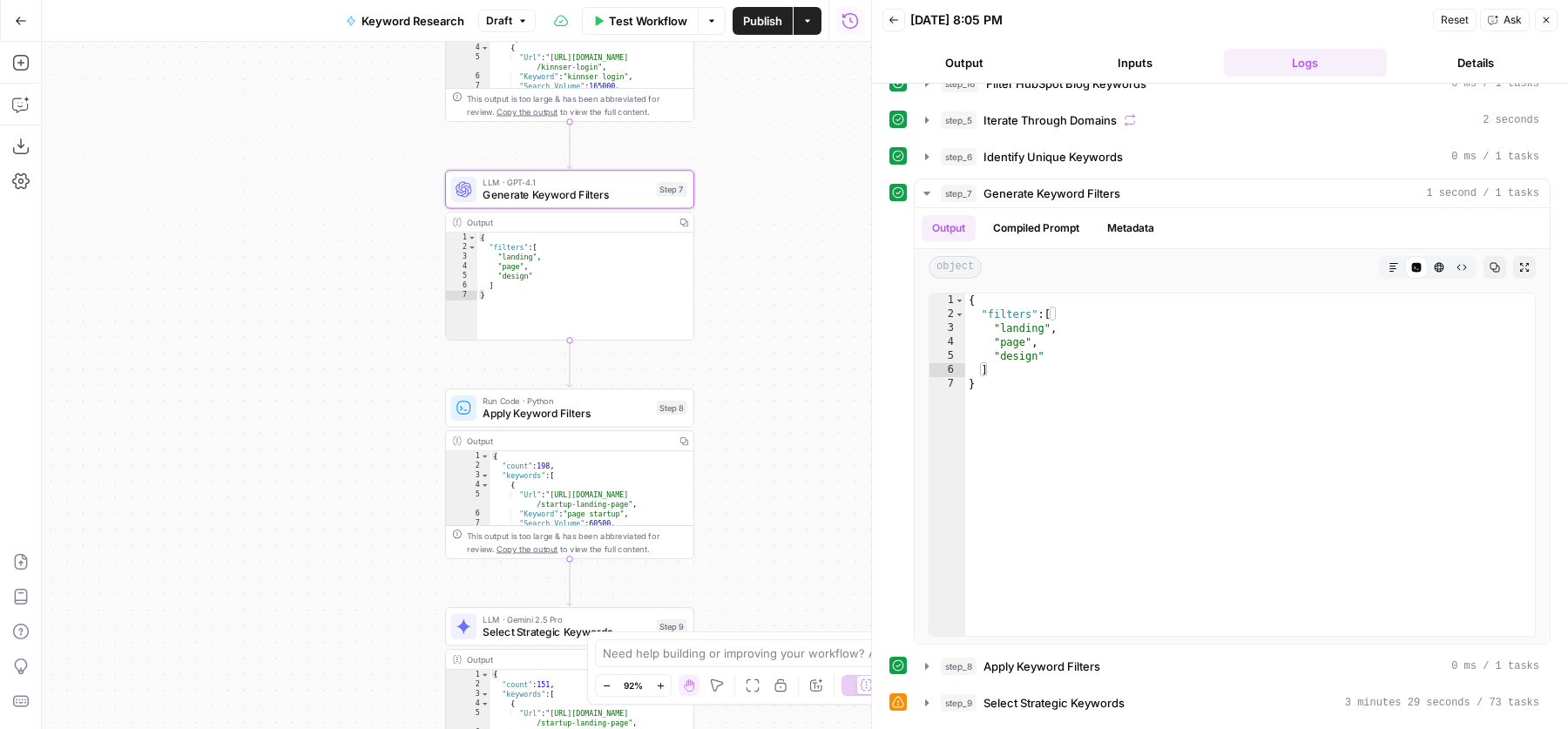
drag, startPoint x: 404, startPoint y: 397, endPoint x: 295, endPoint y: 276, distance: 162.9
click at [295, 276] on div "Workflow Set Inputs Inputs SEO Research Semrush Keyword Overview Step 1 Google …" at bounding box center [456, 385] width 829 height 688
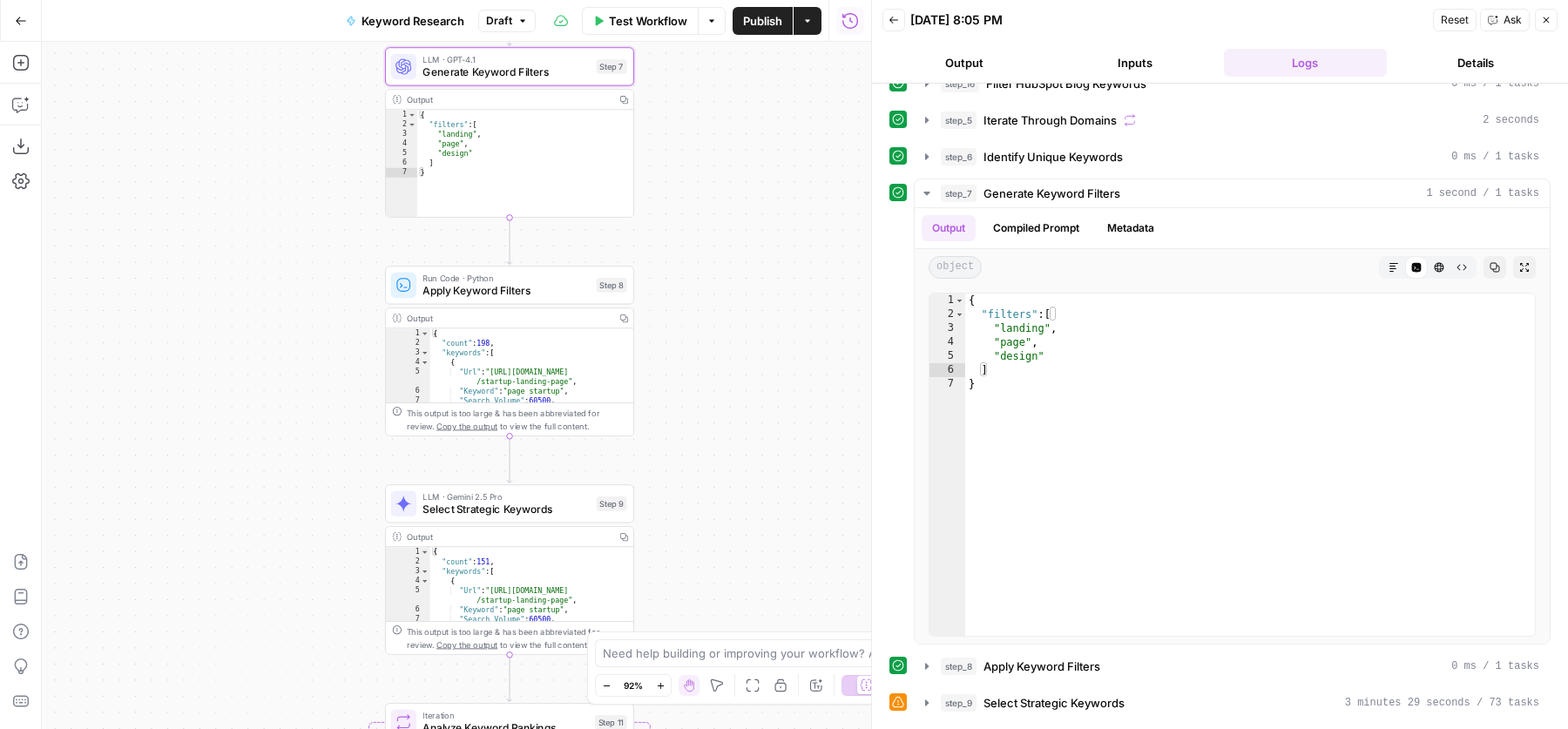
drag, startPoint x: 752, startPoint y: 359, endPoint x: 752, endPoint y: 286, distance: 73.0
click at [752, 286] on div "Workflow Set Inputs Inputs SEO Research Semrush Keyword Overview Step 1 Google …" at bounding box center [456, 385] width 829 height 688
click at [1131, 158] on div "step_6 Identify Unique Keywords 0 ms / 1 tasks" at bounding box center [1240, 157] width 599 height 18
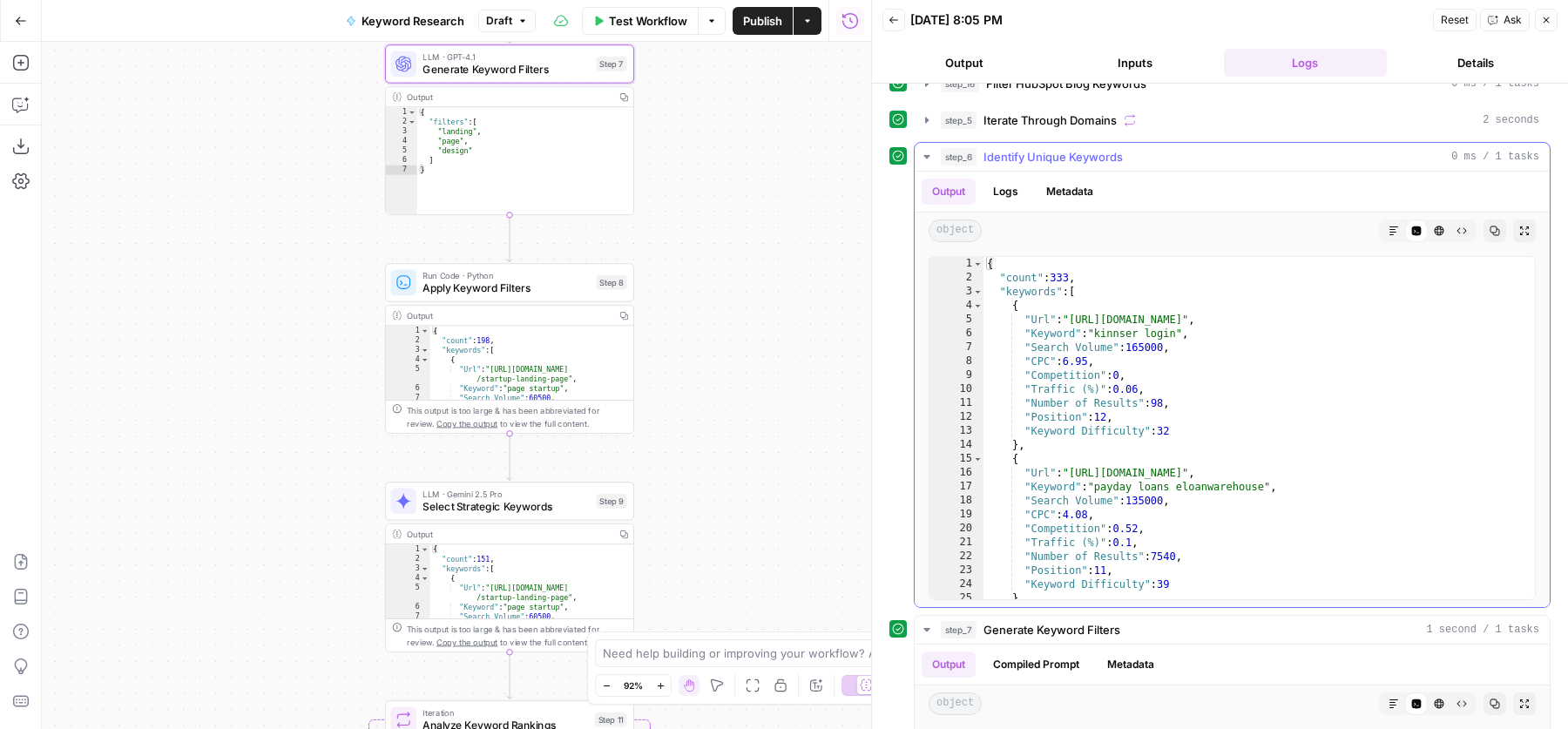
click at [1201, 148] on div "step_6 Identify Unique Keywords 0 ms / 1 tasks" at bounding box center [1240, 157] width 599 height 18
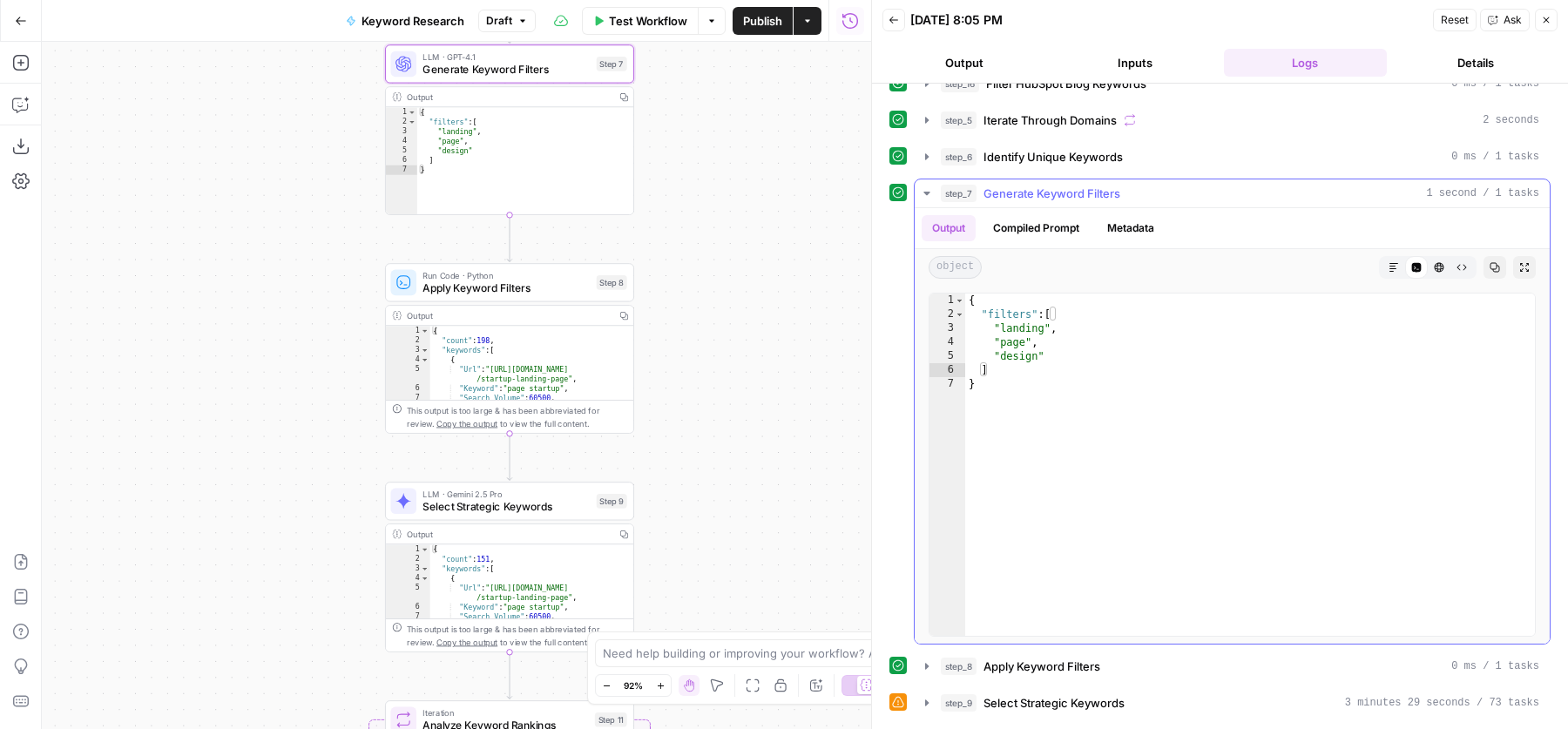
click at [1147, 192] on div "step_7 Generate Keyword Filters 1 second / 1 tasks" at bounding box center [1240, 193] width 599 height 18
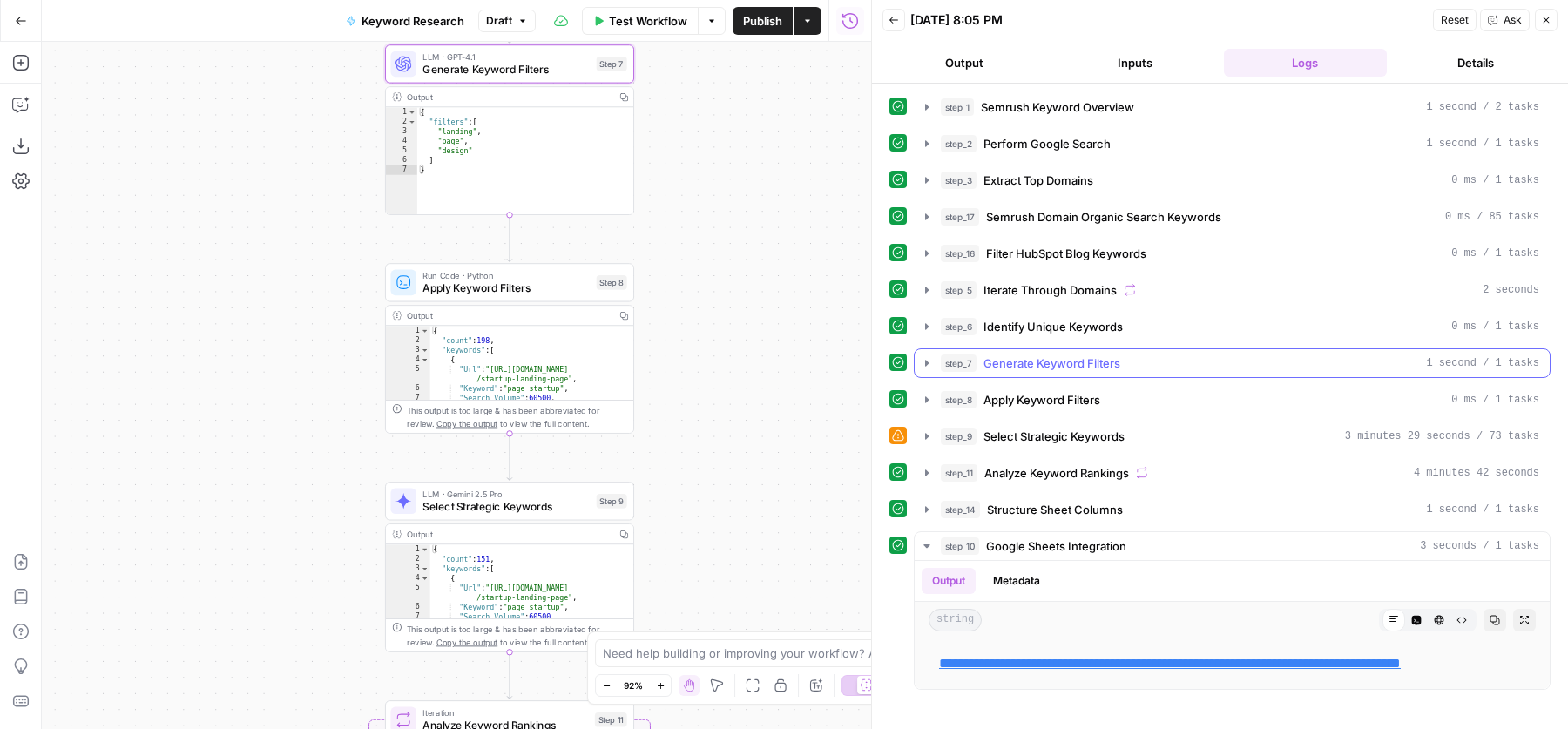
click at [1107, 359] on span "Generate Keyword Filters" at bounding box center [1052, 363] width 136 height 18
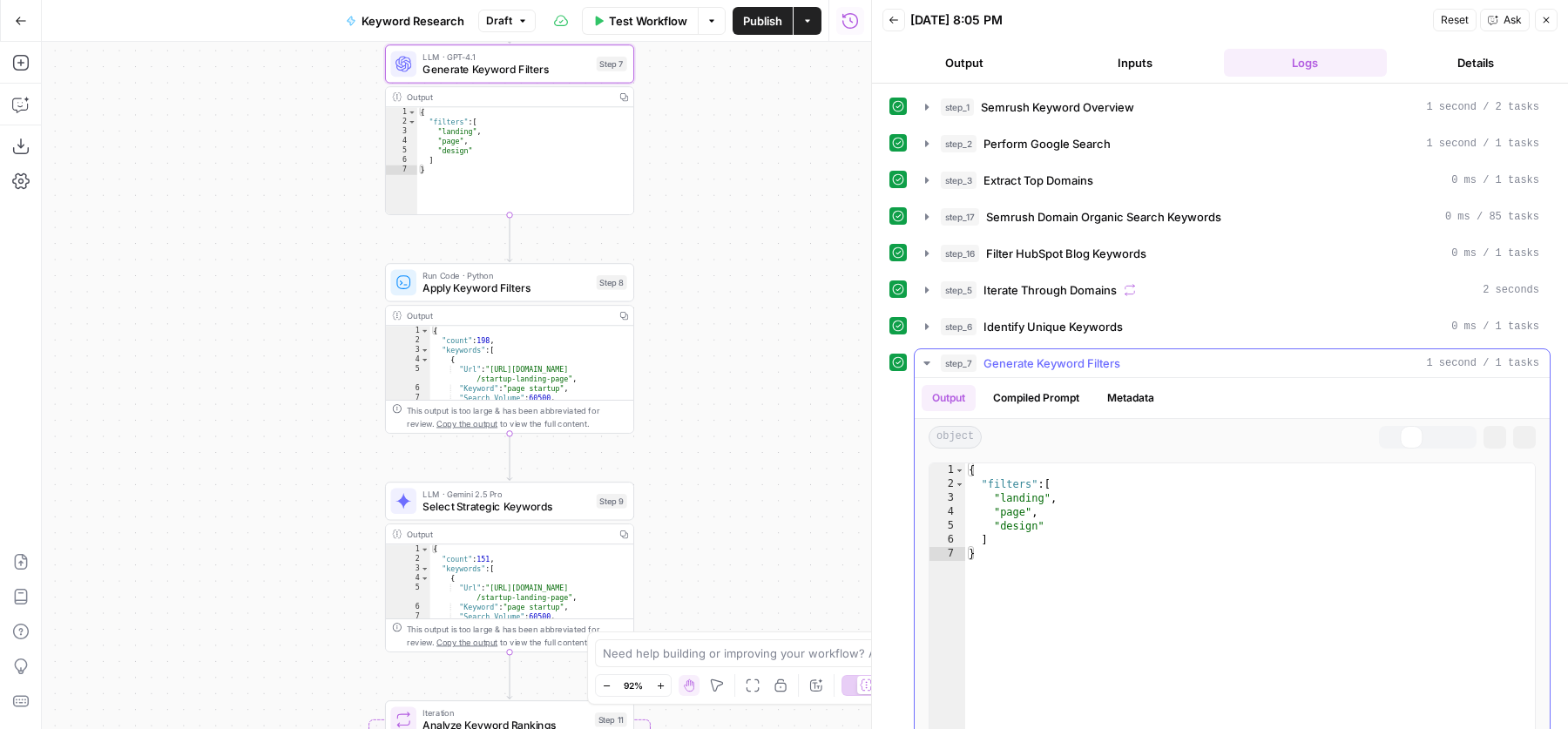
click at [1107, 359] on span "Generate Keyword Filters" at bounding box center [1052, 363] width 136 height 18
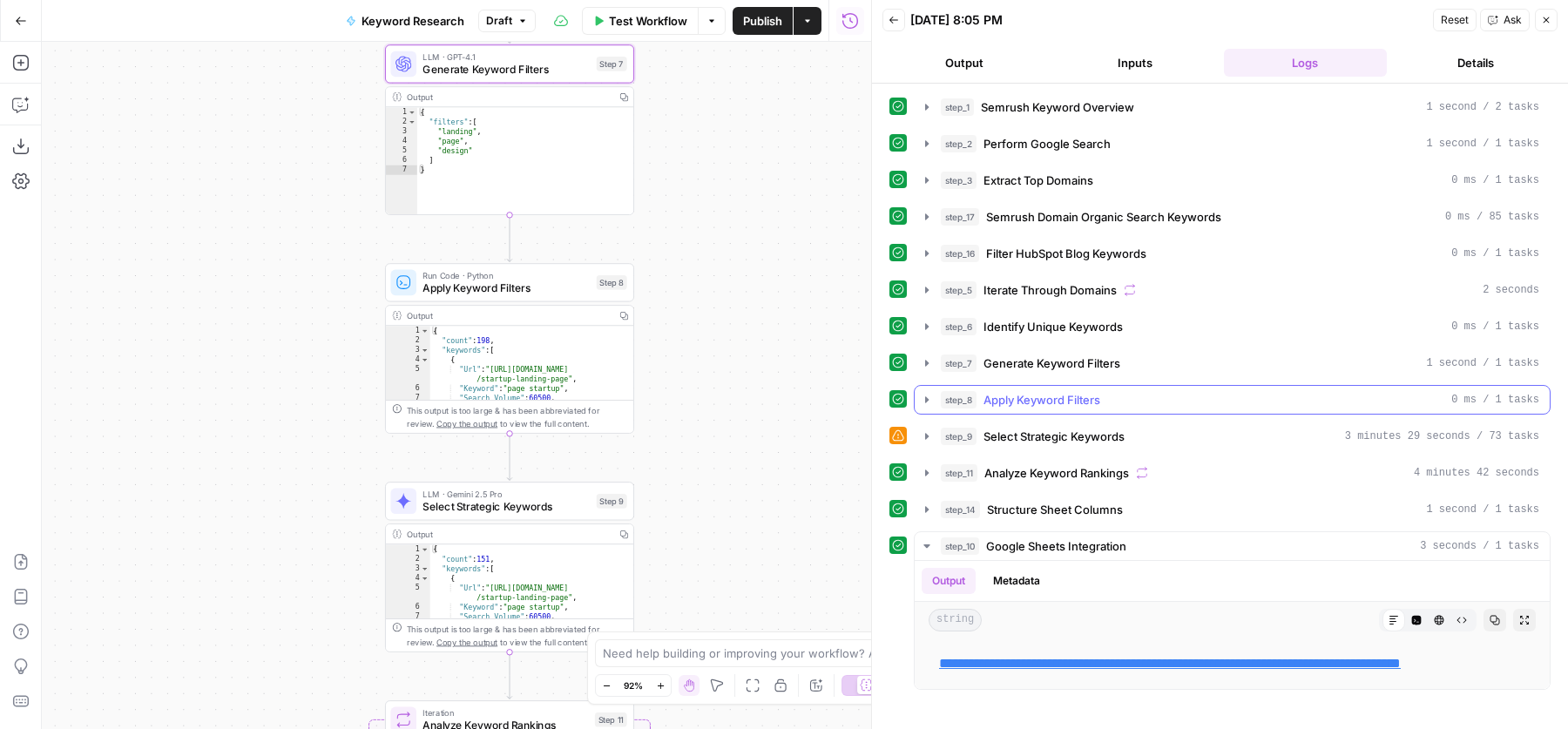
click at [1083, 392] on span "Apply Keyword Filters" at bounding box center [1042, 400] width 117 height 18
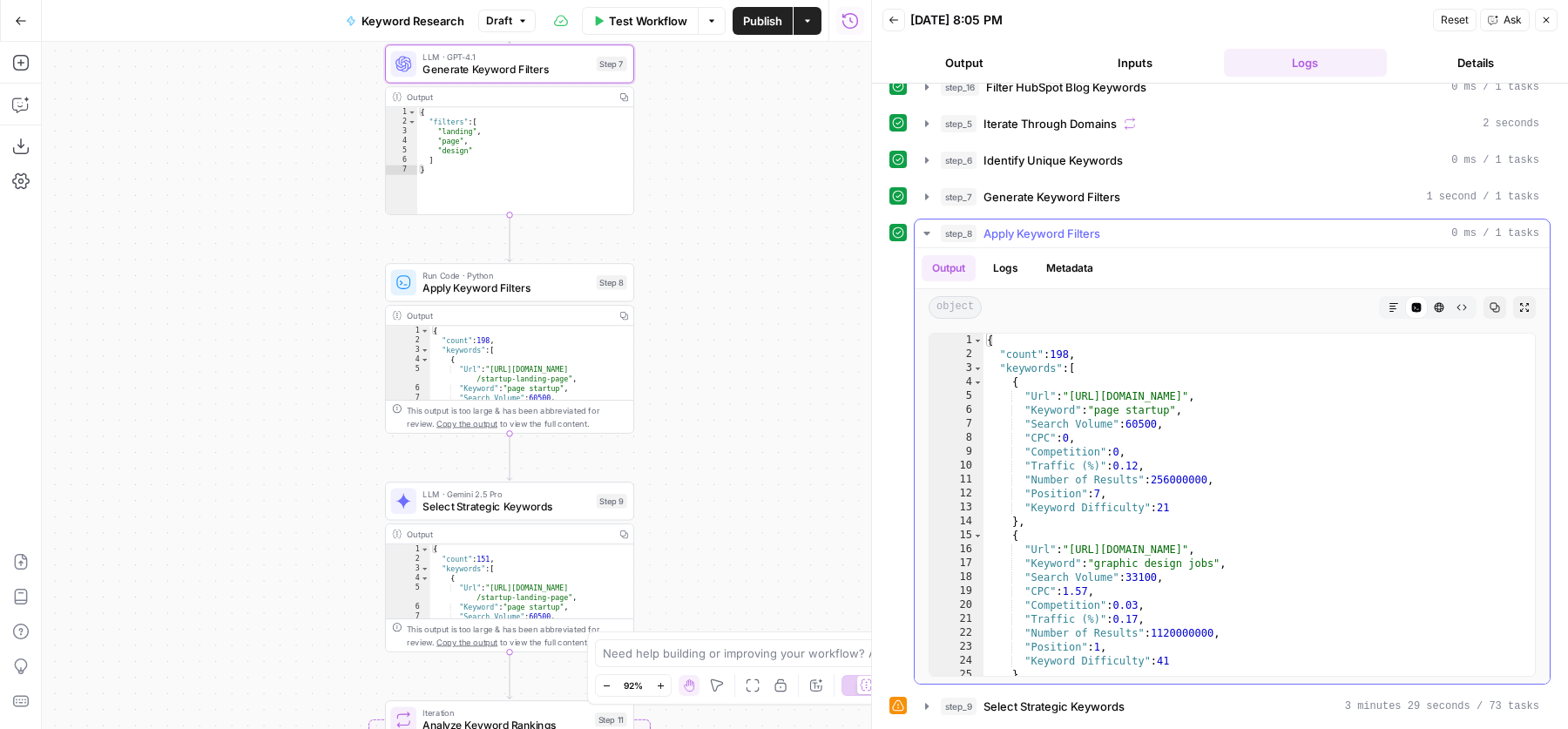
scroll to position [254, 0]
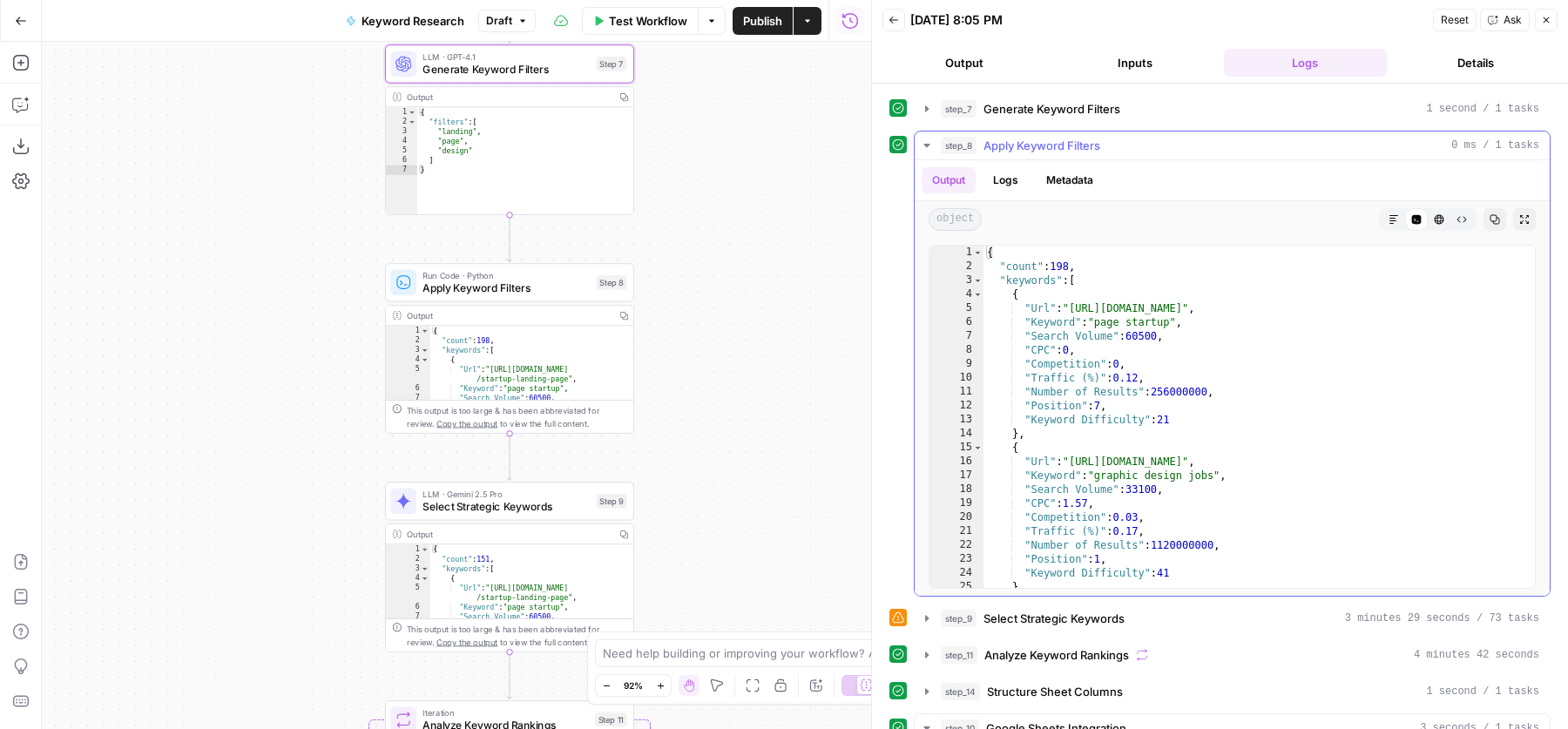
click at [1181, 344] on div "{ "count" : 198 , "keywords" : [ { "Url" : "https://dribbble.com/tags/startup-l…" at bounding box center [1251, 431] width 535 height 371
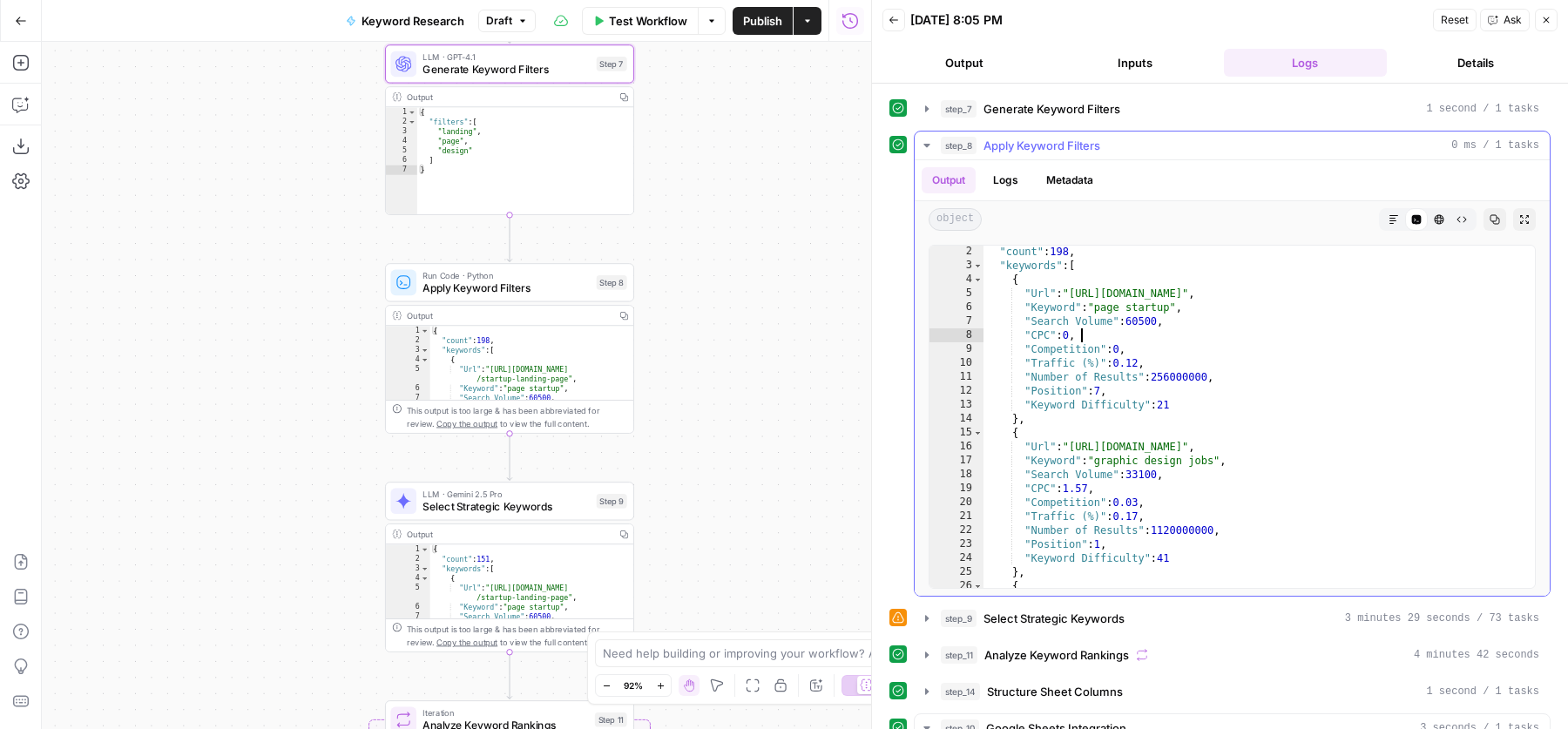
scroll to position [18, 0]
click at [1111, 299] on div ""count" : 198 , "keywords" : [ { "Url" : "https://dribbble.com/tags/startup-lan…" at bounding box center [1251, 426] width 535 height 371
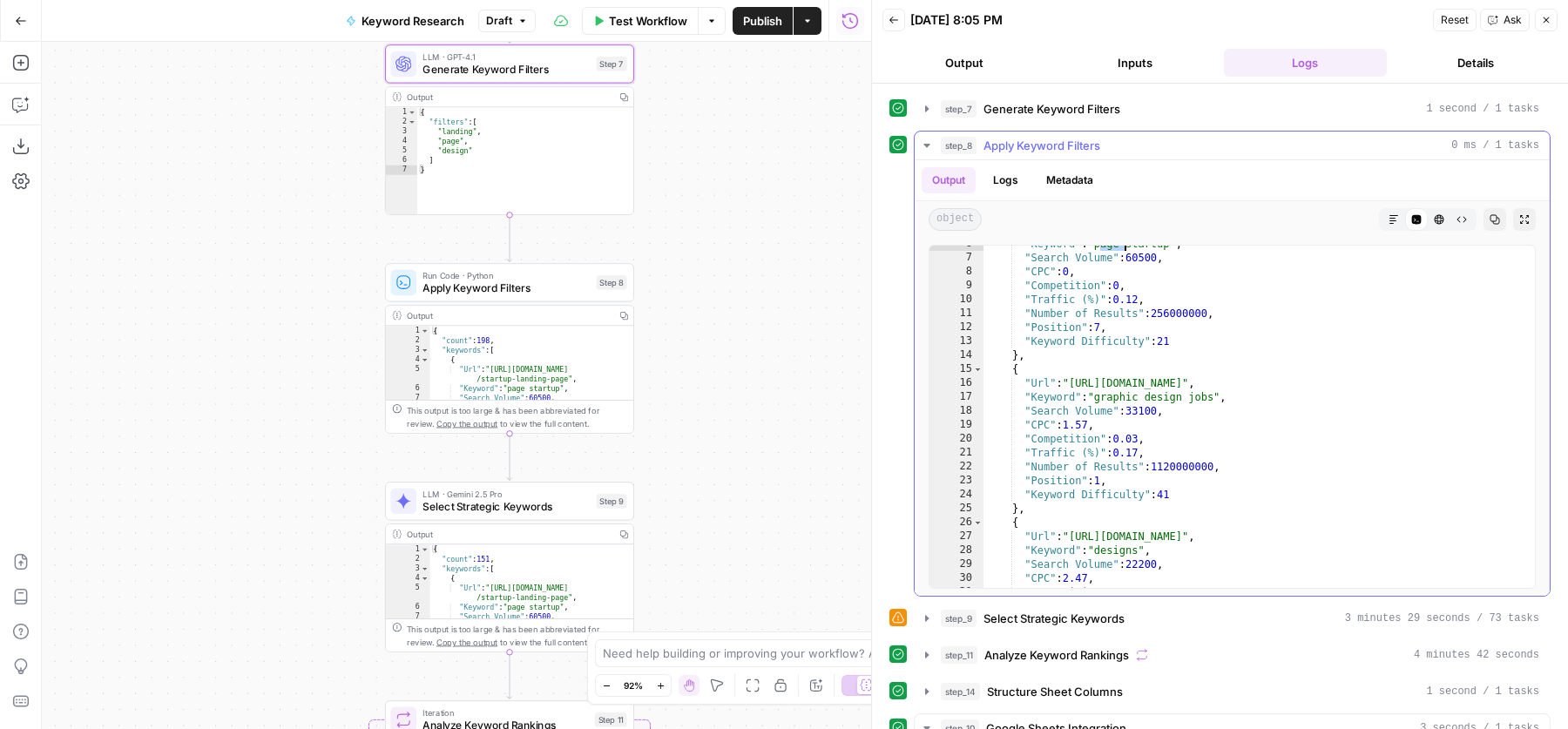
scroll to position [85, 0]
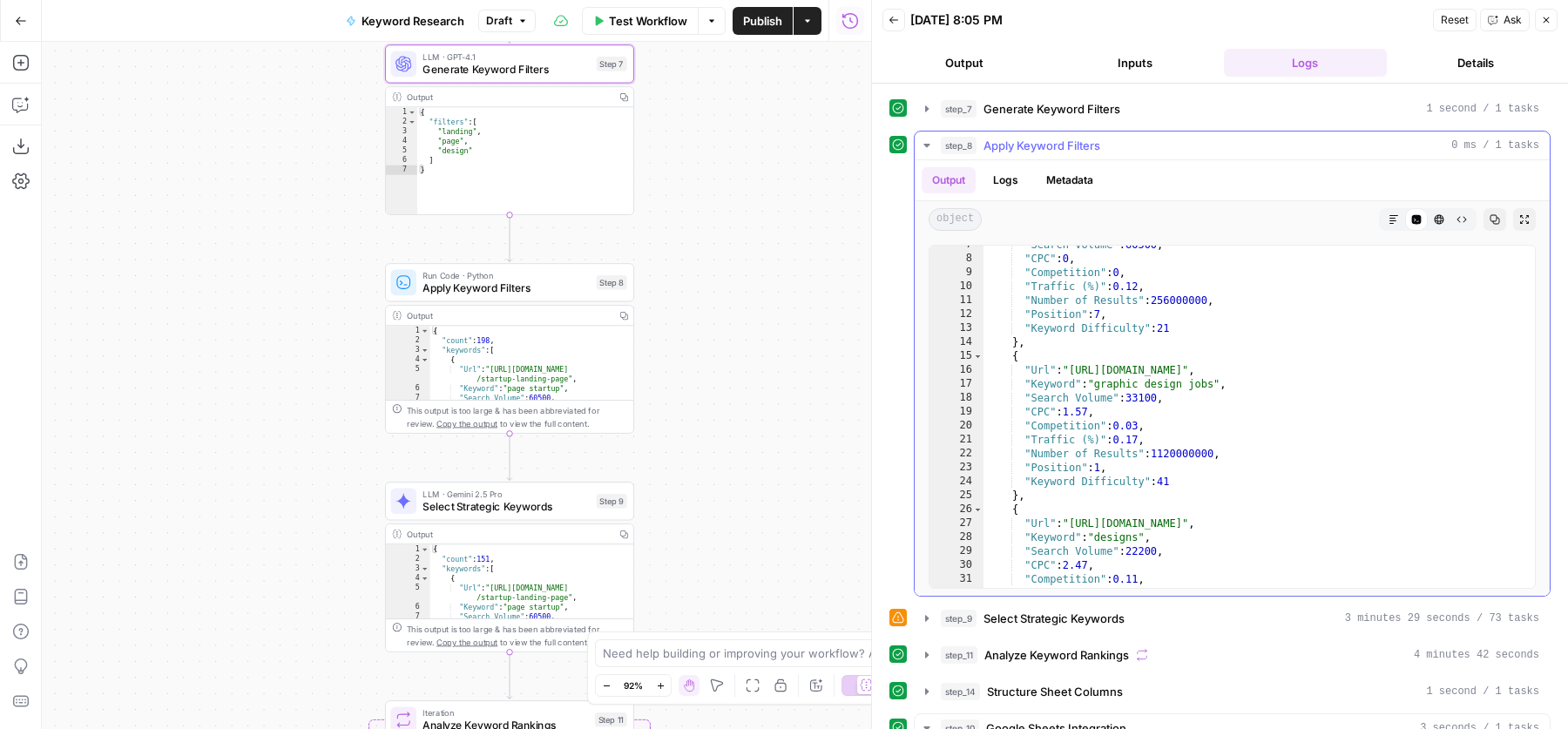
click at [1166, 376] on div ""Search Volume" : 60500 , "CPC" : 0 , "Competition" : 0 , "Traffic (%)" : 0.12 …" at bounding box center [1251, 423] width 535 height 371
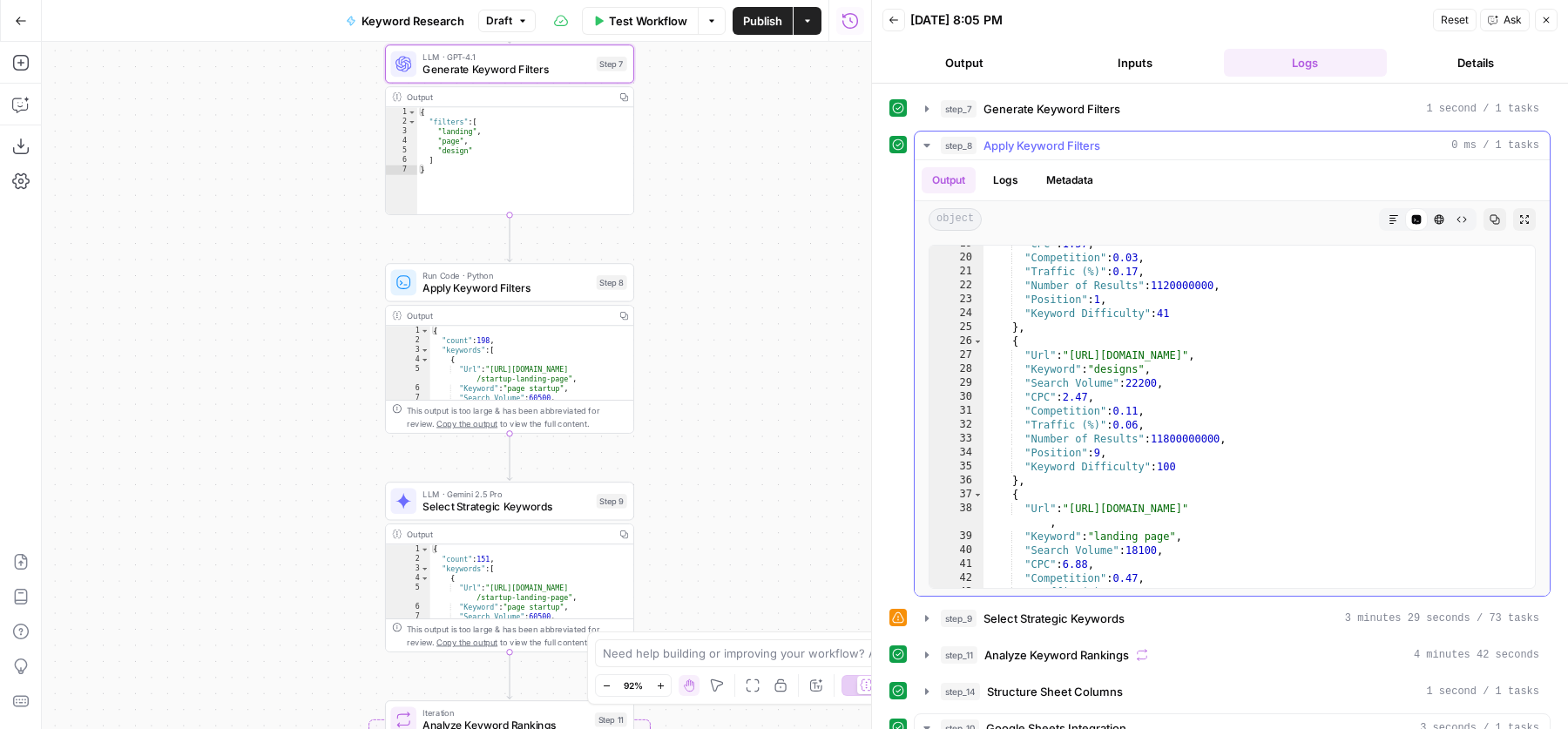
scroll to position [0, 0]
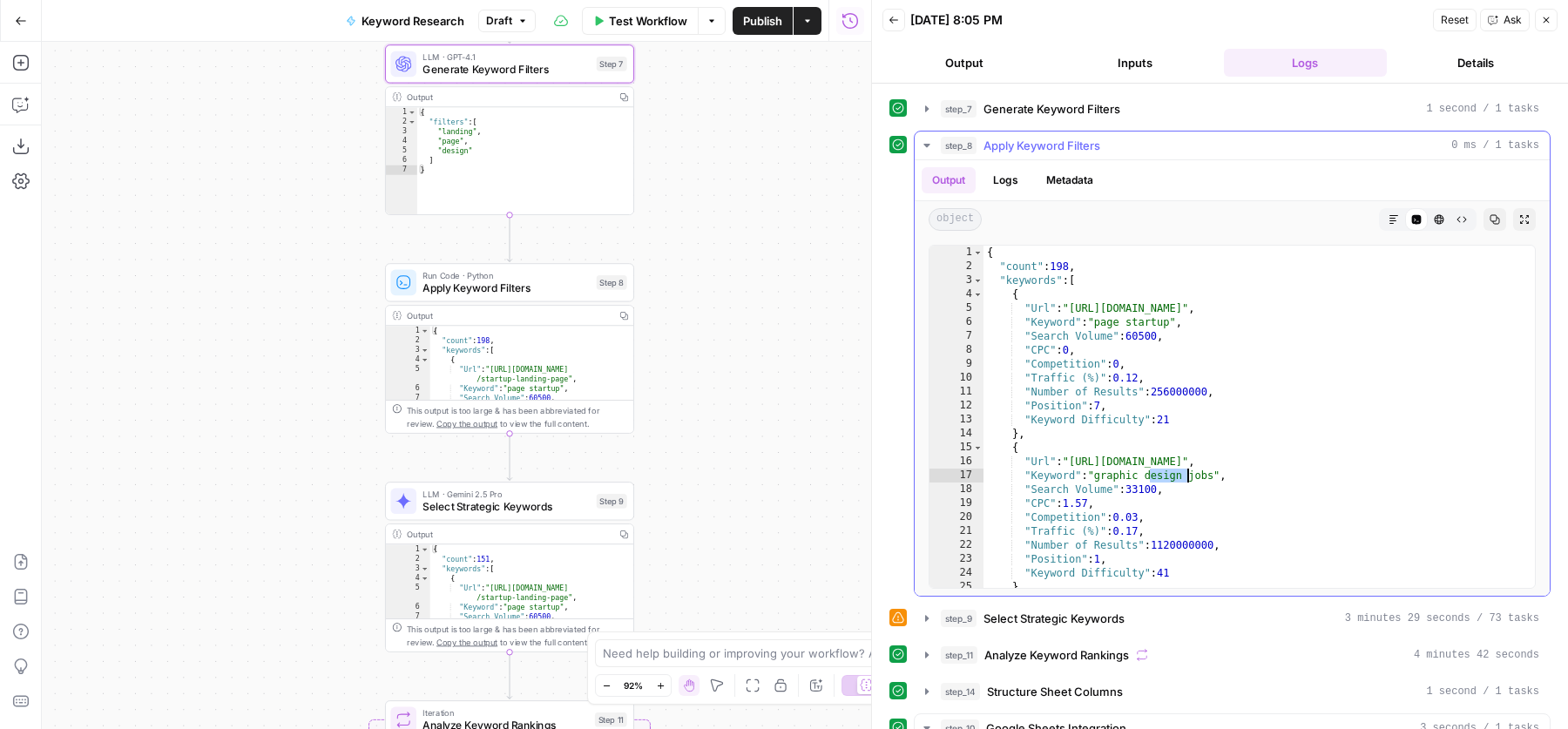
click at [1082, 284] on div "{ "count" : 198 , "keywords" : [ { "Url" : "https://dribbble.com/tags/startup-l…" at bounding box center [1251, 431] width 535 height 371
type textarea "*"
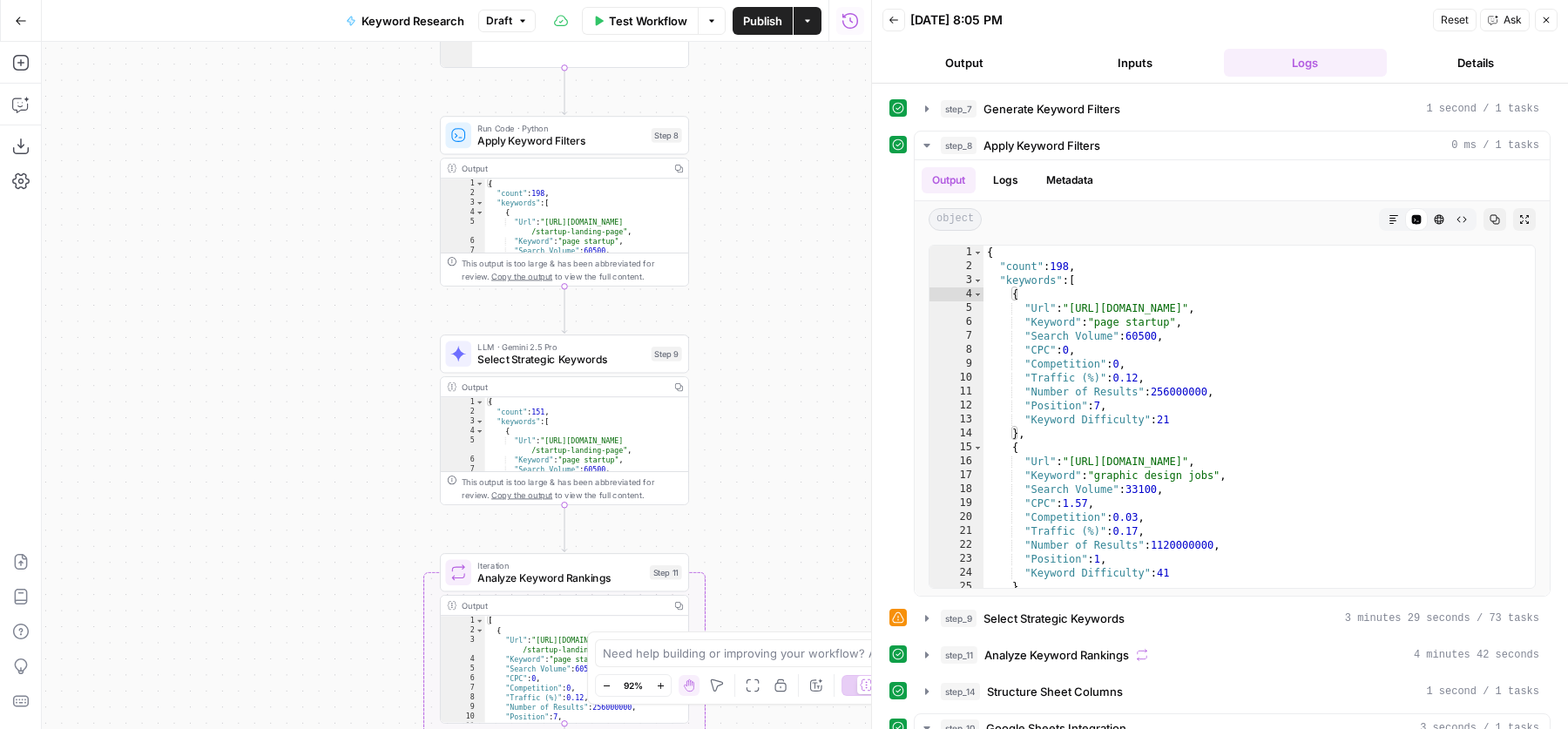
drag, startPoint x: 729, startPoint y: 398, endPoint x: 793, endPoint y: 215, distance: 193.9
click at [794, 215] on div "Workflow Set Inputs Inputs SEO Research Semrush Keyword Overview Step 1 Google …" at bounding box center [456, 385] width 829 height 688
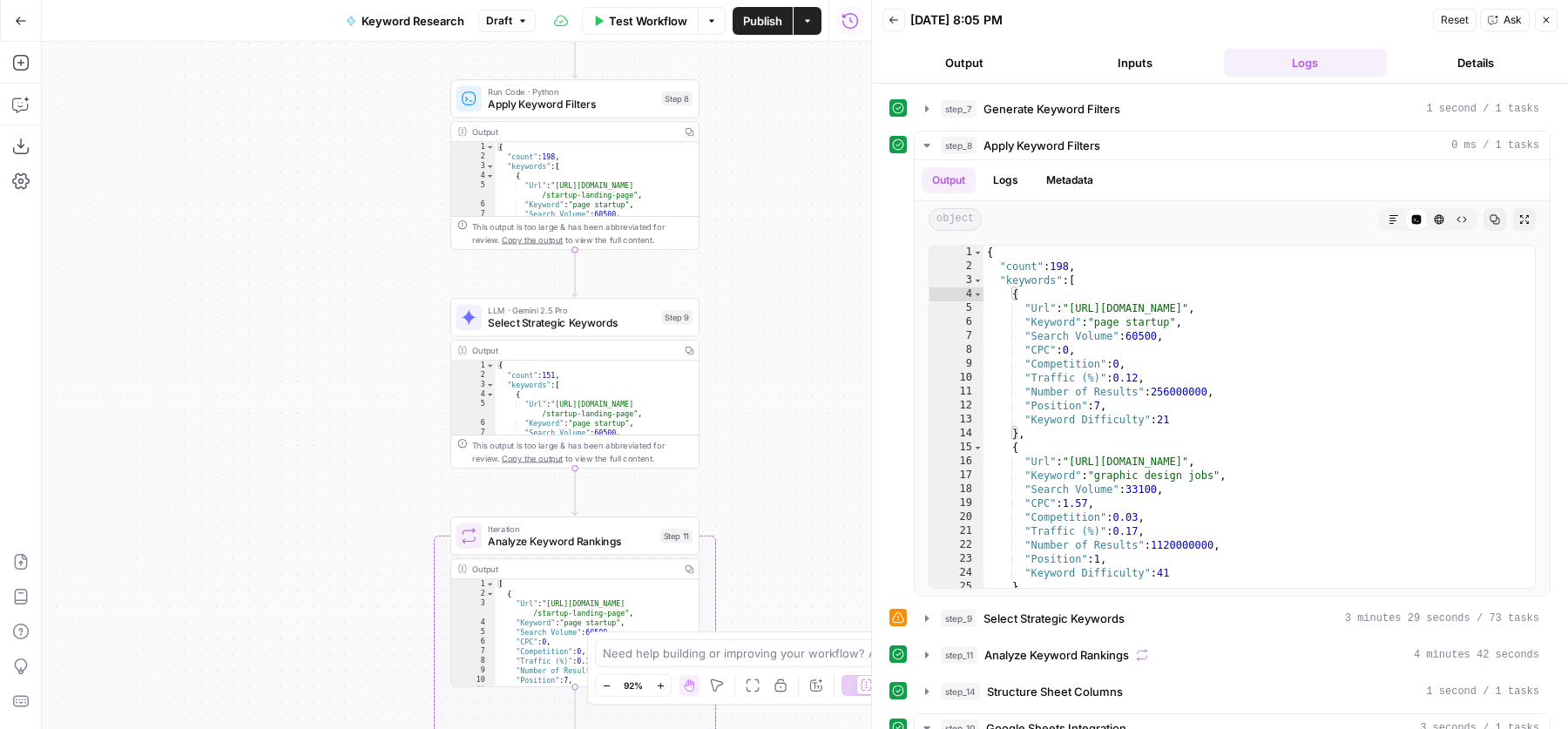
drag, startPoint x: 792, startPoint y: 342, endPoint x: 792, endPoint y: 262, distance: 80.0
click at [792, 262] on div "Workflow Set Inputs Inputs SEO Research Semrush Keyword Overview Step 1 Google …" at bounding box center [456, 385] width 829 height 688
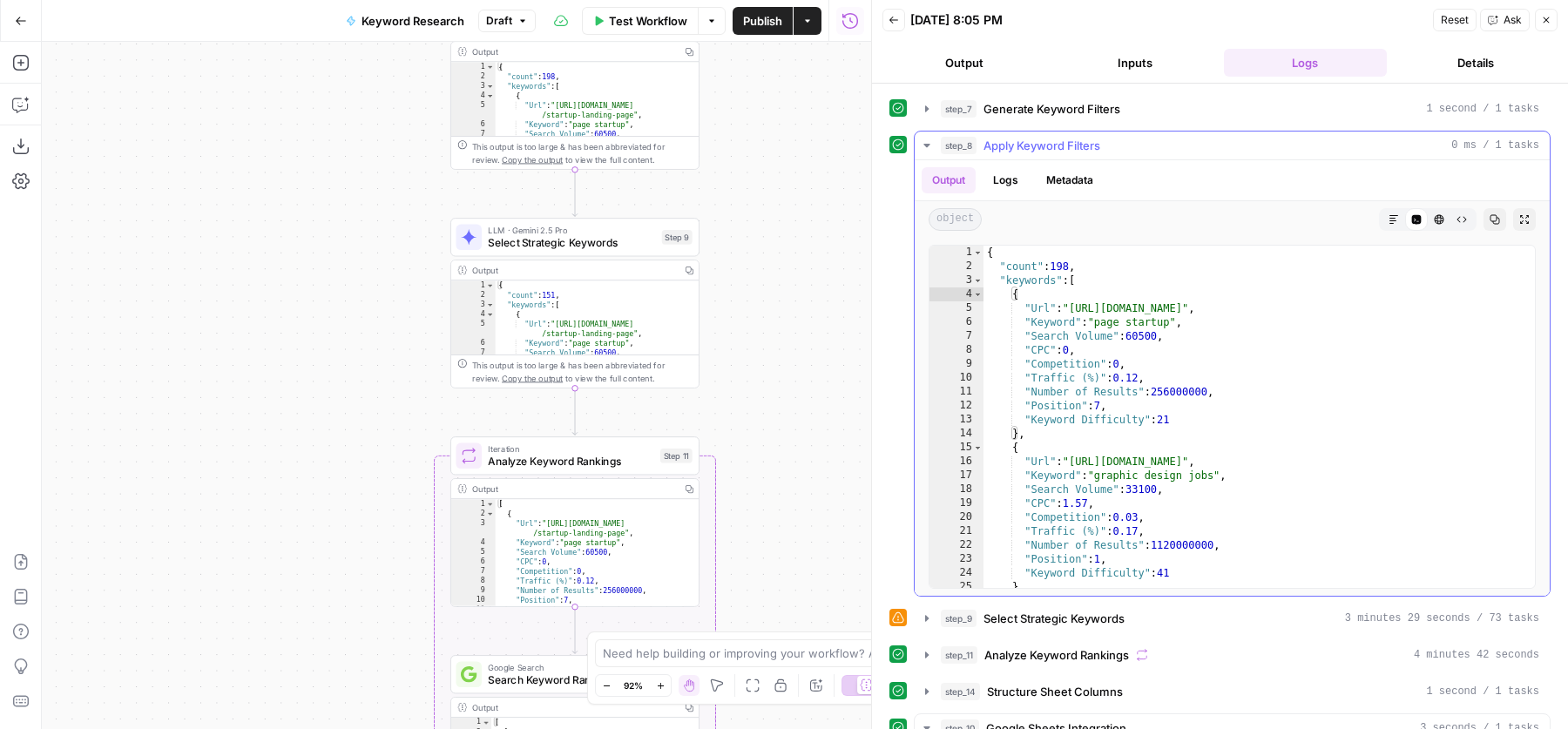
click at [1150, 136] on div "step_8 Apply Keyword Filters 0 ms / 1 tasks" at bounding box center [1240, 145] width 599 height 18
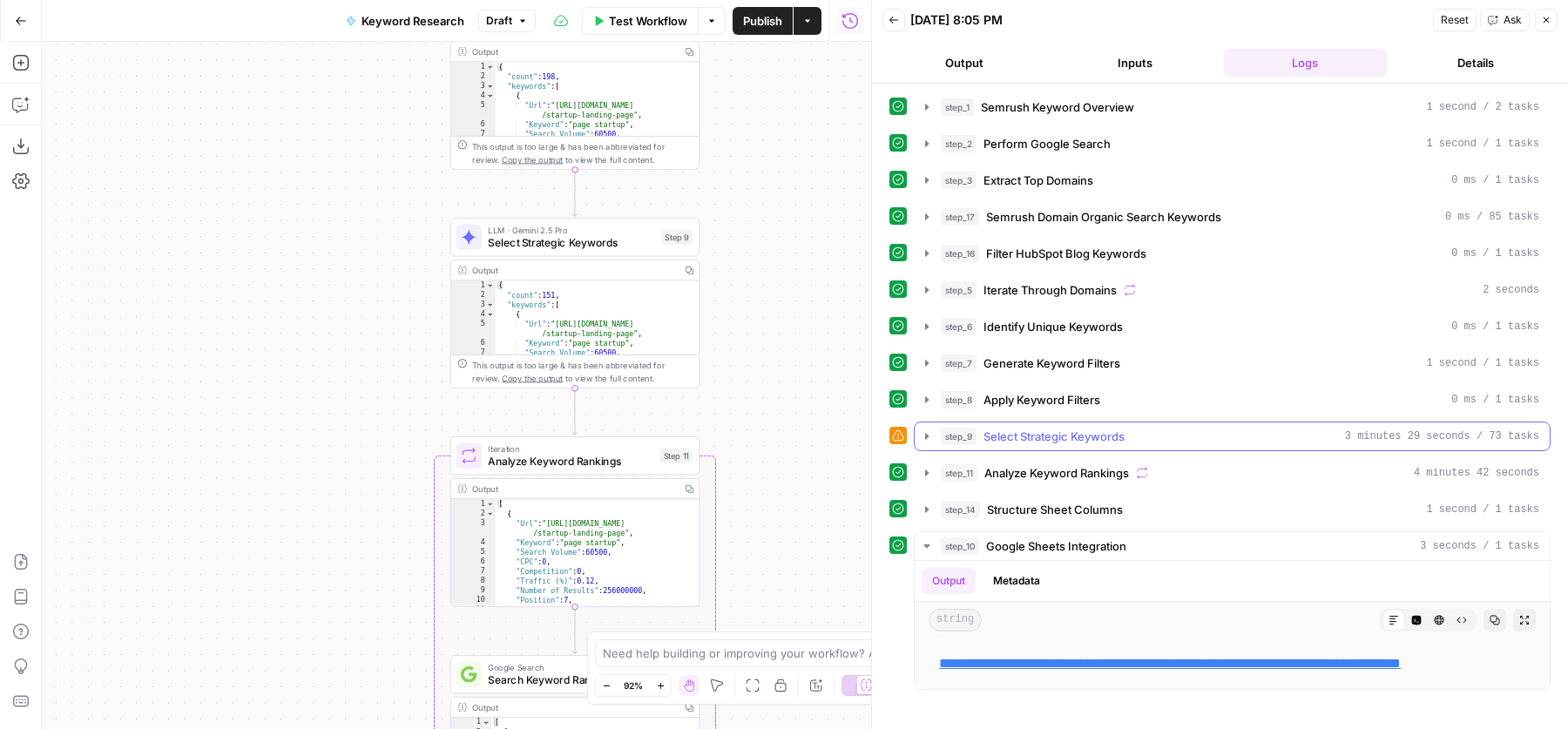
click at [1106, 434] on span "Select Strategic Keywords" at bounding box center [1054, 436] width 141 height 18
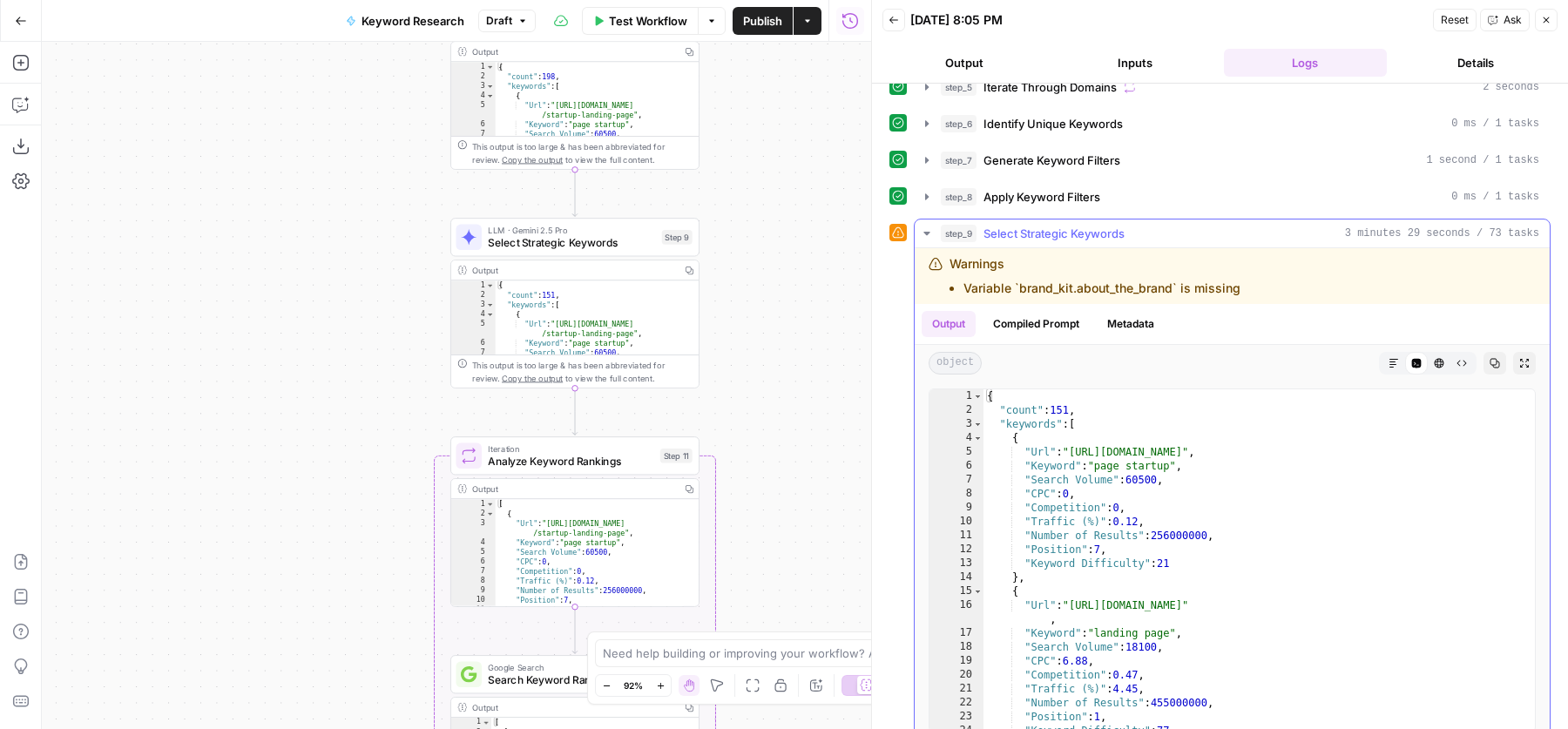
scroll to position [445, 0]
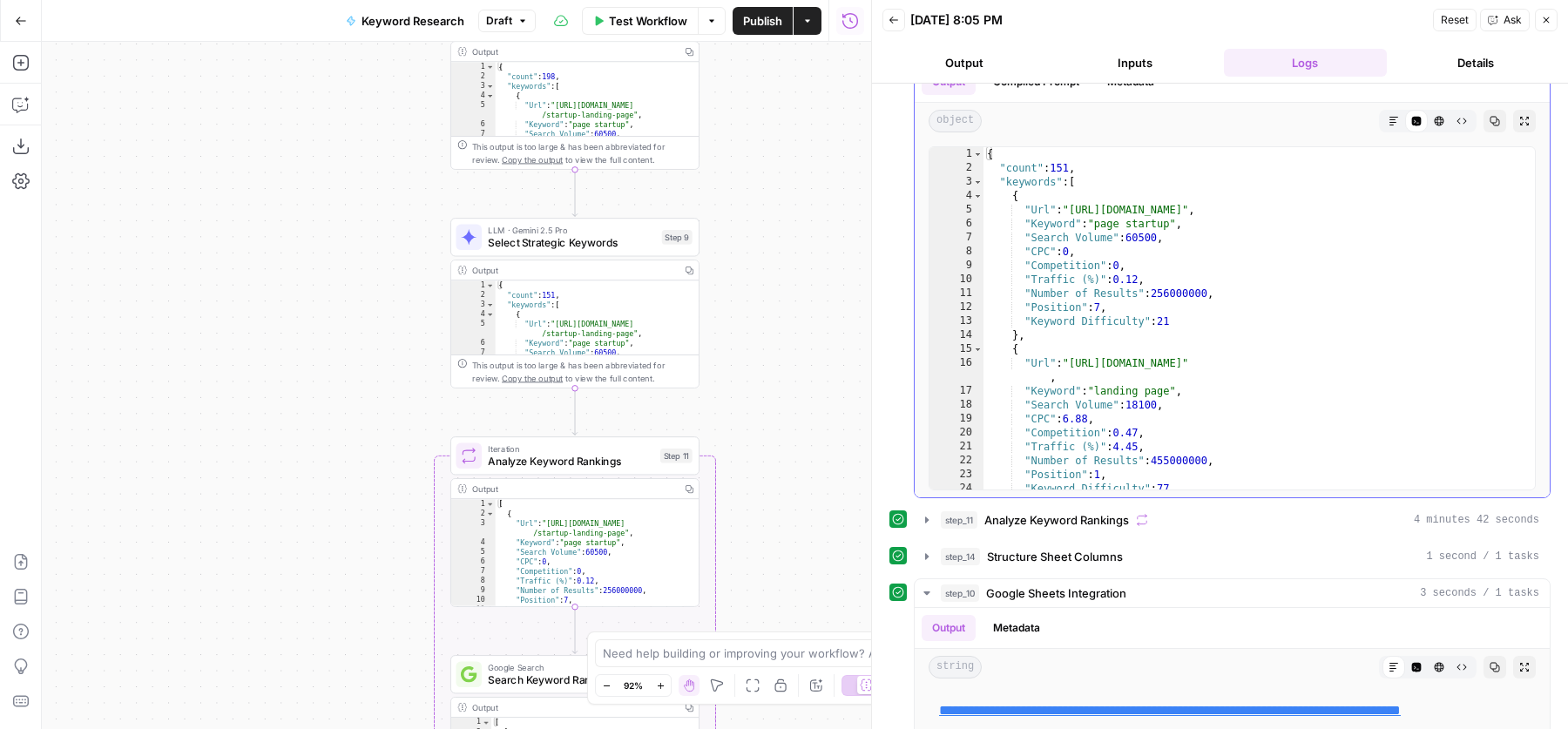
click at [1241, 261] on div "{ "count" : 151 , "keywords" : [ { "Url" : "https://dribbble.com/tags/startup-l…" at bounding box center [1251, 333] width 535 height 371
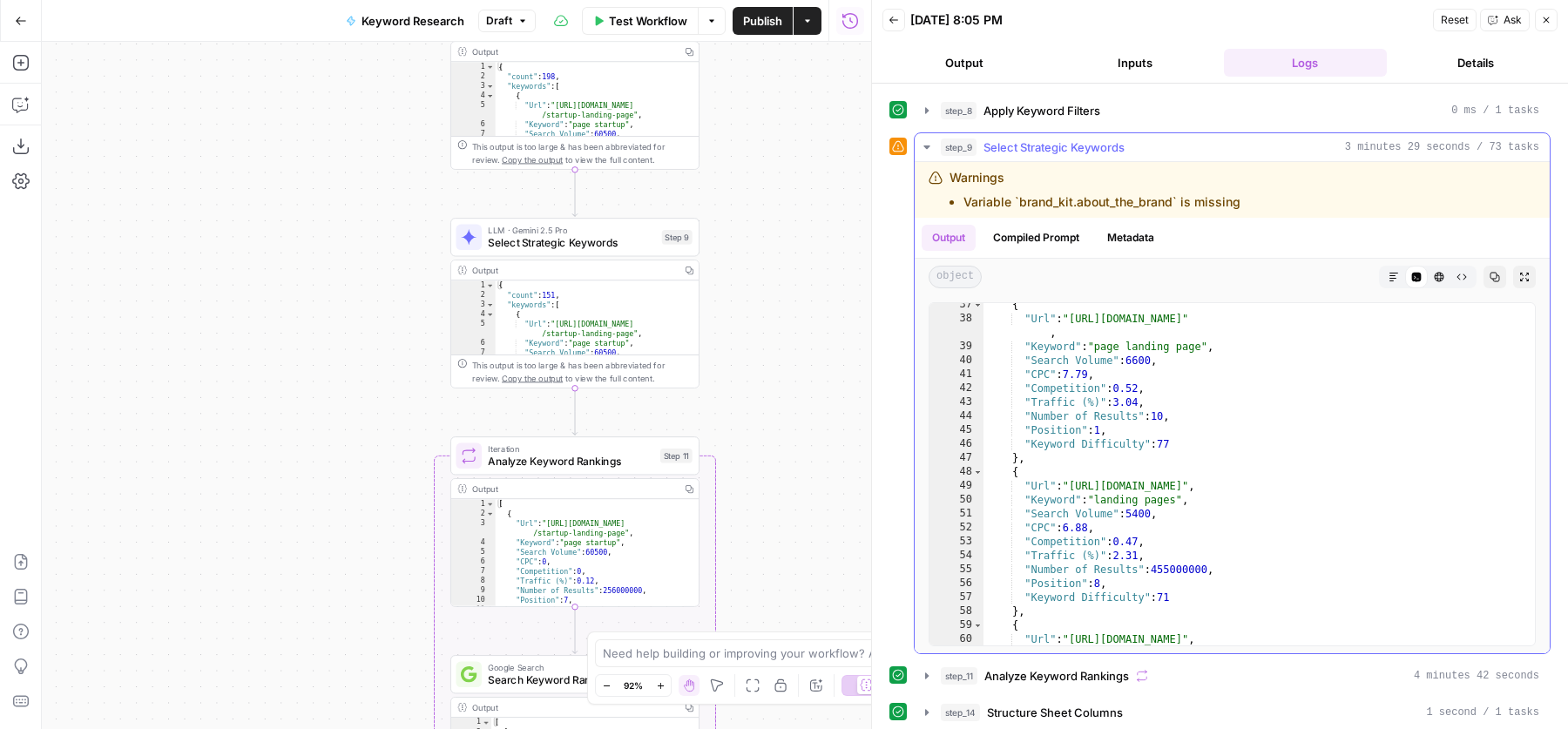
scroll to position [0, 0]
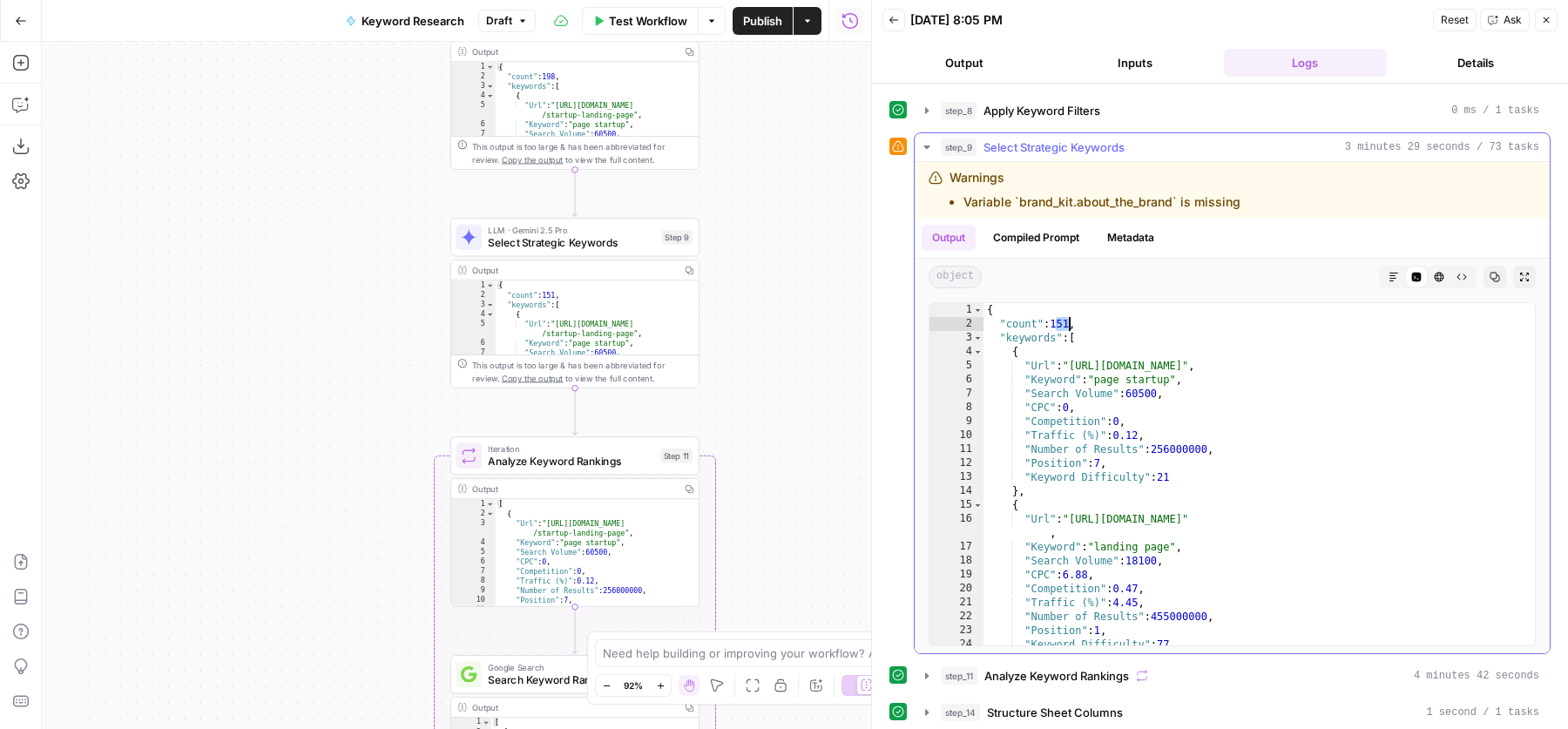
drag, startPoint x: 1057, startPoint y: 312, endPoint x: 1072, endPoint y: 314, distance: 15.1
click at [1072, 314] on div "{ "count" : 151 , "keywords" : [ { "Url" : "https://dribbble.com/tags/startup-l…" at bounding box center [1251, 488] width 535 height 371
type textarea "**********"
click at [1188, 152] on button "step_9 Select Strategic Keywords 3 minutes 29 seconds / 73 tasks" at bounding box center [1232, 147] width 635 height 28
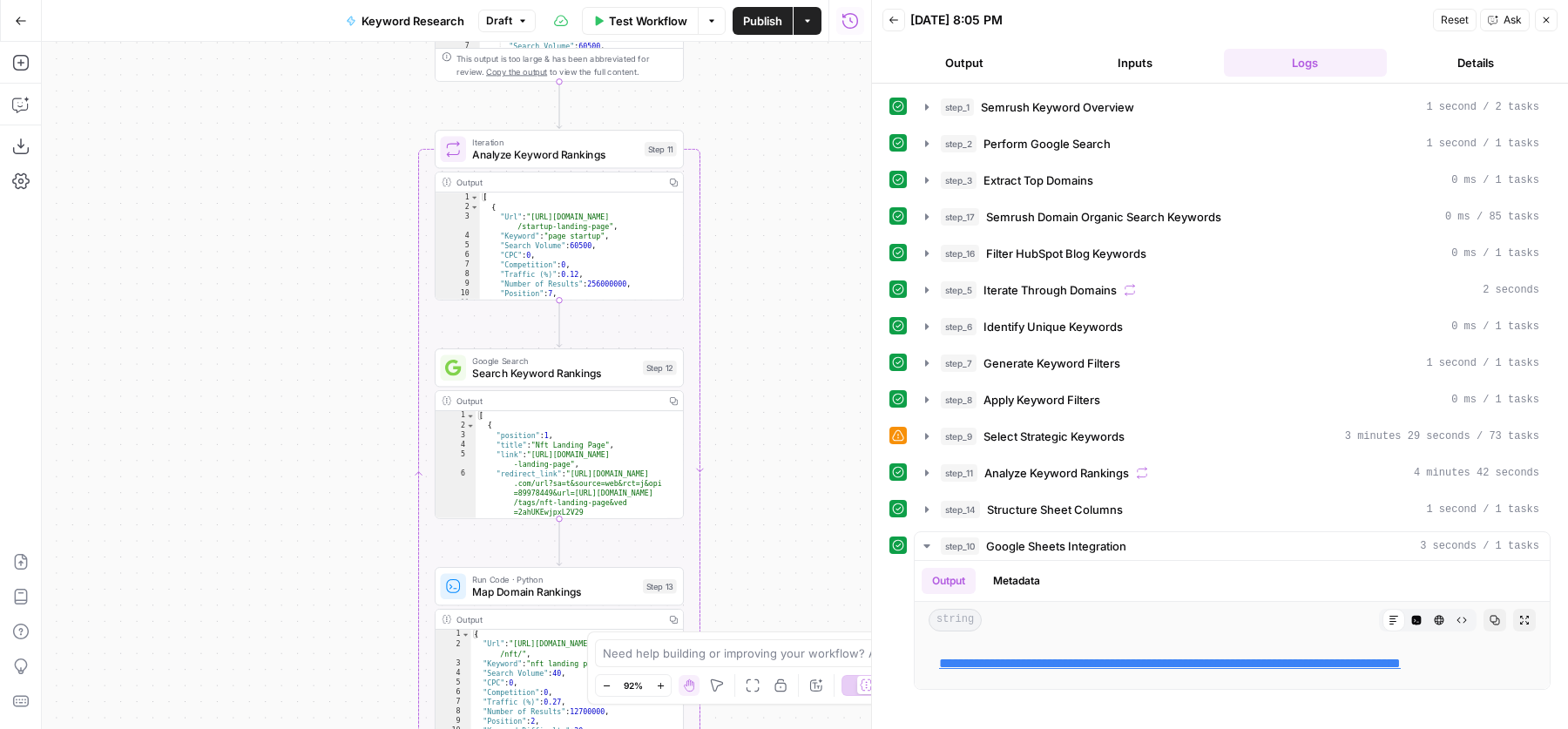
drag, startPoint x: 790, startPoint y: 449, endPoint x: 767, endPoint y: 114, distance: 335.8
click at [767, 114] on div "Workflow Set Inputs Inputs SEO Research Semrush Keyword Overview Step 1 Google …" at bounding box center [456, 385] width 829 height 688
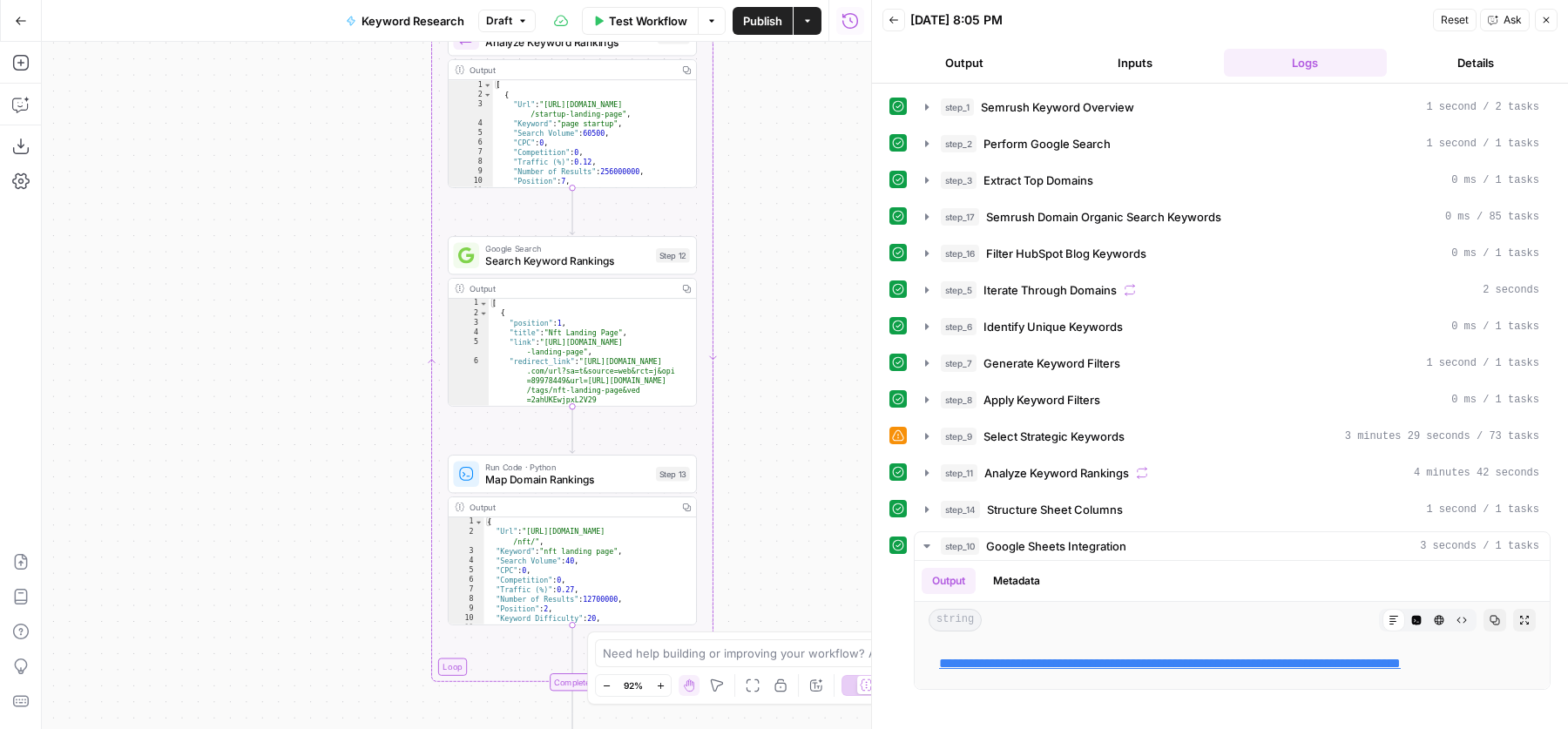
drag, startPoint x: 767, startPoint y: 266, endPoint x: 787, endPoint y: 182, distance: 86.3
click at [787, 182] on div "Workflow Set Inputs Inputs SEO Research Semrush Keyword Overview Step 1 Google …" at bounding box center [456, 385] width 829 height 688
click at [1161, 464] on div "step_11 Analyze Keyword Rankings 4 minutes 42 seconds" at bounding box center [1240, 473] width 599 height 18
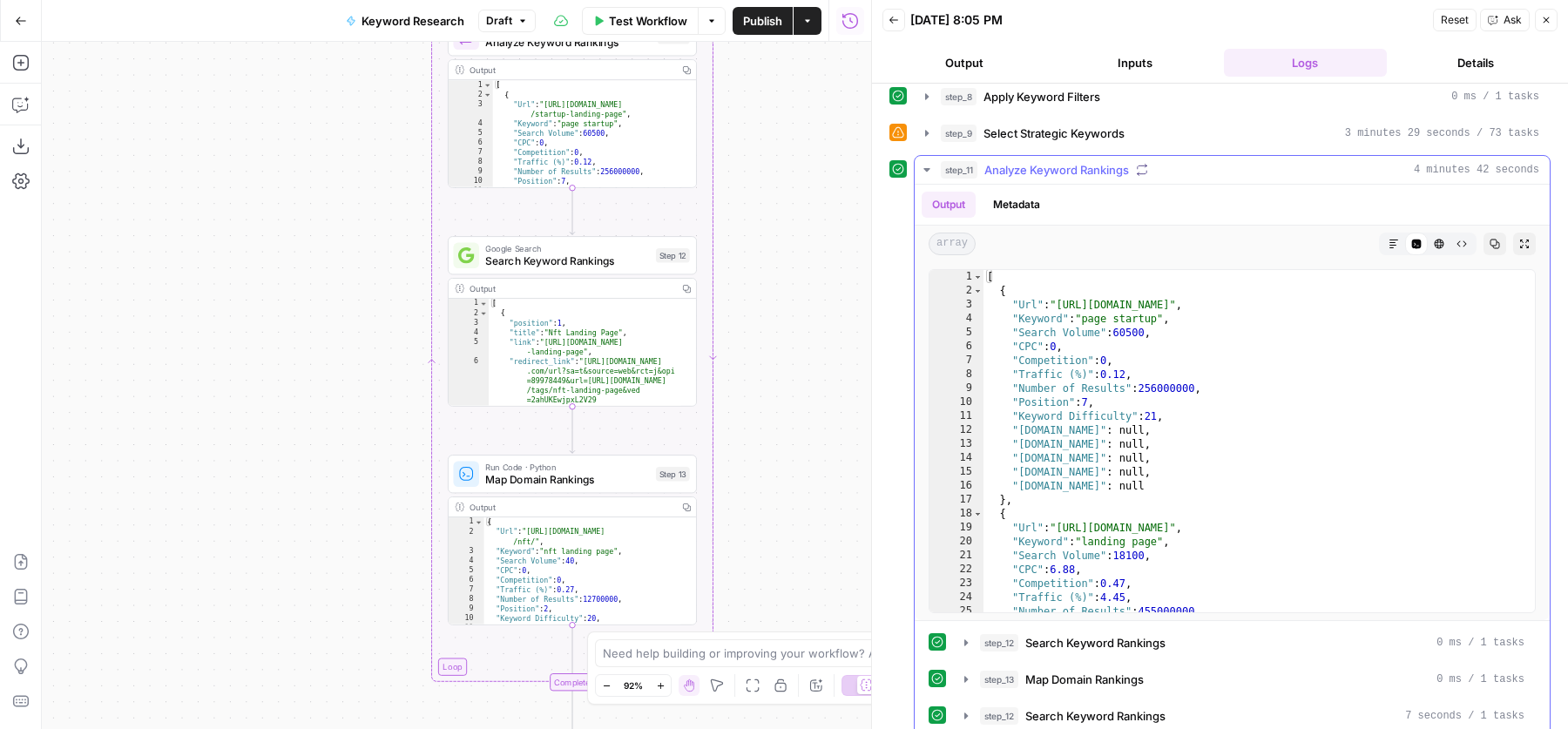
scroll to position [311, 0]
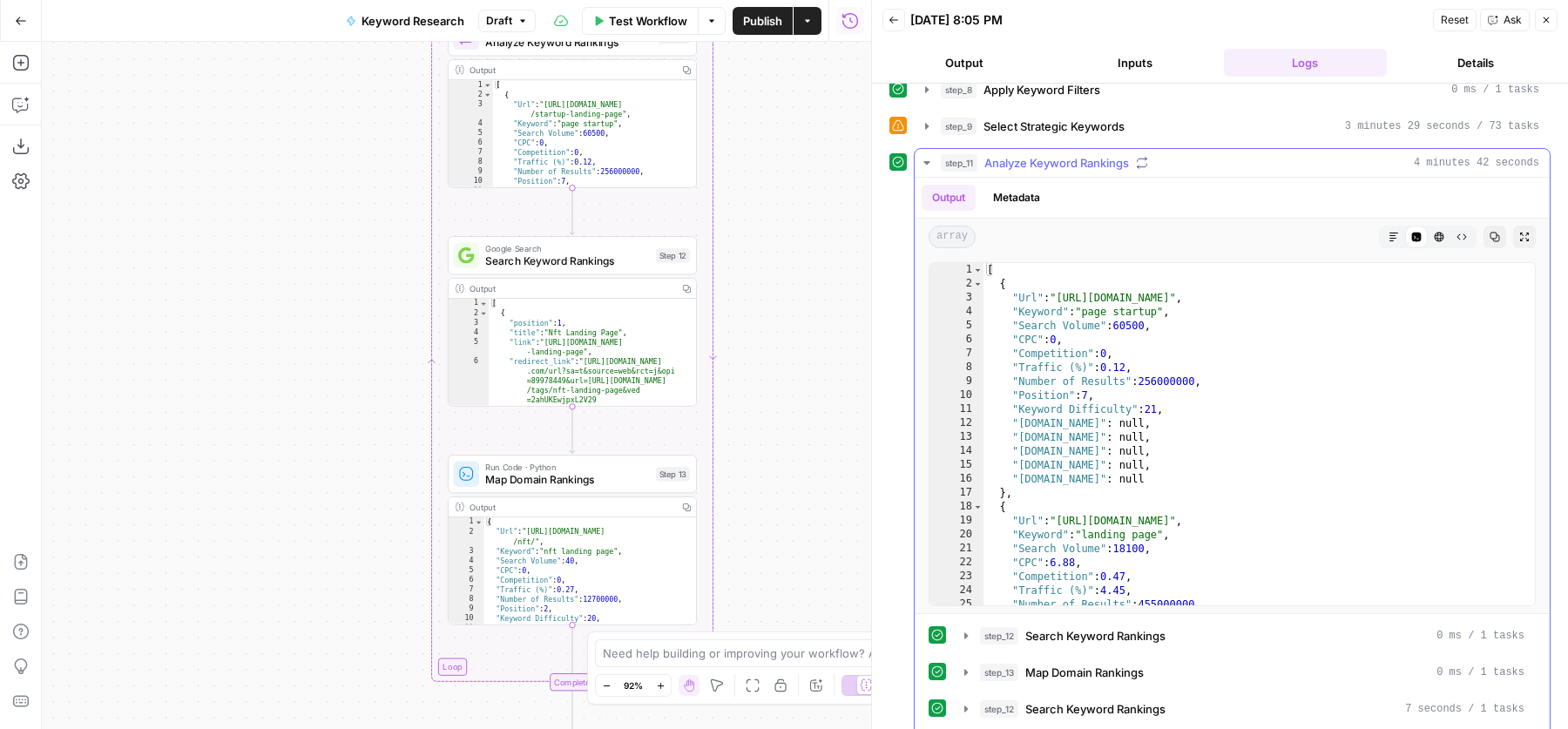
click at [1224, 434] on div "[ { "Url" : "https://dribbble.com/tags/startup-landing-page" , "Keyword" : "pag…" at bounding box center [1251, 449] width 535 height 371
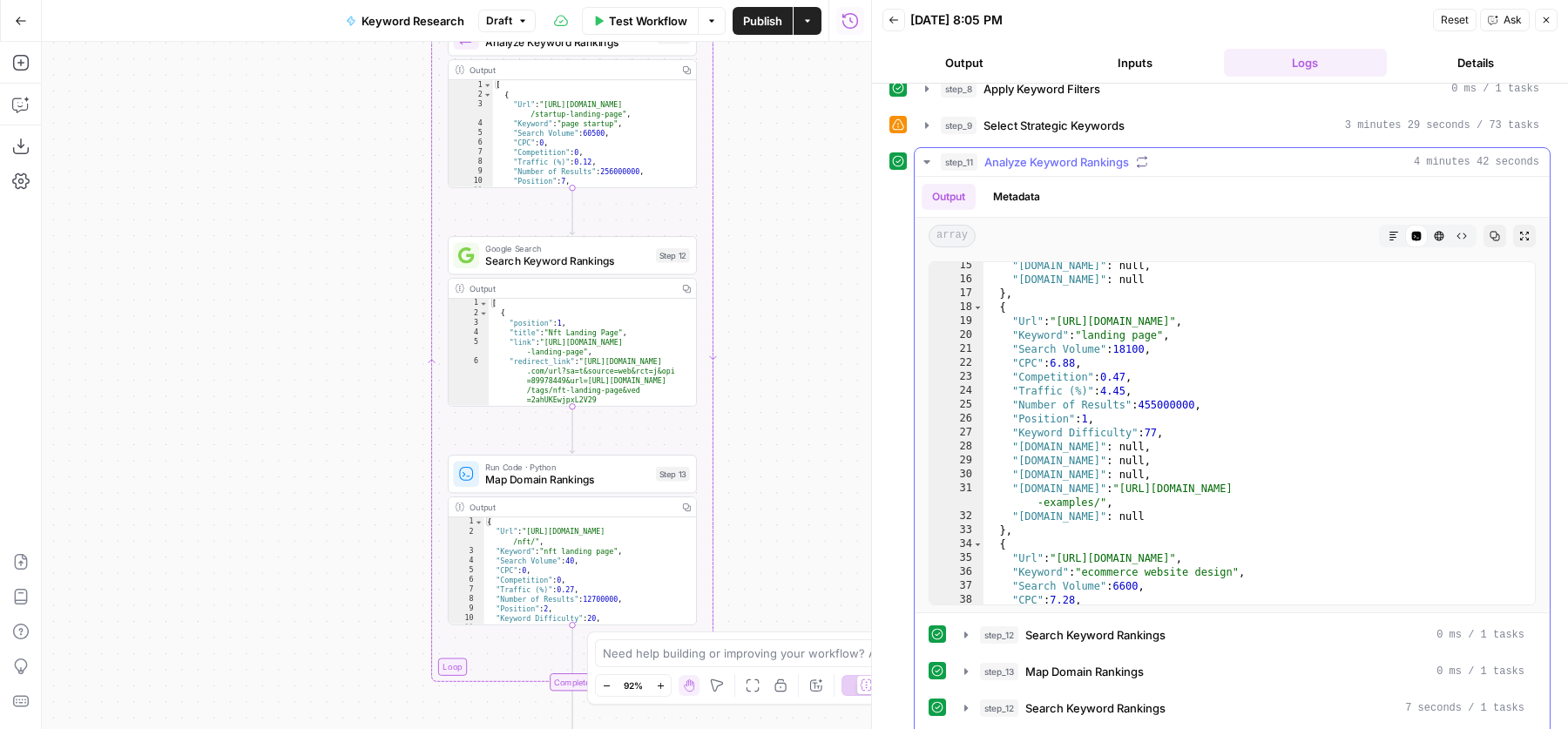
scroll to position [147, 0]
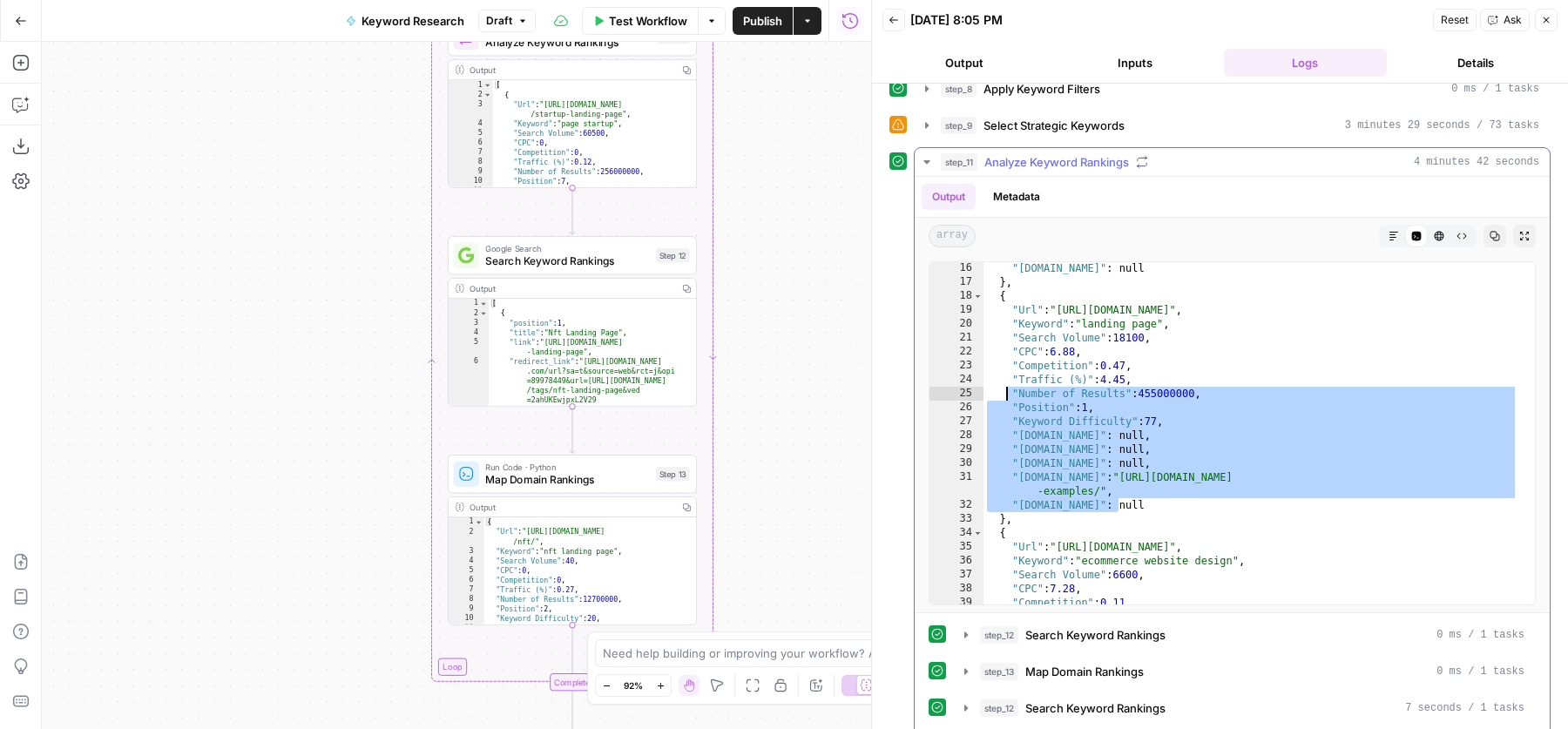
drag, startPoint x: 1120, startPoint y: 496, endPoint x: 1002, endPoint y: 374, distance: 169.7
click at [1002, 374] on div ""blog.hubspot.com" : null } , { "Url" : "https://unbounce.com/landing-page-arti…" at bounding box center [1251, 447] width 535 height 371
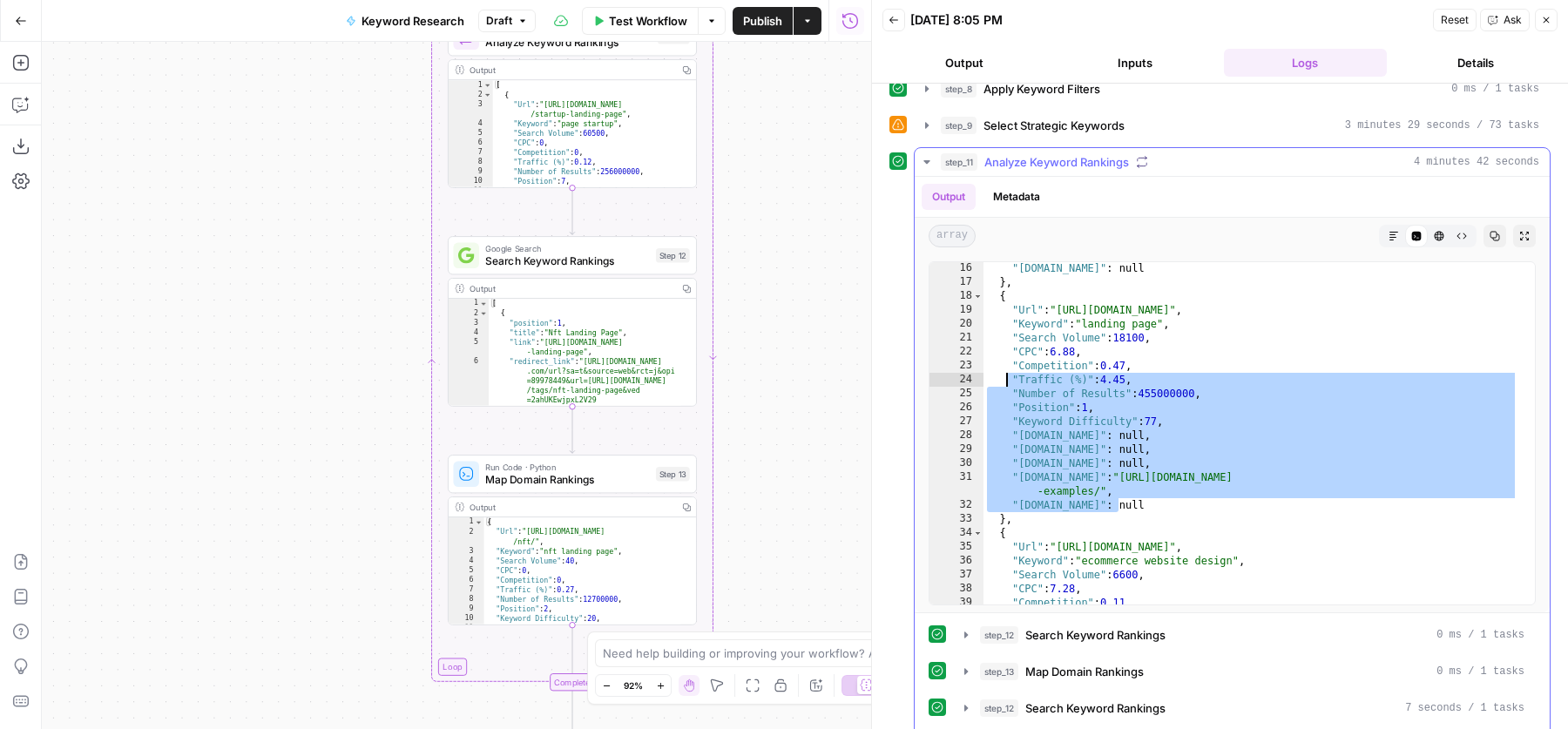
click at [1143, 464] on div ""blog.hubspot.com" : null } , { "Url" : "https://unbounce.com/landing-page-arti…" at bounding box center [1251, 447] width 535 height 371
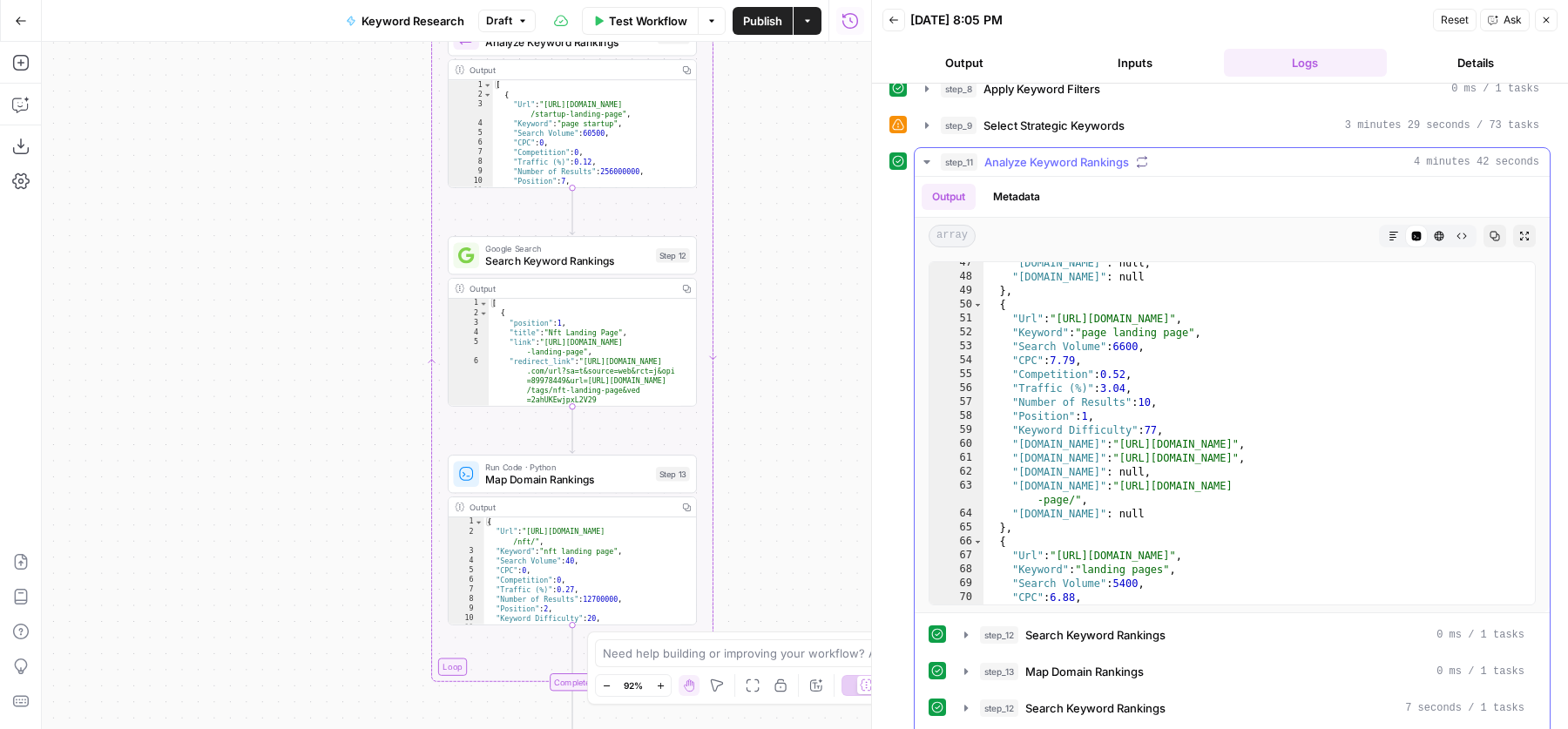
scroll to position [460, 0]
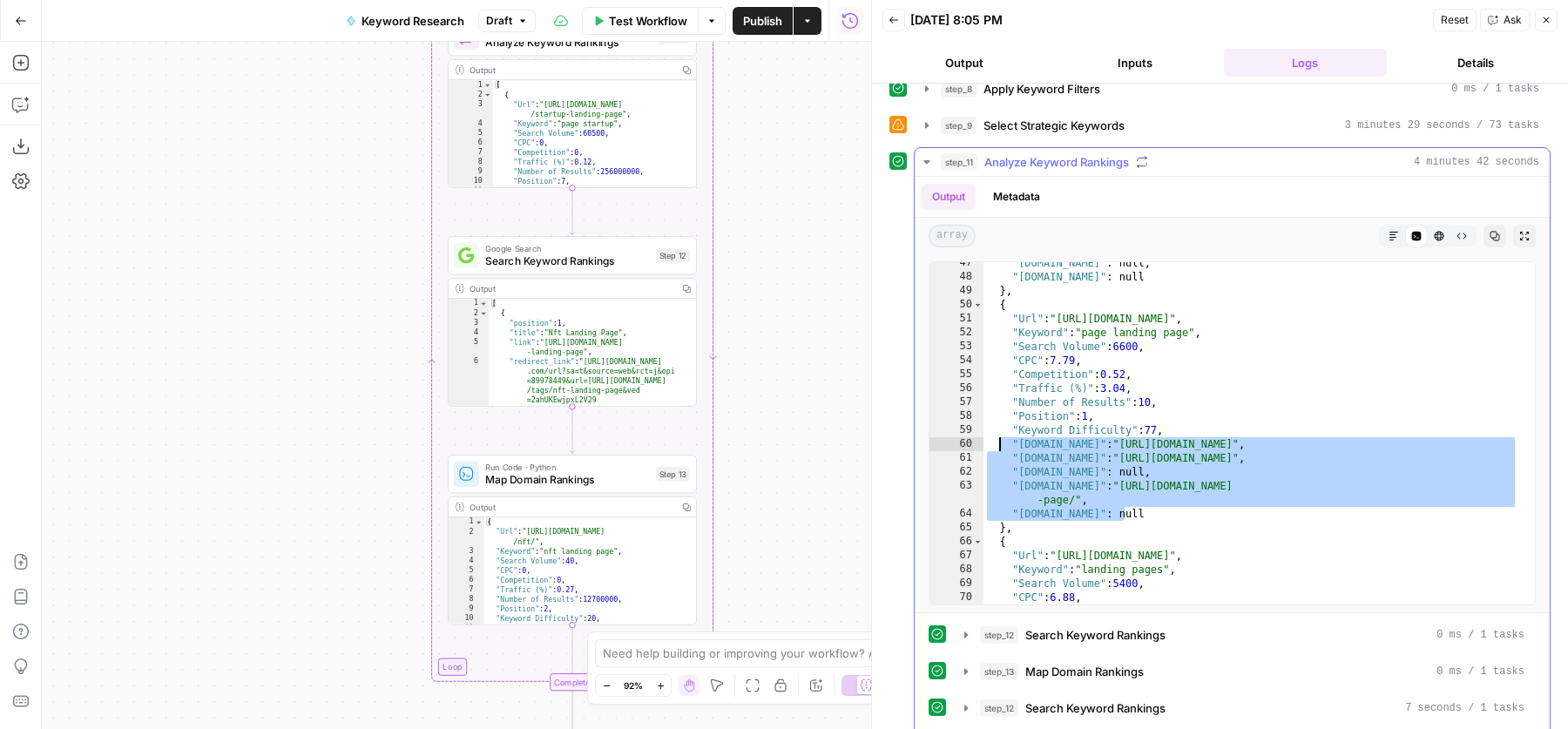
drag, startPoint x: 1122, startPoint y: 506, endPoint x: 999, endPoint y: 433, distance: 143.0
click at [999, 433] on div ""unbounce.com" : null , "blog.hubspot.com" : null } , { "Url" : "https://unboun…" at bounding box center [1251, 441] width 535 height 371
click at [1098, 463] on div ""unbounce.com" : null , "blog.hubspot.com" : null } , { "Url" : "https://unboun…" at bounding box center [1251, 441] width 535 height 371
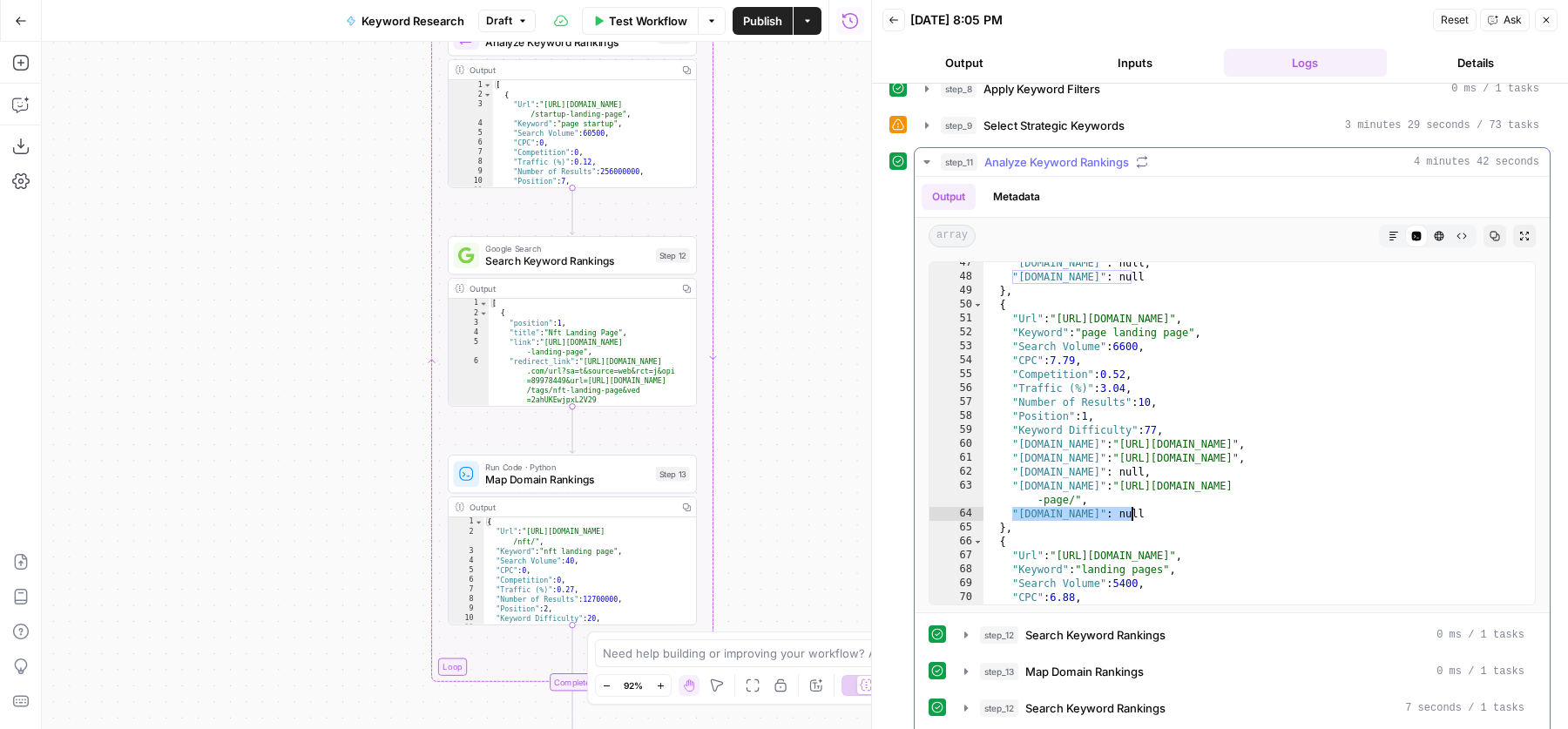
drag, startPoint x: 1012, startPoint y: 505, endPoint x: 1125, endPoint y: 503, distance: 113.0
click at [1125, 503] on div ""unbounce.com" : null , "blog.hubspot.com" : null } , { "Url" : "https://unboun…" at bounding box center [1251, 441] width 535 height 371
click at [1172, 469] on div ""unbounce.com" : null , "blog.hubspot.com" : null } , { "Url" : "https://unboun…" at bounding box center [1251, 441] width 535 height 371
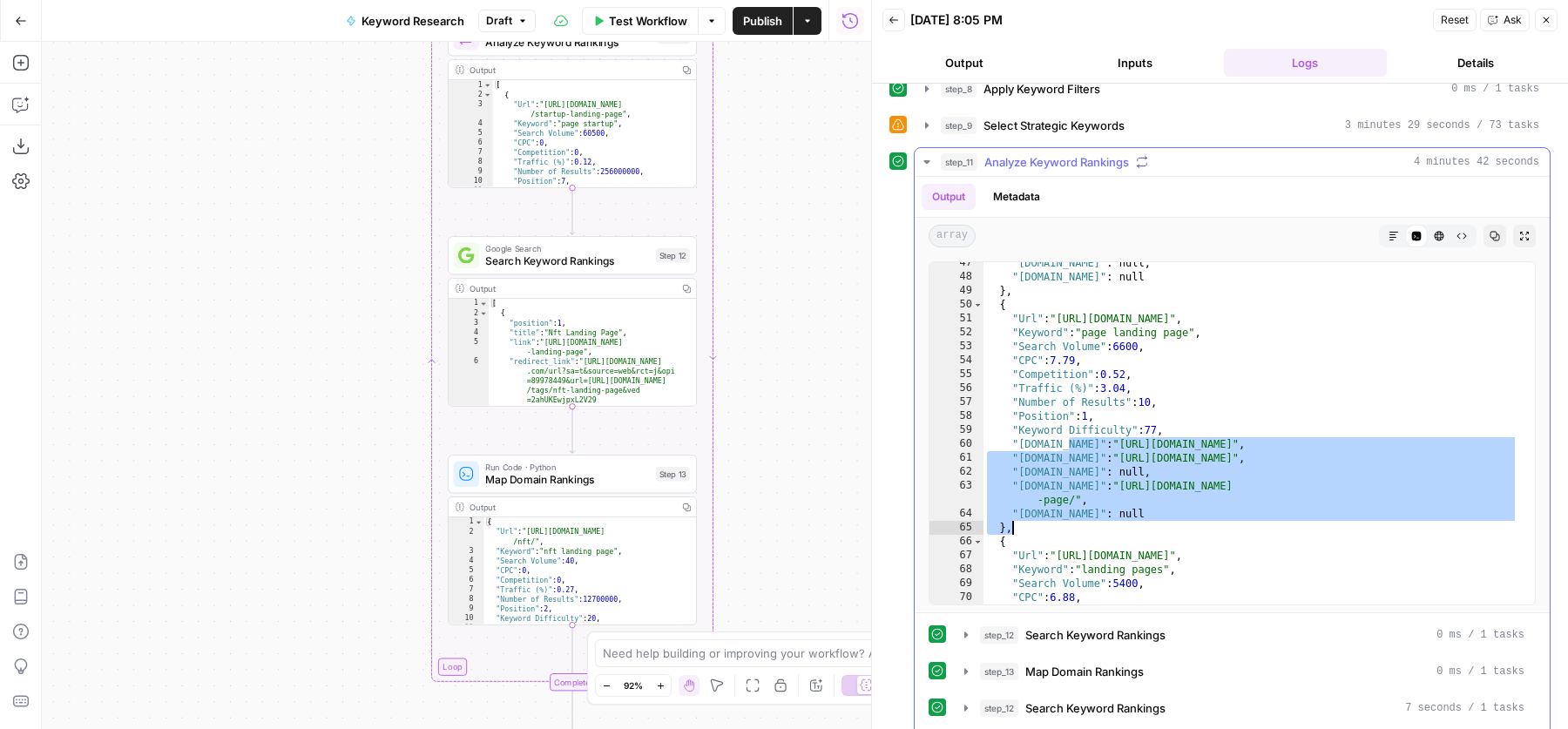
drag, startPoint x: 1068, startPoint y: 437, endPoint x: 1188, endPoint y: 514, distance: 142.6
click at [1188, 514] on div ""unbounce.com" : null , "blog.hubspot.com" : null } , { "Url" : "https://unboun…" at bounding box center [1251, 441] width 535 height 371
click at [1152, 456] on div ""unbounce.com" : null , "blog.hubspot.com" : null } , { "Url" : "https://unboun…" at bounding box center [1251, 441] width 535 height 371
type textarea "**********"
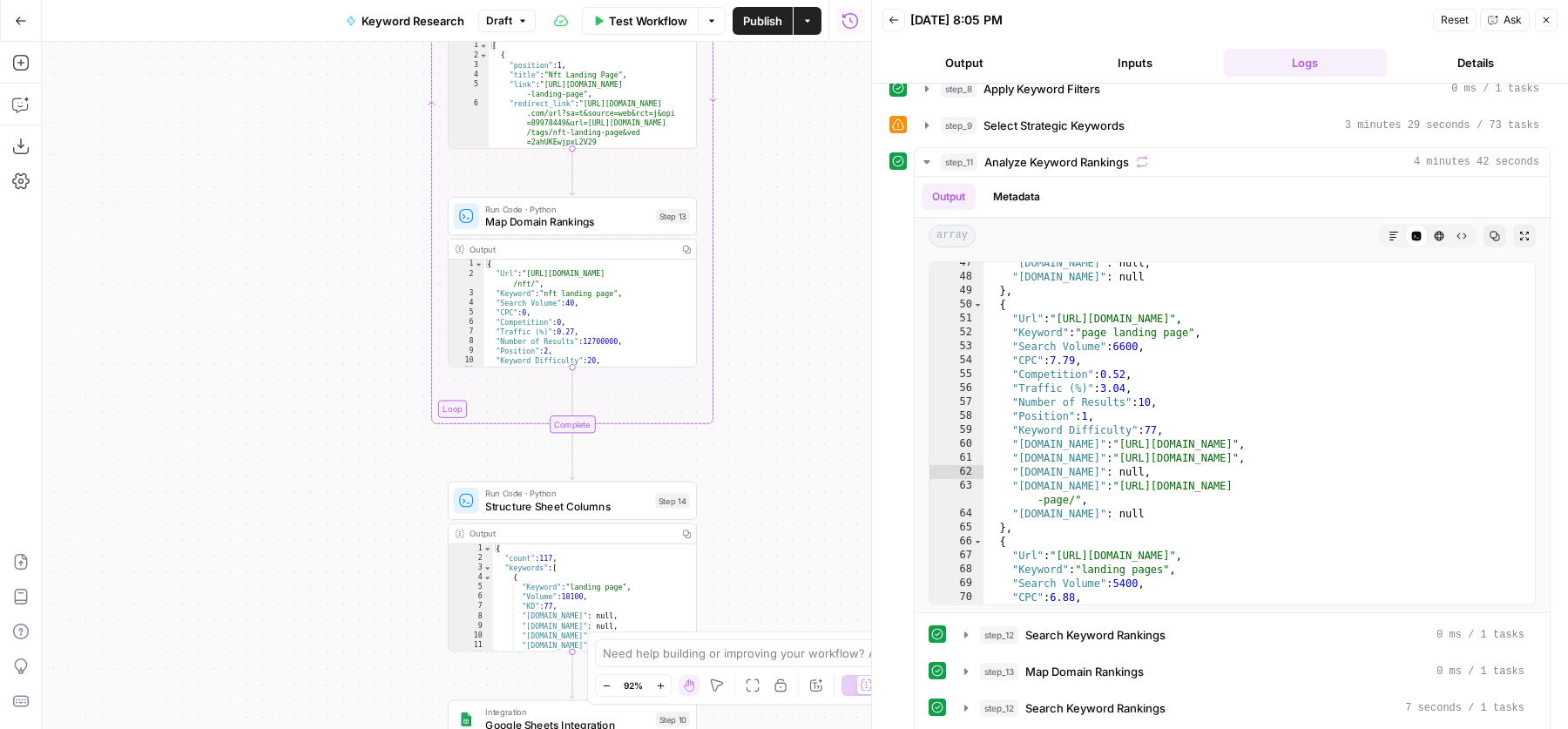
drag, startPoint x: 814, startPoint y: 511, endPoint x: 814, endPoint y: 232, distance: 279.0
click at [814, 232] on div "Workflow Set Inputs Inputs SEO Research Semrush Keyword Overview Step 1 Google …" at bounding box center [456, 385] width 829 height 688
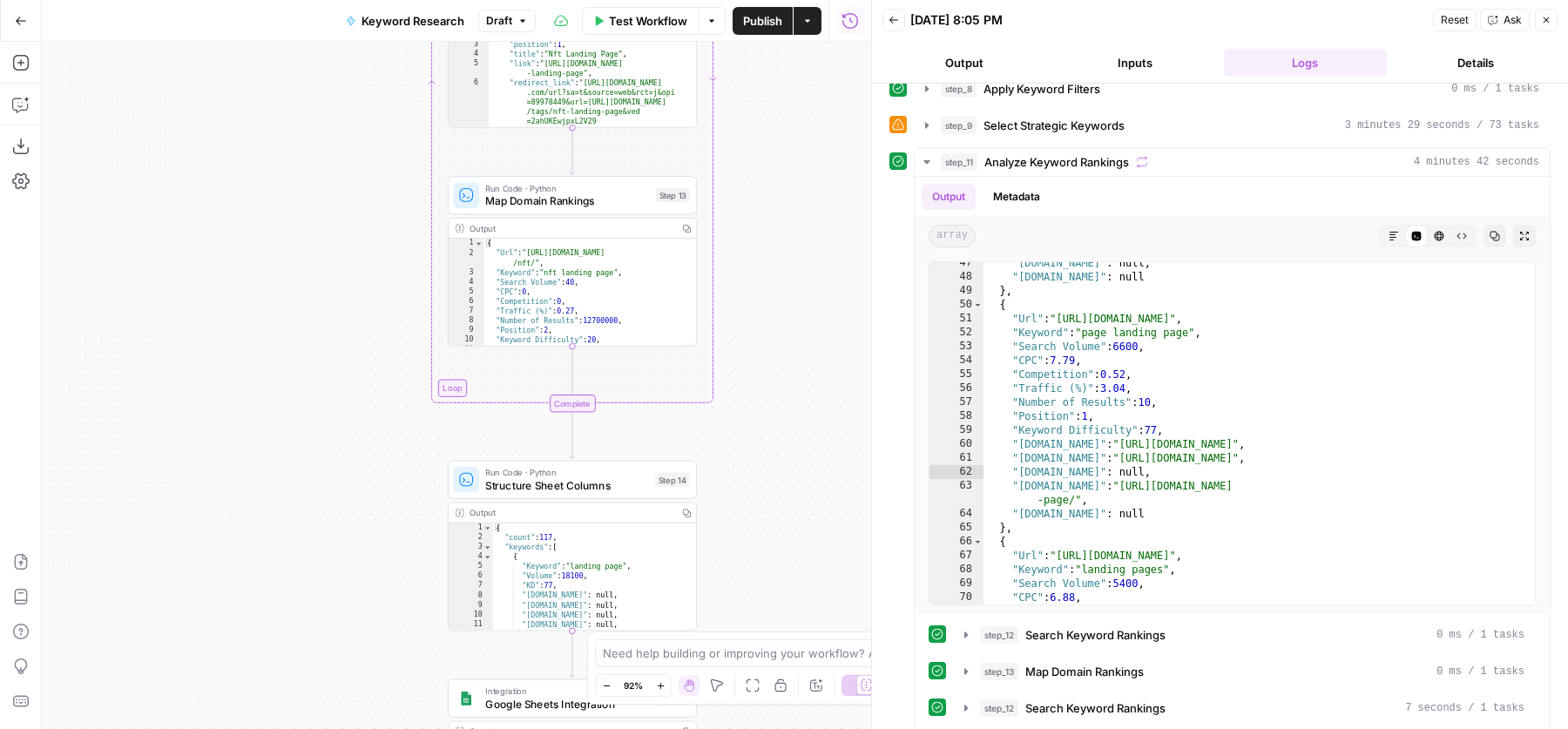
drag, startPoint x: 793, startPoint y: 398, endPoint x: 793, endPoint y: 279, distance: 119.0
click at [793, 280] on div "Workflow Set Inputs Inputs SEO Research Semrush Keyword Overview Step 1 Google …" at bounding box center [456, 385] width 829 height 688
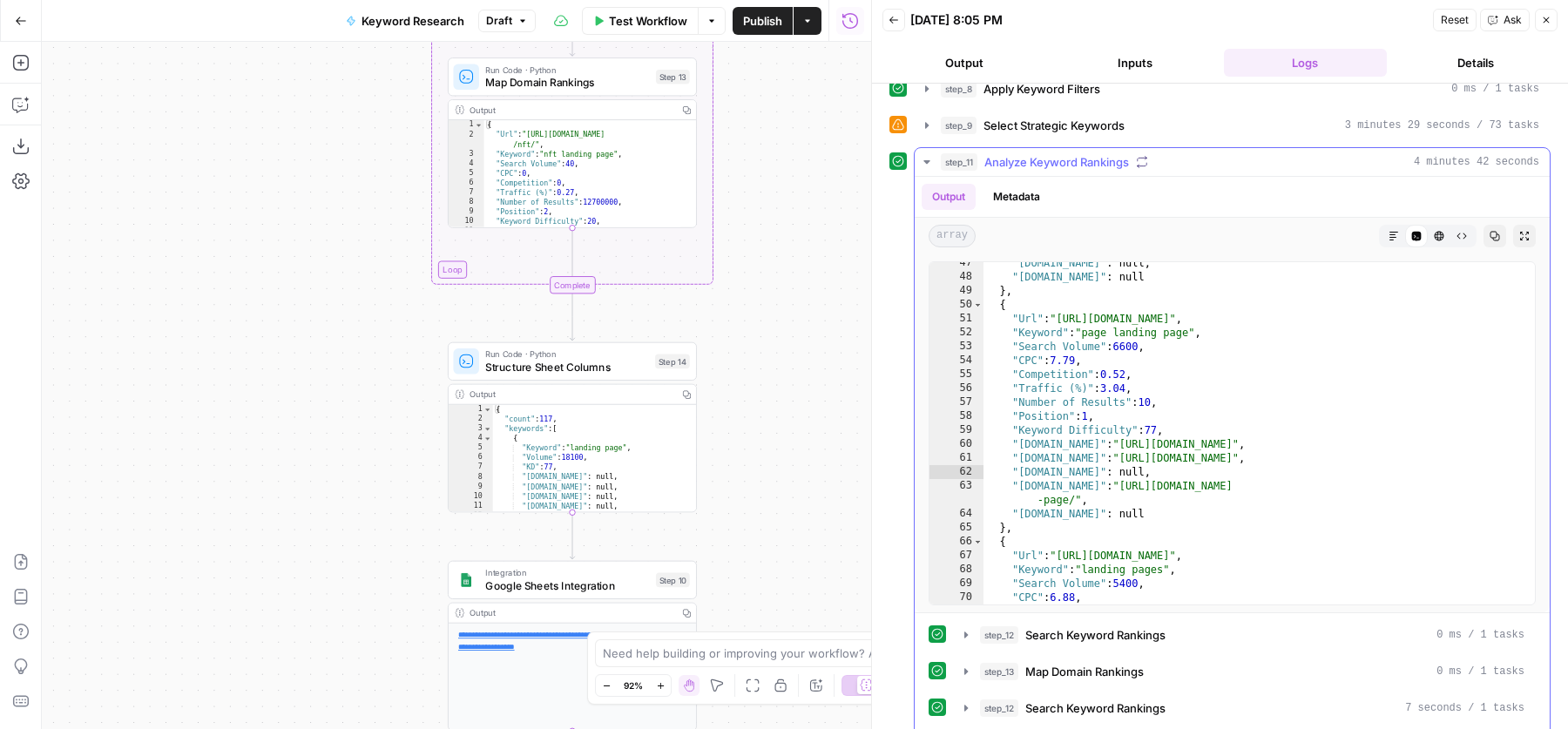
click at [1147, 156] on icon "button" at bounding box center [1141, 161] width 12 height 12
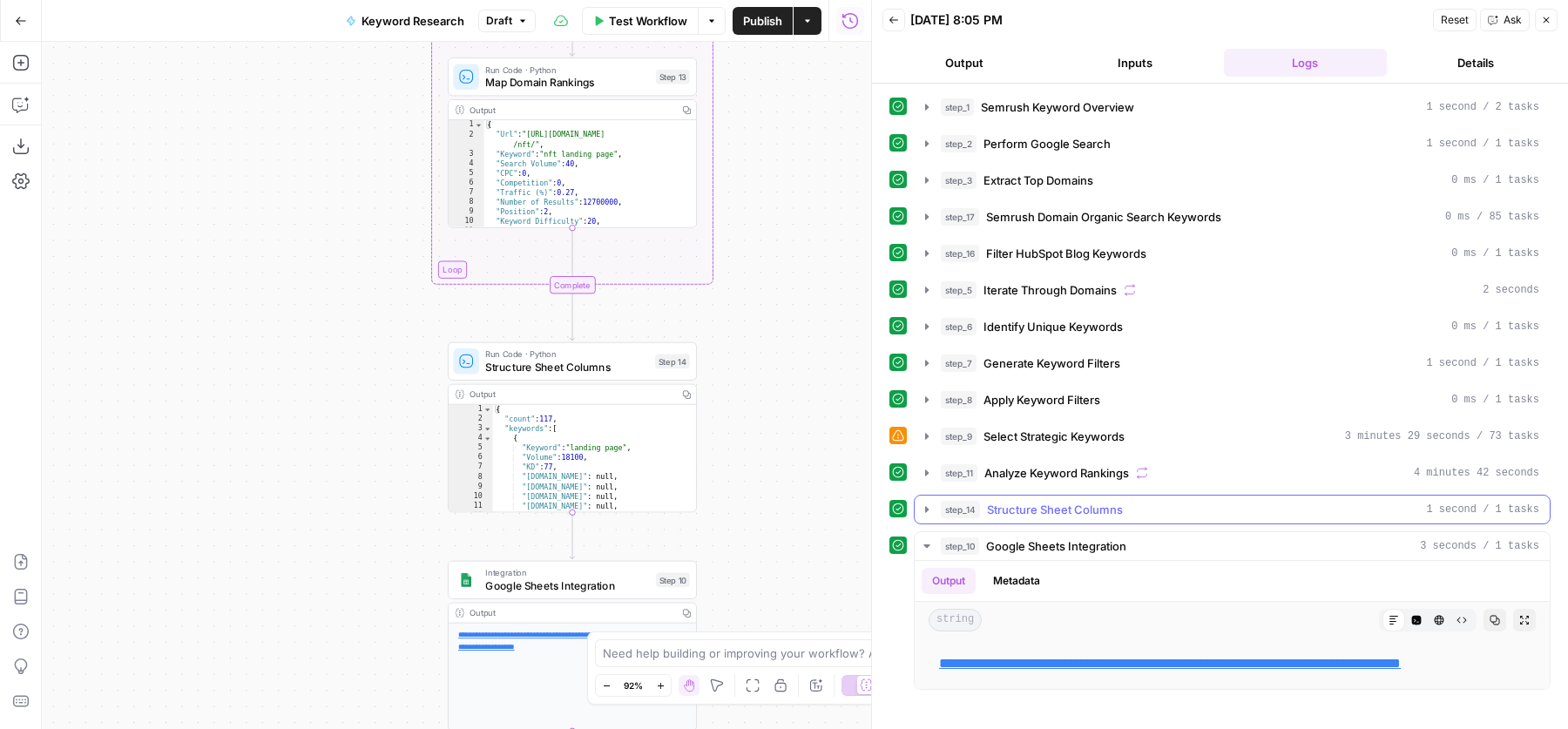
click at [1116, 508] on span "Structure Sheet Columns" at bounding box center [1055, 510] width 136 height 18
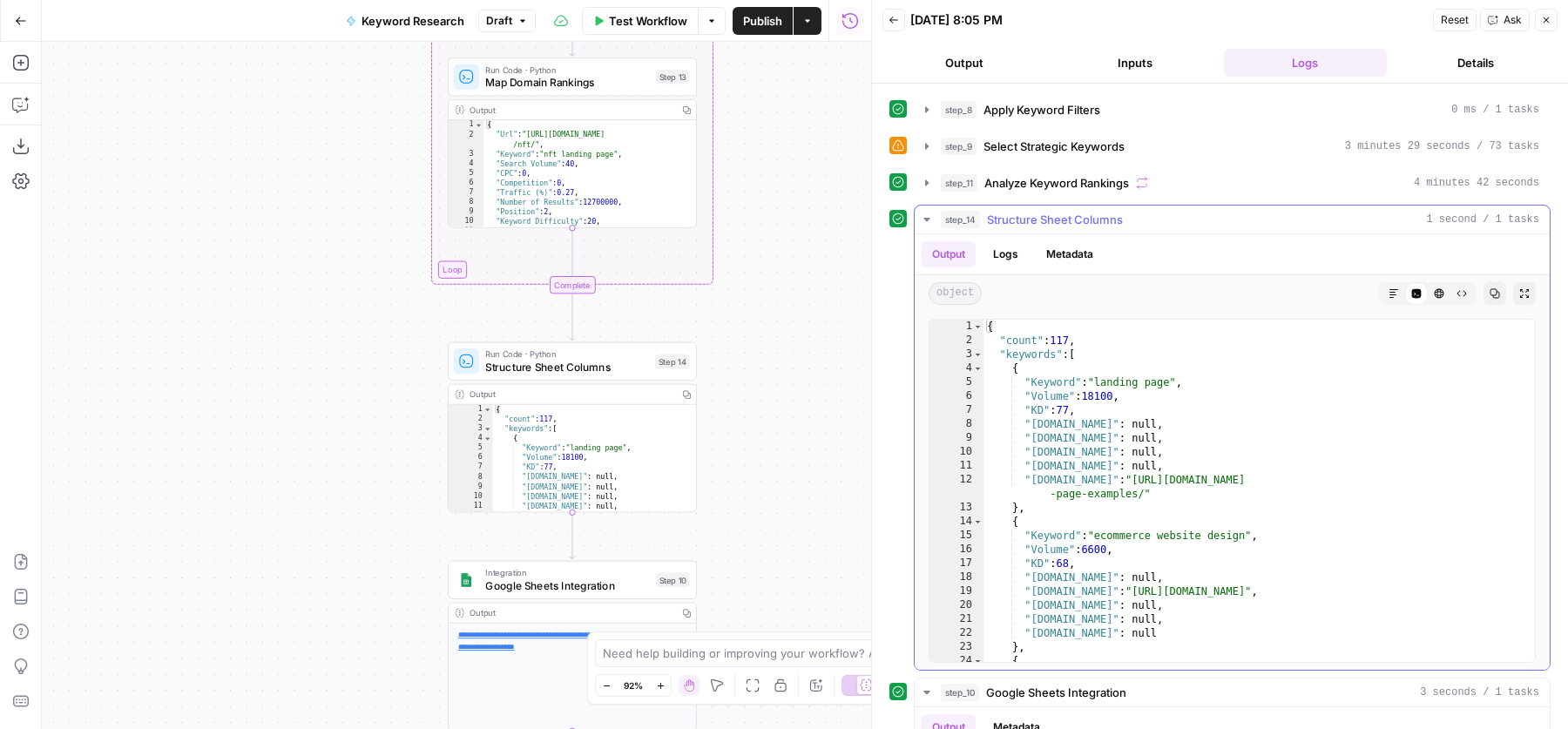
scroll to position [418, 0]
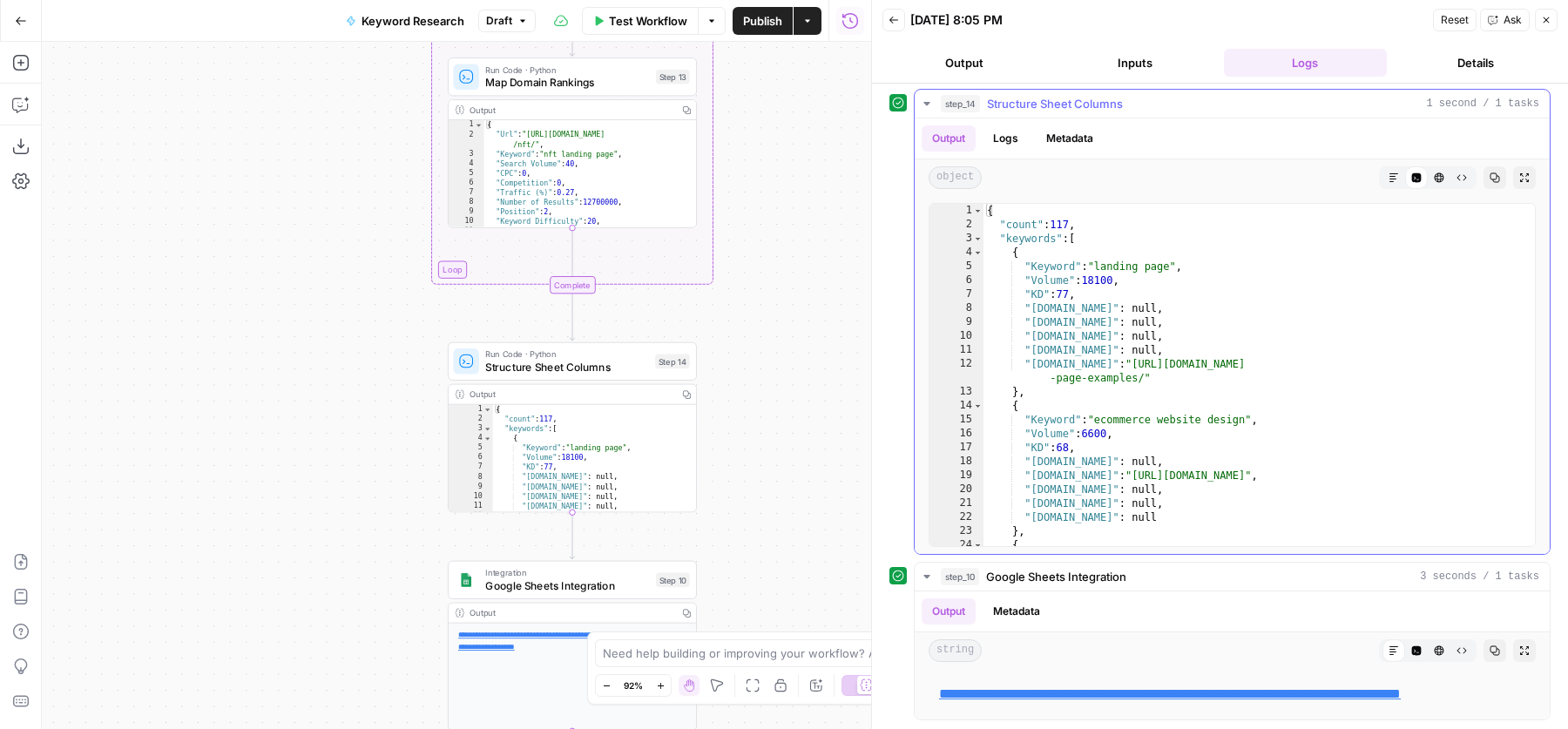
click at [1211, 451] on div "{ "count" : 117 , "keywords" : [ { "Keyword" : "landing page" , "Volume" : 1810…" at bounding box center [1251, 389] width 535 height 371
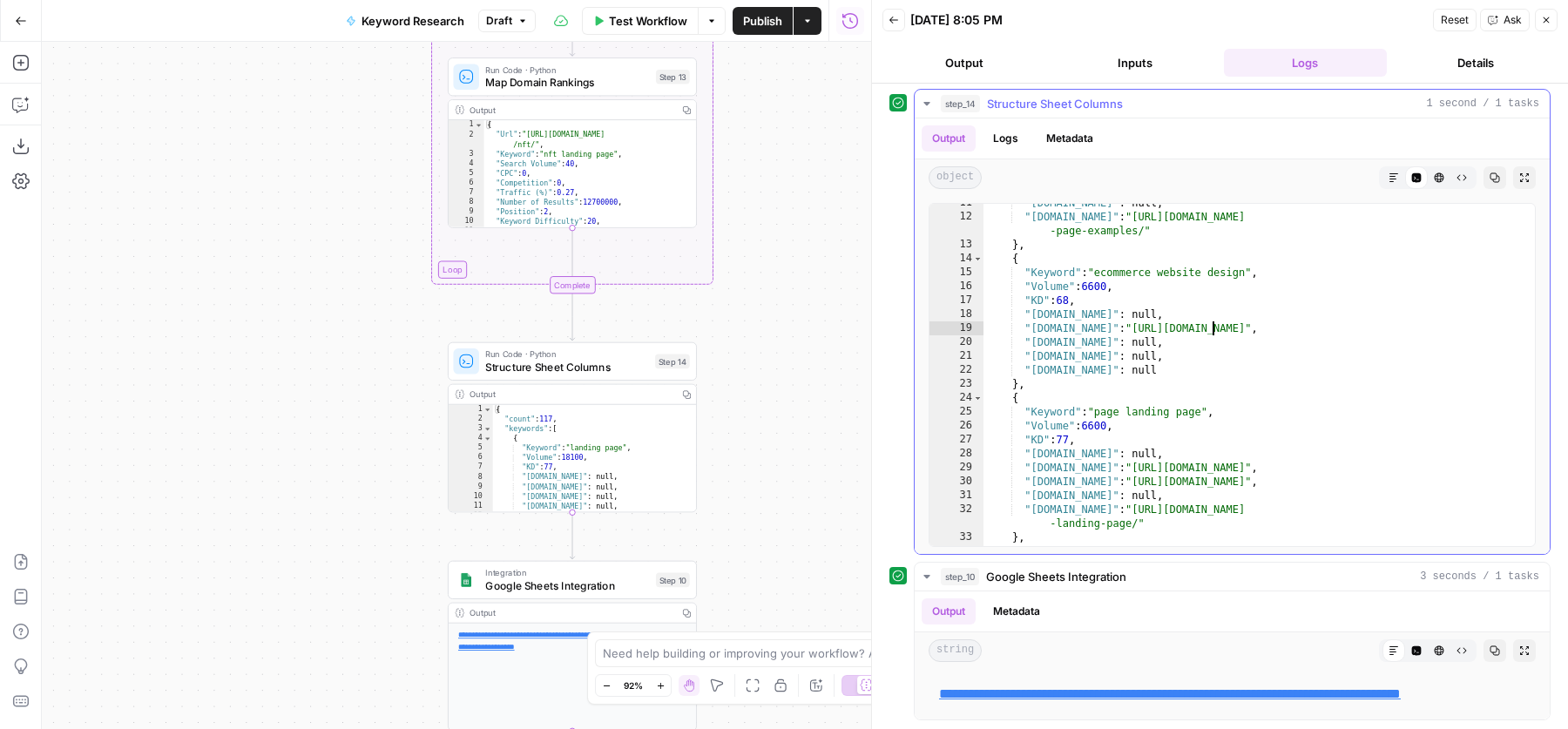
scroll to position [0, 0]
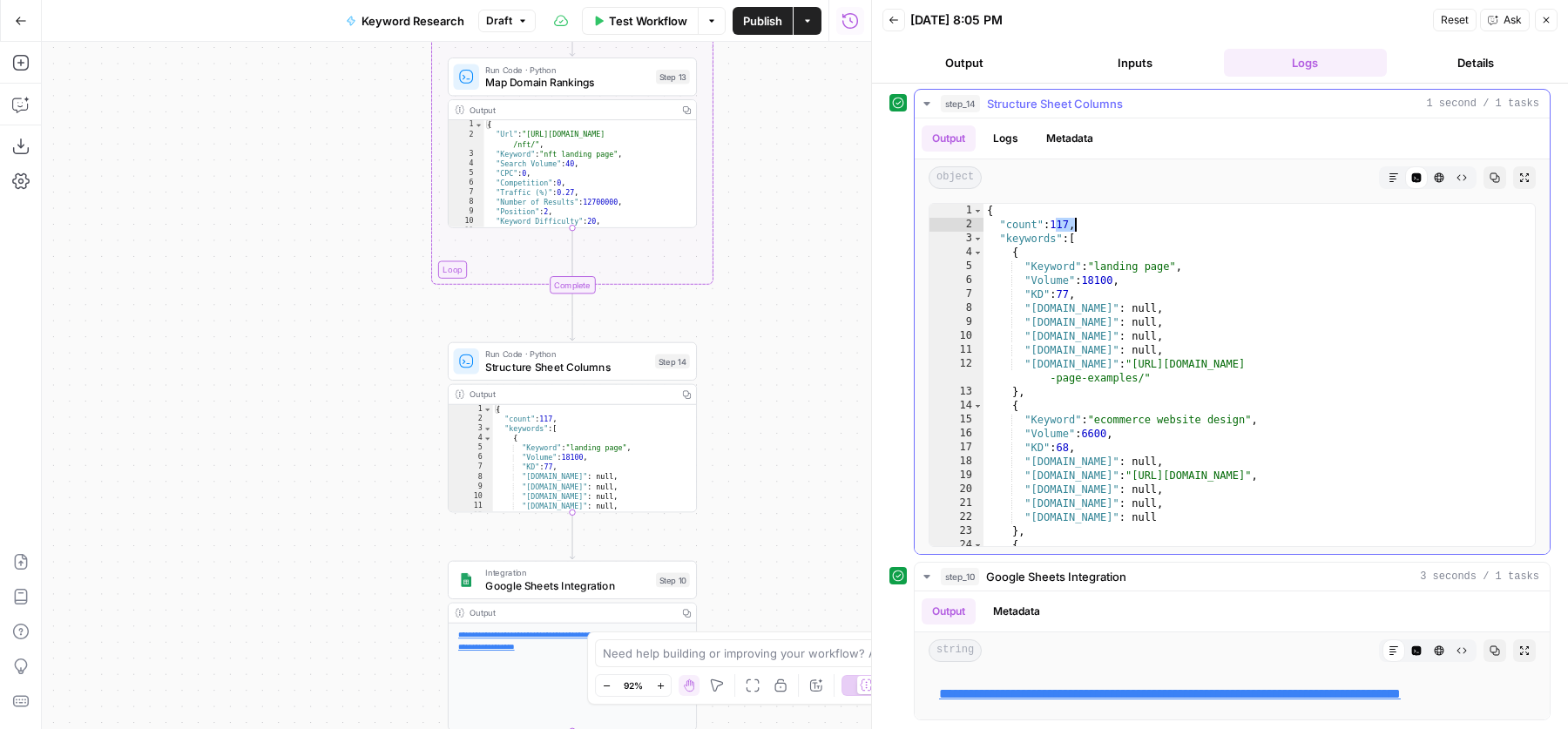
drag, startPoint x: 1054, startPoint y: 206, endPoint x: 1074, endPoint y: 205, distance: 20.0
click at [1074, 205] on div "{ "count" : 117 , "keywords" : [ { "Keyword" : "landing page" , "Volume" : 1810…" at bounding box center [1251, 389] width 535 height 371
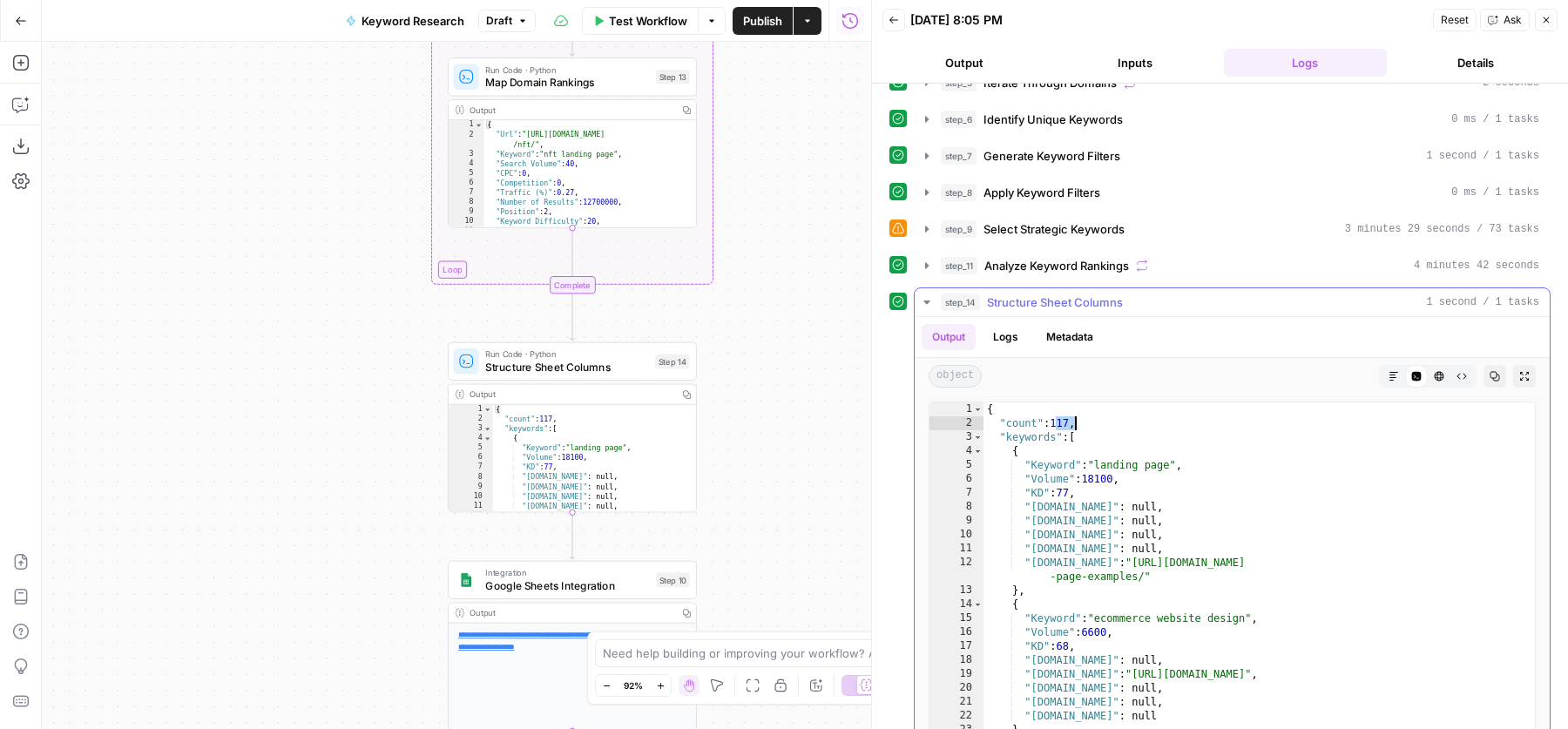
scroll to position [290, 0]
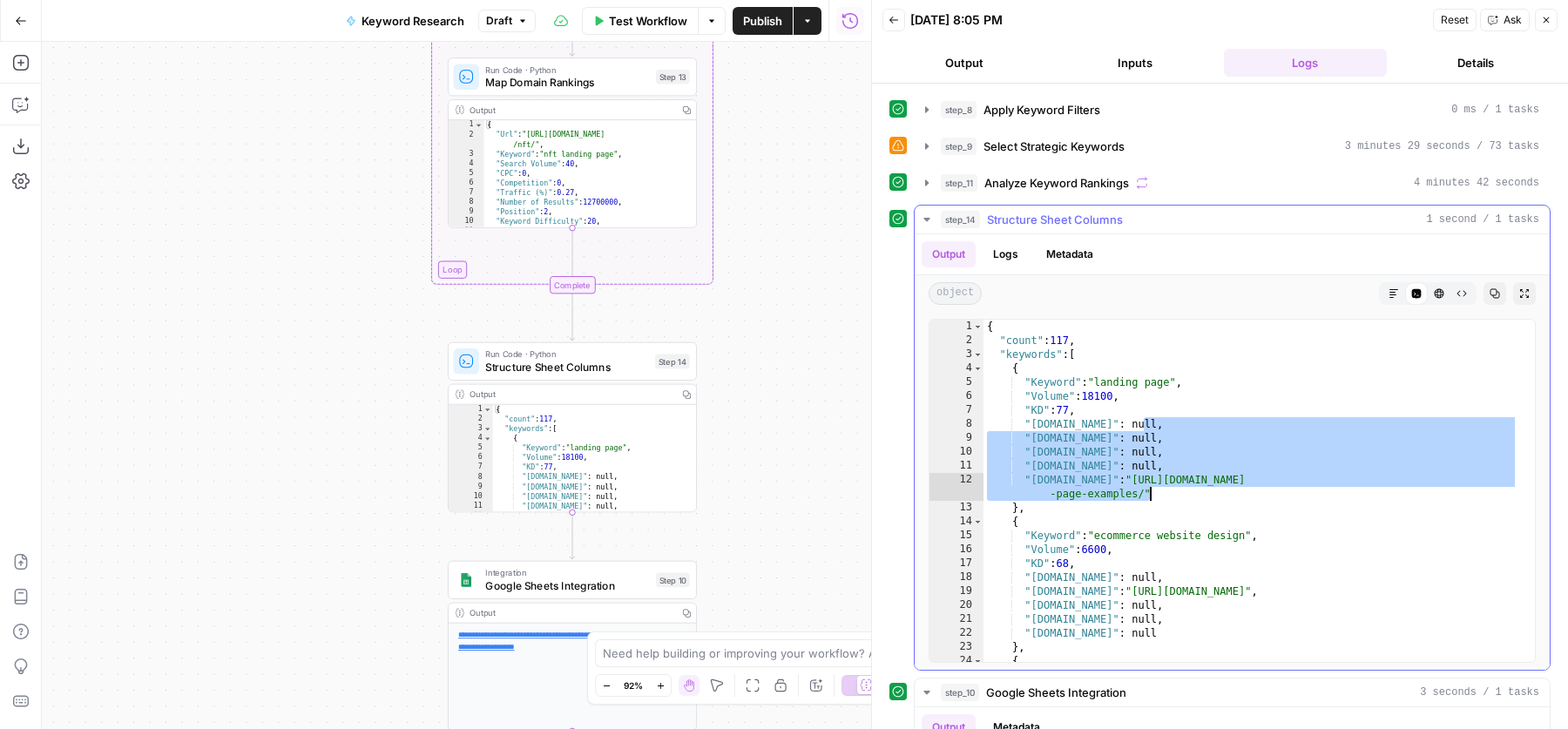
drag, startPoint x: 1142, startPoint y: 412, endPoint x: 1154, endPoint y: 484, distance: 73.0
click at [1154, 484] on div "{ "count" : 117 , "keywords" : [ { "Keyword" : "landing page" , "Volume" : 1810…" at bounding box center [1251, 505] width 535 height 371
type textarea "**********"
click at [1215, 211] on div "step_14 Structure Sheet Columns 1 second / 1 tasks" at bounding box center [1240, 219] width 599 height 18
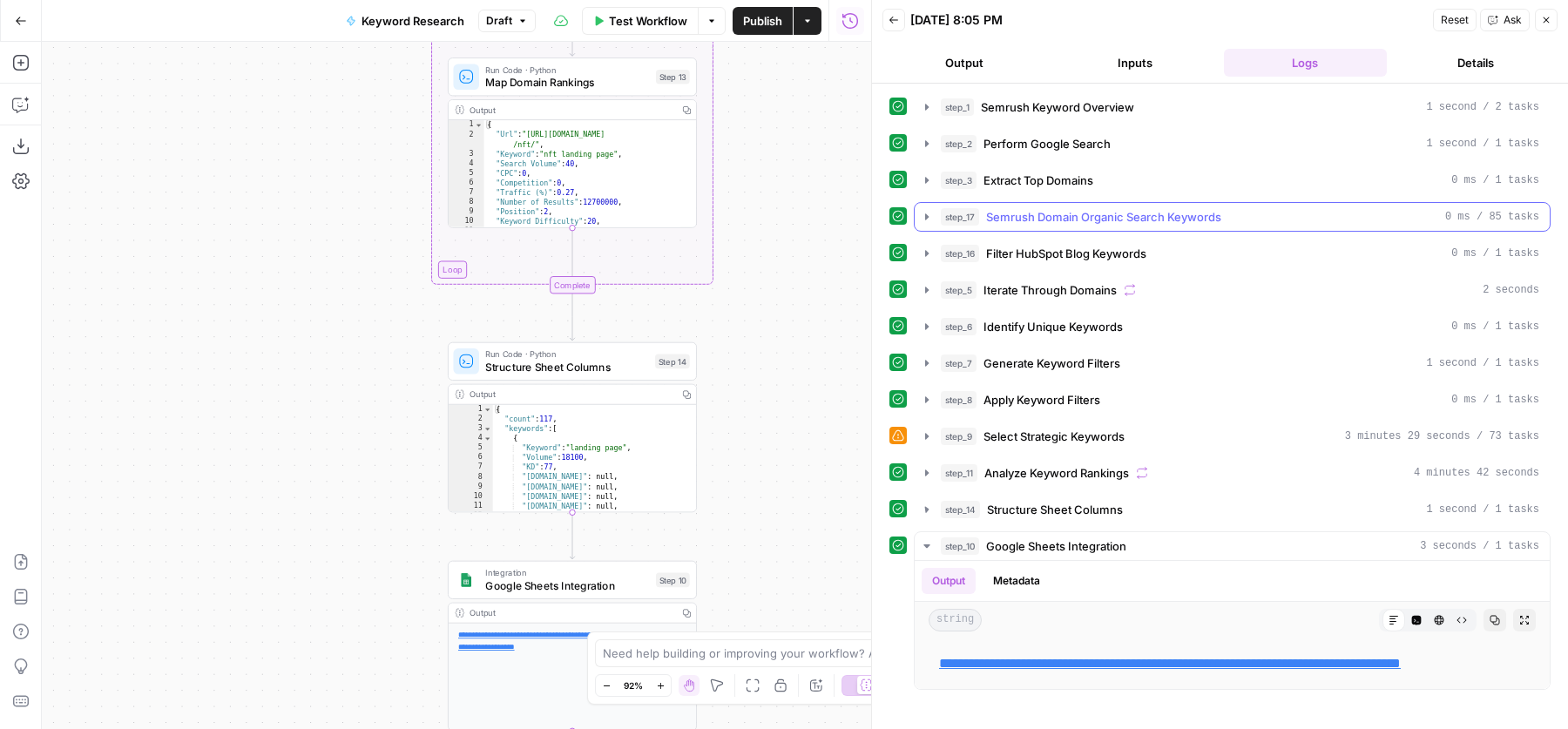
scroll to position [0, 0]
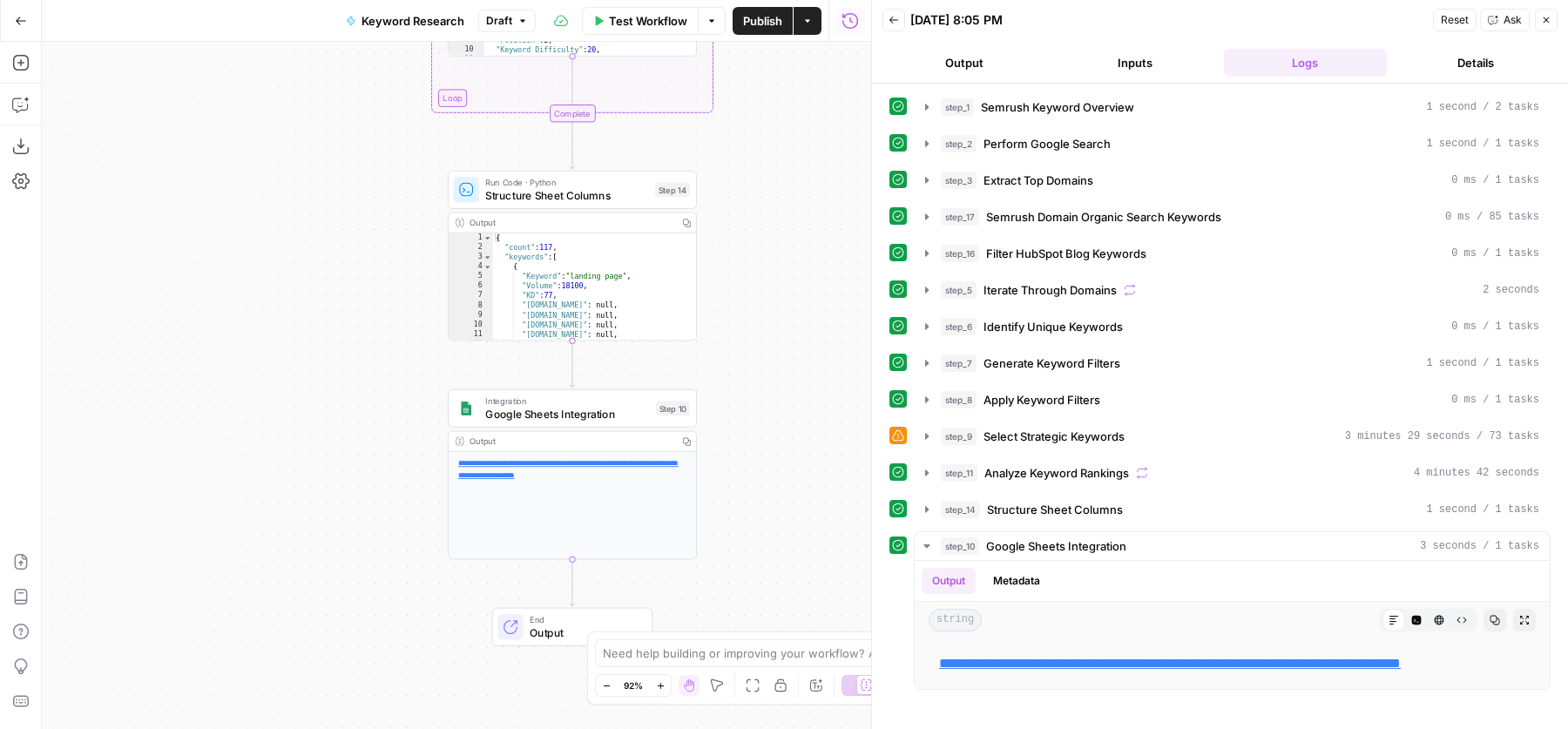
drag, startPoint x: 766, startPoint y: 465, endPoint x: 765, endPoint y: 269, distance: 196.0
click at [766, 269] on div "Workflow Set Inputs Inputs SEO Research Semrush Keyword Overview Step 1 Google …" at bounding box center [456, 385] width 829 height 688
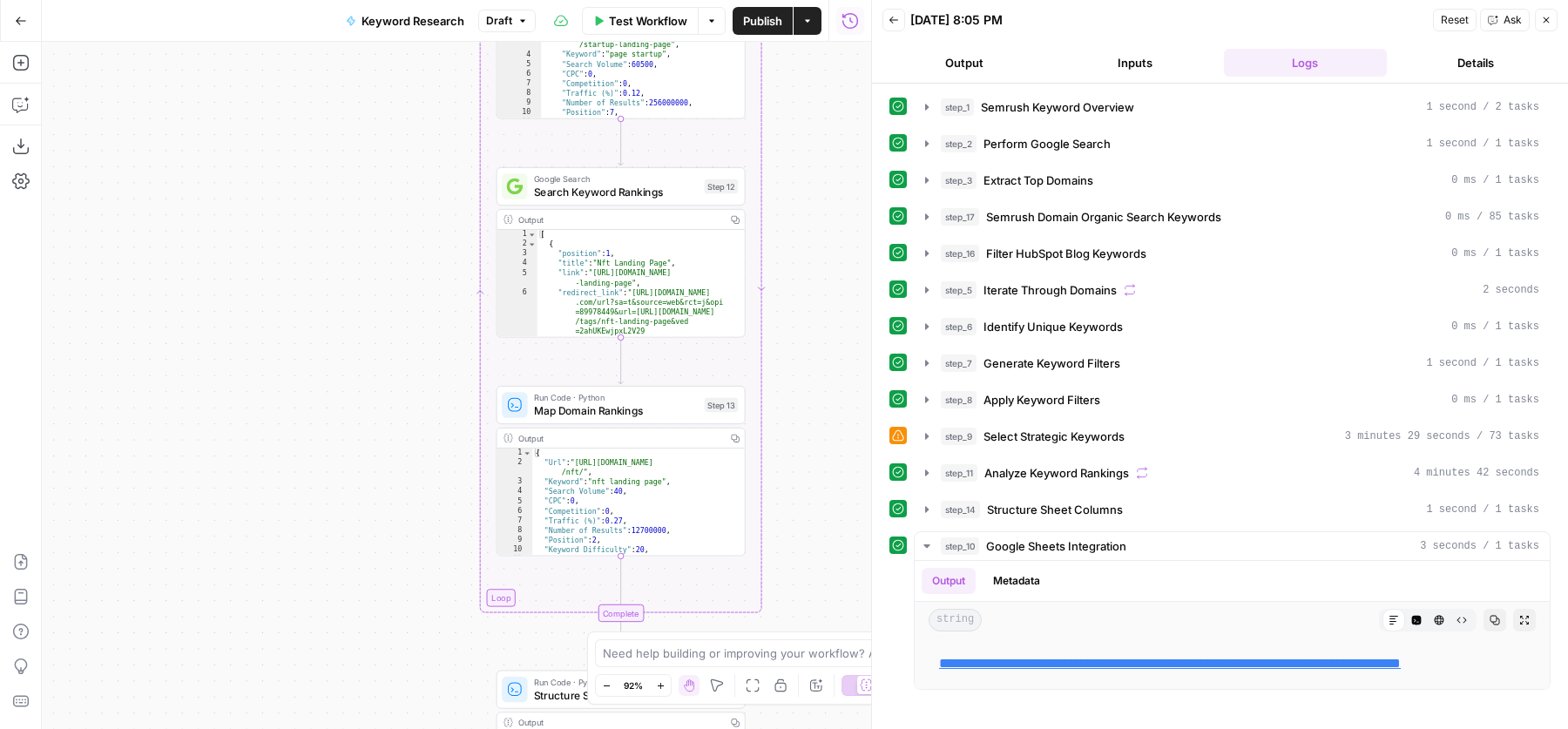
drag, startPoint x: 355, startPoint y: 198, endPoint x: 355, endPoint y: 371, distance: 173.0
click at [355, 371] on div "Workflow Set Inputs Inputs SEO Research Semrush Keyword Overview Step 1 Google …" at bounding box center [456, 385] width 829 height 688
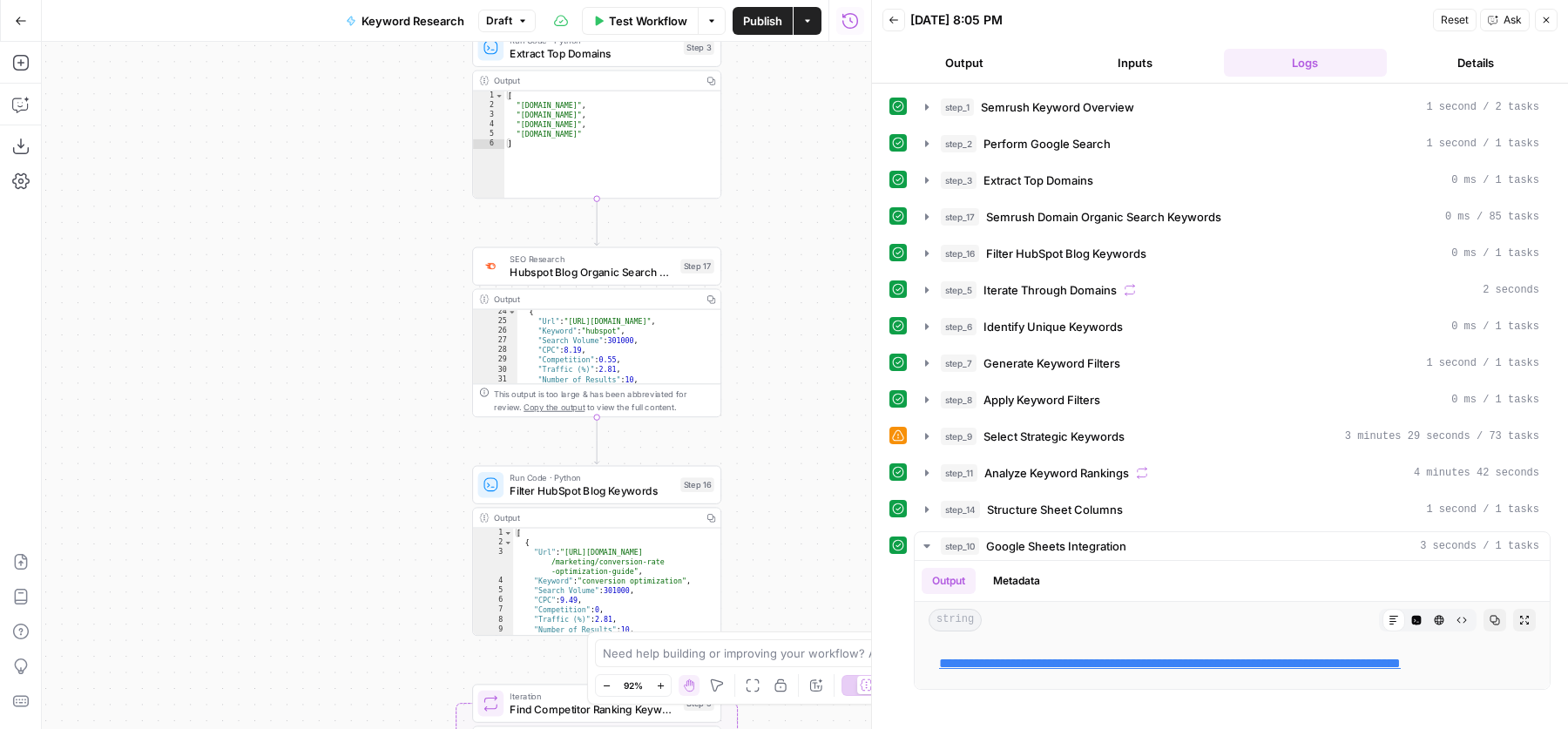
click at [537, 270] on span "Hubspot Blog Organic Search Keywords" at bounding box center [591, 272] width 164 height 16
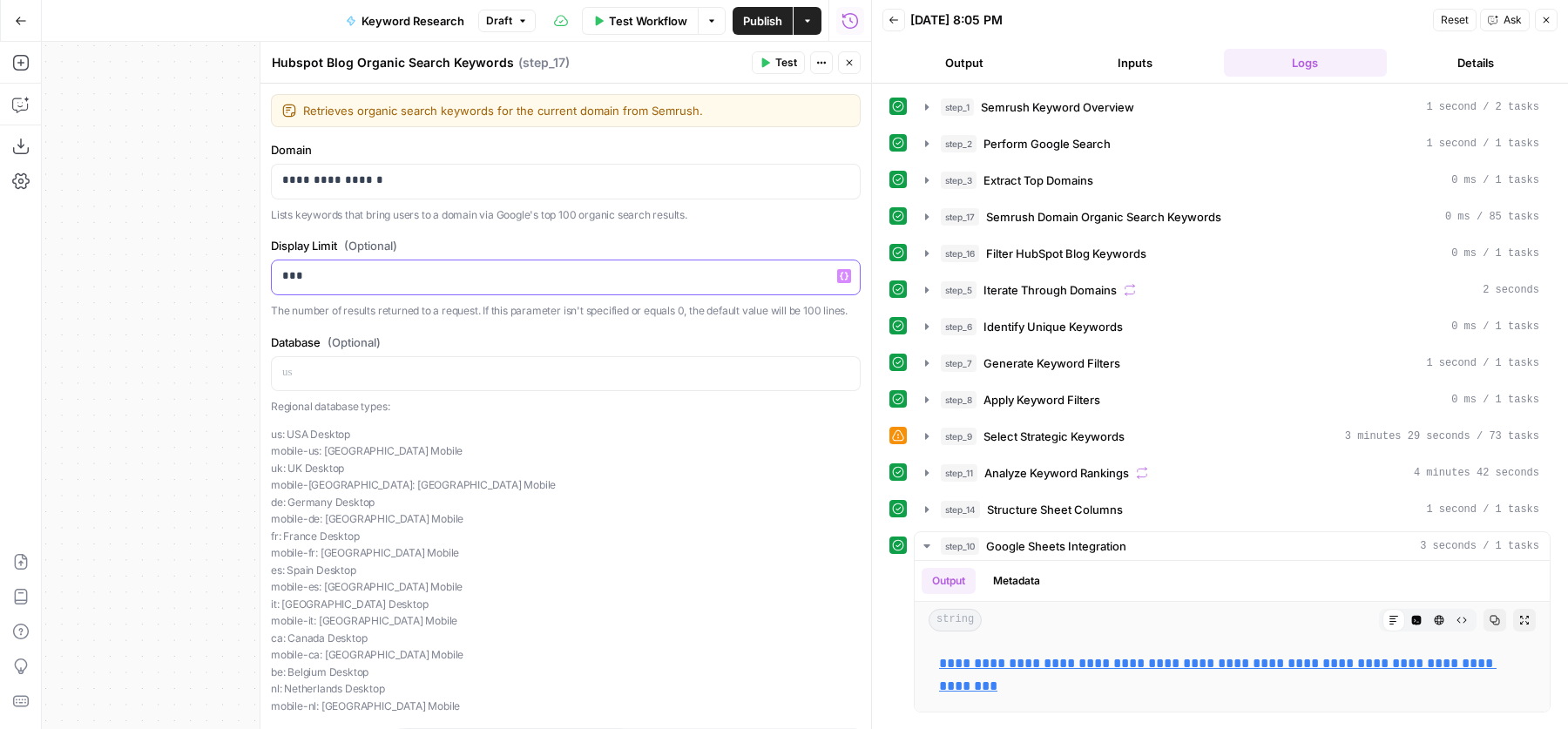
drag, startPoint x: 341, startPoint y: 270, endPoint x: 261, endPoint y: 270, distance: 80.0
click at [261, 270] on div "**********" at bounding box center [566, 385] width 612 height 688
click at [341, 284] on div "***" at bounding box center [566, 277] width 588 height 34
click at [1492, 212] on span "0 ms / 85 tasks" at bounding box center [1492, 217] width 94 height 16
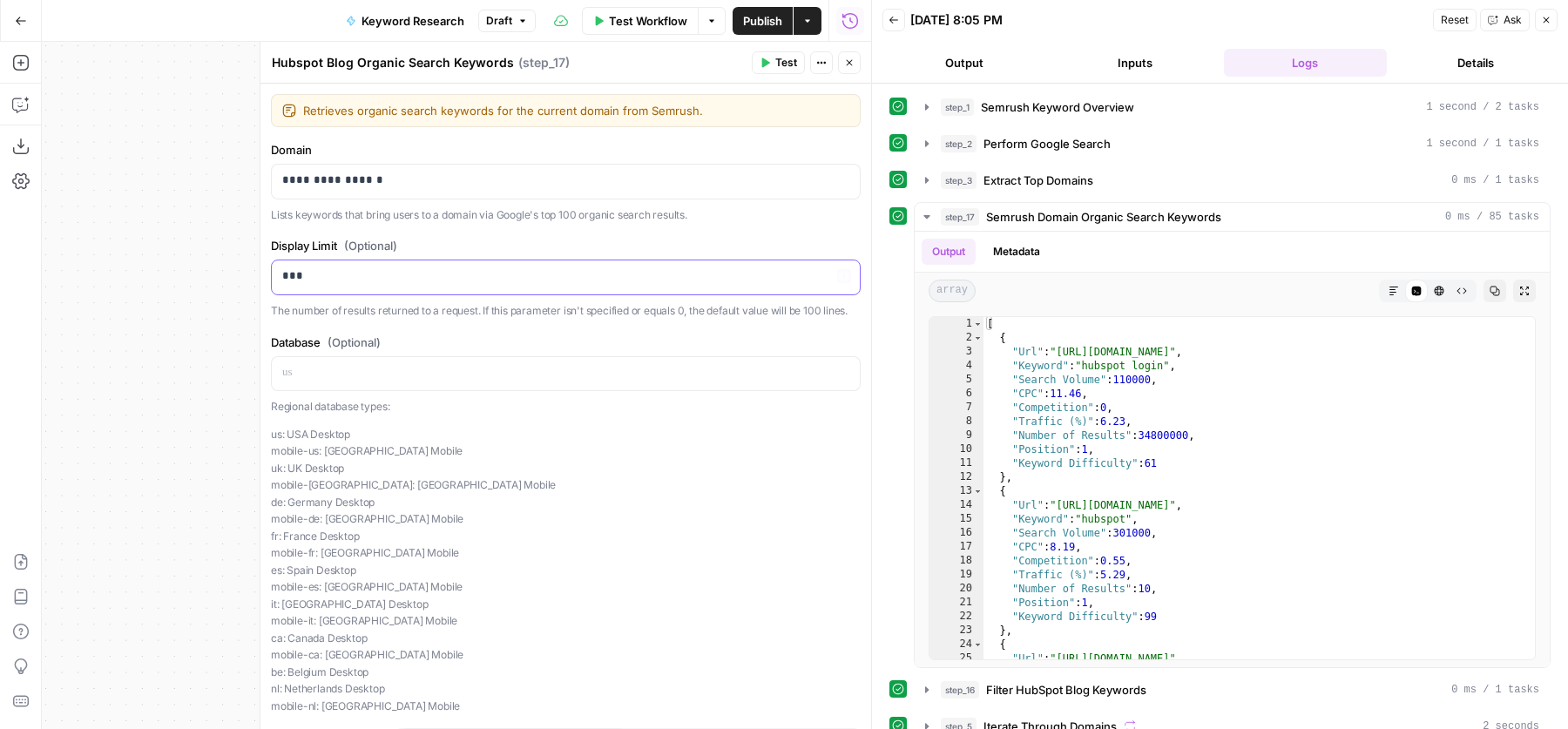
click at [424, 274] on p "***" at bounding box center [557, 276] width 552 height 18
click at [527, 268] on p "***" at bounding box center [557, 276] width 552 height 18
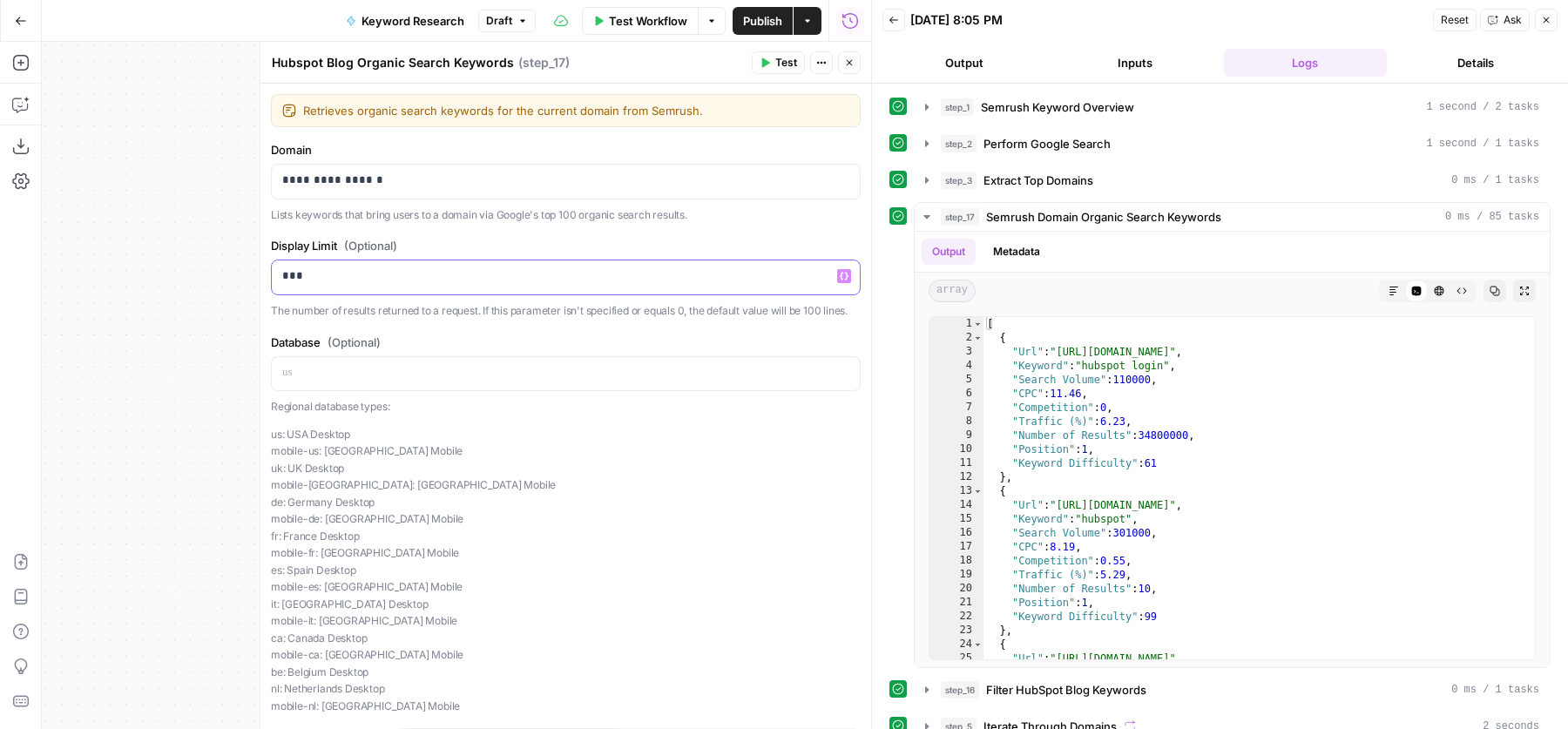
click at [527, 268] on p "***" at bounding box center [557, 276] width 552 height 18
click at [556, 267] on p "***" at bounding box center [557, 276] width 552 height 18
click at [1110, 441] on div "[ { "Url" : "https://app.hubspot.com/login" , "Keyword" : "hubspot login" , "Se…" at bounding box center [1251, 502] width 535 height 371
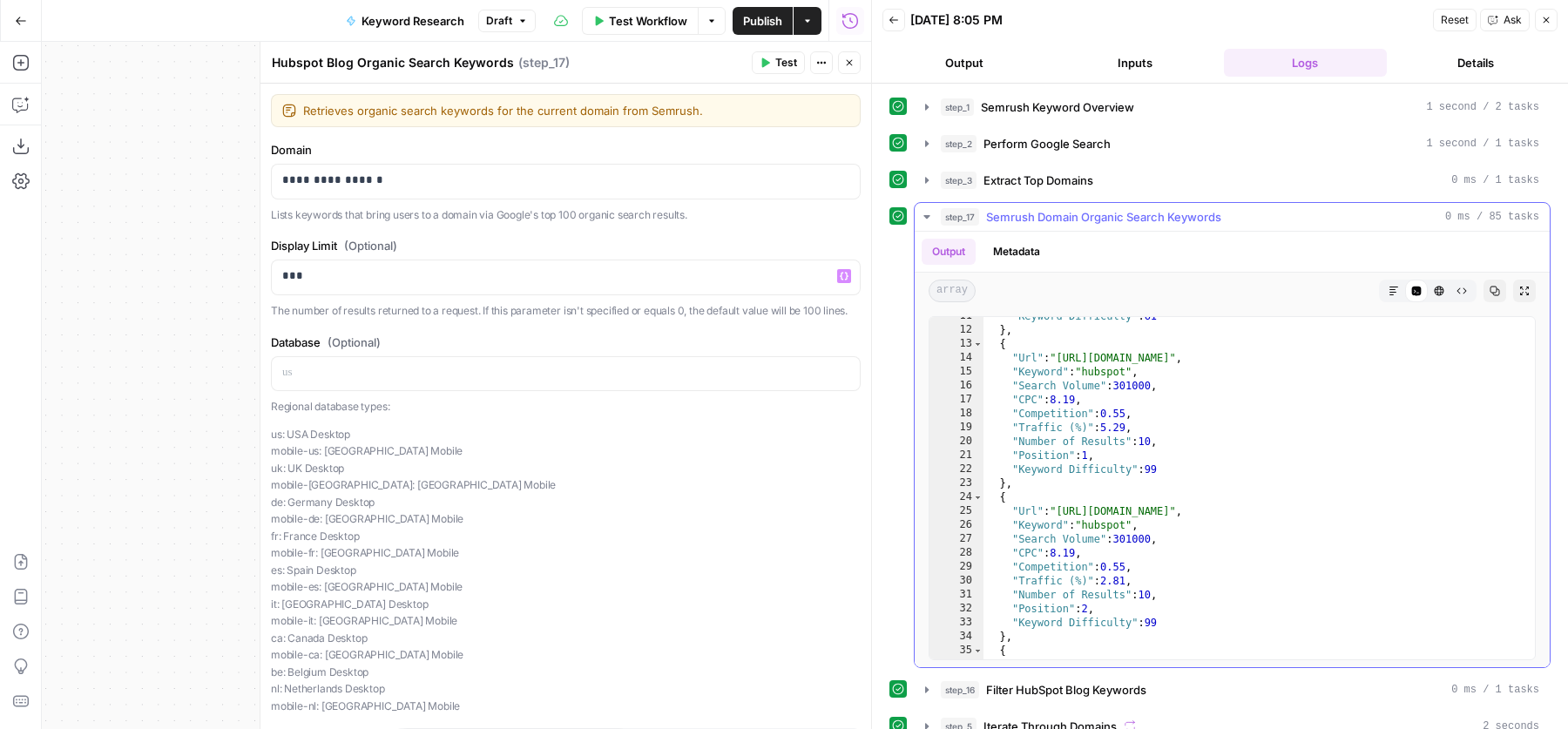
scroll to position [76, 0]
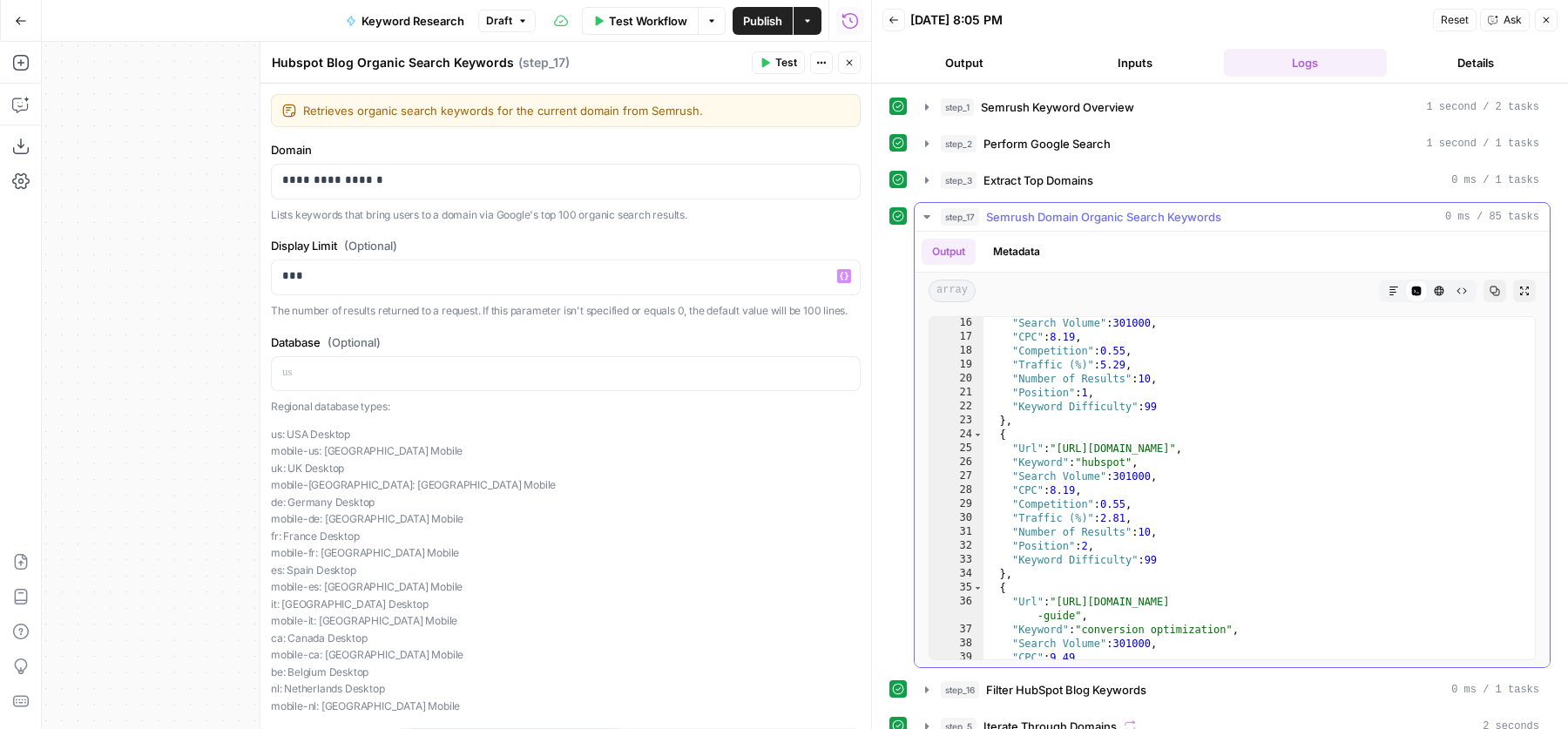
click at [1159, 412] on div ""Search Volume" : 301000 , "CPC" : 8.19 , "Competition" : 0.55 , "Traffic (%)" …" at bounding box center [1251, 501] width 535 height 371
type textarea "**"
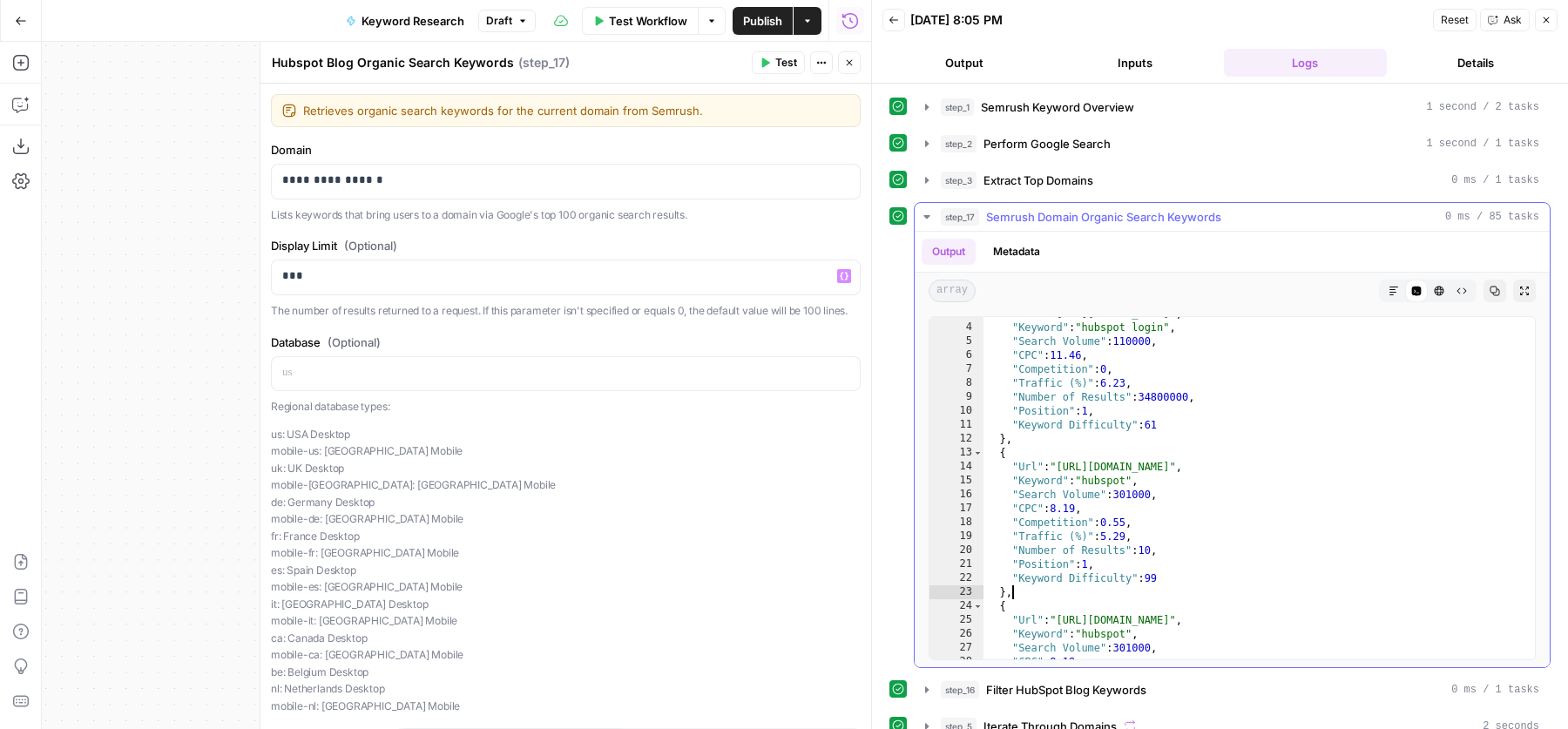
scroll to position [0, 0]
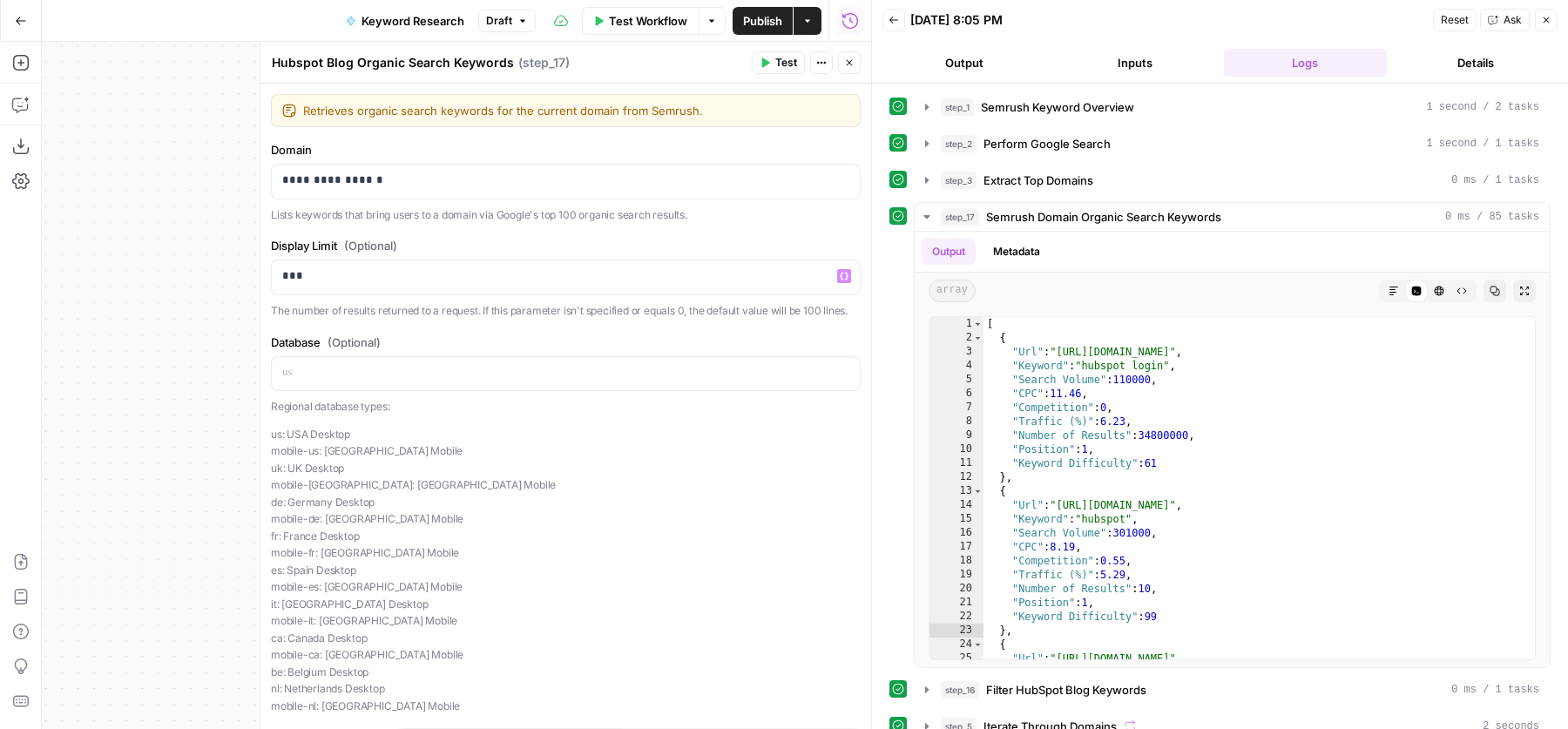
click at [526, 226] on div "**********" at bounding box center [566, 440] width 611 height 712
click at [442, 285] on div "***" at bounding box center [566, 277] width 588 height 34
click at [460, 280] on p "***" at bounding box center [557, 276] width 552 height 18
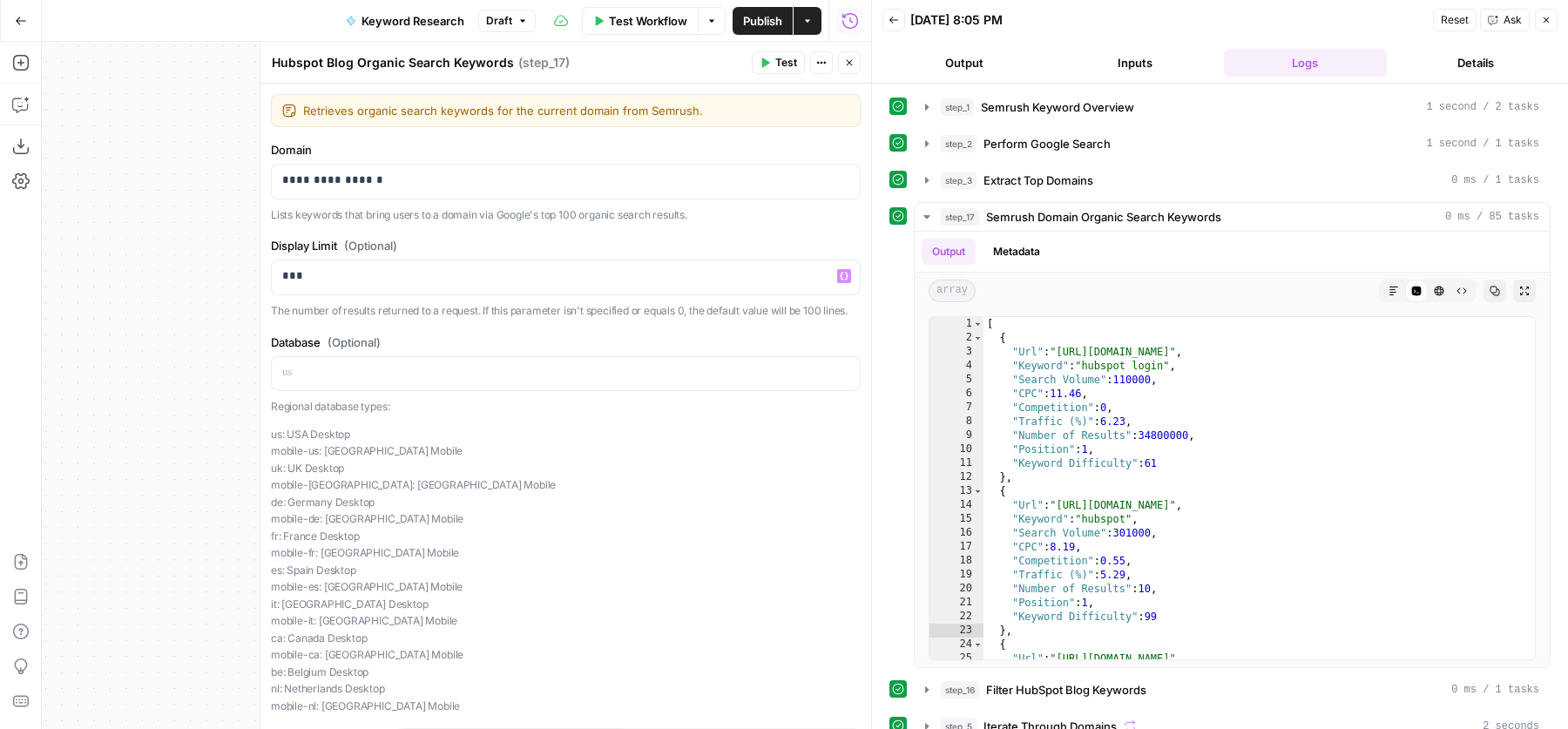
click at [442, 317] on p "The number of results returned to a request. If this parameter isn't specified …" at bounding box center [566, 311] width 590 height 18
click at [361, 280] on p "***" at bounding box center [557, 276] width 552 height 18
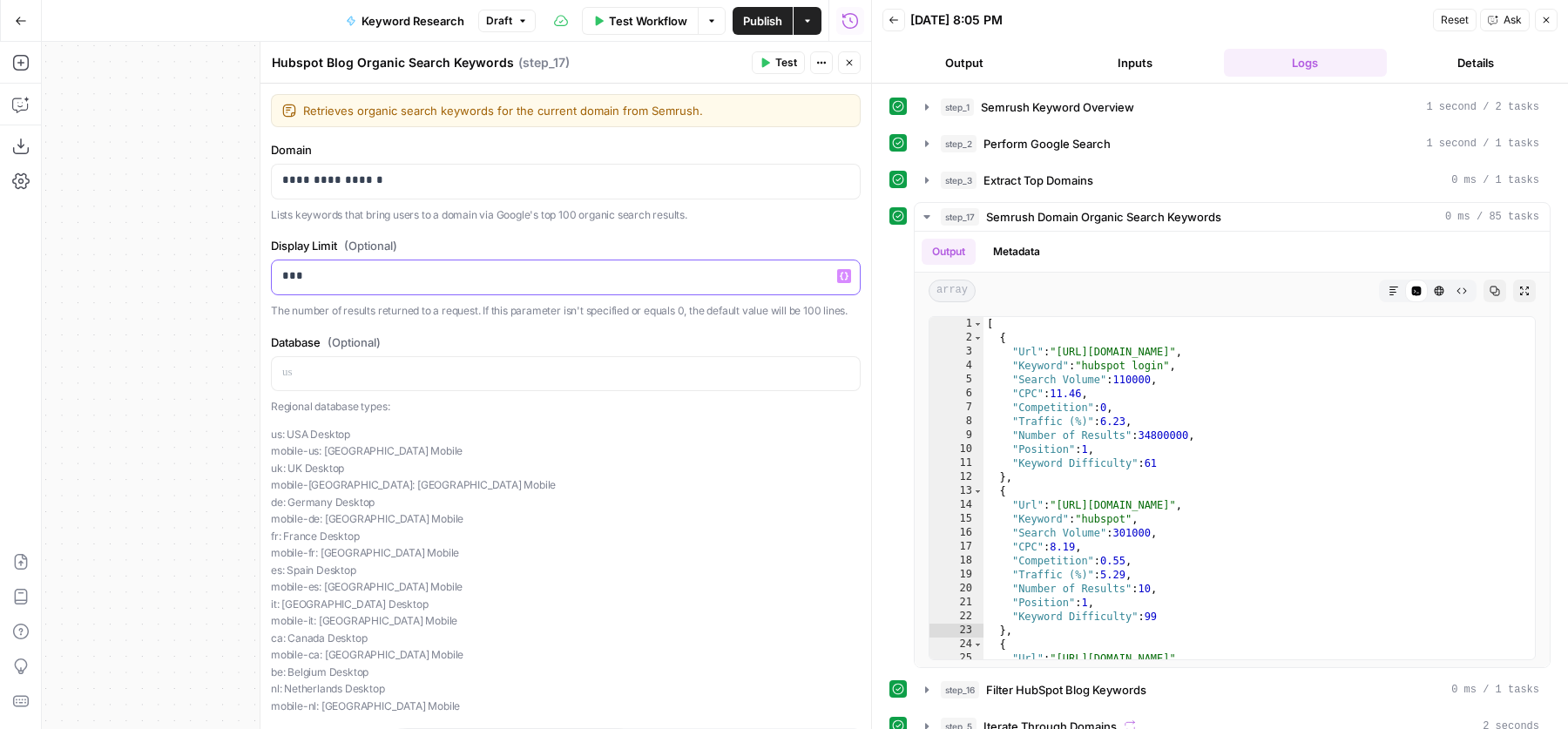
drag, startPoint x: 283, startPoint y: 276, endPoint x: 340, endPoint y: 275, distance: 57.0
click at [340, 275] on p "***" at bounding box center [557, 276] width 552 height 18
click at [442, 274] on p "***" at bounding box center [557, 276] width 552 height 18
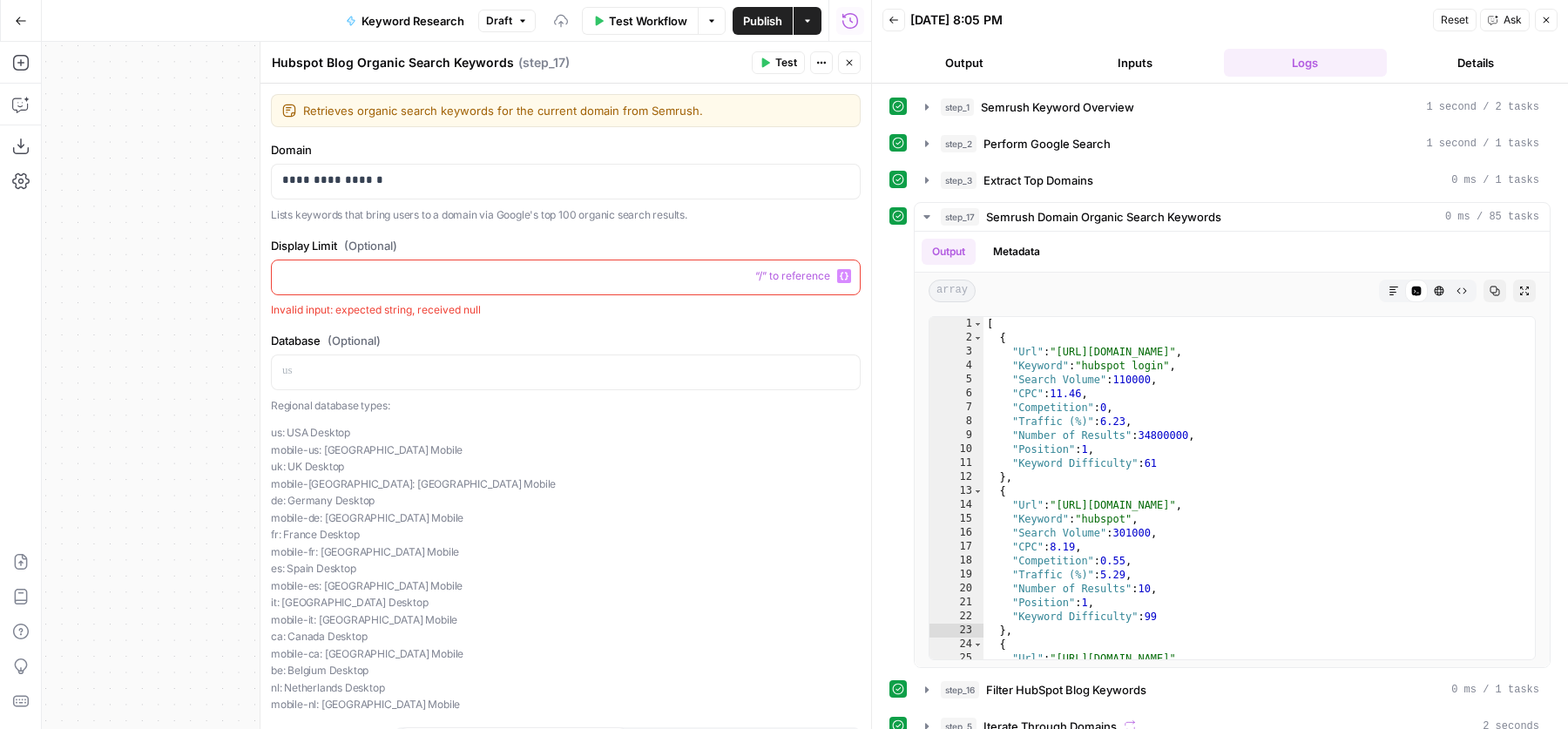
click at [590, 328] on div "**********" at bounding box center [566, 440] width 611 height 712
click at [453, 271] on p at bounding box center [557, 276] width 552 height 18
click at [529, 231] on div "**********" at bounding box center [566, 440] width 611 height 712
click at [503, 282] on p at bounding box center [557, 276] width 552 height 18
click at [720, 249] on label "Display Limit (Optional)" at bounding box center [566, 245] width 590 height 18
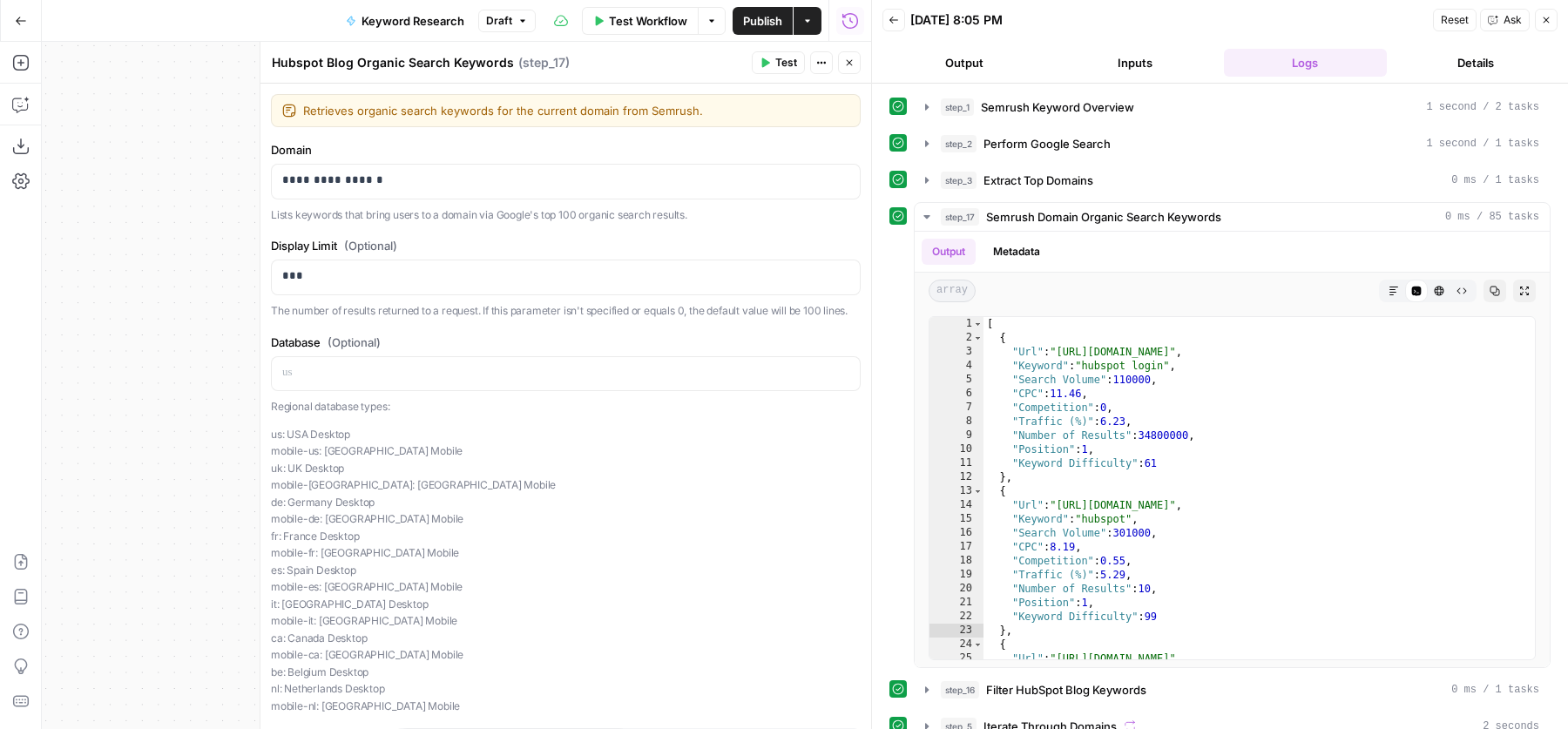
click at [857, 60] on button "Close" at bounding box center [849, 63] width 23 height 23
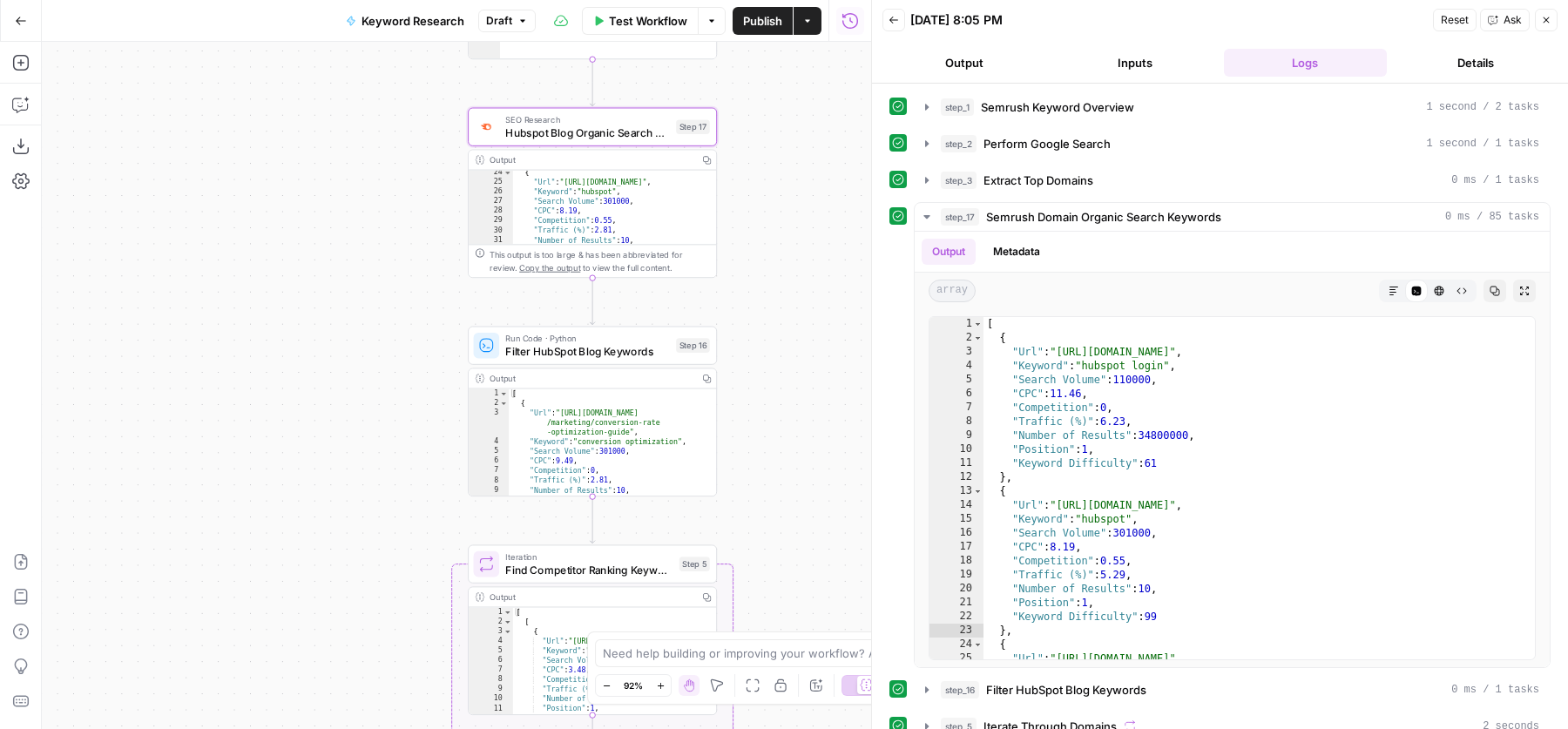
drag, startPoint x: 365, startPoint y: 265, endPoint x: 360, endPoint y: 125, distance: 140.1
click at [360, 125] on div "Workflow Set Inputs Inputs SEO Research Semrush Keyword Overview Step 1 Google …" at bounding box center [456, 385] width 829 height 688
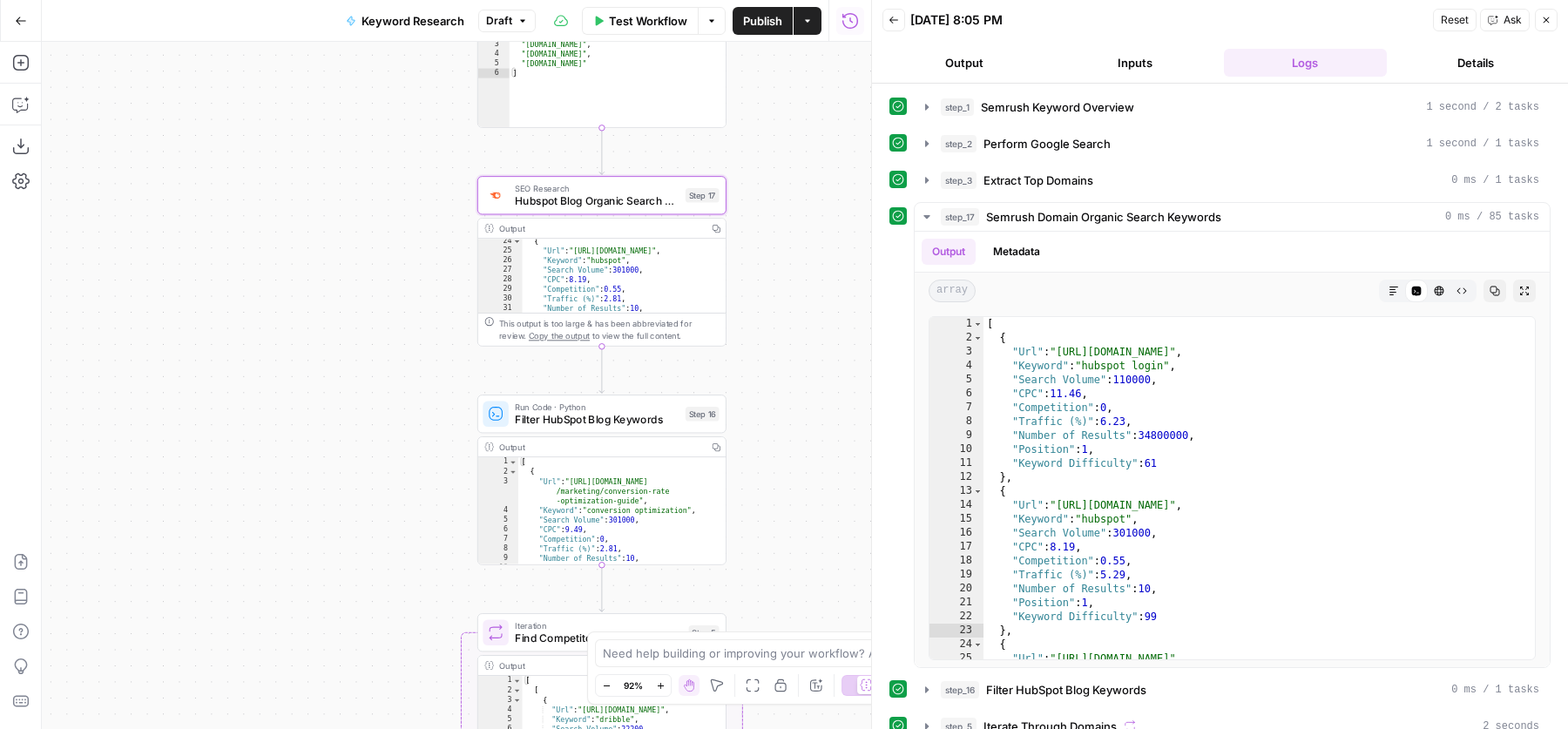
drag, startPoint x: 357, startPoint y: 280, endPoint x: 355, endPoint y: 423, distance: 143.0
click at [355, 423] on div "Workflow Set Inputs Inputs SEO Research Semrush Keyword Overview Step 1 Google …" at bounding box center [456, 385] width 829 height 688
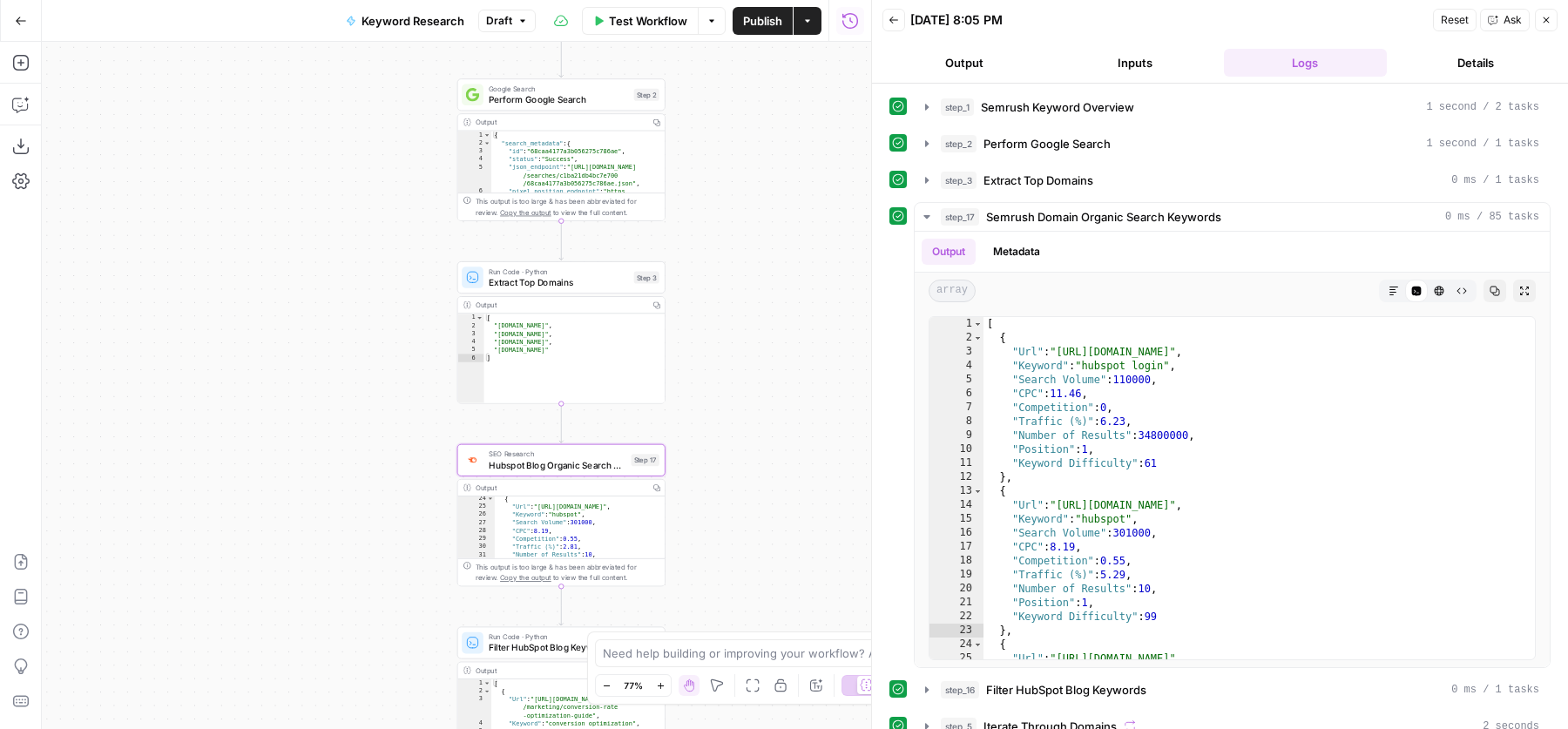
drag, startPoint x: 356, startPoint y: 228, endPoint x: 356, endPoint y: 458, distance: 230.0
click at [356, 457] on div "Workflow Set Inputs Inputs SEO Research Semrush Keyword Overview Step 1 Google …" at bounding box center [456, 385] width 829 height 688
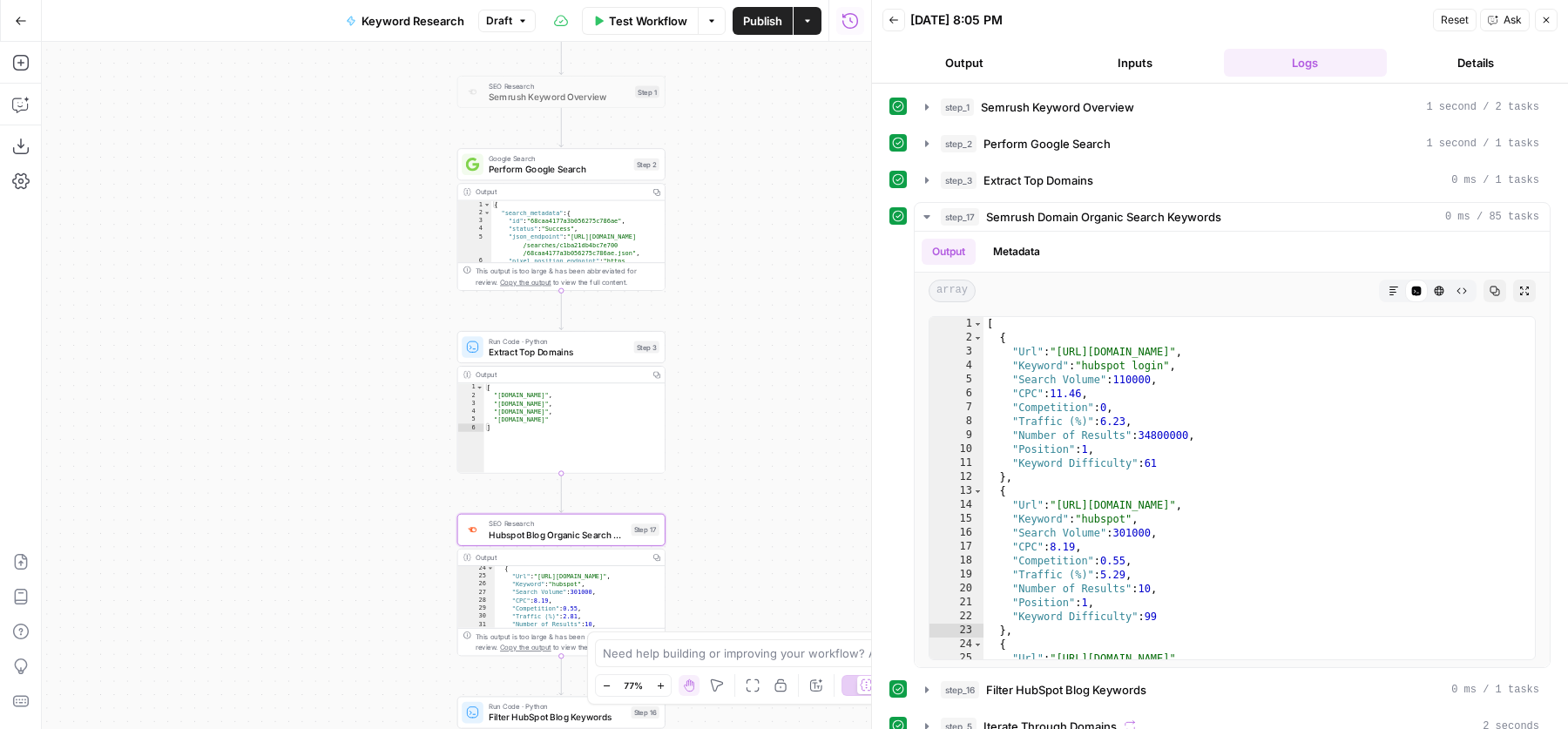
drag, startPoint x: 399, startPoint y: 261, endPoint x: 399, endPoint y: 471, distance: 210.0
click at [399, 470] on div "Workflow Set Inputs Inputs SEO Research Semrush Keyword Overview Step 1 Google …" at bounding box center [456, 385] width 829 height 688
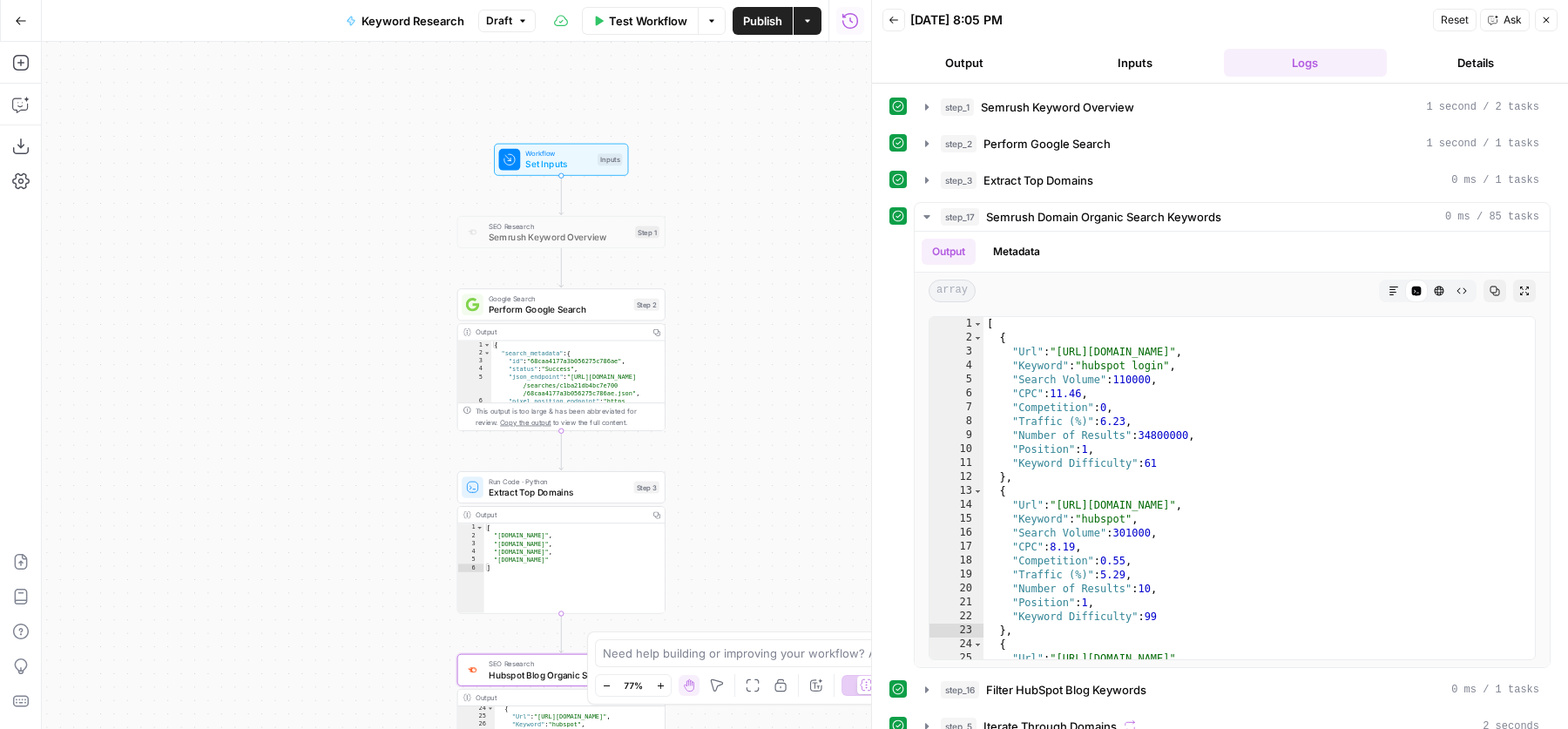
drag, startPoint x: 785, startPoint y: 389, endPoint x: 780, endPoint y: 115, distance: 274.0
click at [784, 115] on div "Workflow Set Inputs Inputs SEO Research Semrush Keyword Overview Step 1 Google …" at bounding box center [456, 385] width 829 height 688
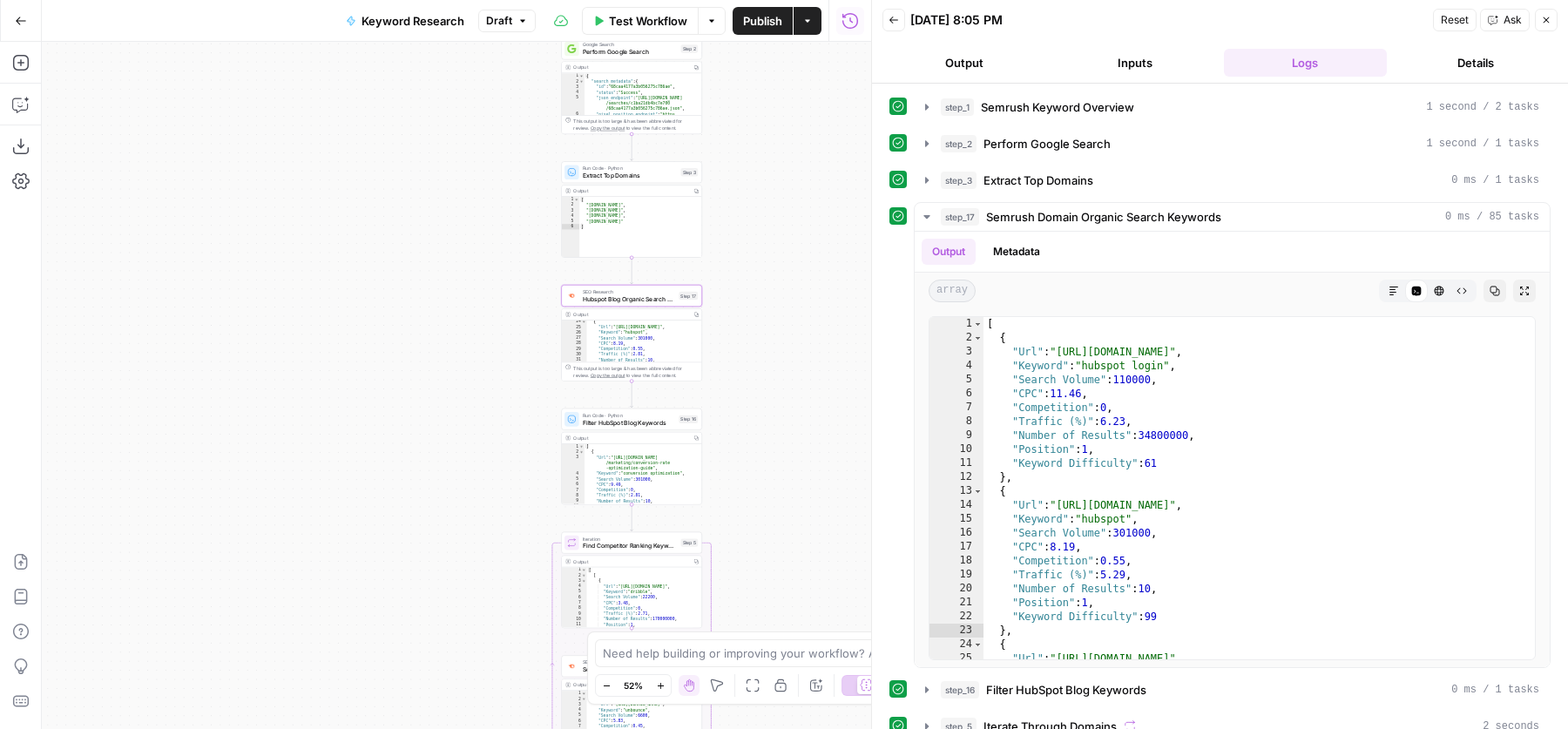
drag, startPoint x: 773, startPoint y: 418, endPoint x: 773, endPoint y: 258, distance: 160.0
click at [773, 258] on div "Workflow Set Inputs Inputs SEO Research Semrush Keyword Overview Step 1 Google …" at bounding box center [456, 385] width 829 height 688
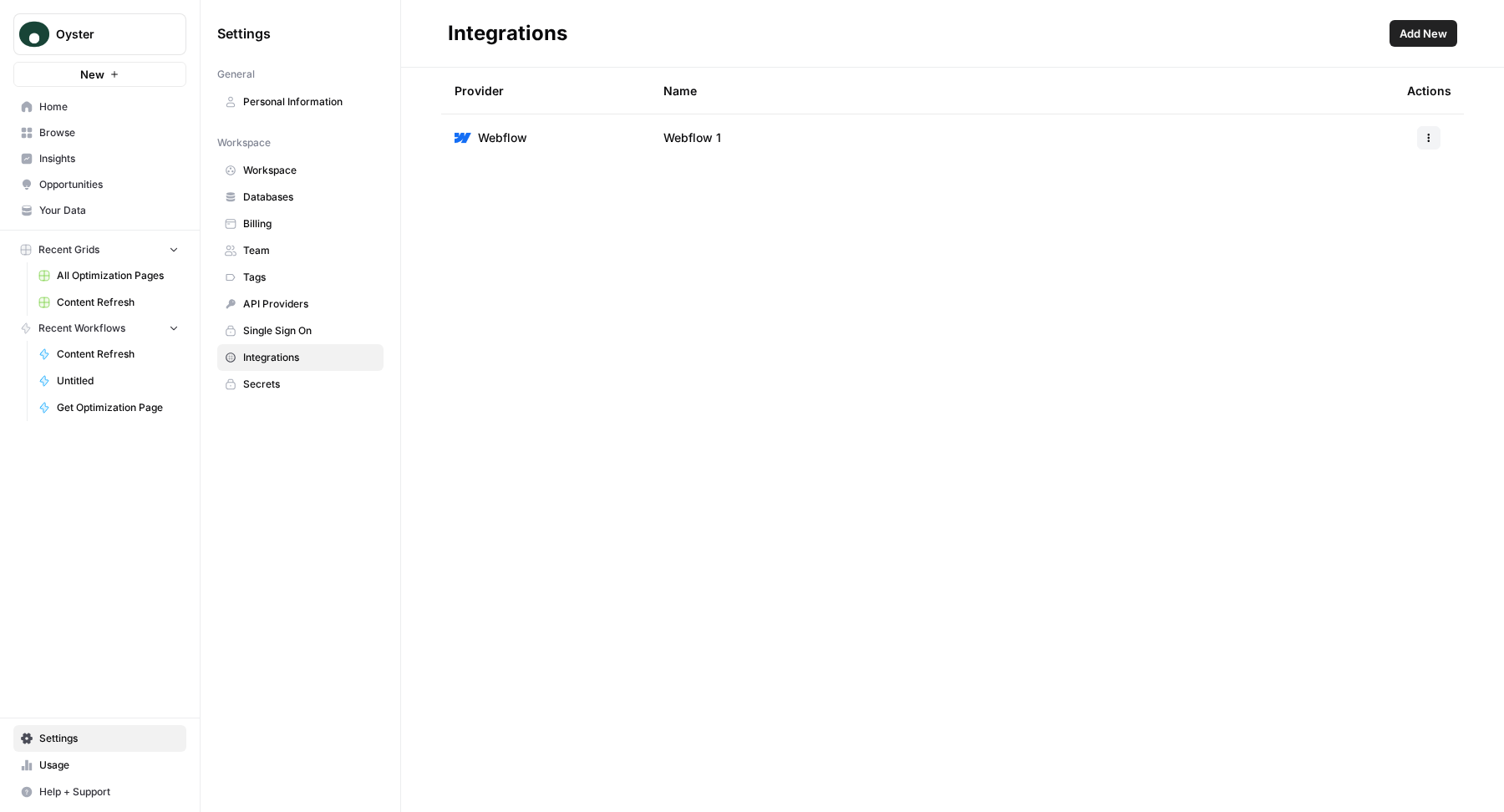
click at [110, 110] on span "Home" at bounding box center [109, 107] width 140 height 15
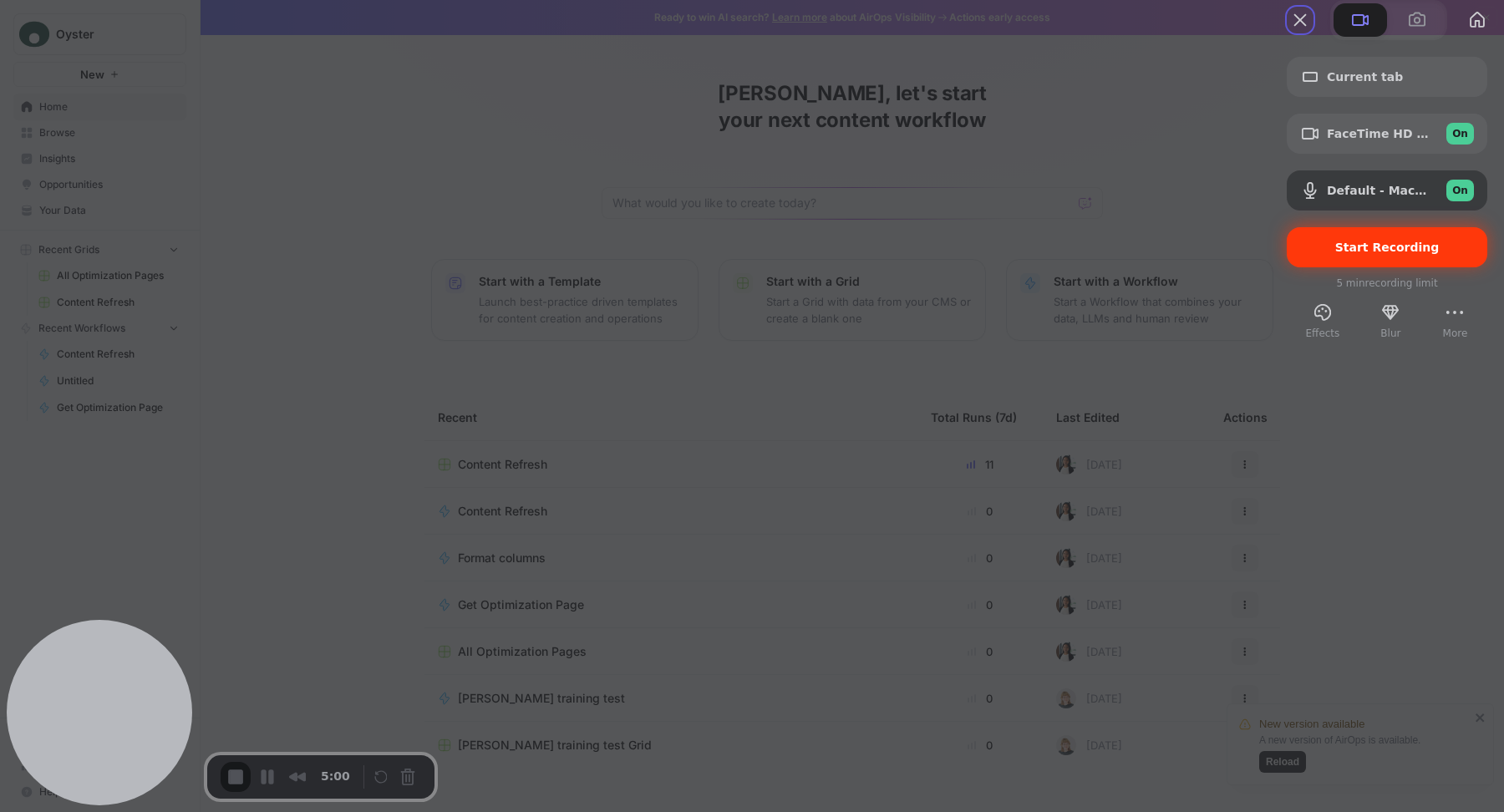
click at [1389, 254] on span "Start Recording" at bounding box center [1387, 247] width 104 height 13
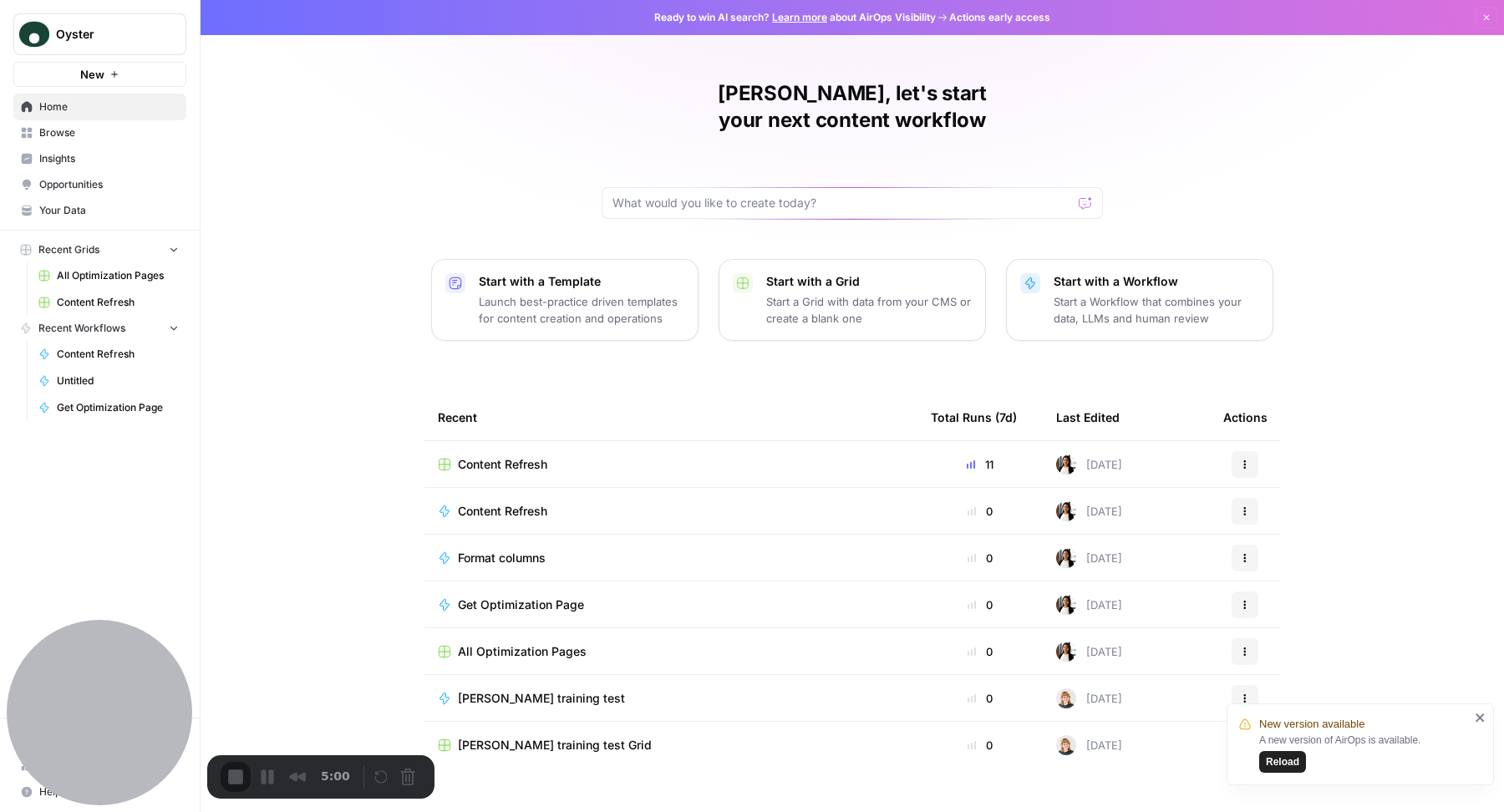
click at [348, 258] on div "[PERSON_NAME], let's start your next content workflow Start with a Template Lau…" at bounding box center [852, 406] width 1303 height 812
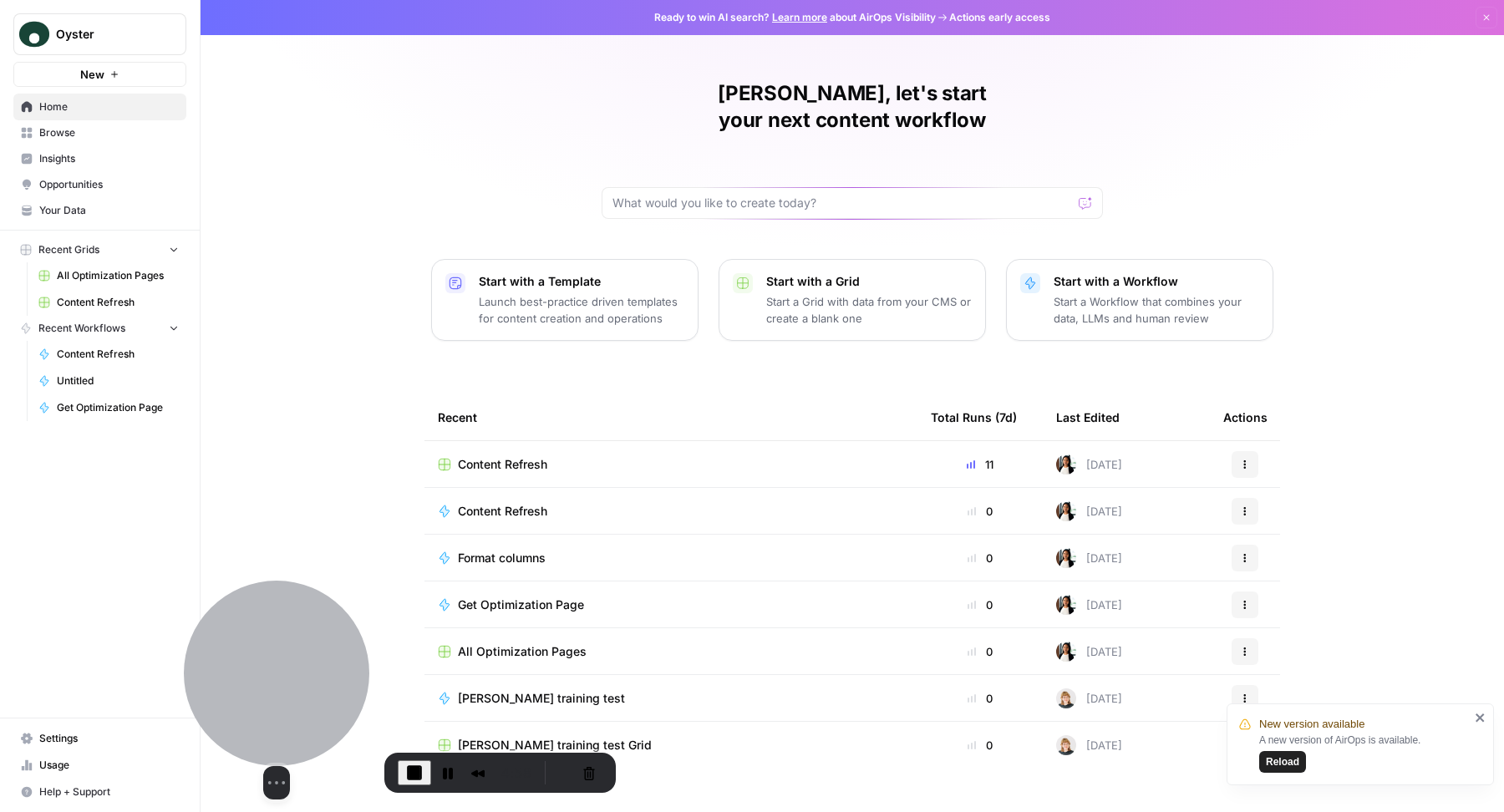
drag, startPoint x: 85, startPoint y: 654, endPoint x: 262, endPoint y: 649, distance: 177.1
click at [262, 649] on div at bounding box center [277, 673] width 186 height 186
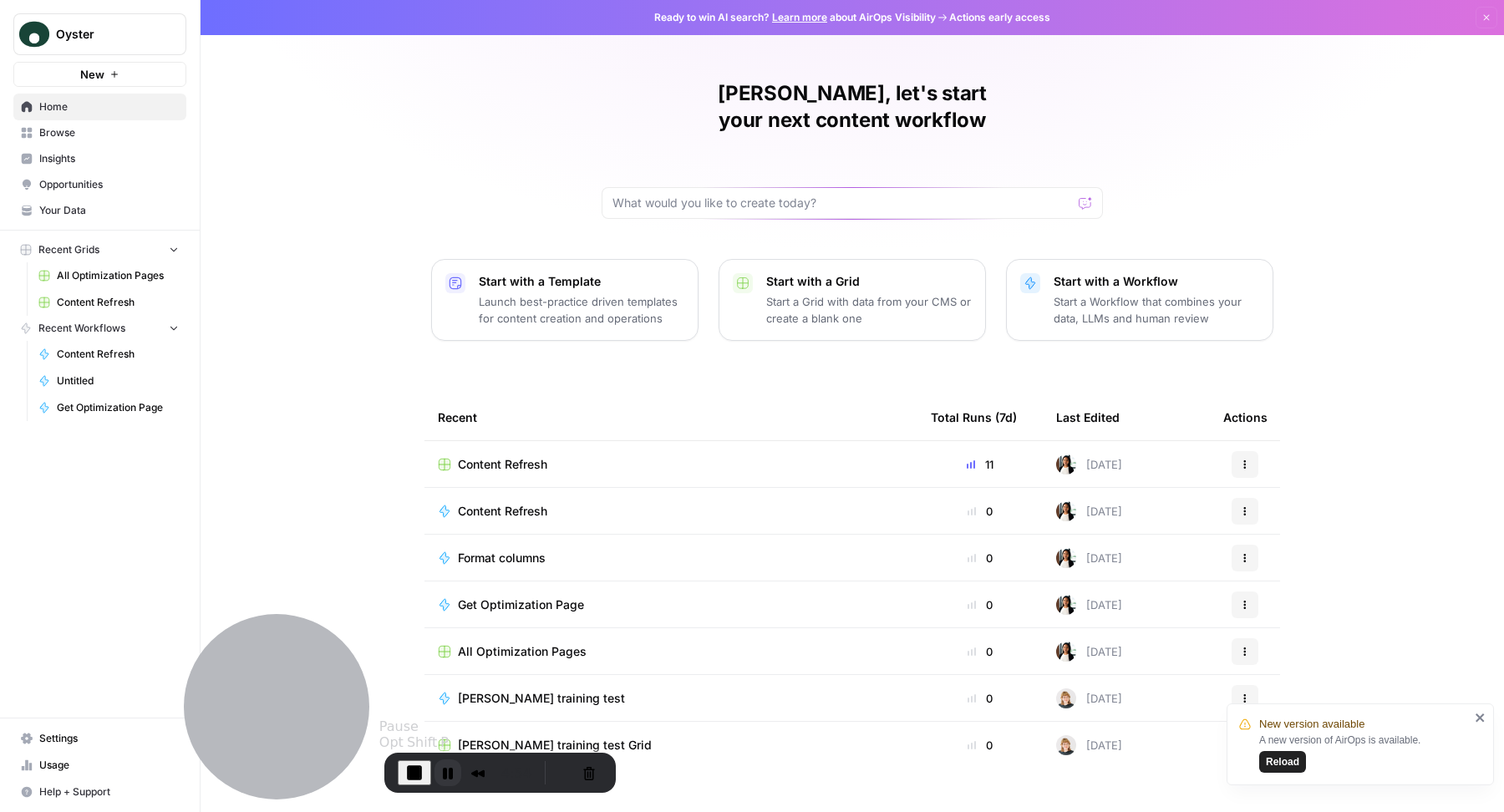
click at [442, 773] on button "Pause Recording" at bounding box center [448, 773] width 27 height 27
click at [561, 770] on button "Restart Recording" at bounding box center [561, 772] width 20 height 20
click at [104, 738] on span "Settings" at bounding box center [109, 738] width 140 height 15
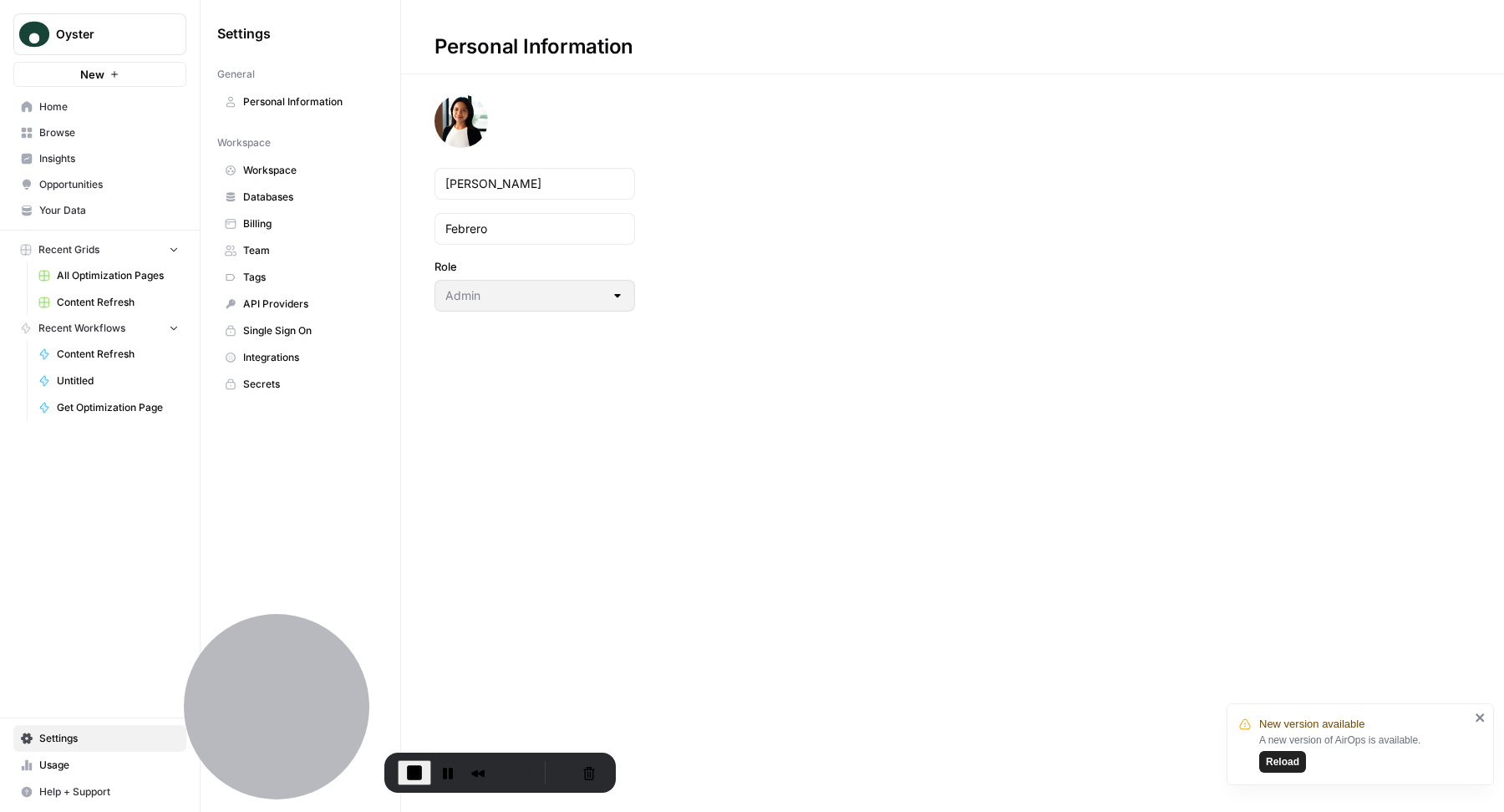
click at [330, 352] on span "Integrations" at bounding box center [309, 357] width 133 height 15
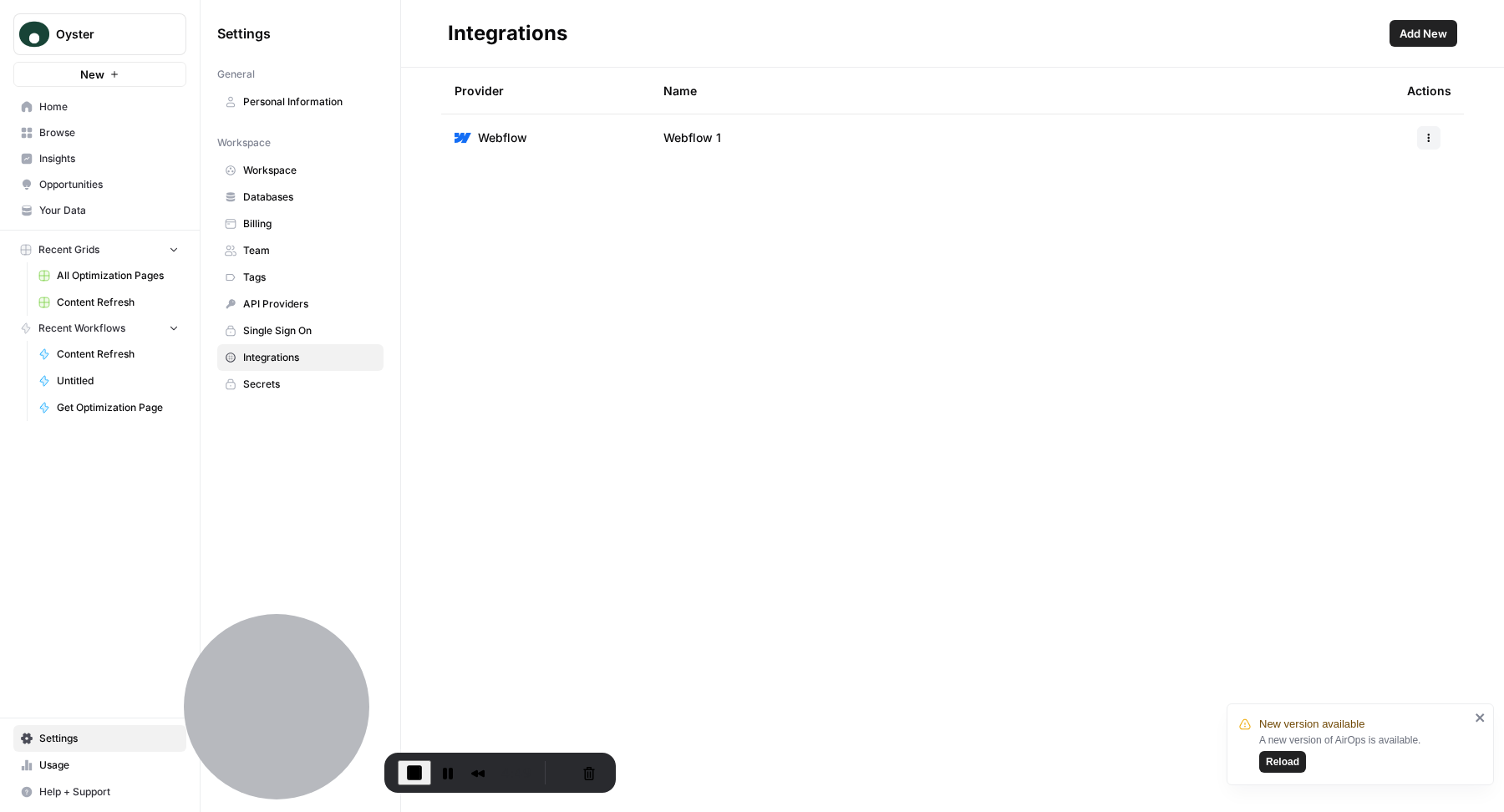
click at [867, 290] on div "Provider Name Actions Webflow Webflow 1" at bounding box center [953, 440] width 1103 height 744
click at [1436, 35] on span "Add New" at bounding box center [1424, 33] width 48 height 17
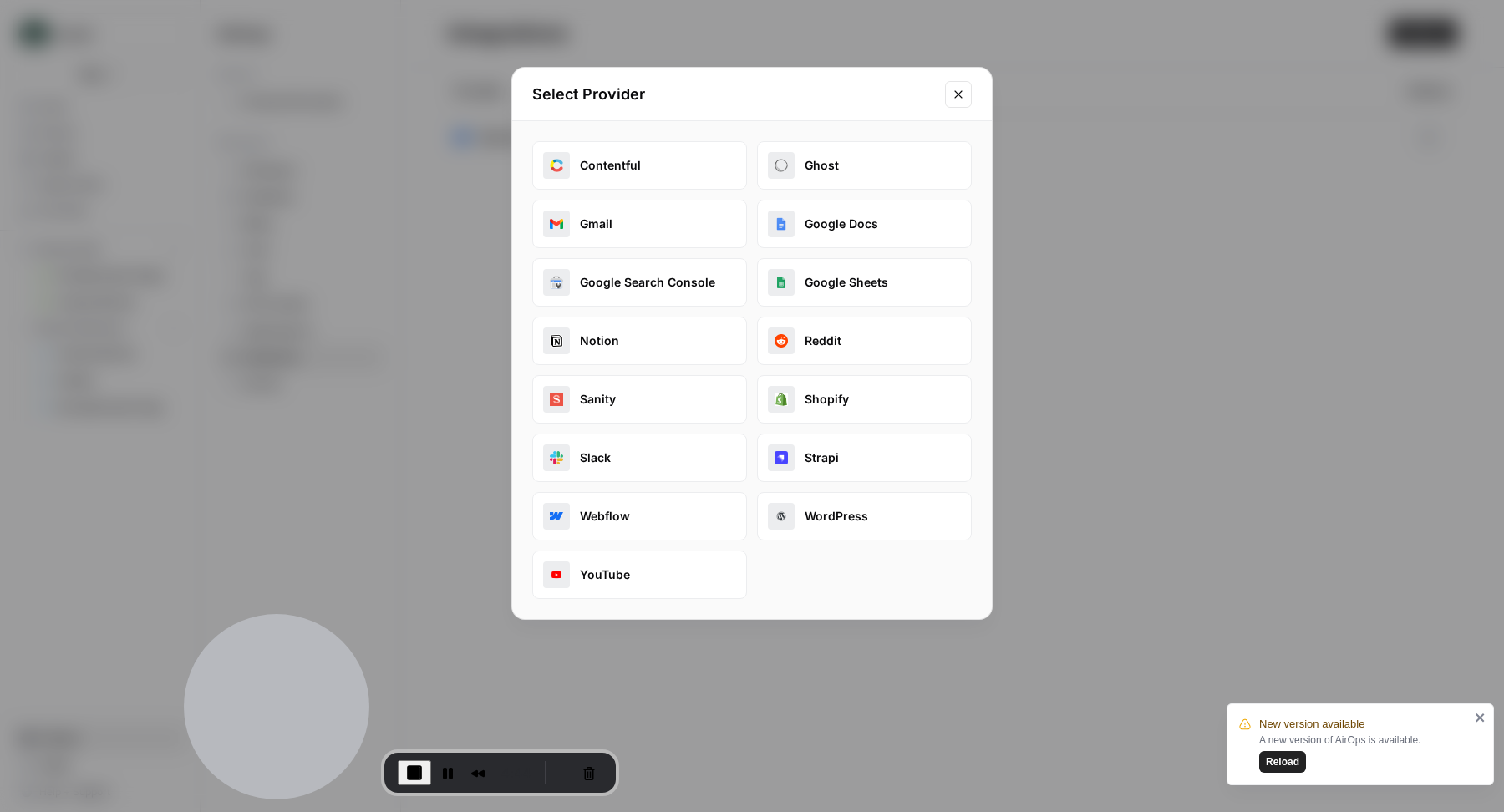
click at [710, 281] on button "Google Search Console" at bounding box center [639, 282] width 215 height 49
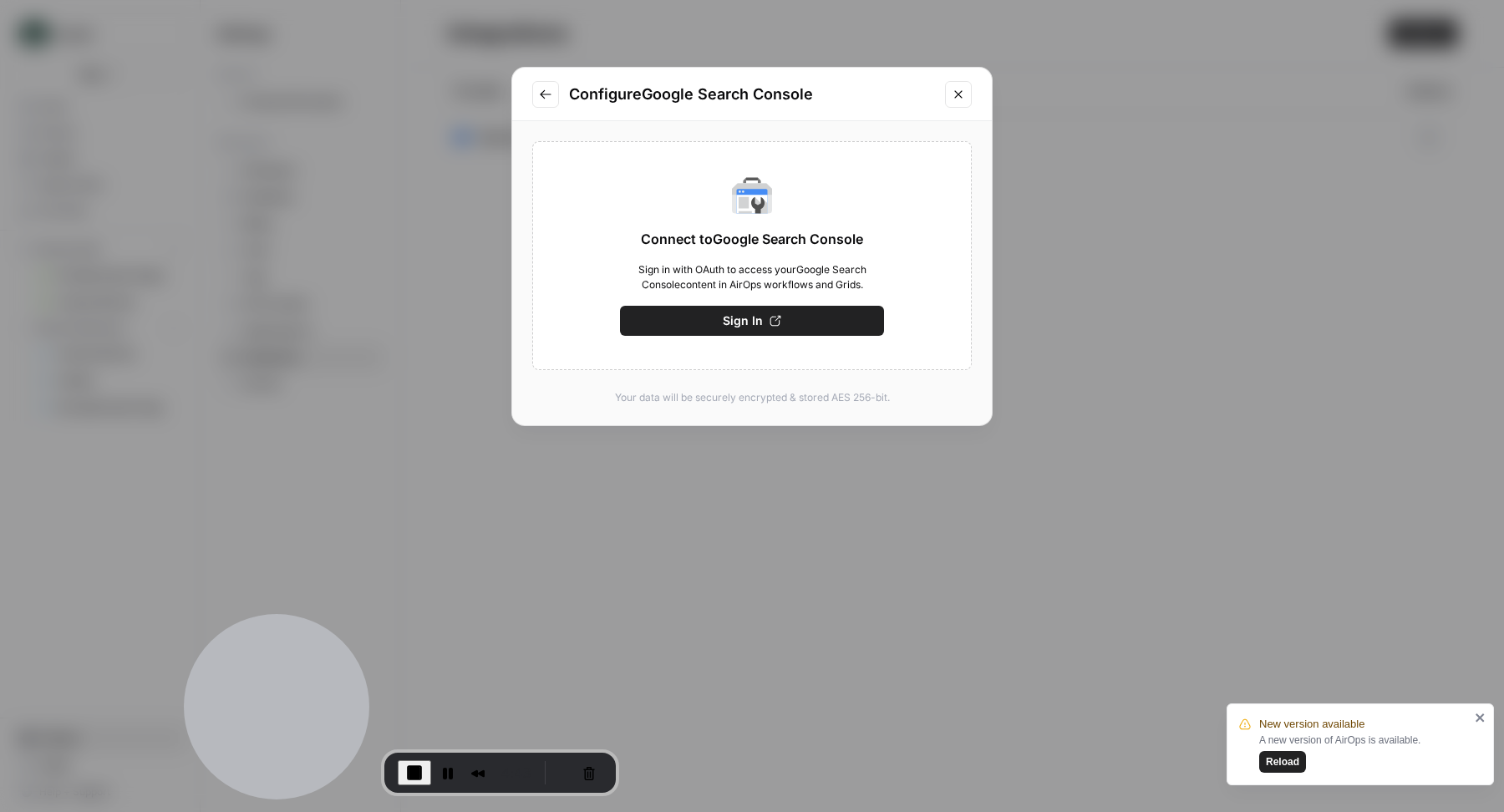
click at [723, 322] on button "Sign In" at bounding box center [752, 321] width 264 height 30
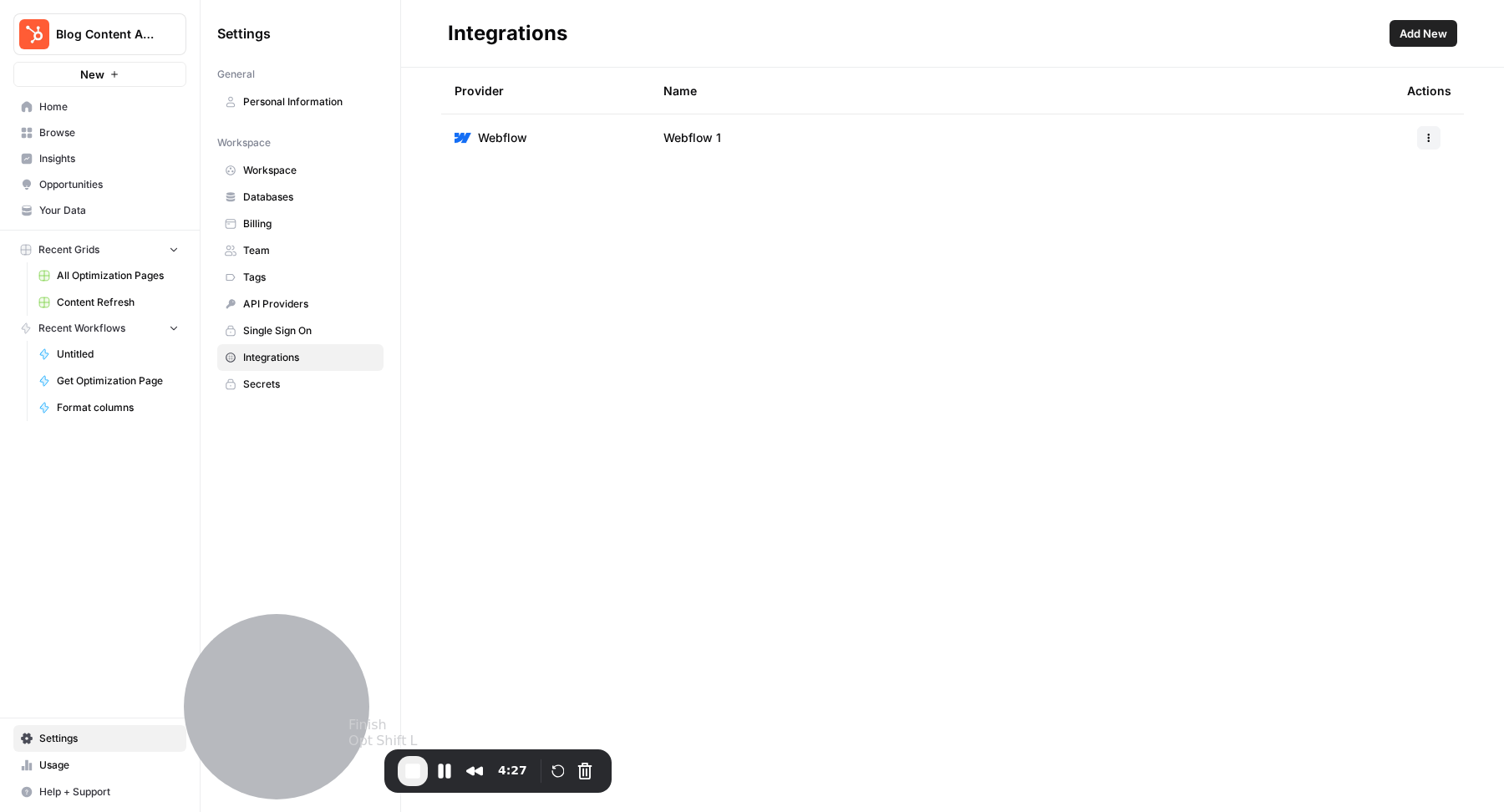
click at [410, 772] on span "End Recording" at bounding box center [413, 770] width 20 height 20
